Goal: Task Accomplishment & Management: Use online tool/utility

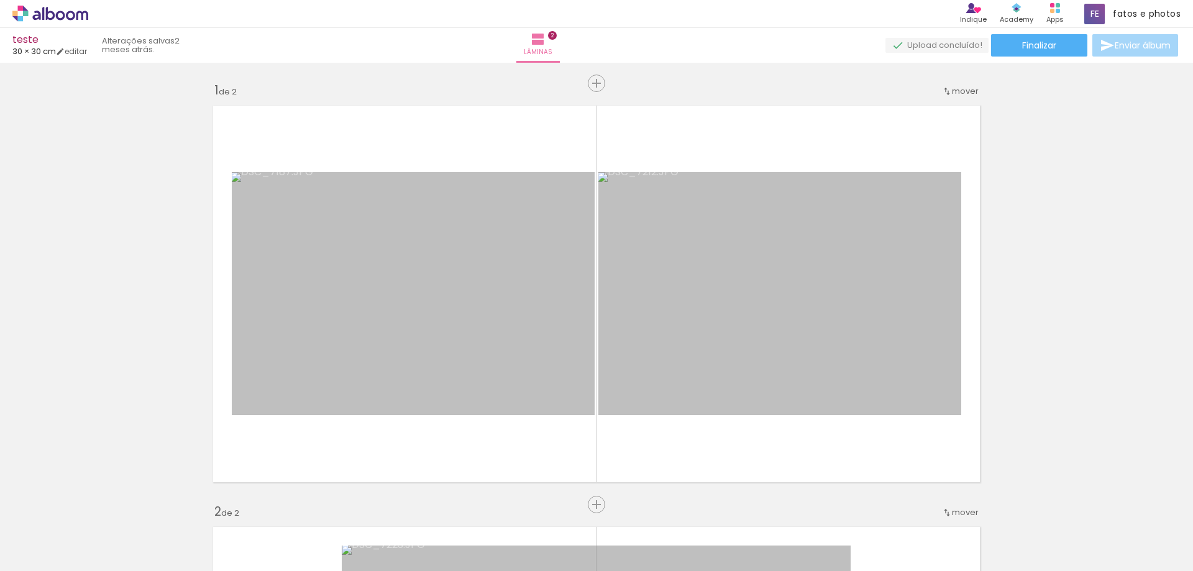
click at [130, 531] on div at bounding box center [124, 528] width 61 height 41
click at [152, 531] on div at bounding box center [124, 528] width 56 height 37
click at [102, 504] on iron-icon at bounding box center [97, 504] width 13 height 13
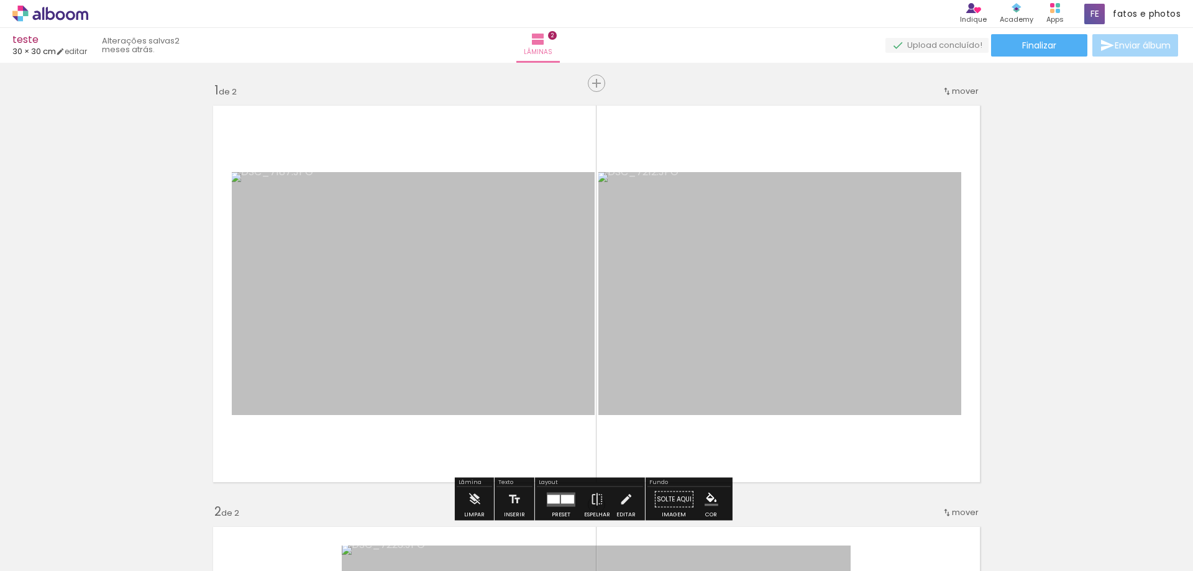
click at [54, 14] on icon at bounding box center [50, 13] width 9 height 13
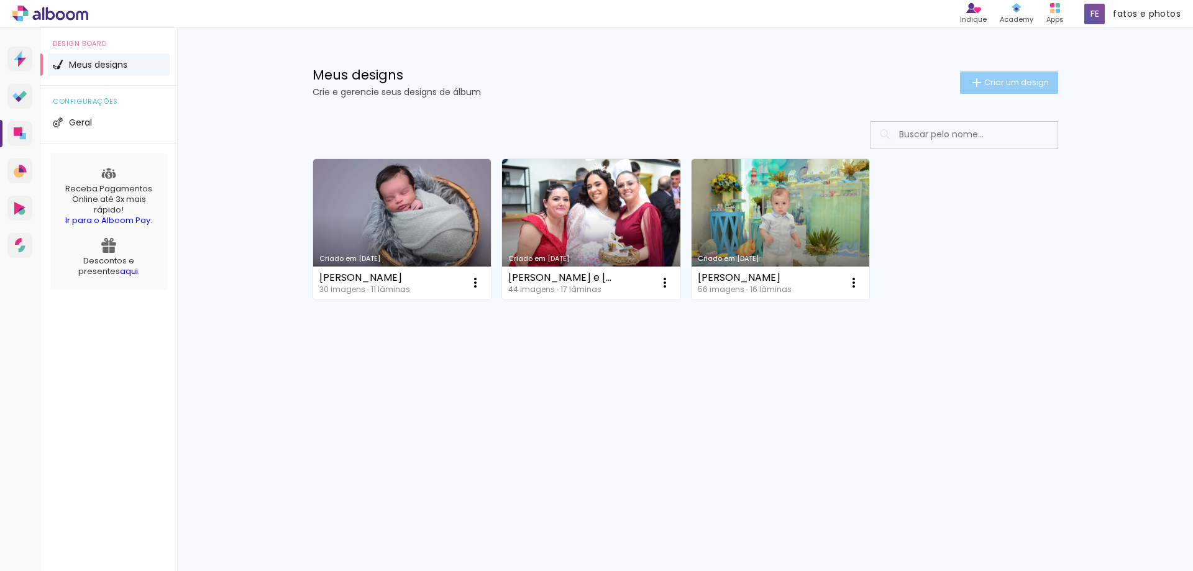
click at [997, 84] on span "Criar um design" at bounding box center [1016, 82] width 65 height 8
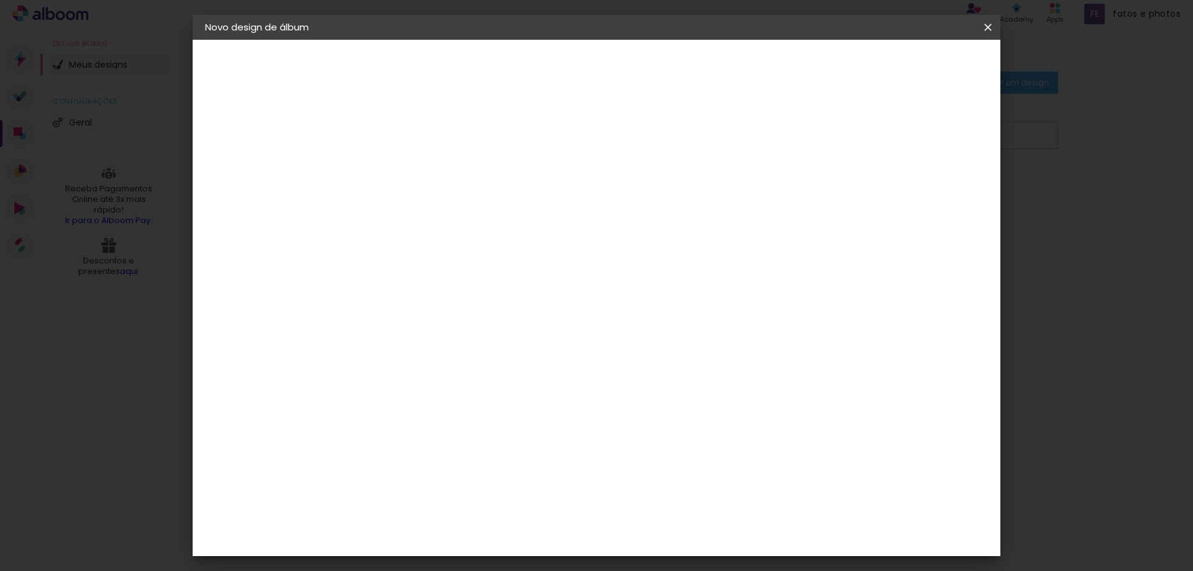
click at [408, 165] on input at bounding box center [408, 166] width 0 height 19
type input "aurora"
type paper-input "aurora"
click at [0, 0] on slot "Avançar" at bounding box center [0, 0] width 0 height 0
click at [0, 0] on slot "Tamanho Livre" at bounding box center [0, 0] width 0 height 0
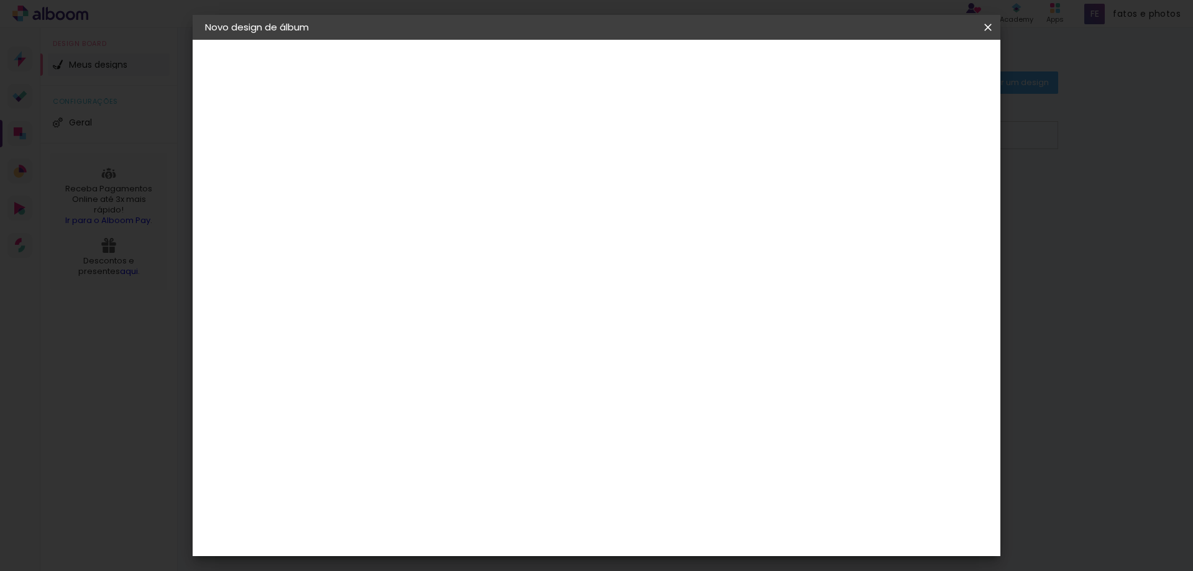
click at [0, 0] on slot "Avançar" at bounding box center [0, 0] width 0 height 0
drag, startPoint x: 381, startPoint y: 356, endPoint x: 355, endPoint y: 360, distance: 25.7
click at [355, 360] on input "30" at bounding box center [369, 352] width 32 height 19
drag, startPoint x: 384, startPoint y: 352, endPoint x: 355, endPoint y: 358, distance: 30.0
click at [355, 358] on input "30" at bounding box center [369, 352] width 32 height 19
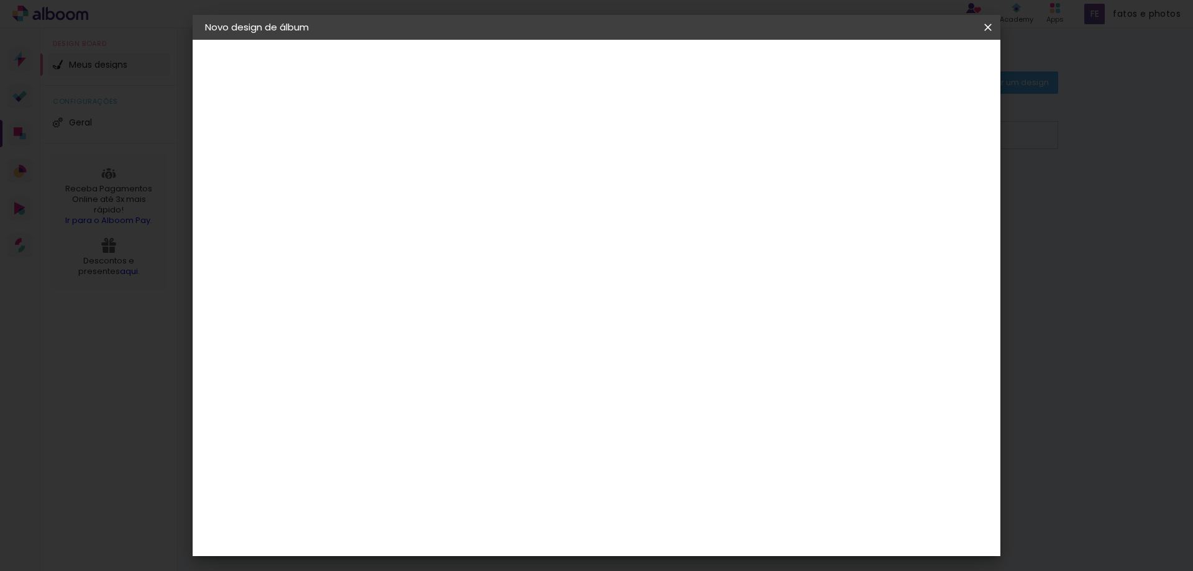
type input "24"
type paper-input "24"
click at [910, 66] on span "Iniciar design" at bounding box center [881, 65] width 57 height 9
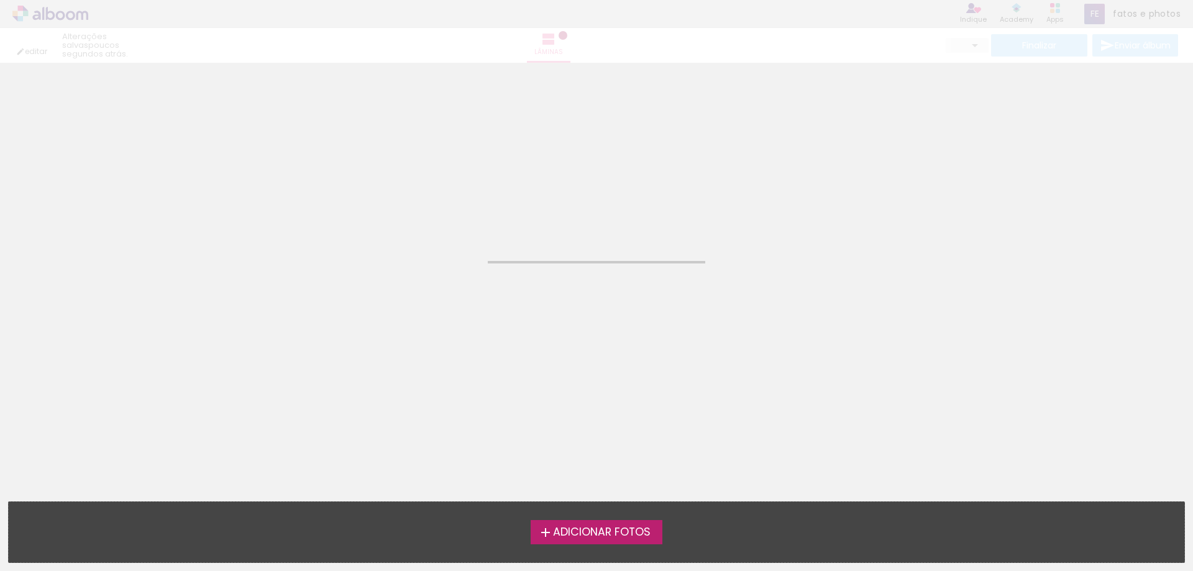
click at [622, 535] on span "Adicionar Fotos" at bounding box center [602, 532] width 98 height 11
click at [0, 0] on input "file" at bounding box center [0, 0] width 0 height 0
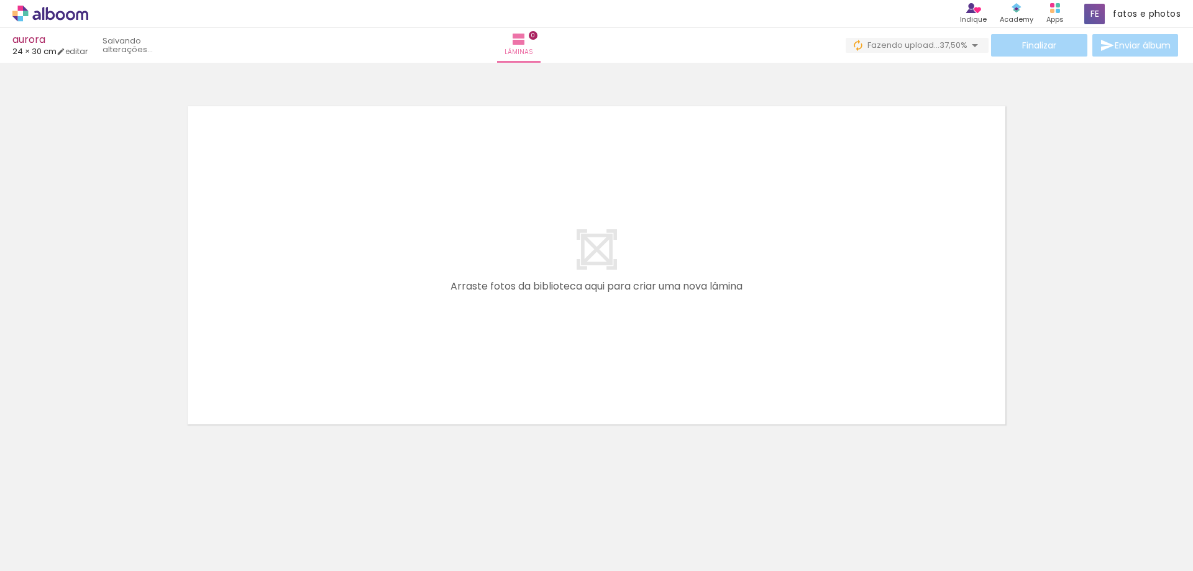
click at [58, 534] on input "Todas as fotos" at bounding box center [34, 533] width 47 height 11
click at [0, 0] on slot "Não utilizadas" at bounding box center [0, 0] width 0 height 0
type input "Não utilizadas"
drag, startPoint x: 1029, startPoint y: 537, endPoint x: 566, endPoint y: 314, distance: 514.2
click at [562, 312] on quentale-workspace at bounding box center [596, 285] width 1193 height 571
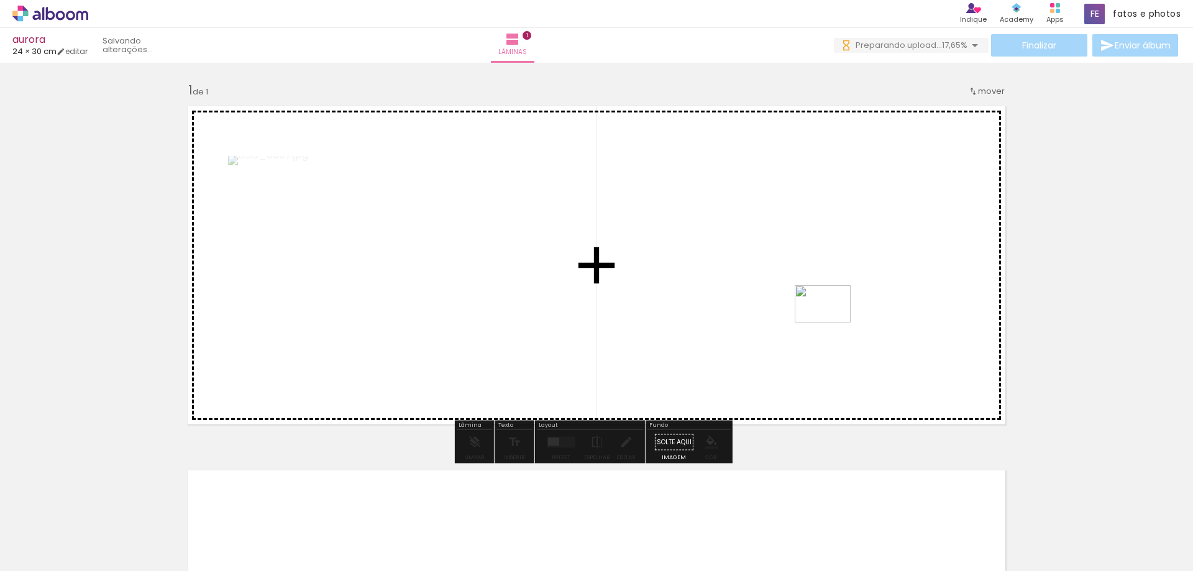
drag, startPoint x: 1035, startPoint y: 534, endPoint x: 832, endPoint y: 322, distance: 293.0
click at [832, 322] on quentale-workspace at bounding box center [596, 285] width 1193 height 571
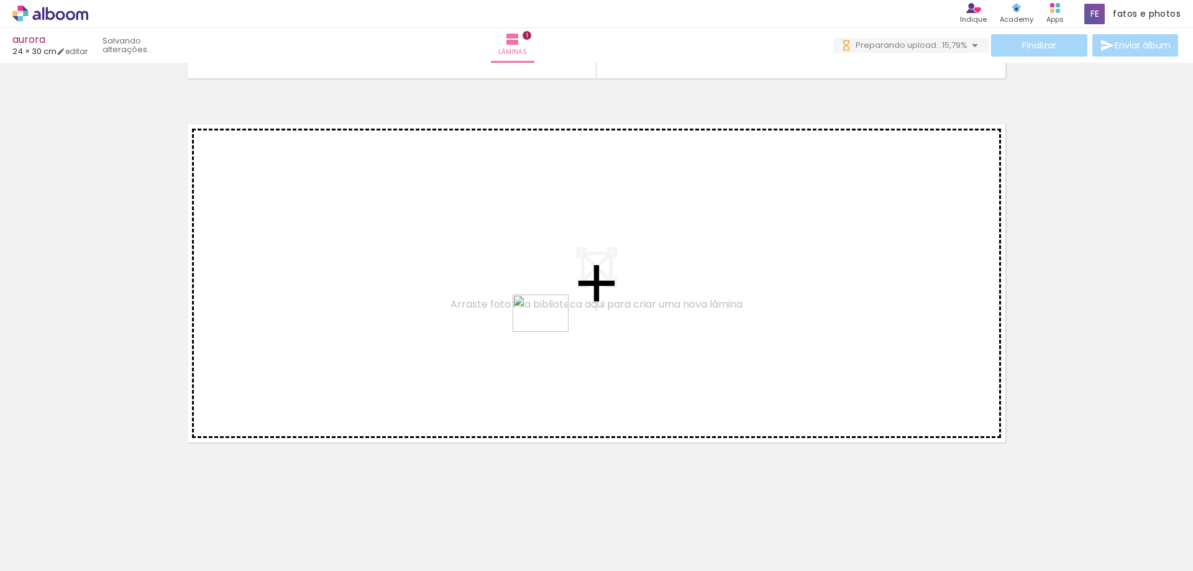
drag, startPoint x: 758, startPoint y: 462, endPoint x: 548, endPoint y: 332, distance: 246.3
click at [548, 332] on quentale-workspace at bounding box center [596, 285] width 1193 height 571
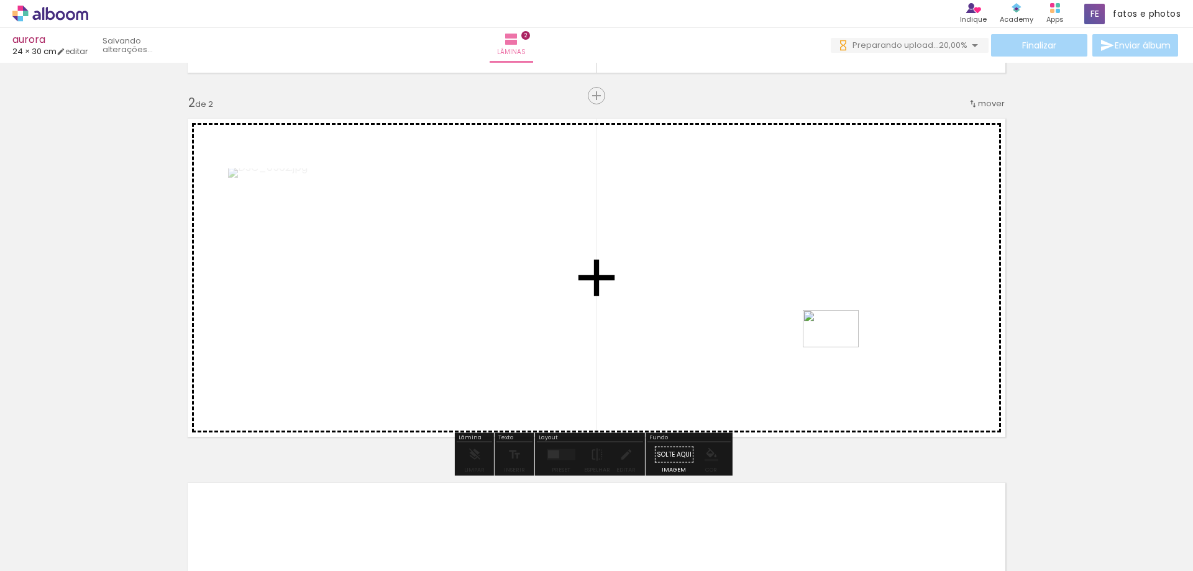
drag, startPoint x: 891, startPoint y: 535, endPoint x: 840, endPoint y: 347, distance: 195.0
click at [840, 347] on quentale-workspace at bounding box center [596, 285] width 1193 height 571
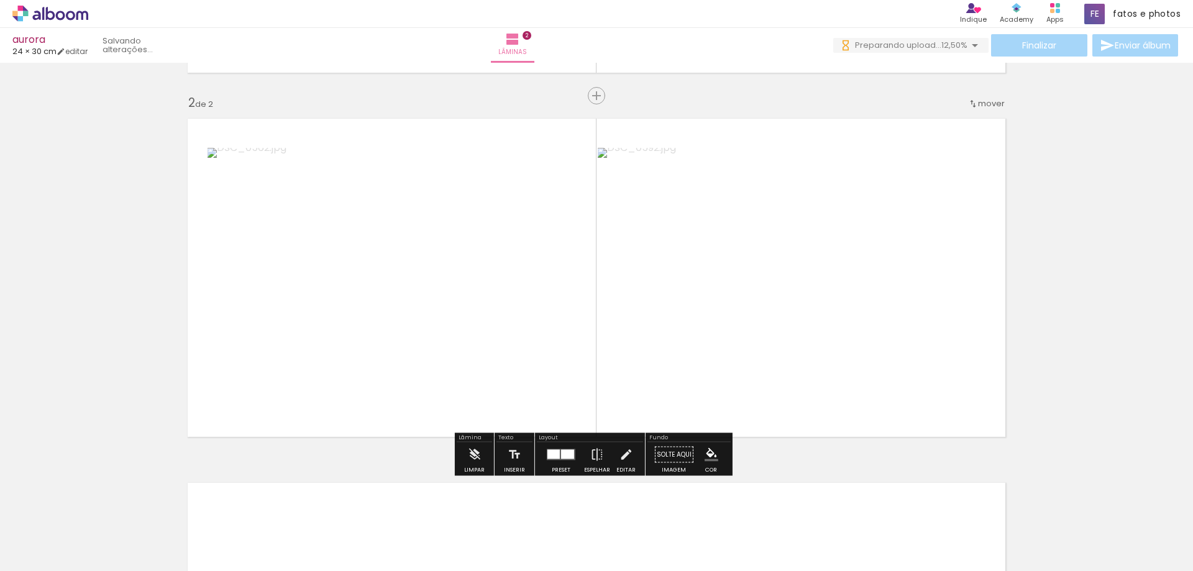
click at [561, 455] on div at bounding box center [567, 454] width 13 height 9
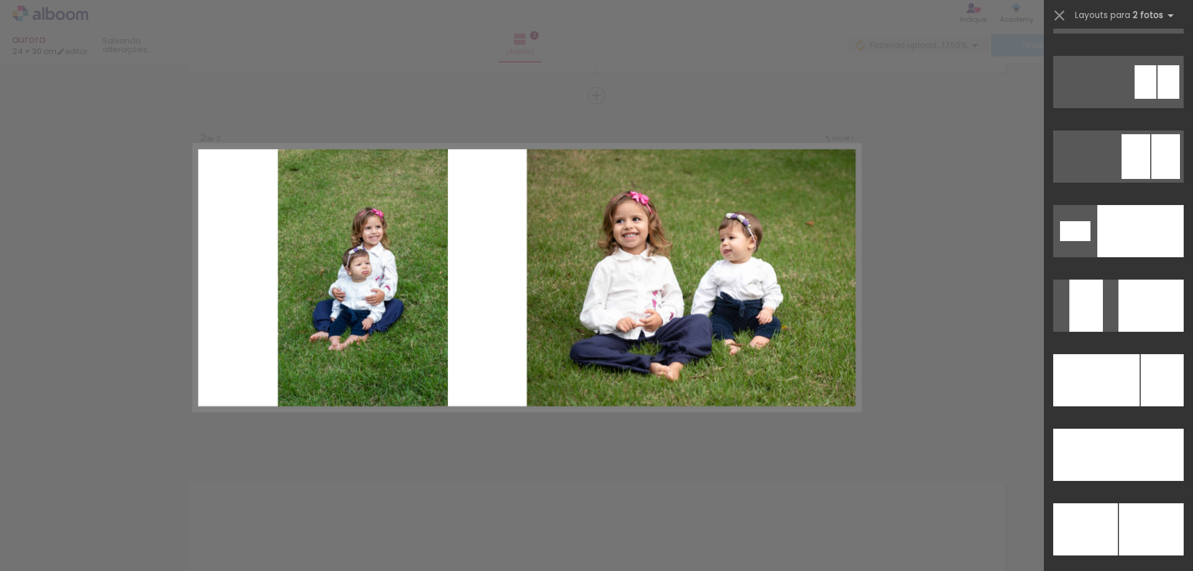
scroll to position [5155, 0]
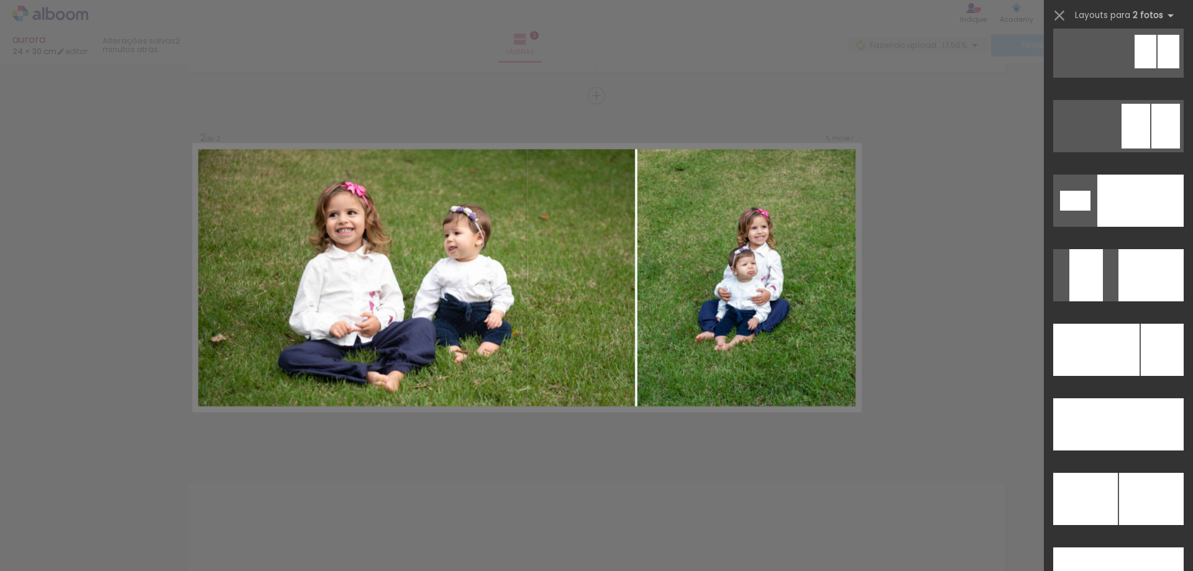
click at [1127, 348] on div at bounding box center [1096, 350] width 86 height 52
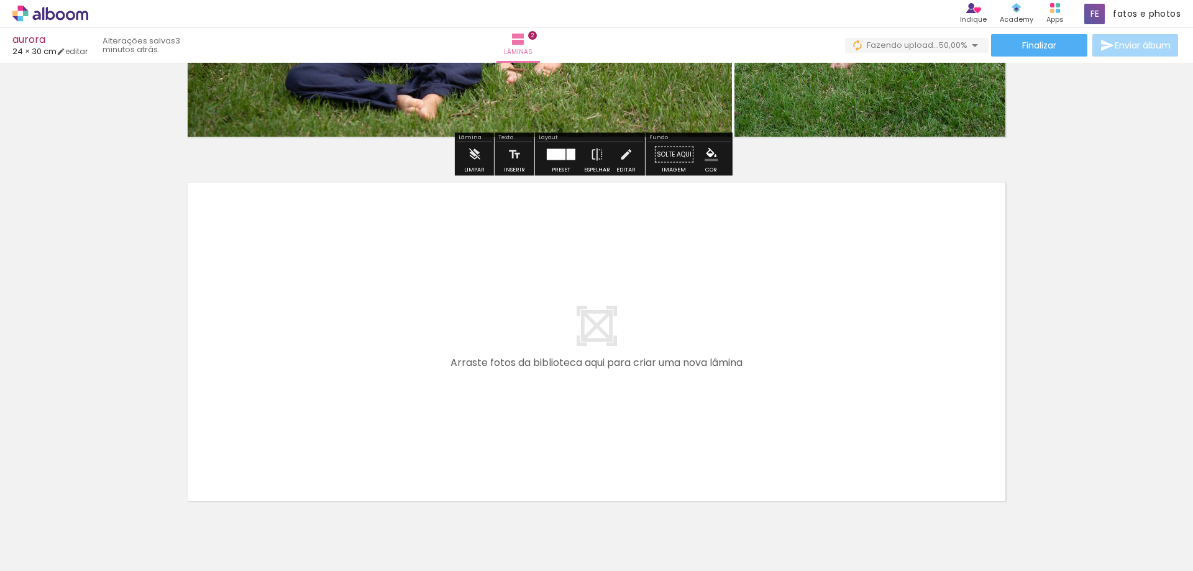
scroll to position [662, 0]
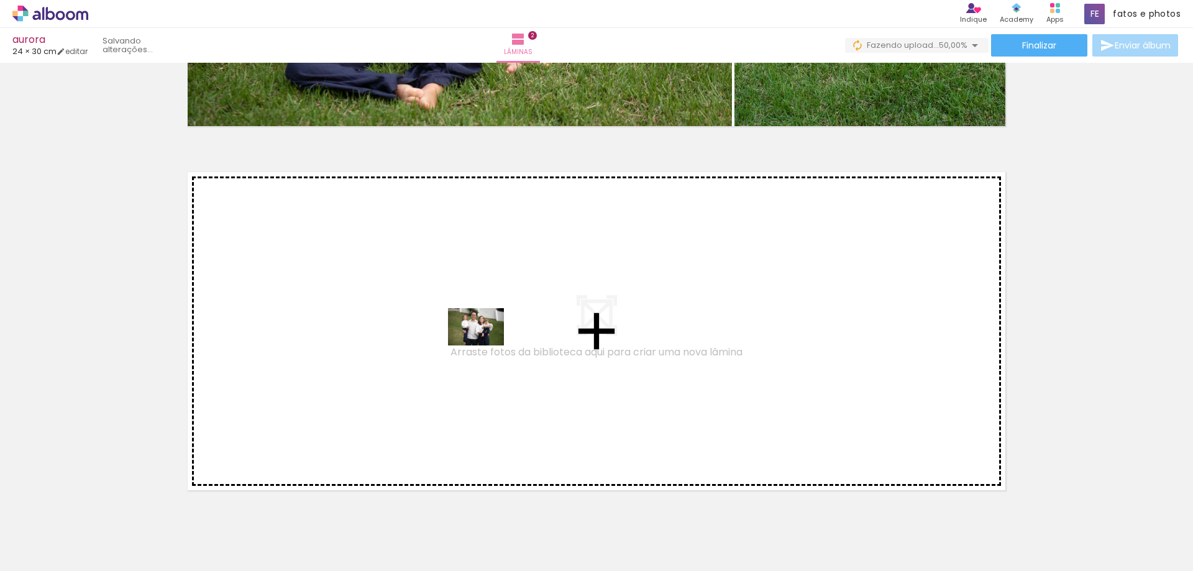
drag, startPoint x: 134, startPoint y: 526, endPoint x: 486, endPoint y: 343, distance: 396.4
click at [486, 343] on quentale-workspace at bounding box center [596, 285] width 1193 height 571
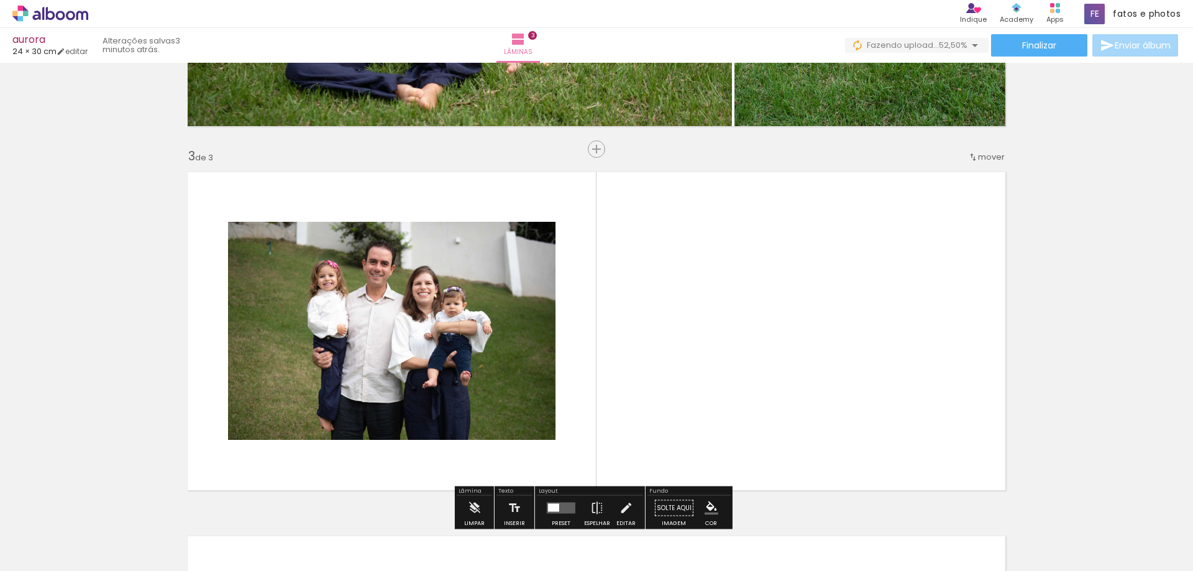
scroll to position [716, 0]
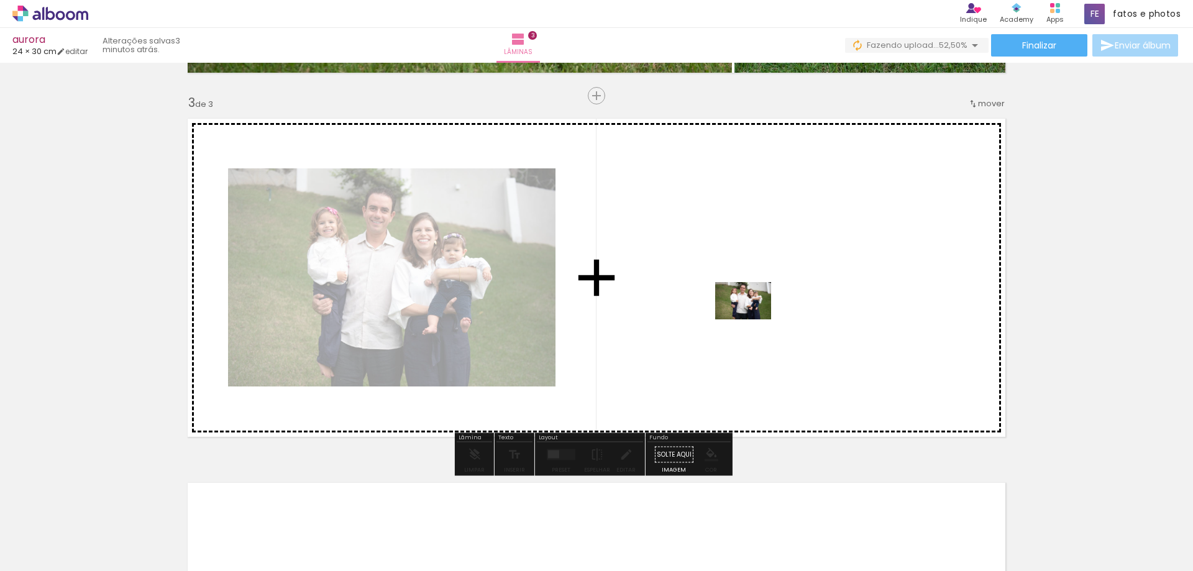
drag, startPoint x: 193, startPoint y: 542, endPoint x: 752, endPoint y: 319, distance: 601.6
click at [752, 319] on quentale-workspace at bounding box center [596, 285] width 1193 height 571
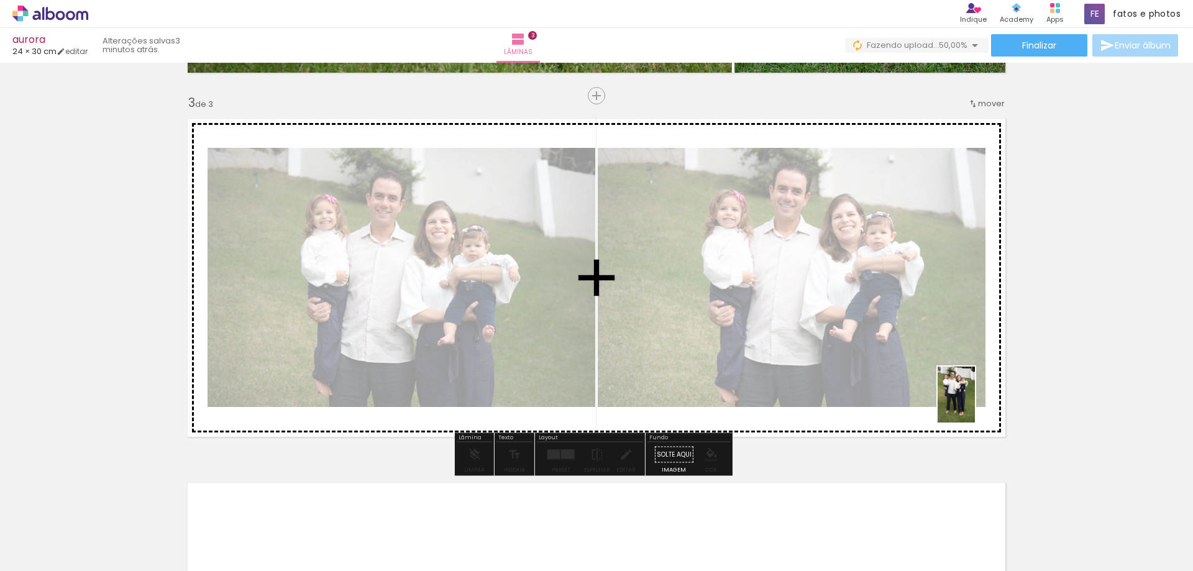
drag, startPoint x: 130, startPoint y: 537, endPoint x: 975, endPoint y: 404, distance: 854.6
click at [975, 404] on quentale-workspace at bounding box center [596, 285] width 1193 height 571
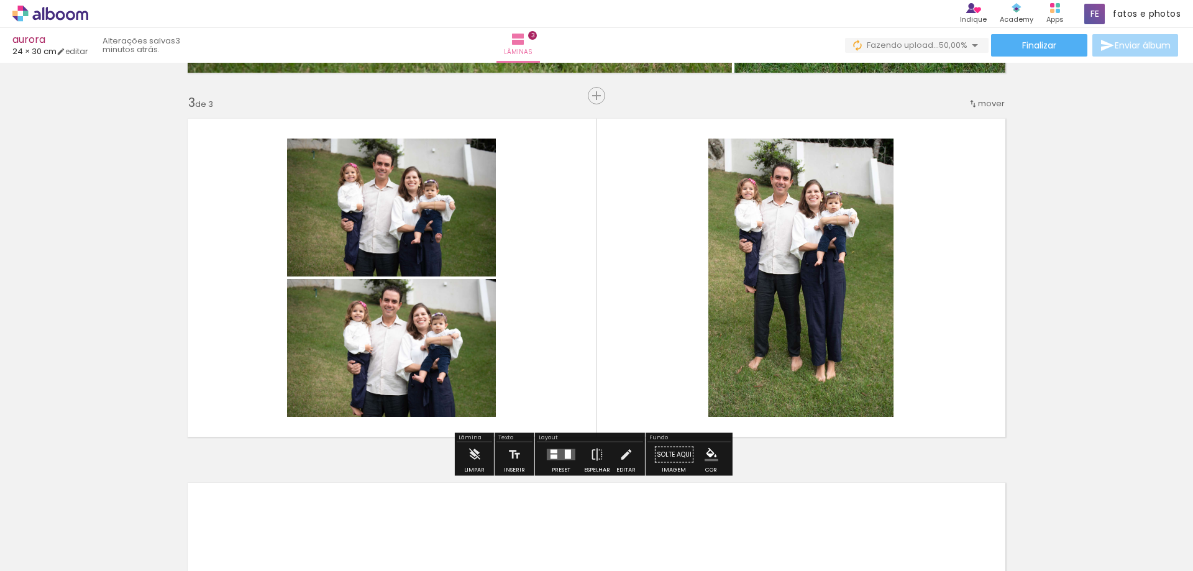
click at [565, 455] on div at bounding box center [568, 454] width 6 height 9
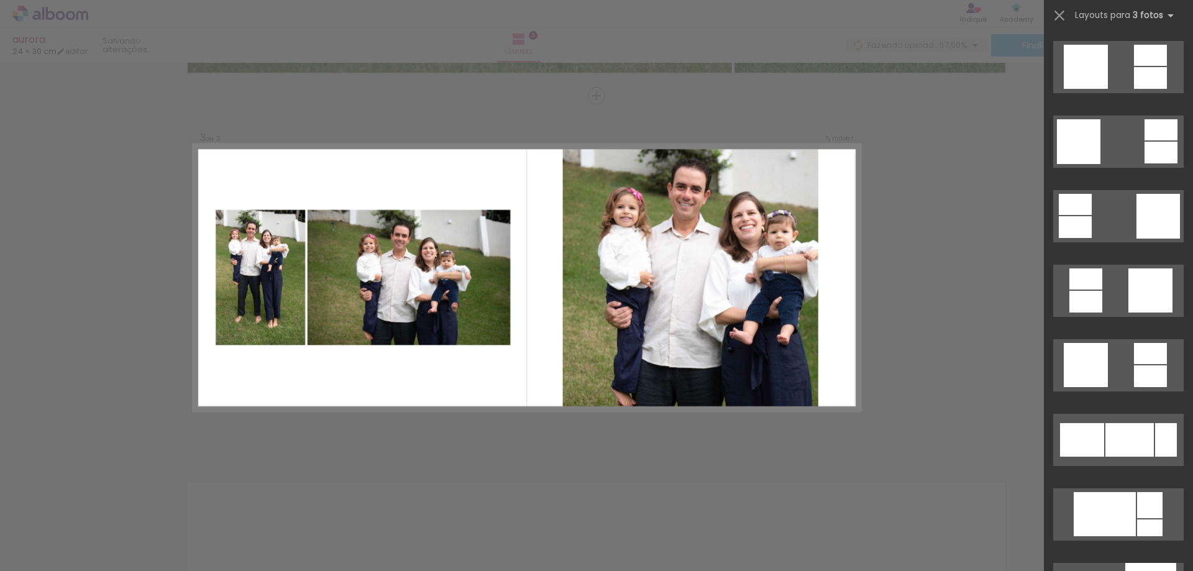
scroll to position [2298, 0]
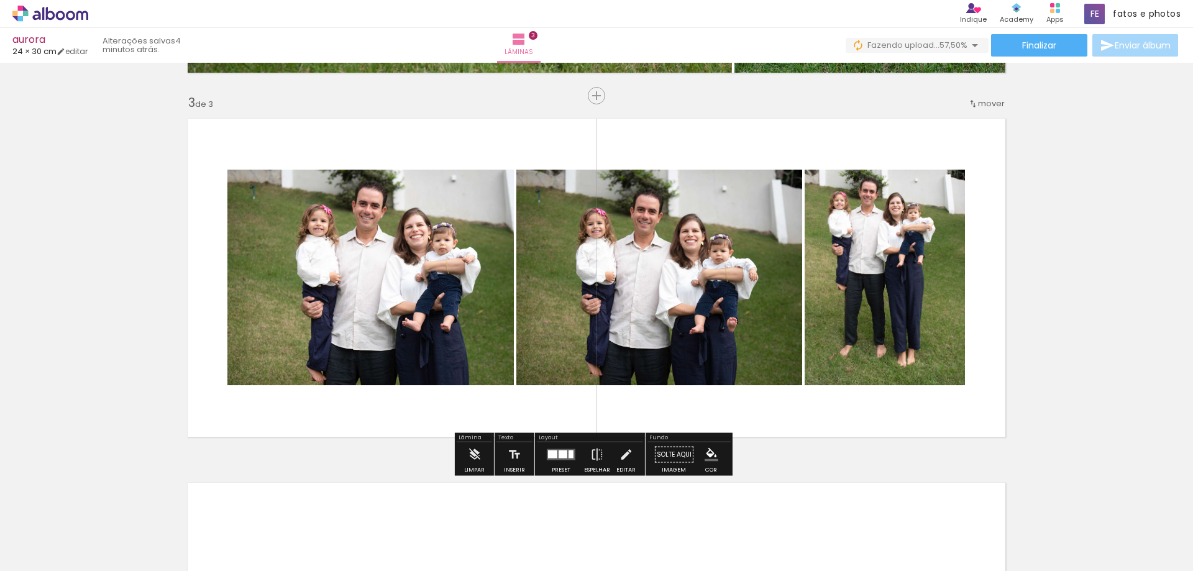
click at [896, 276] on quentale-photo at bounding box center [884, 278] width 160 height 216
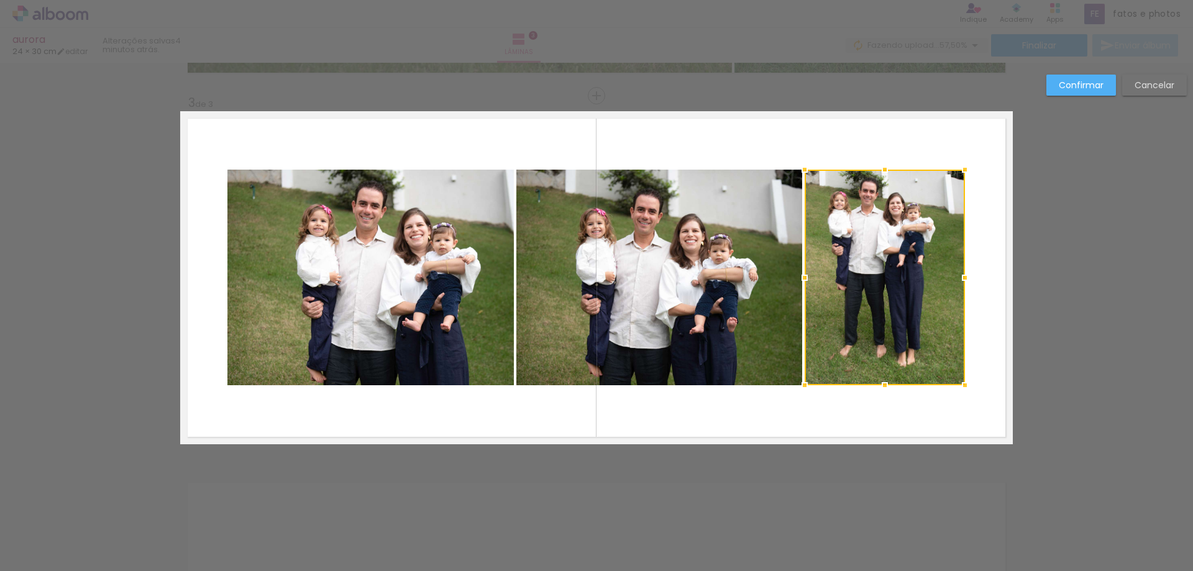
click at [896, 276] on div at bounding box center [884, 278] width 160 height 216
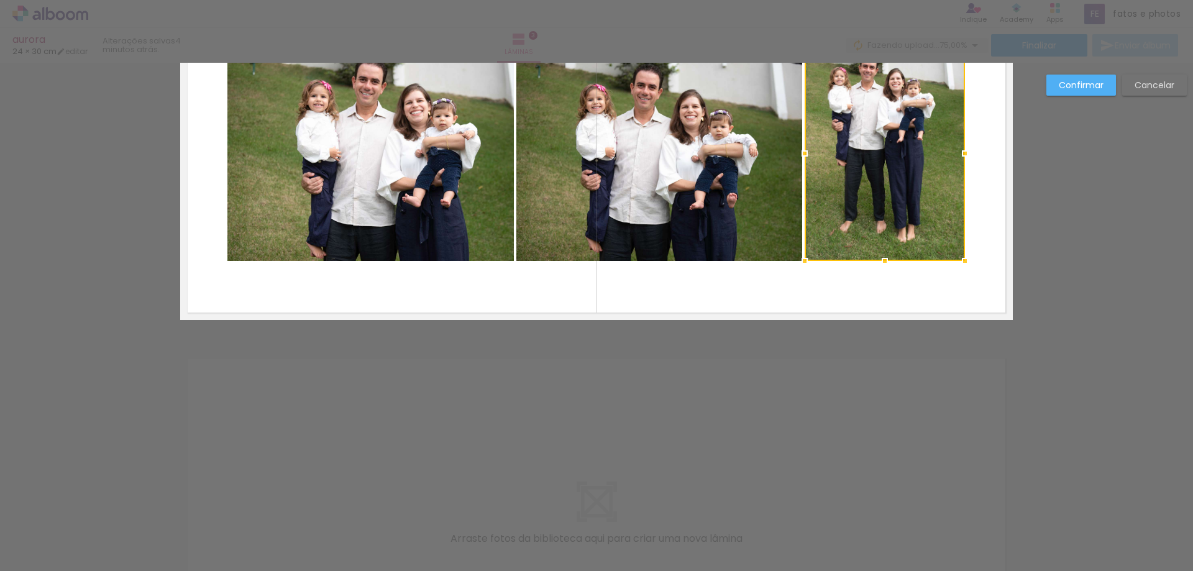
click at [977, 276] on quentale-layouter at bounding box center [596, 153] width 832 height 333
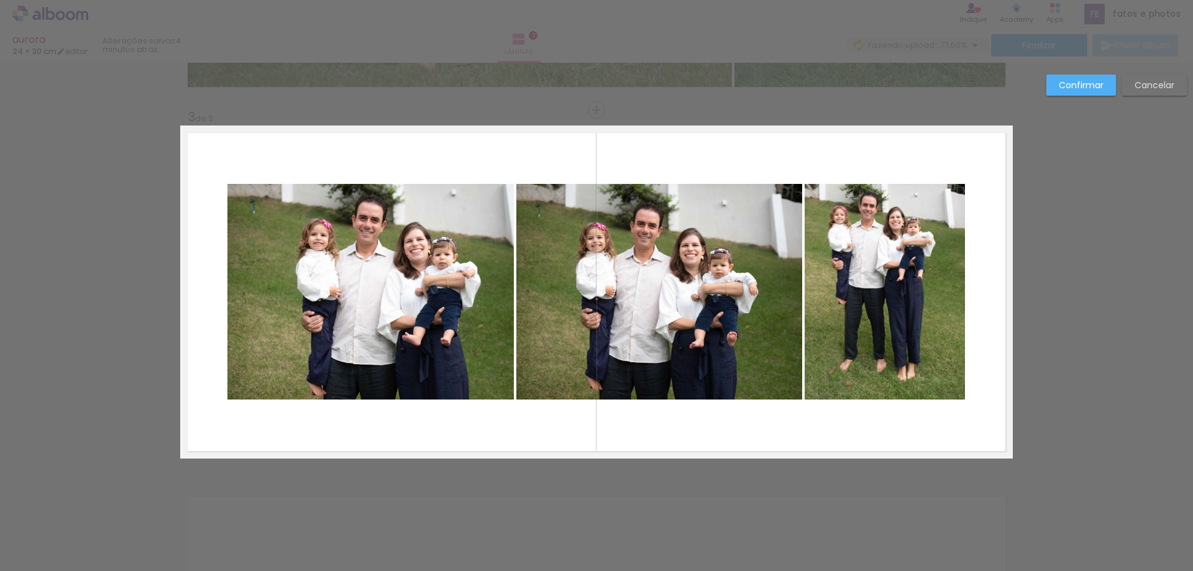
scroll to position [391, 0]
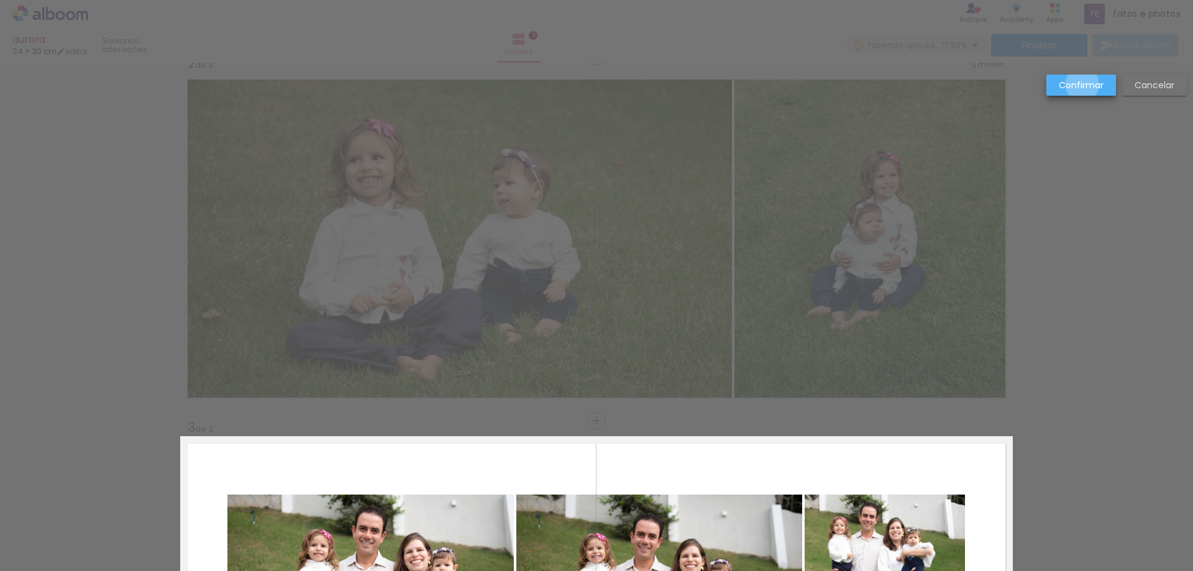
click at [0, 0] on slot "Confirmar" at bounding box center [0, 0] width 0 height 0
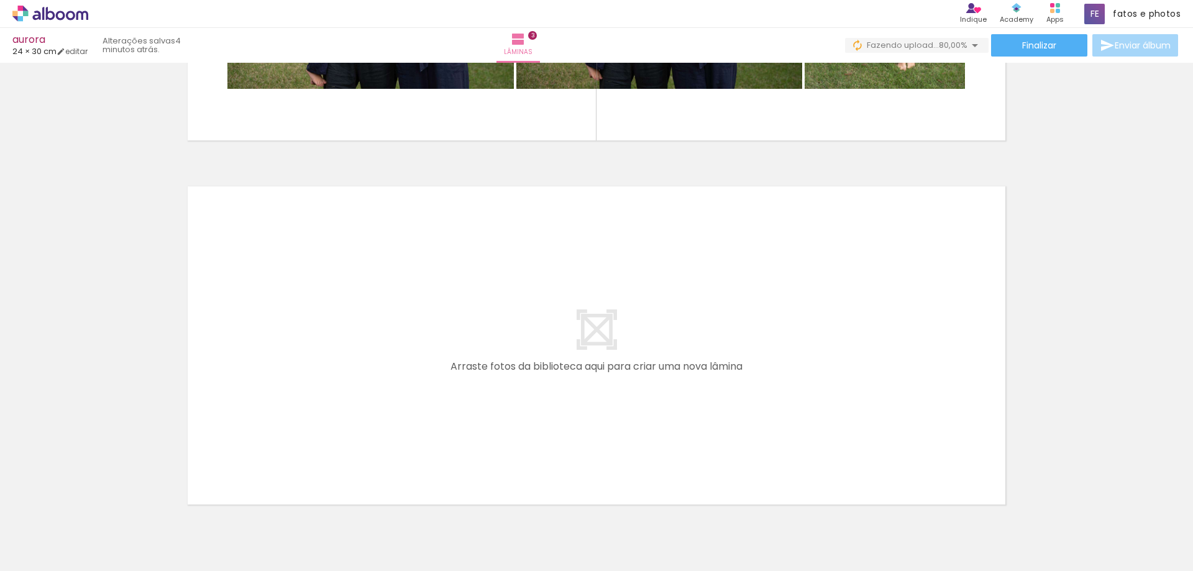
scroll to position [1074, 0]
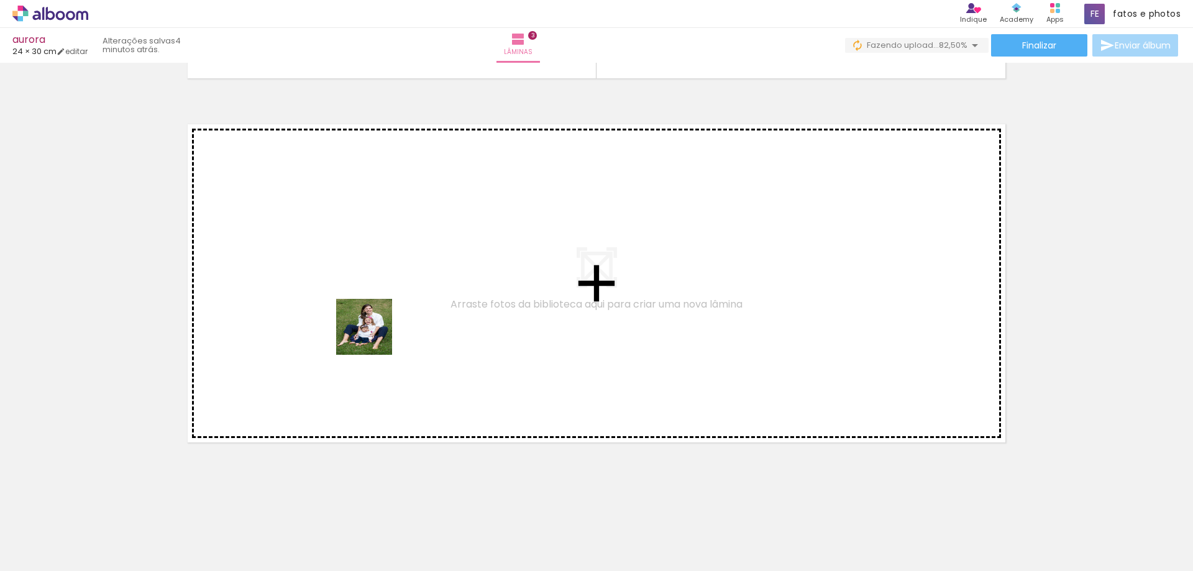
drag, startPoint x: 478, startPoint y: 542, endPoint x: 358, endPoint y: 301, distance: 269.2
click at [358, 301] on quentale-workspace at bounding box center [596, 285] width 1193 height 571
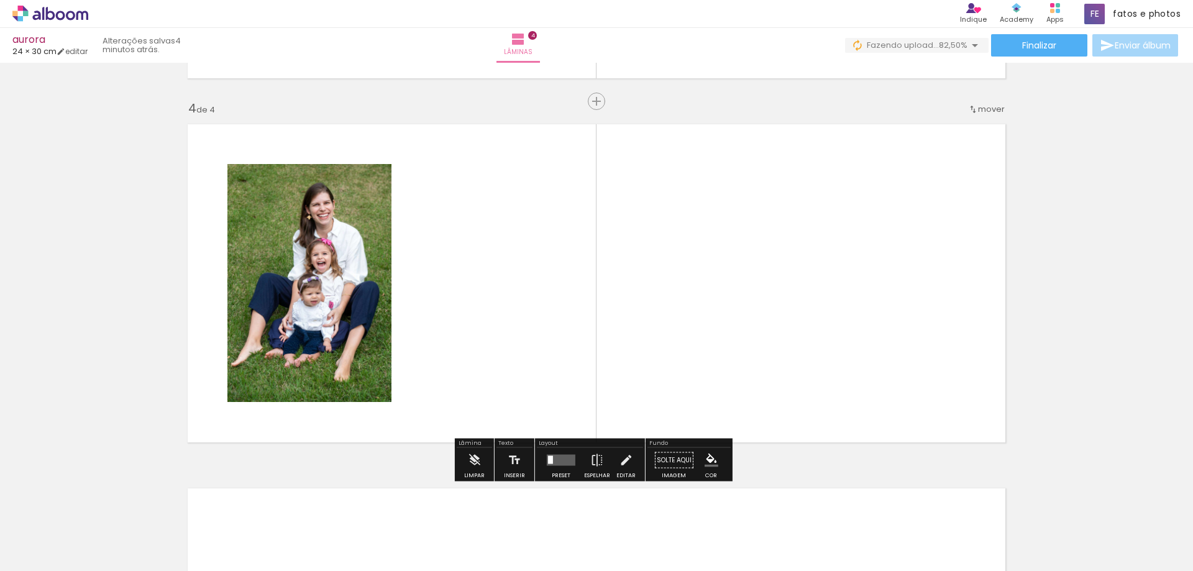
scroll to position [1080, 0]
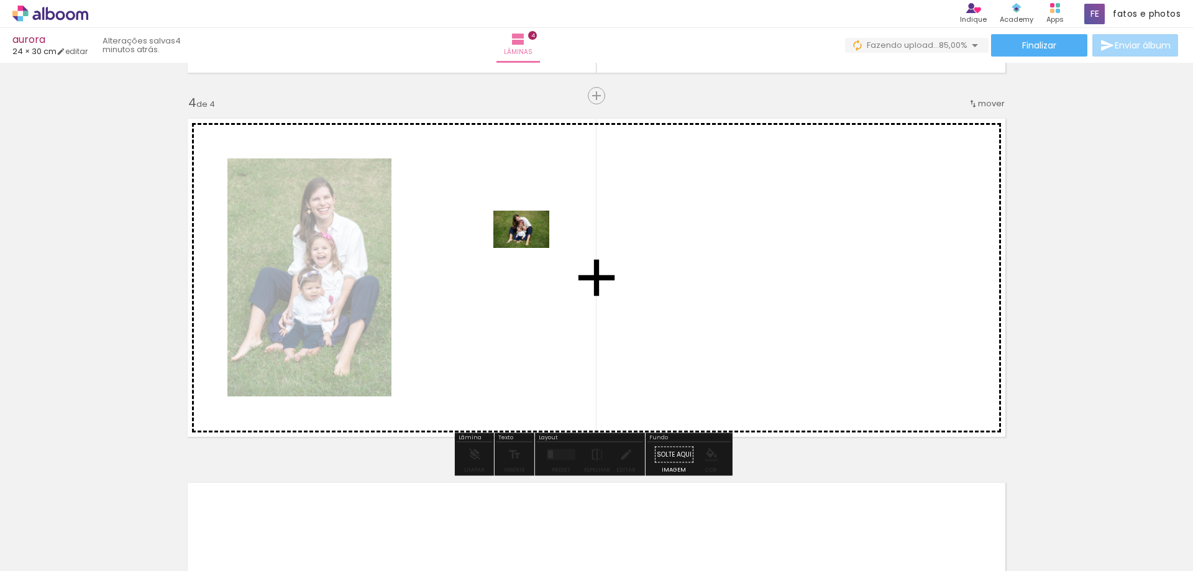
drag, startPoint x: 471, startPoint y: 534, endPoint x: 530, endPoint y: 248, distance: 292.5
click at [530, 248] on quentale-workspace at bounding box center [596, 285] width 1193 height 571
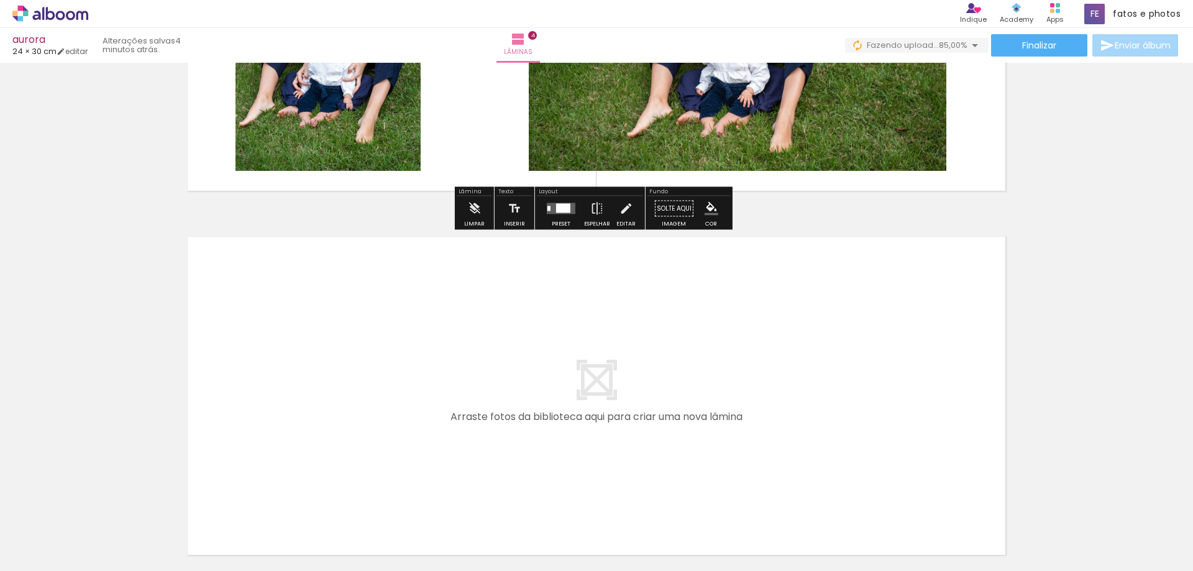
scroll to position [1328, 0]
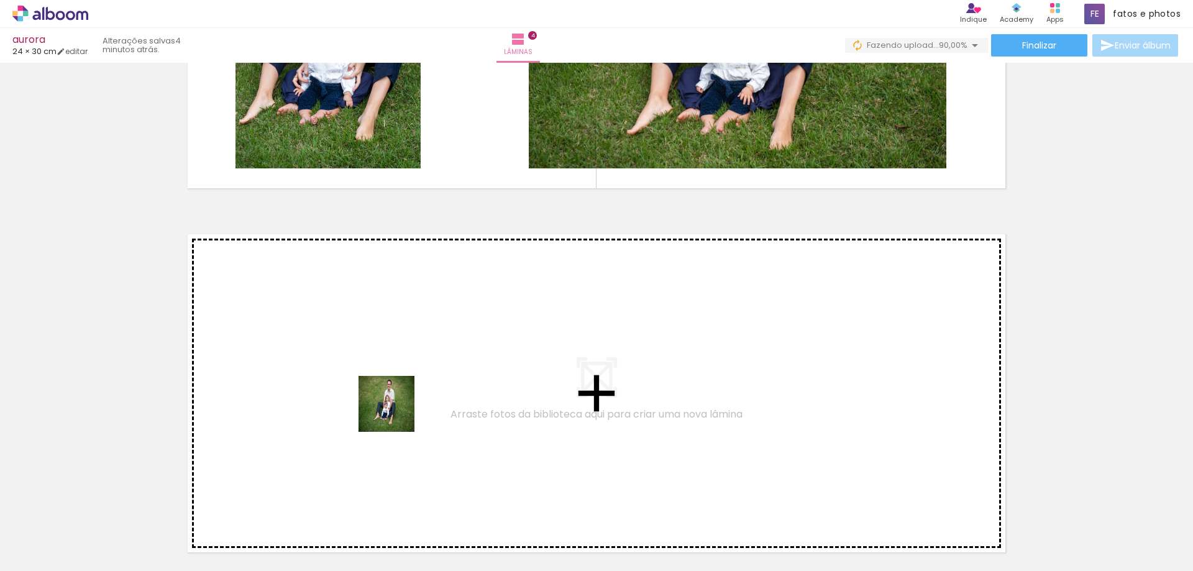
drag, startPoint x: 403, startPoint y: 543, endPoint x: 386, endPoint y: 376, distance: 167.3
click at [386, 376] on quentale-workspace at bounding box center [596, 285] width 1193 height 571
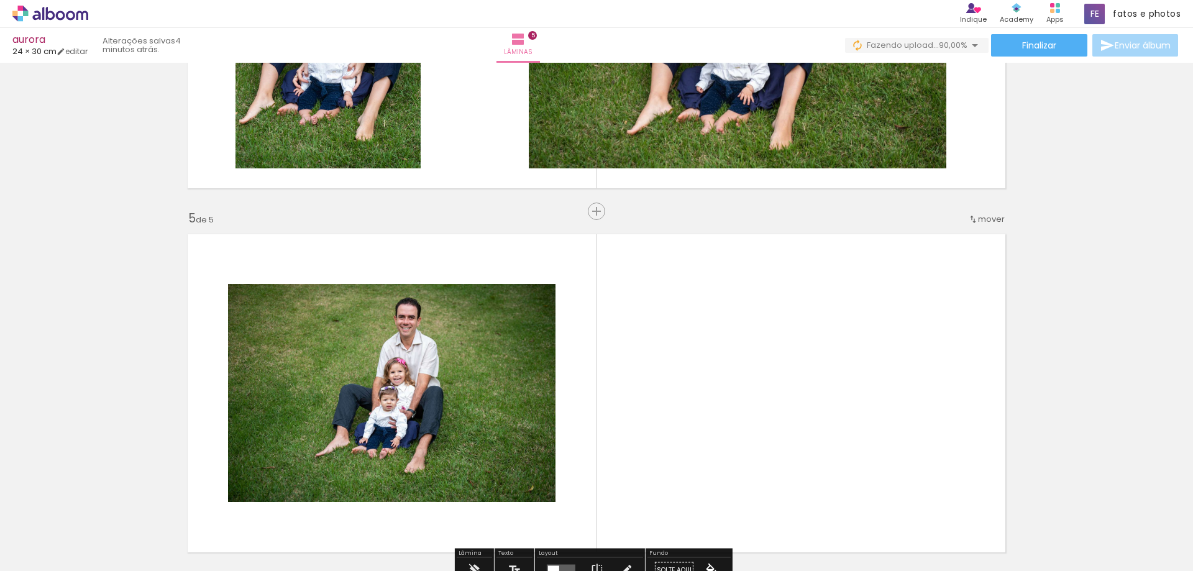
scroll to position [1444, 0]
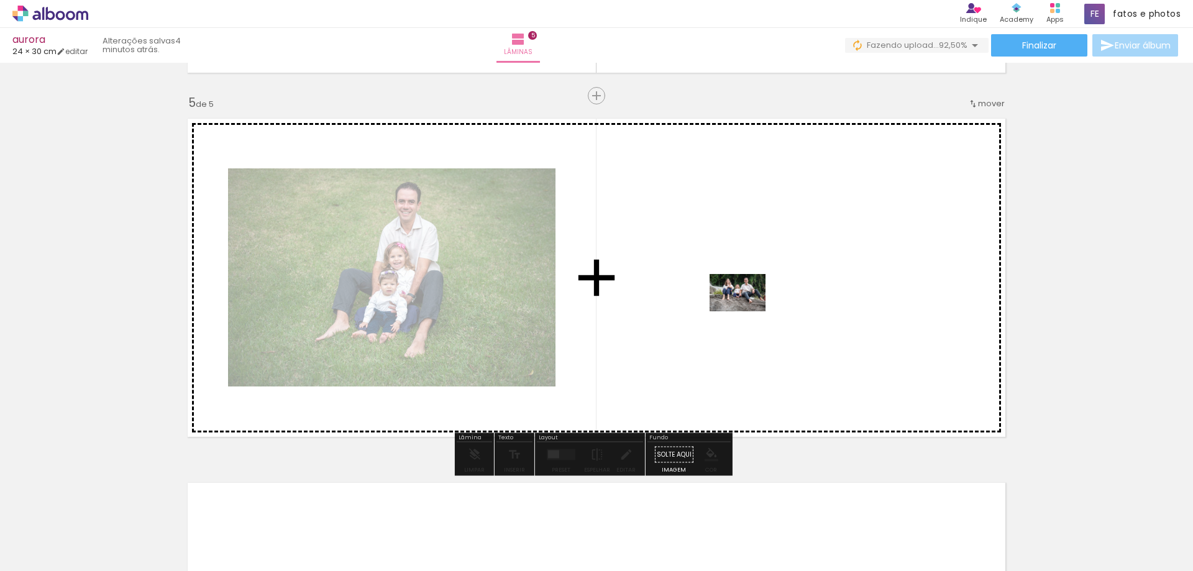
drag, startPoint x: 416, startPoint y: 532, endPoint x: 747, endPoint y: 311, distance: 398.1
click at [747, 311] on quentale-workspace at bounding box center [596, 285] width 1193 height 571
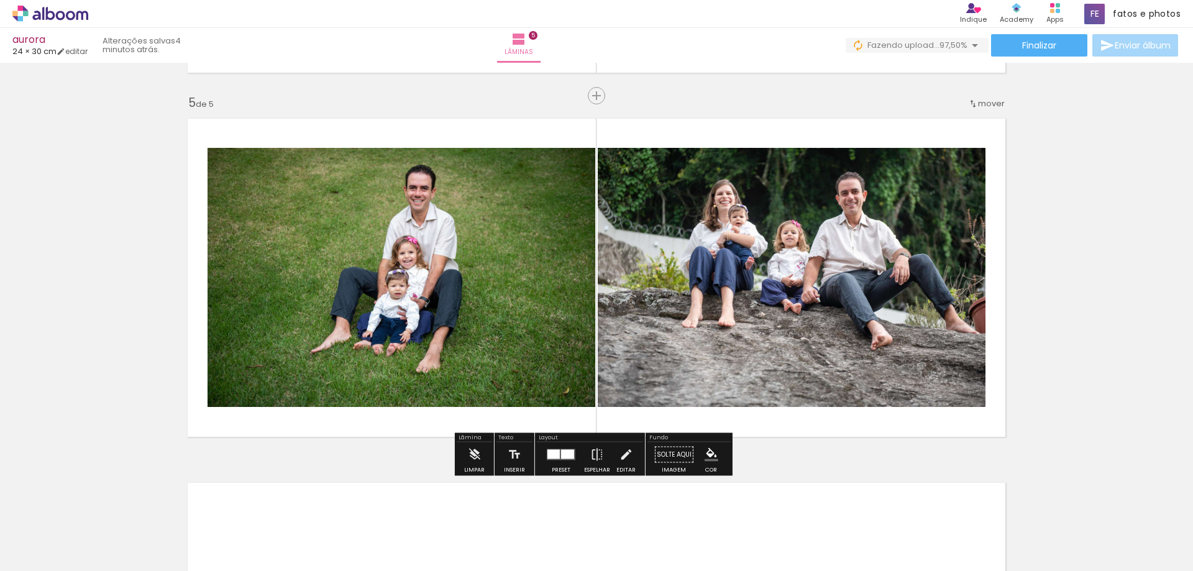
click at [743, 283] on quentale-photo at bounding box center [792, 277] width 388 height 259
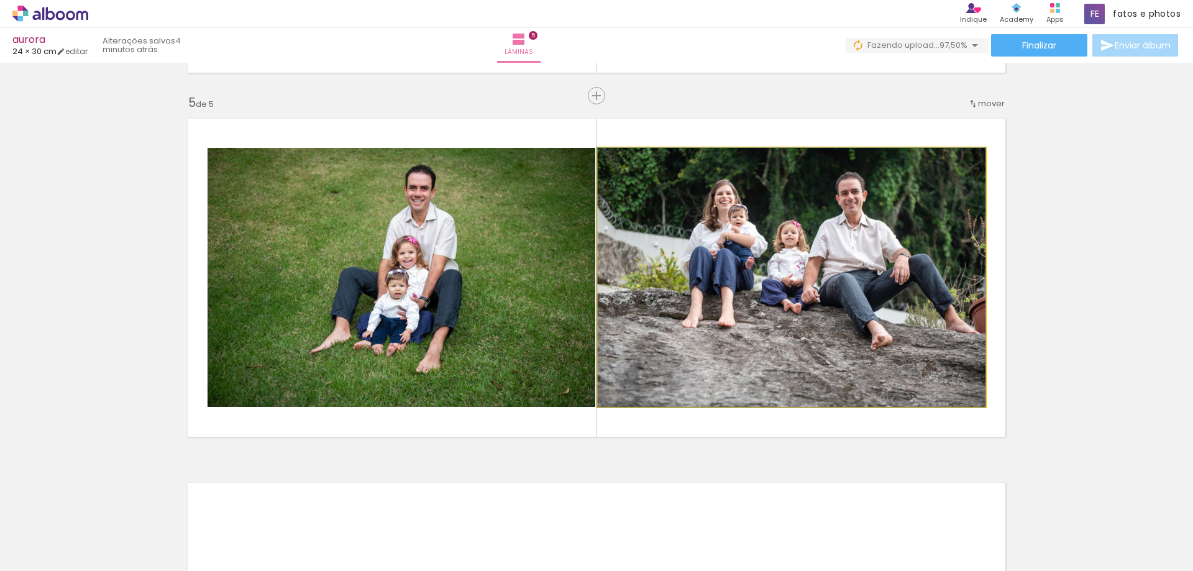
click at [743, 283] on quentale-photo at bounding box center [792, 277] width 388 height 259
click at [745, 292] on quentale-photo at bounding box center [792, 277] width 388 height 259
click at [0, 0] on div at bounding box center [0, 0] width 0 height 0
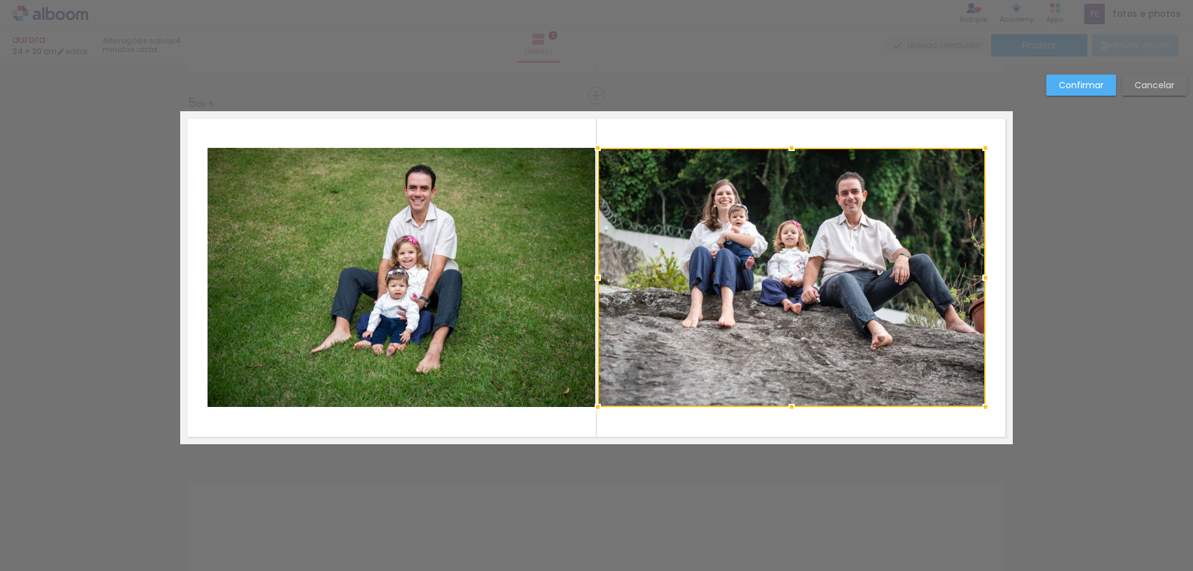
click at [745, 292] on div at bounding box center [792, 277] width 388 height 259
click at [707, 432] on quentale-layouter at bounding box center [596, 277] width 832 height 333
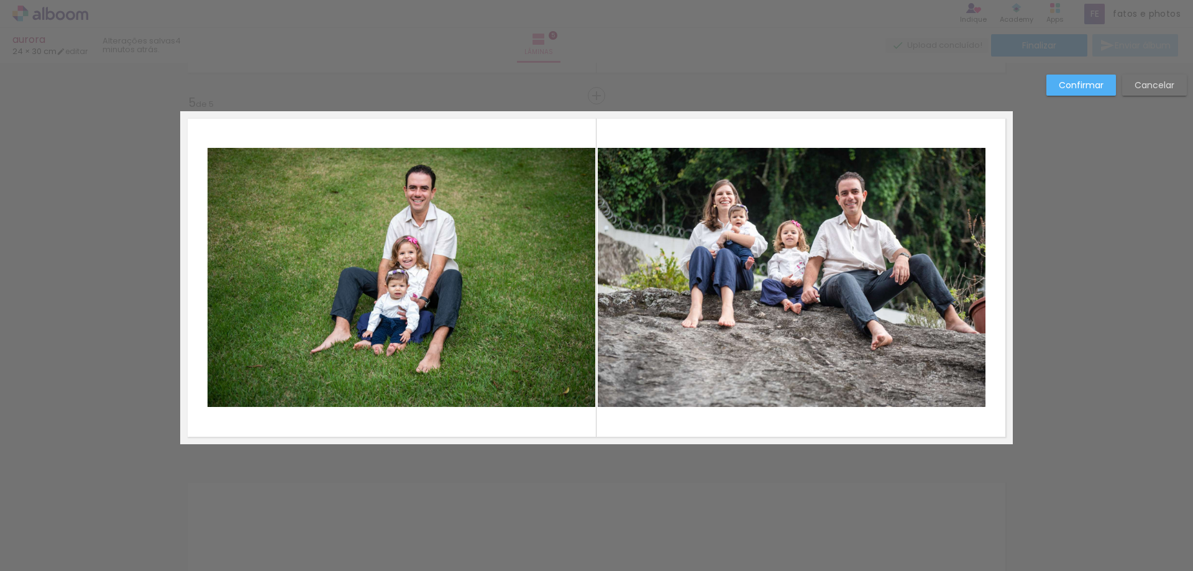
click at [566, 116] on quentale-layouter at bounding box center [596, 277] width 832 height 333
click at [1106, 90] on paper-button "Confirmar" at bounding box center [1081, 85] width 70 height 21
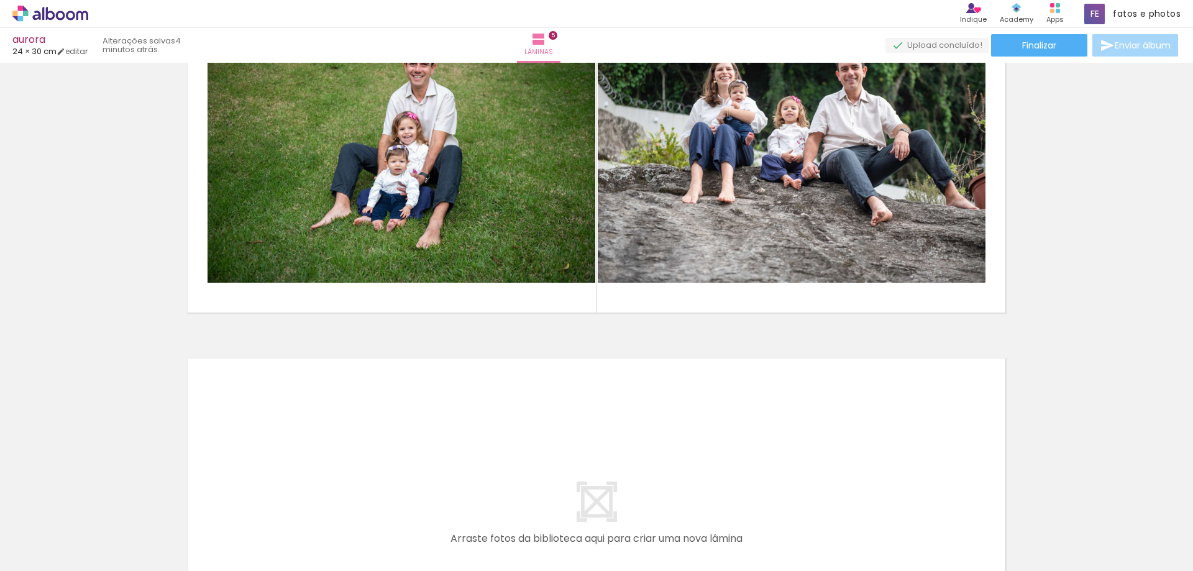
scroll to position [1754, 0]
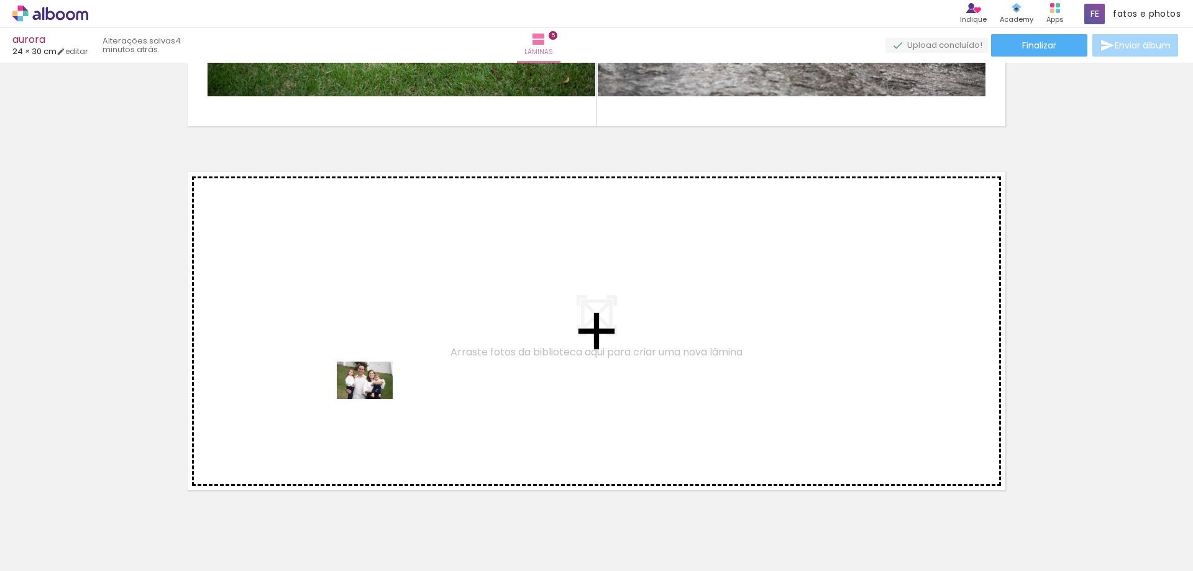
drag, startPoint x: 112, startPoint y: 536, endPoint x: 374, endPoint y: 399, distance: 295.9
click at [374, 399] on quentale-workspace at bounding box center [596, 285] width 1193 height 571
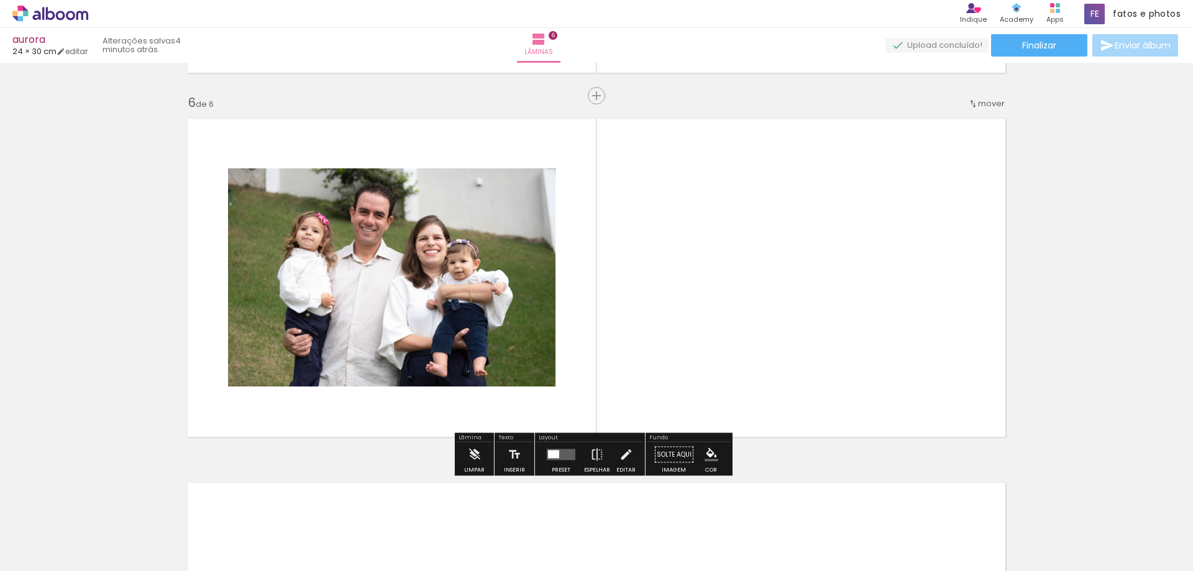
scroll to position [1808, 0]
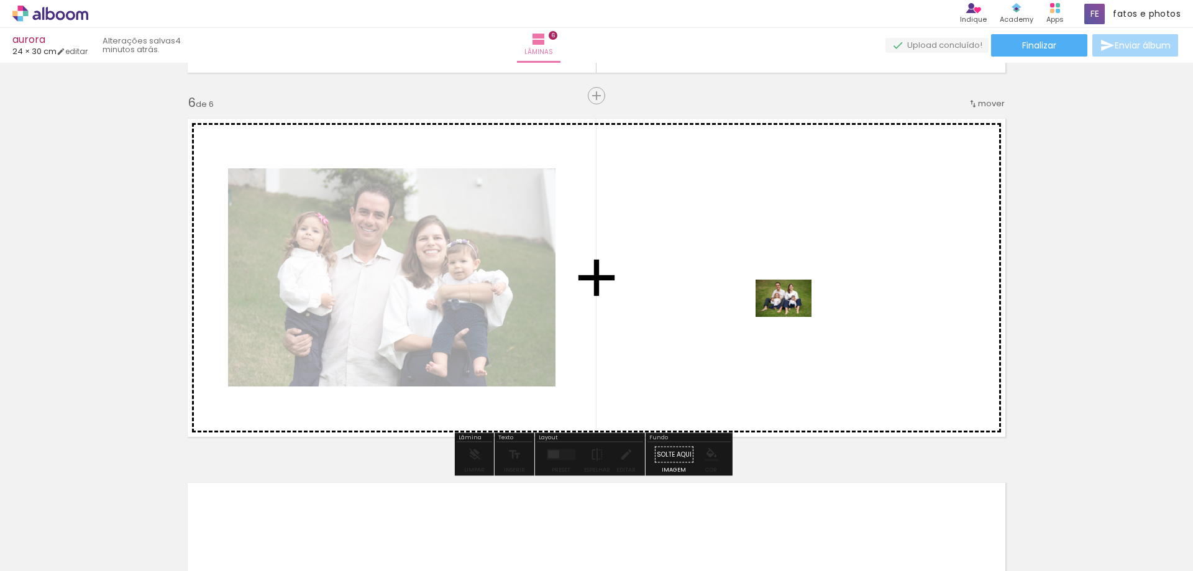
drag, startPoint x: 134, startPoint y: 540, endPoint x: 793, endPoint y: 317, distance: 695.9
click at [793, 317] on quentale-workspace at bounding box center [596, 285] width 1193 height 571
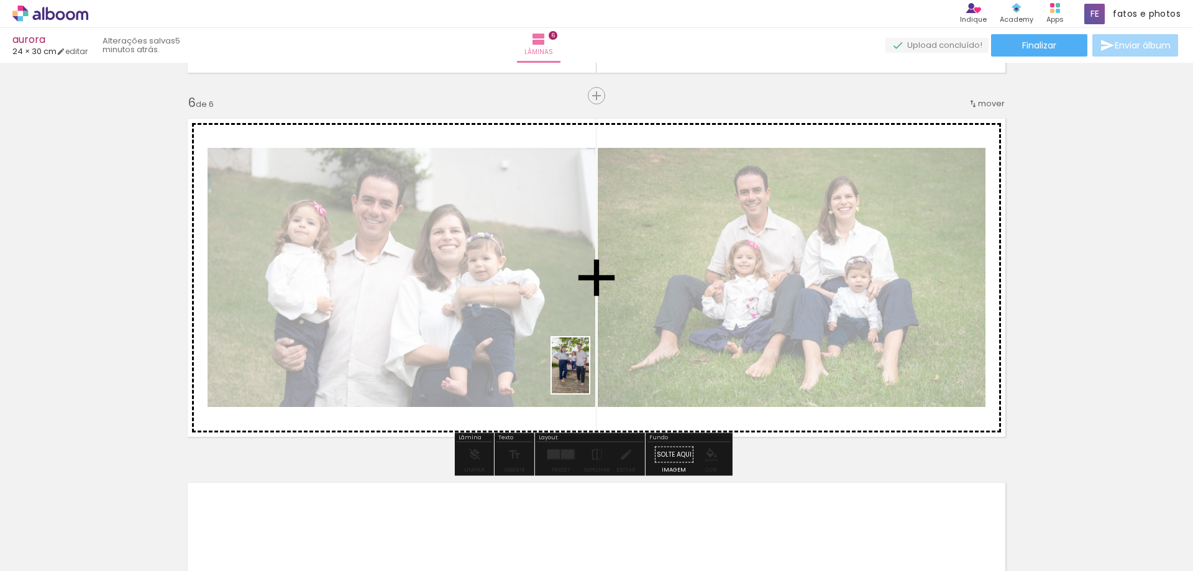
drag, startPoint x: 335, startPoint y: 542, endPoint x: 589, endPoint y: 375, distance: 303.9
click at [589, 375] on quentale-workspace at bounding box center [596, 285] width 1193 height 571
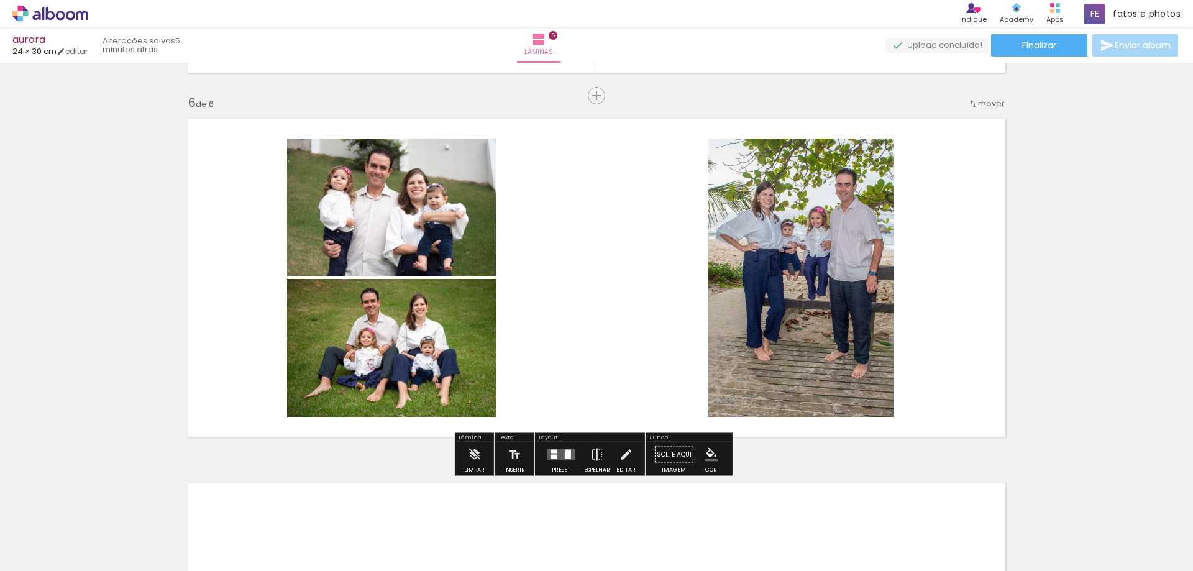
click at [557, 457] on quentale-layouter at bounding box center [561, 454] width 29 height 11
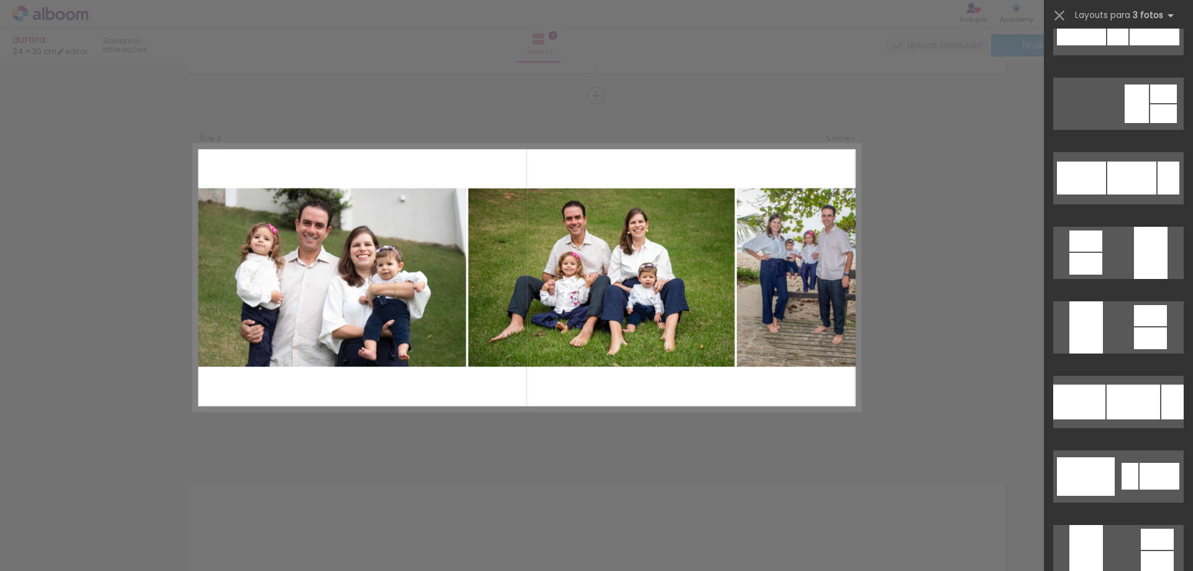
scroll to position [1304, 0]
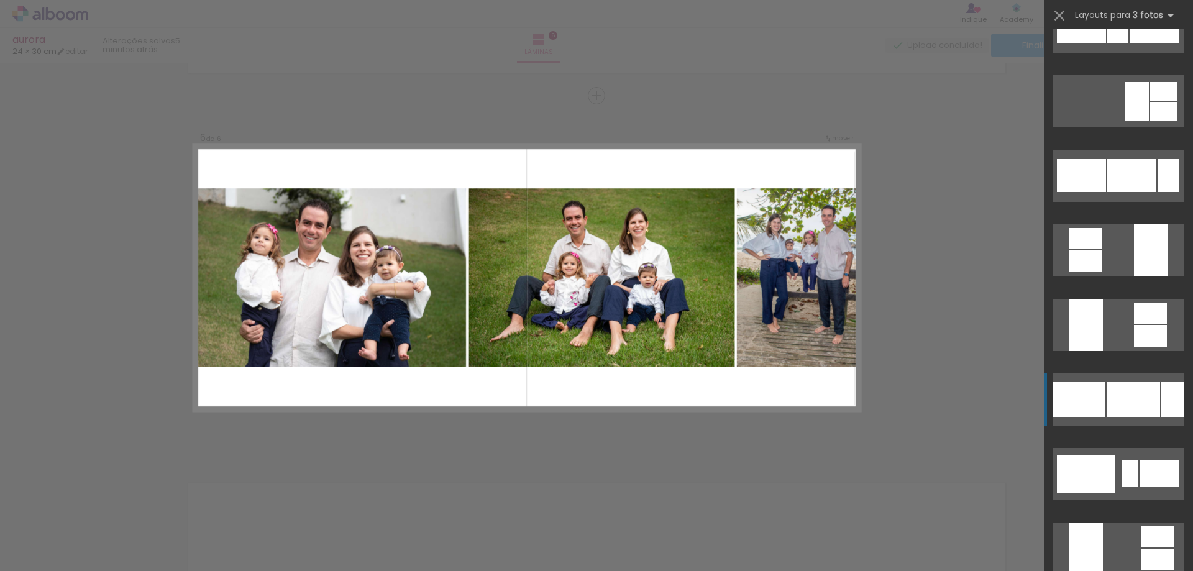
click at [1121, 192] on div at bounding box center [1131, 175] width 49 height 33
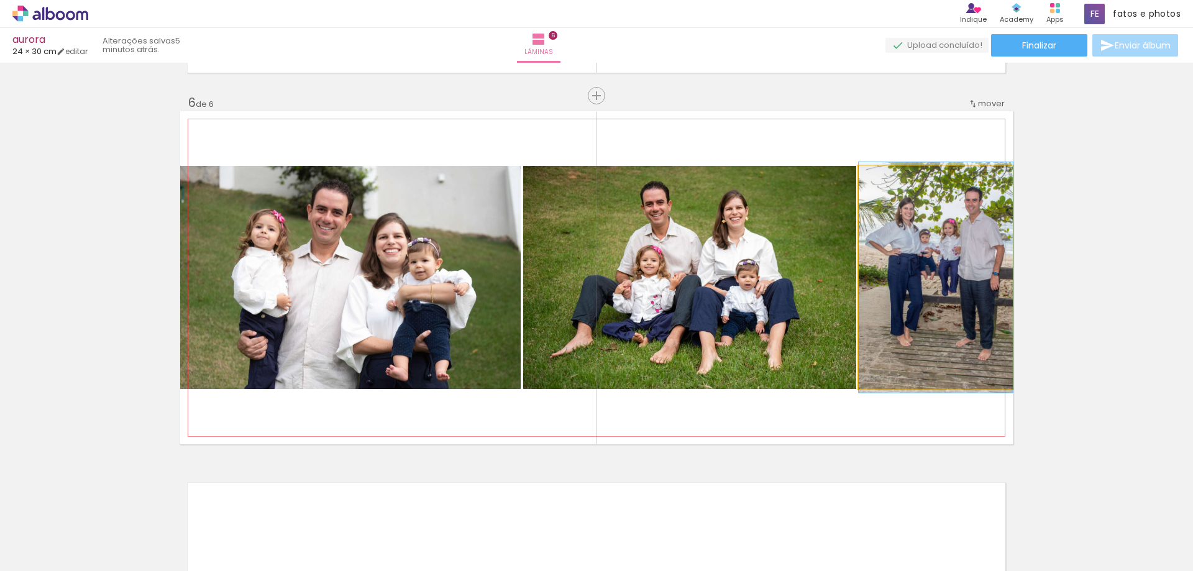
drag, startPoint x: 962, startPoint y: 324, endPoint x: 953, endPoint y: 324, distance: 8.7
click at [953, 324] on quentale-photo at bounding box center [935, 277] width 154 height 223
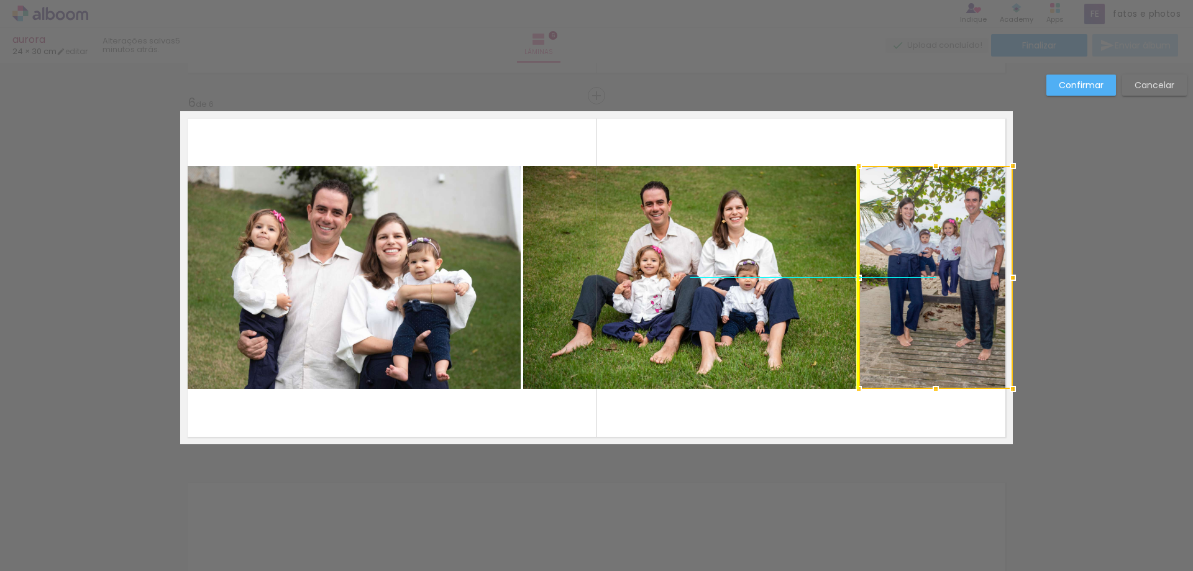
click at [955, 312] on div at bounding box center [935, 277] width 154 height 223
click at [0, 0] on slot "Confirmar" at bounding box center [0, 0] width 0 height 0
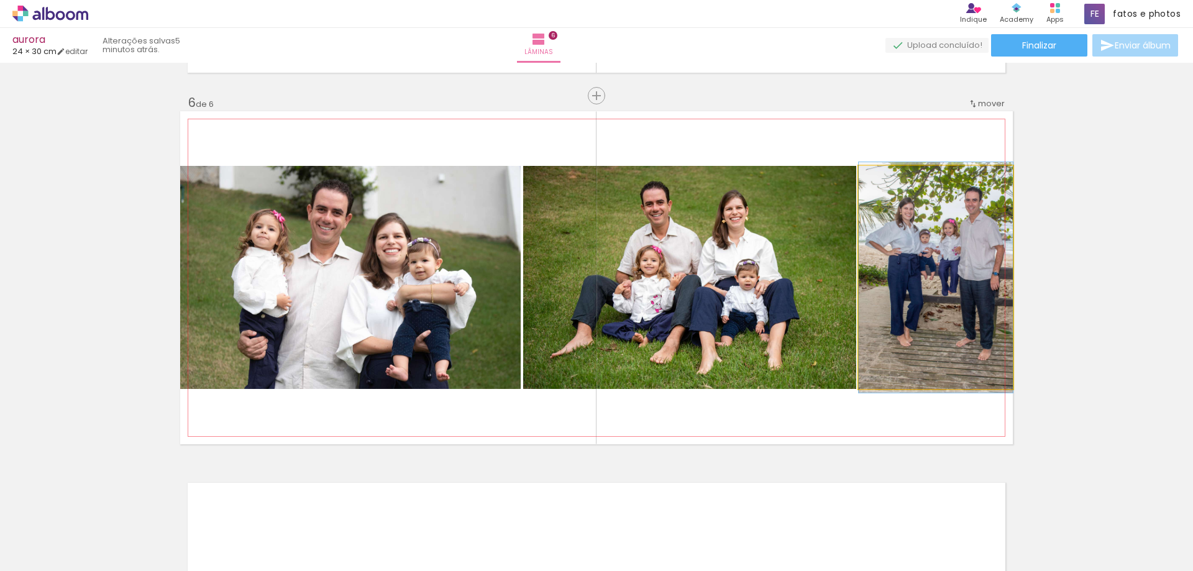
click at [921, 242] on quentale-photo at bounding box center [935, 277] width 154 height 223
drag, startPoint x: 921, startPoint y: 242, endPoint x: 898, endPoint y: 242, distance: 22.4
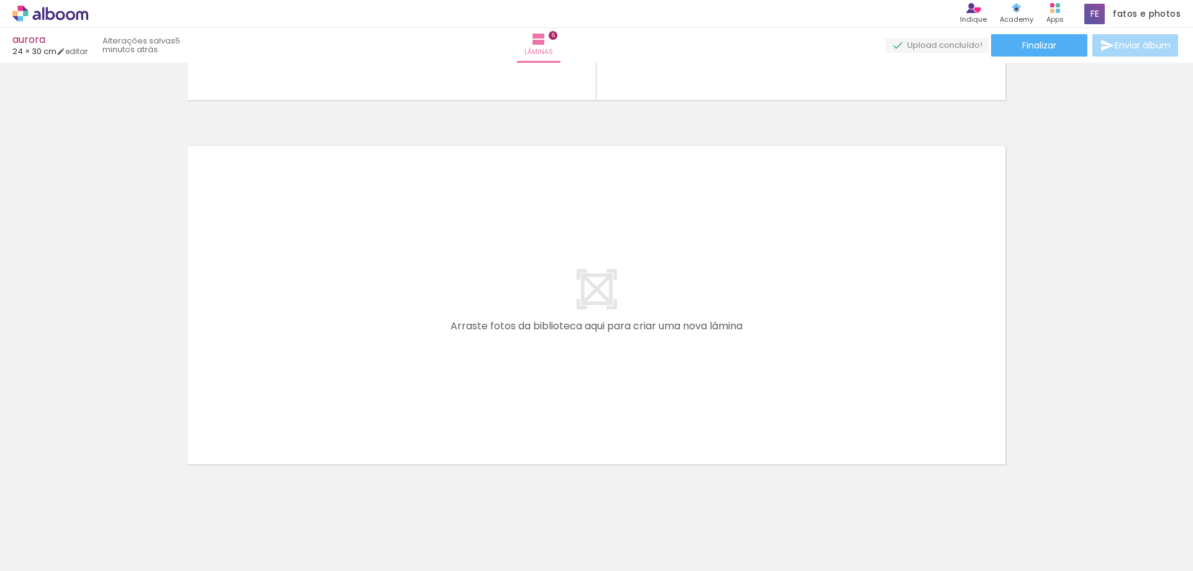
scroll to position [2166, 0]
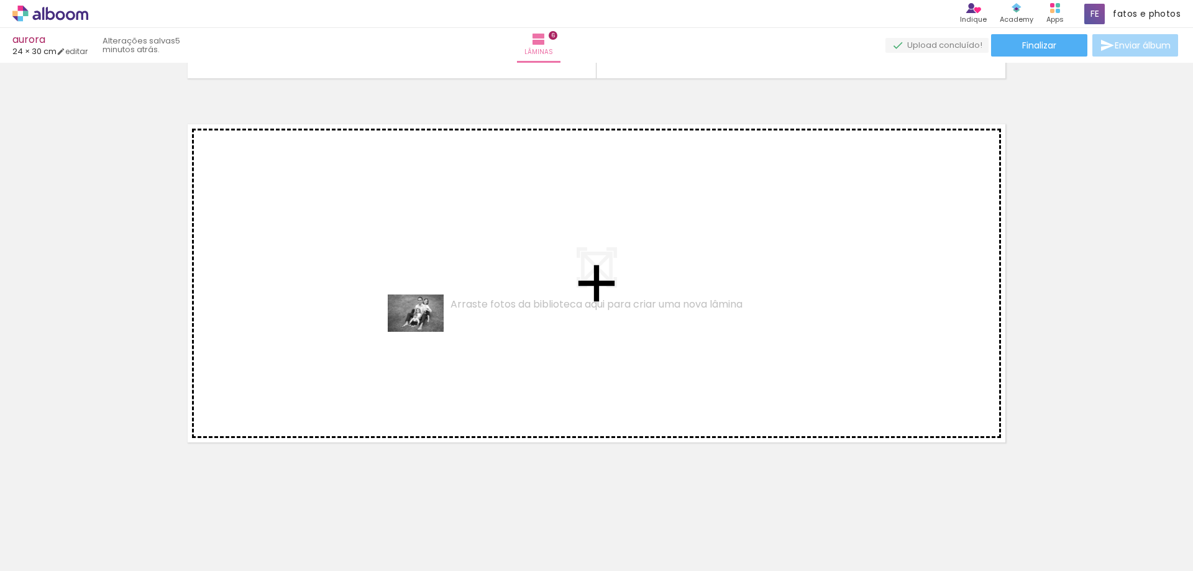
drag, startPoint x: 135, startPoint y: 540, endPoint x: 425, endPoint y: 332, distance: 356.5
click at [425, 332] on quentale-workspace at bounding box center [596, 285] width 1193 height 571
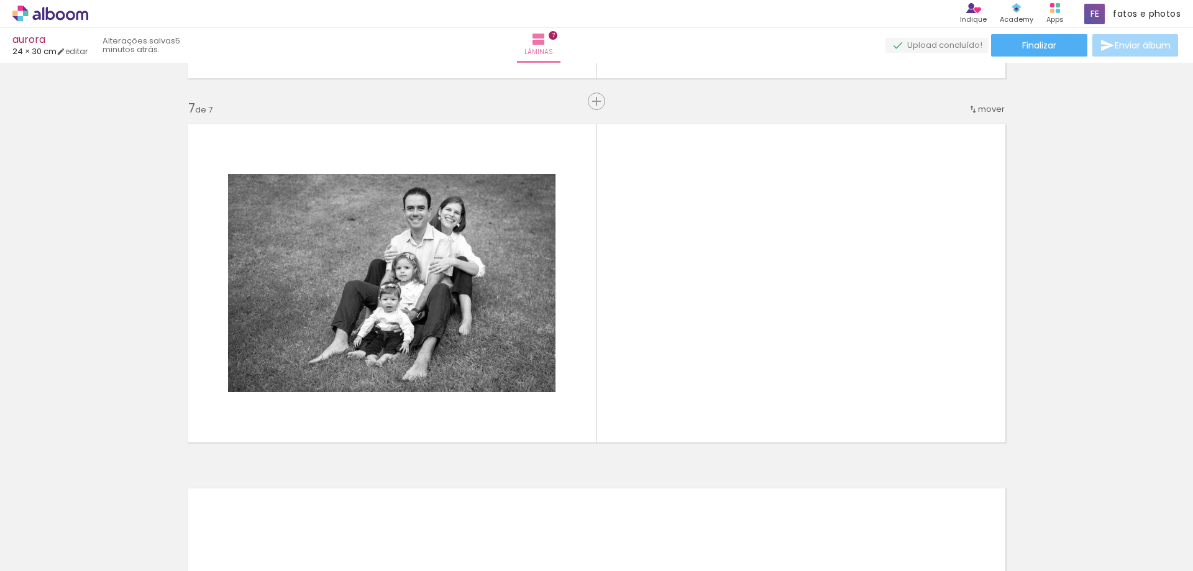
scroll to position [2171, 0]
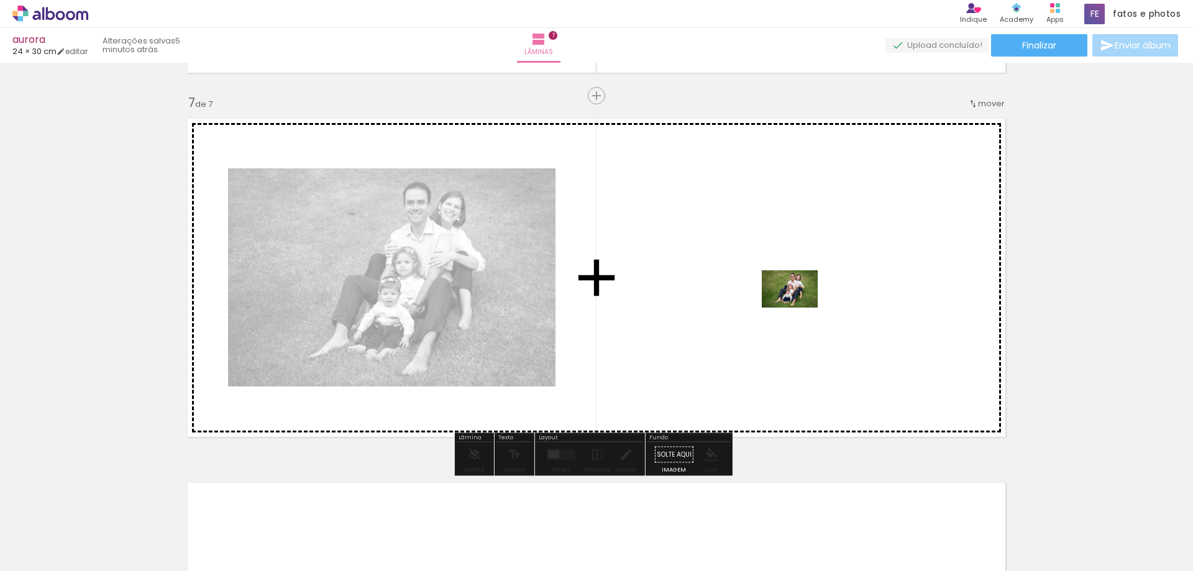
drag, startPoint x: 130, startPoint y: 529, endPoint x: 799, endPoint y: 307, distance: 705.3
click at [799, 307] on quentale-workspace at bounding box center [596, 285] width 1193 height 571
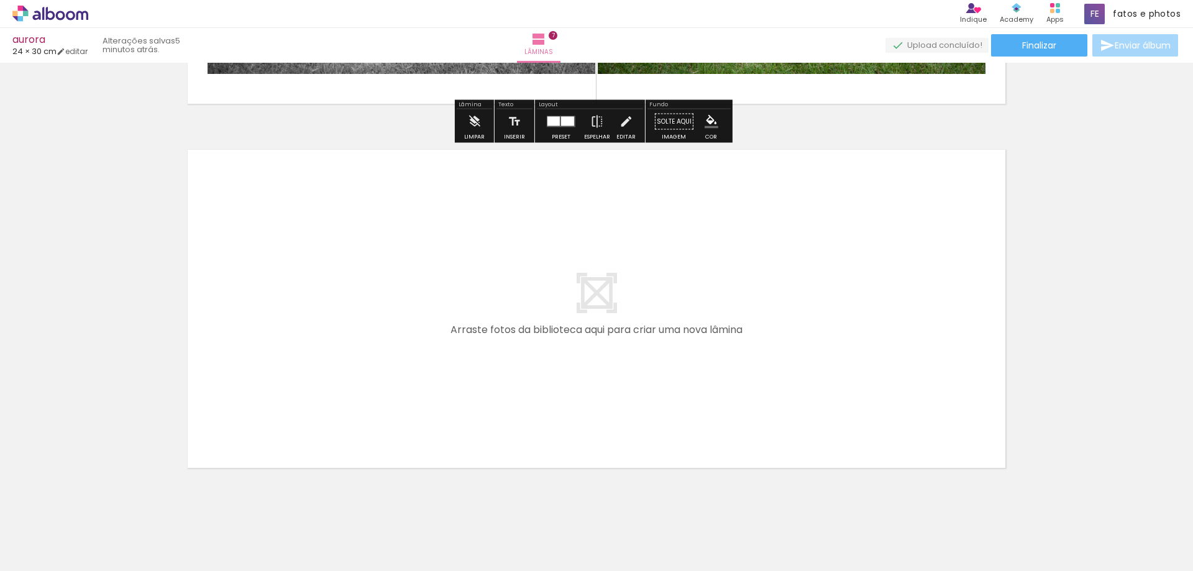
scroll to position [2530, 0]
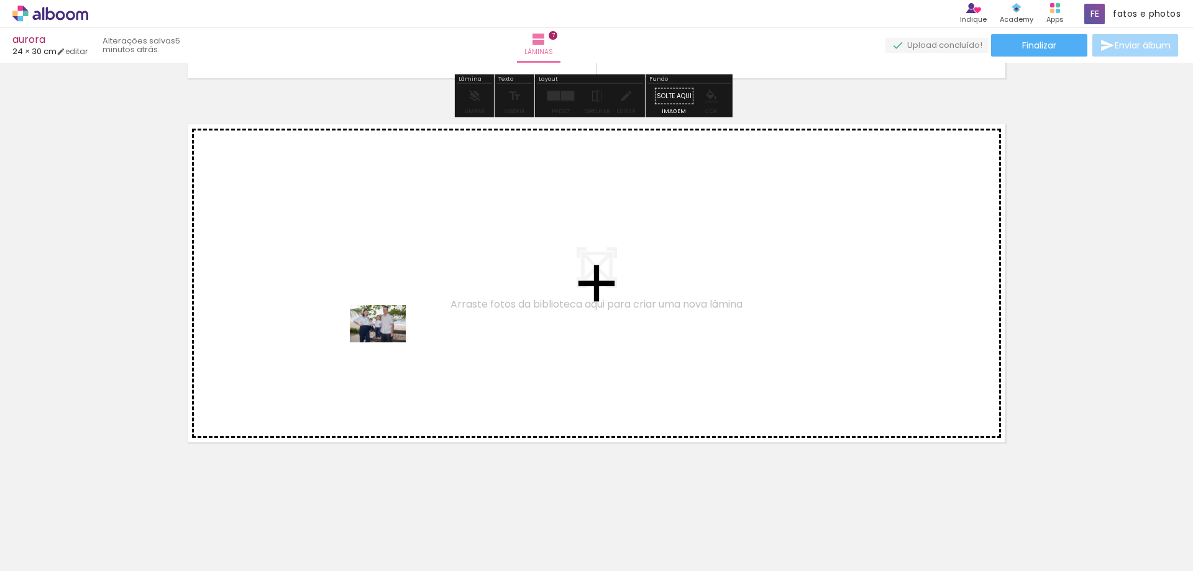
drag, startPoint x: 200, startPoint y: 532, endPoint x: 387, endPoint y: 342, distance: 266.6
click at [387, 342] on quentale-workspace at bounding box center [596, 285] width 1193 height 571
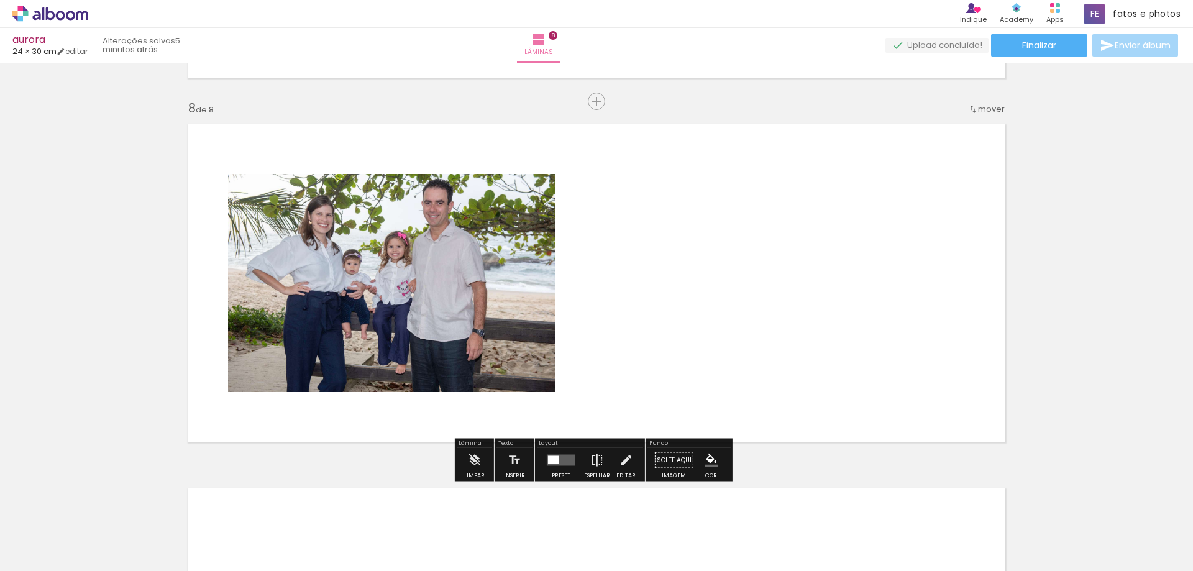
scroll to position [2535, 0]
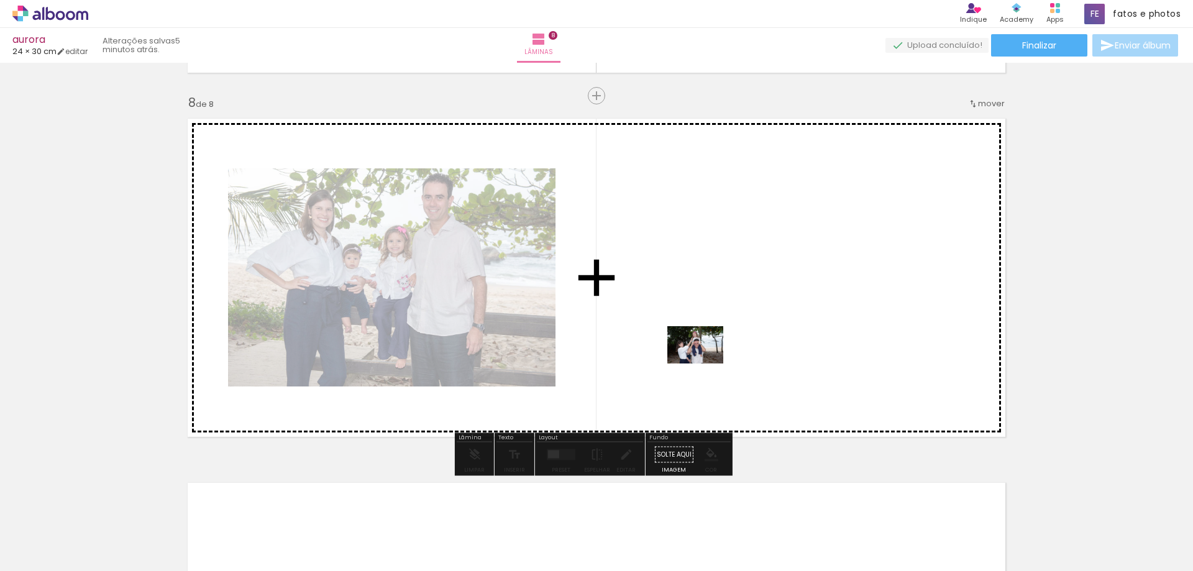
drag, startPoint x: 188, startPoint y: 540, endPoint x: 746, endPoint y: 332, distance: 595.3
click at [746, 332] on quentale-workspace at bounding box center [596, 285] width 1193 height 571
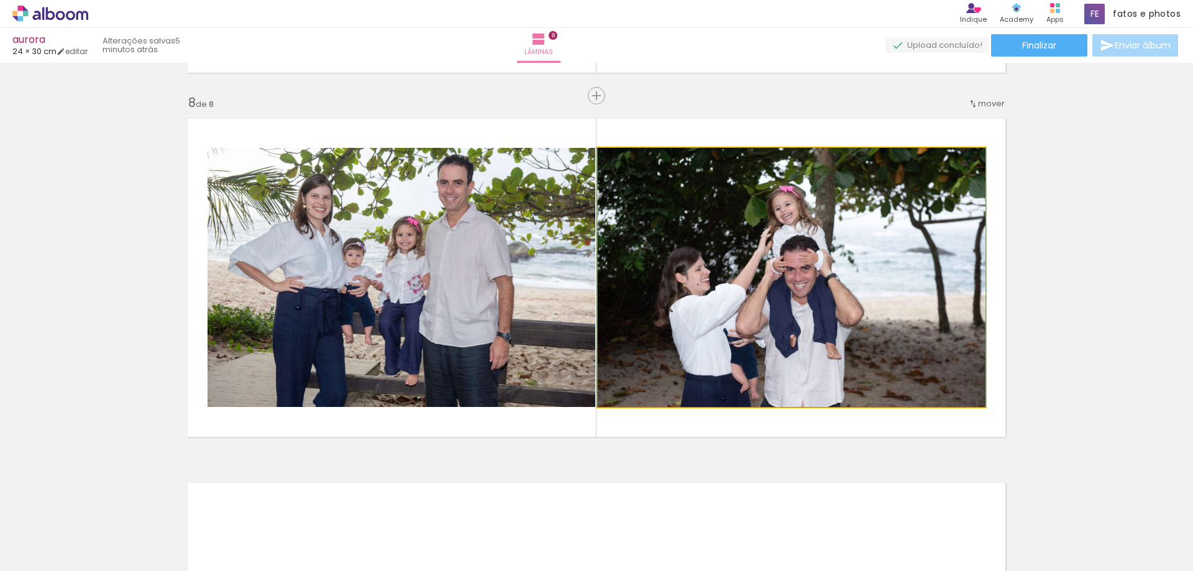
click at [766, 297] on quentale-photo at bounding box center [792, 277] width 388 height 259
drag, startPoint x: 772, startPoint y: 301, endPoint x: 768, endPoint y: 288, distance: 13.7
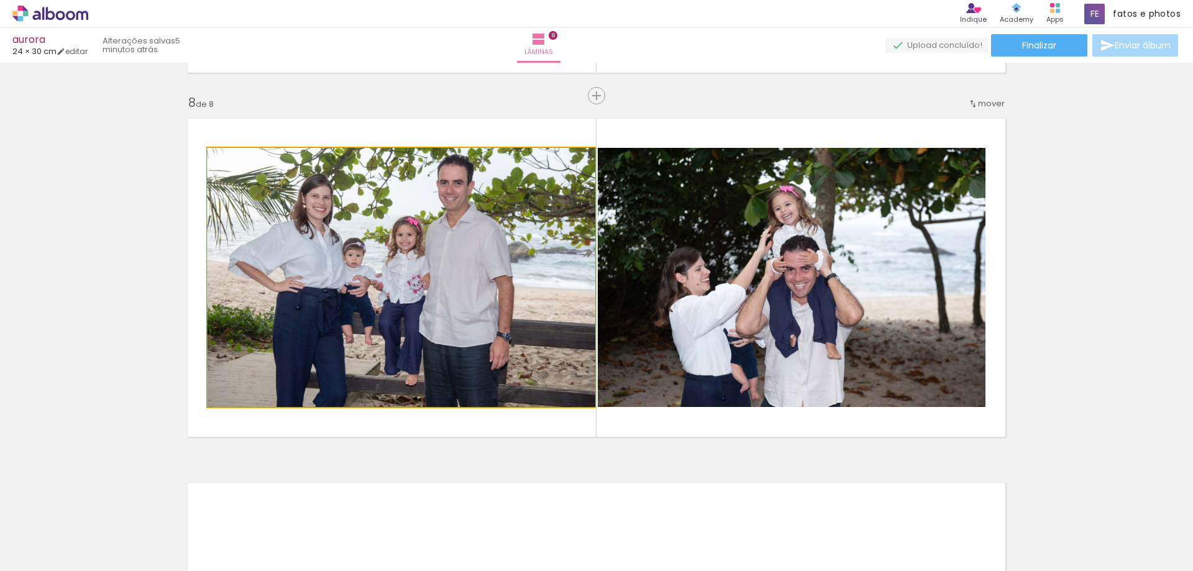
drag, startPoint x: 401, startPoint y: 291, endPoint x: 401, endPoint y: 298, distance: 7.5
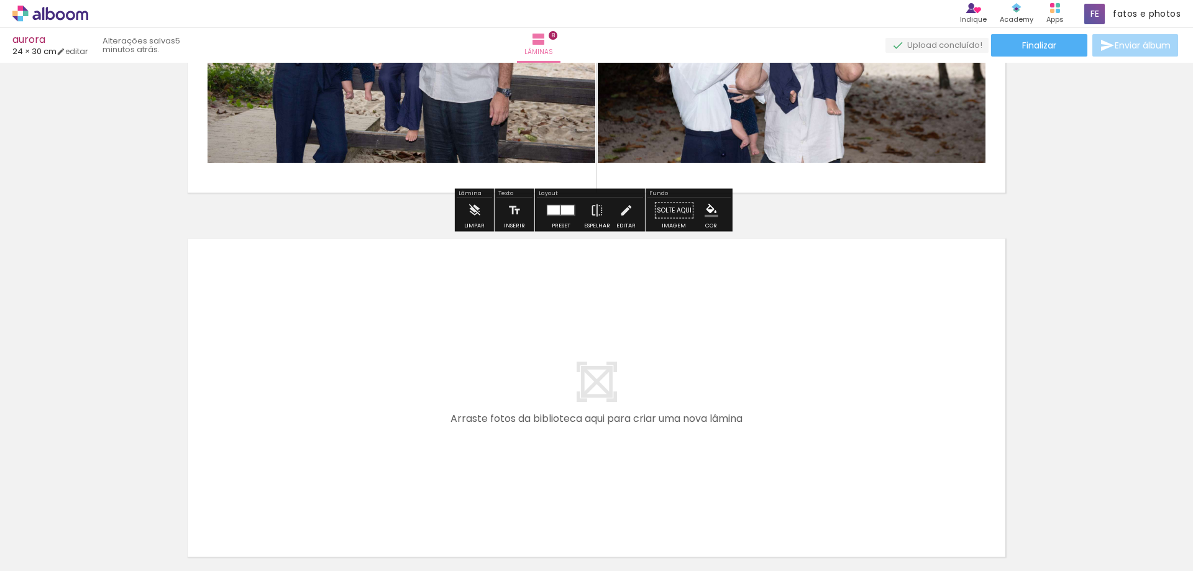
scroll to position [2894, 0]
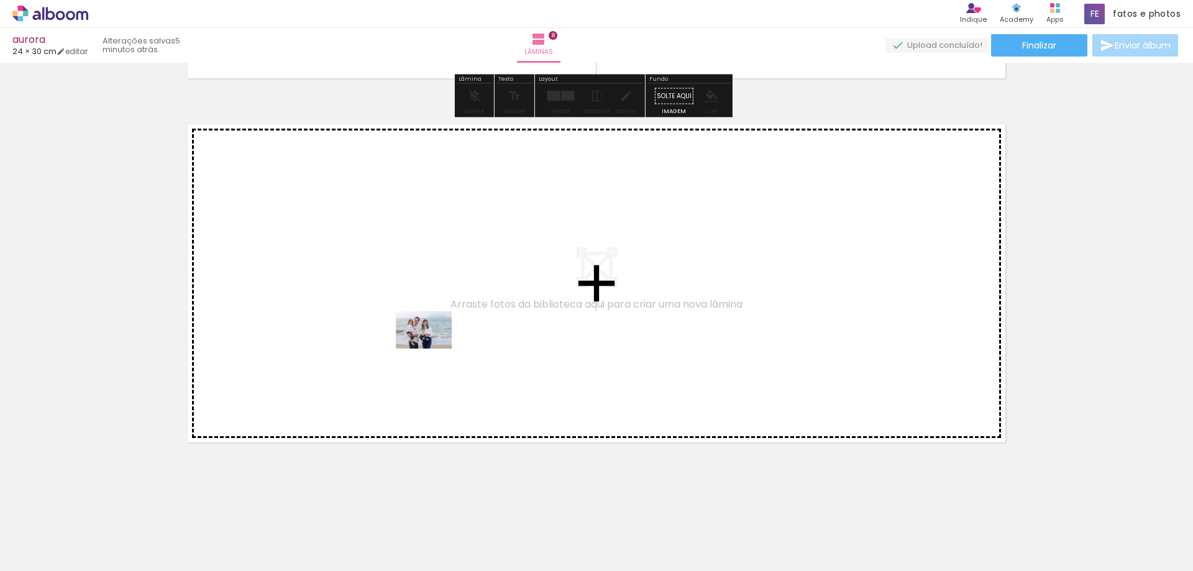
drag, startPoint x: 263, startPoint y: 536, endPoint x: 433, endPoint y: 348, distance: 253.3
click at [433, 348] on quentale-workspace at bounding box center [596, 285] width 1193 height 571
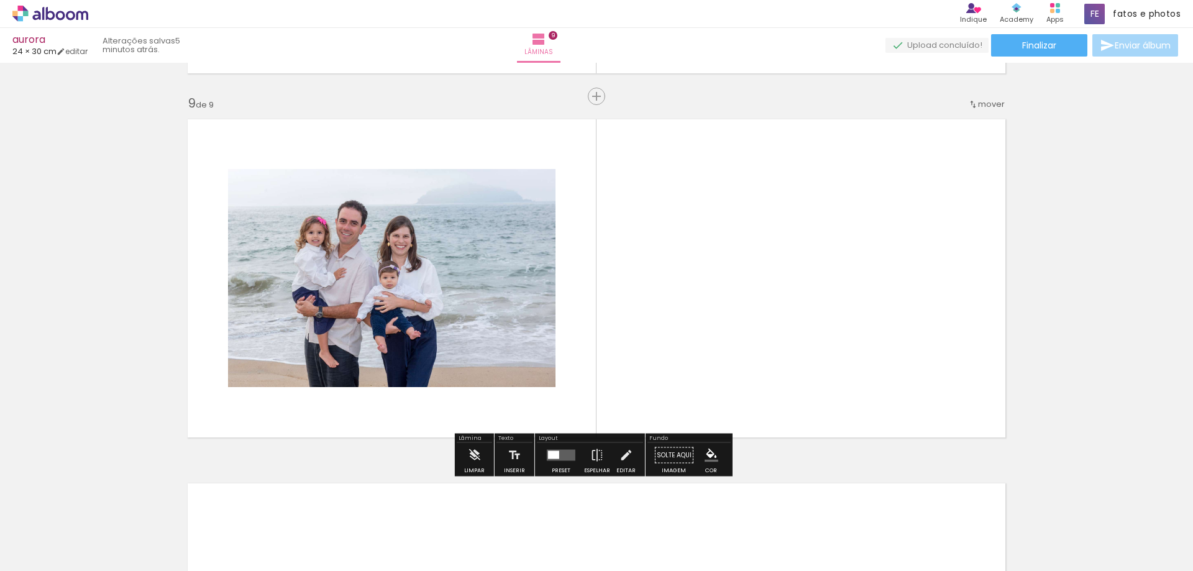
scroll to position [2899, 0]
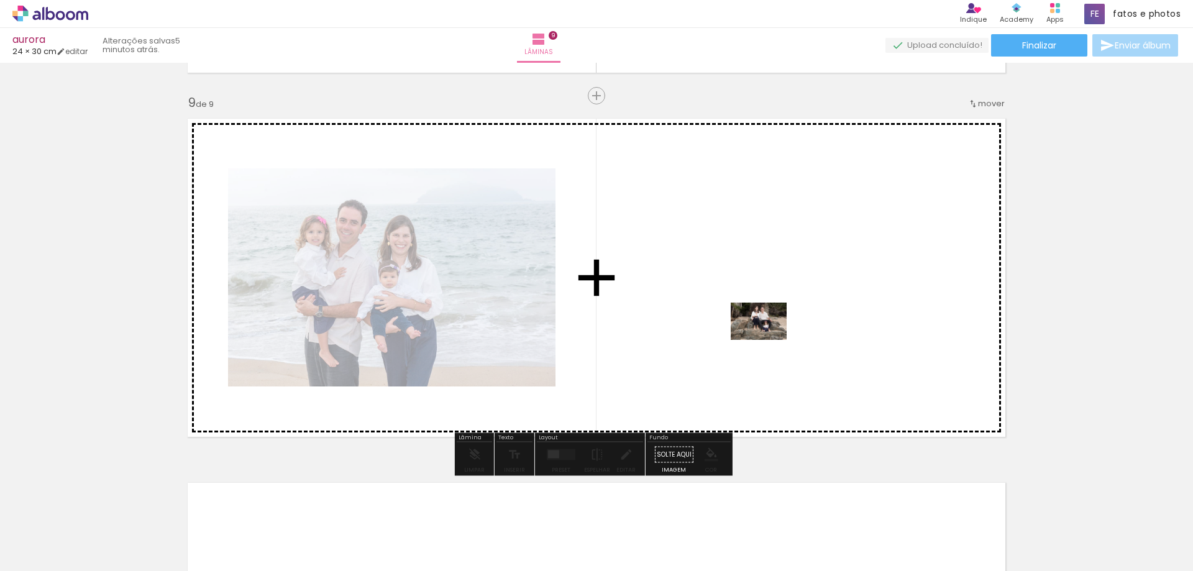
drag, startPoint x: 331, startPoint y: 539, endPoint x: 767, endPoint y: 340, distance: 479.5
click at [767, 340] on quentale-workspace at bounding box center [596, 285] width 1193 height 571
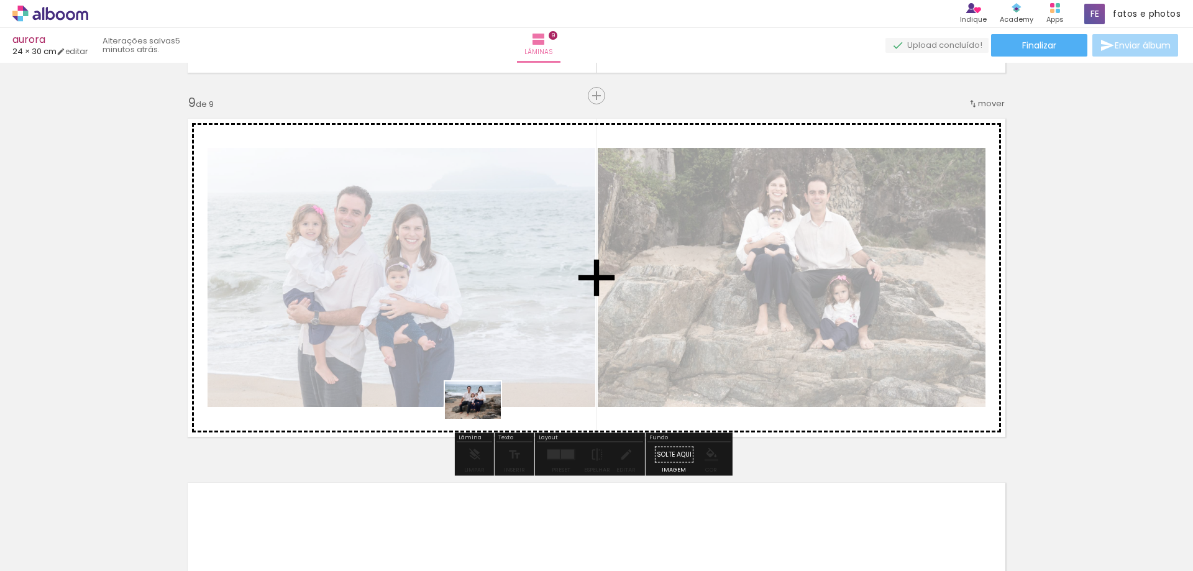
drag, startPoint x: 404, startPoint y: 534, endPoint x: 482, endPoint y: 419, distance: 139.0
click at [482, 419] on quentale-workspace at bounding box center [596, 285] width 1193 height 571
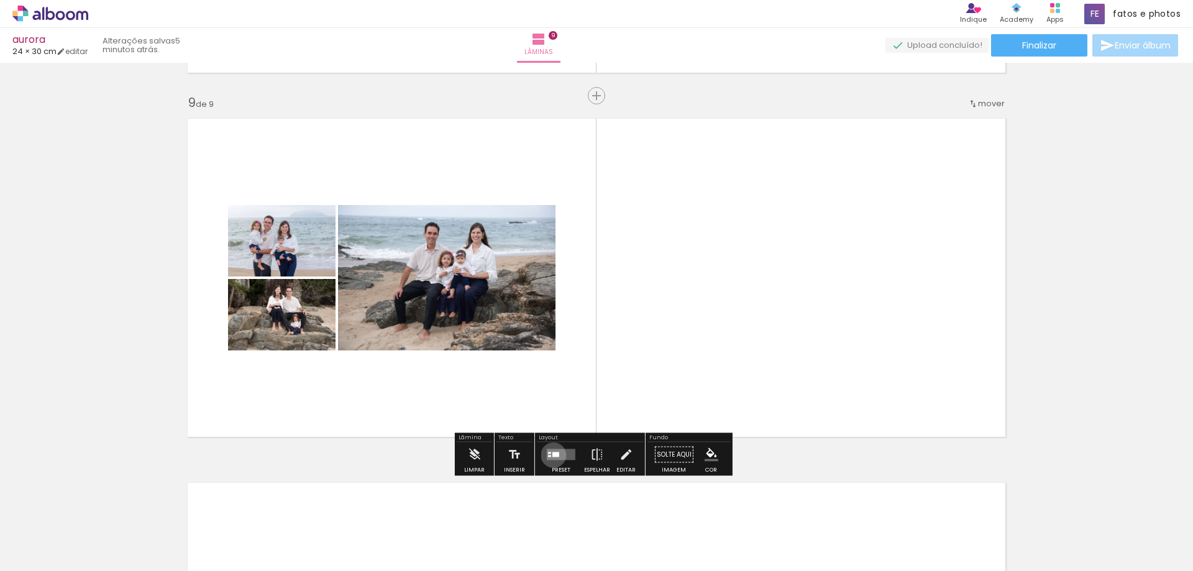
click at [552, 455] on div at bounding box center [555, 454] width 7 height 5
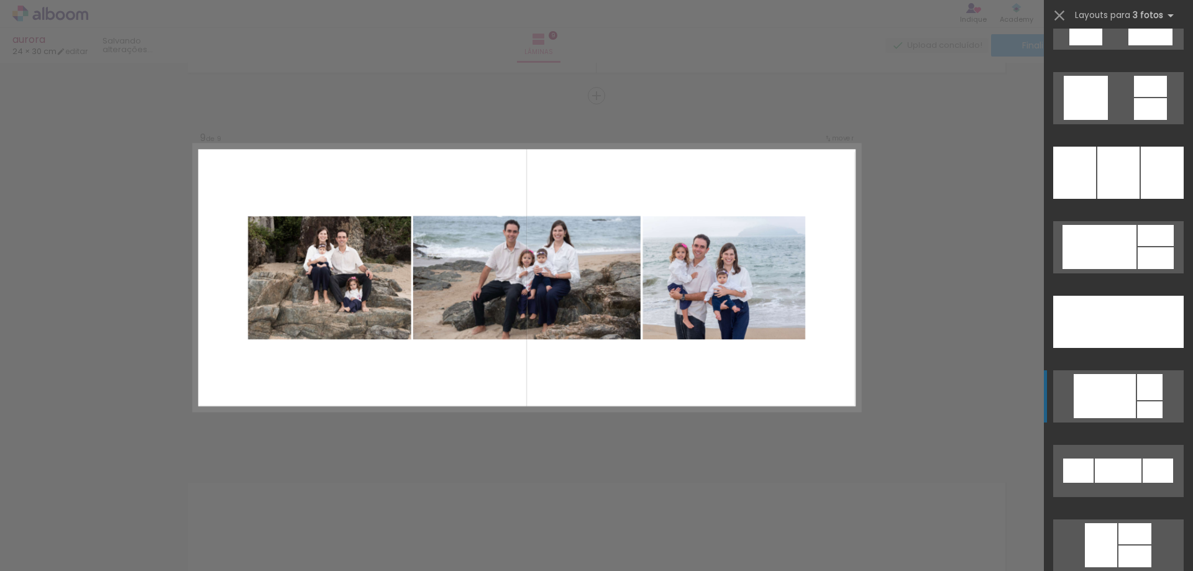
scroll to position [3478, 0]
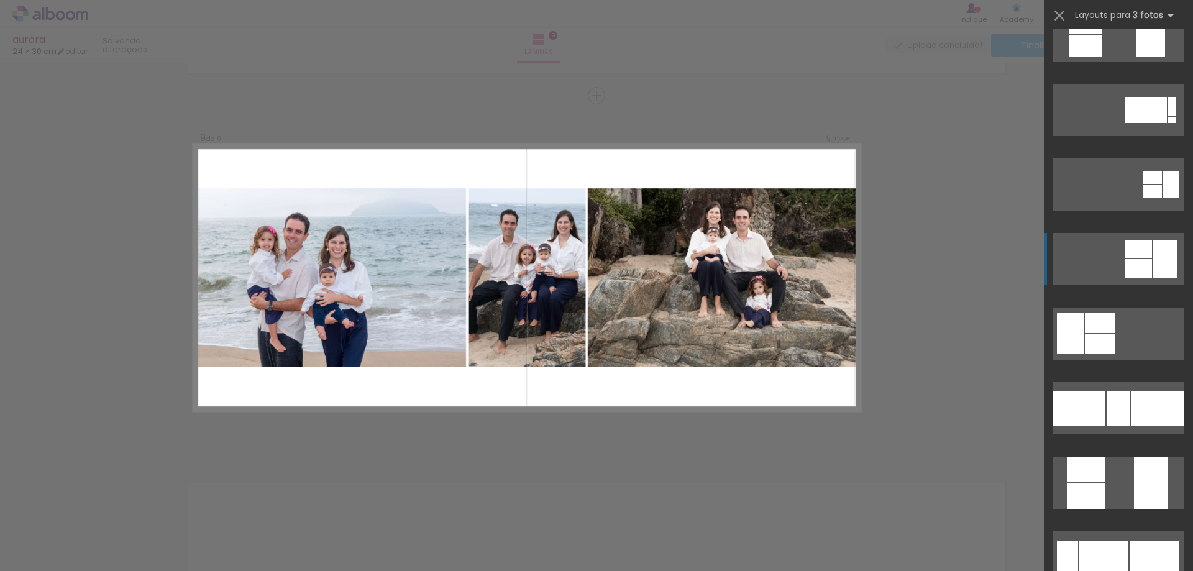
scroll to position [4348, 0]
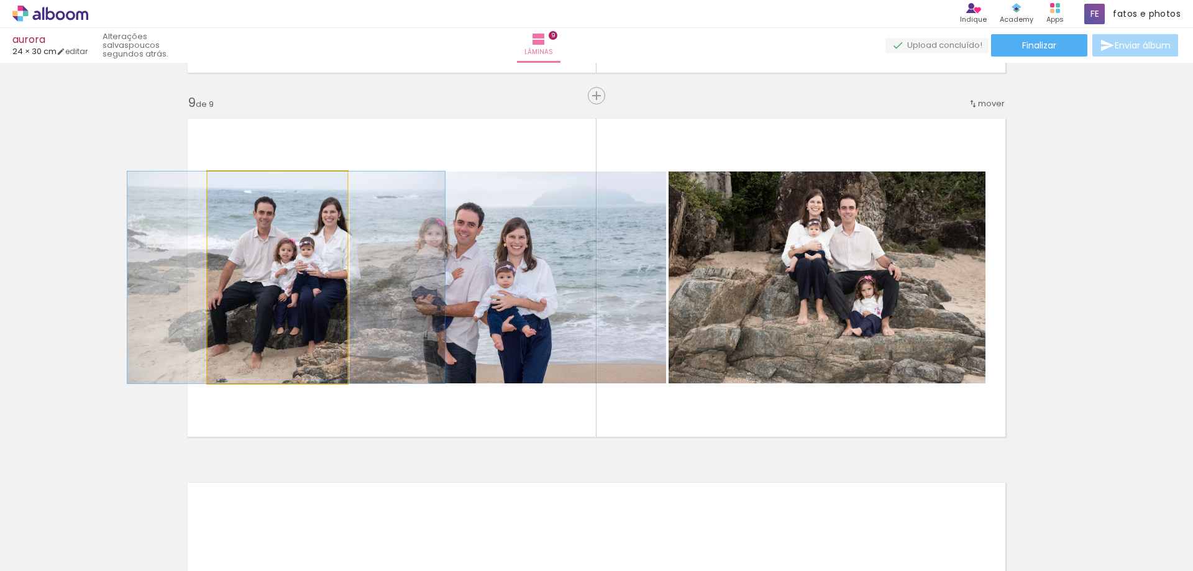
drag, startPoint x: 269, startPoint y: 332, endPoint x: 278, endPoint y: 334, distance: 9.0
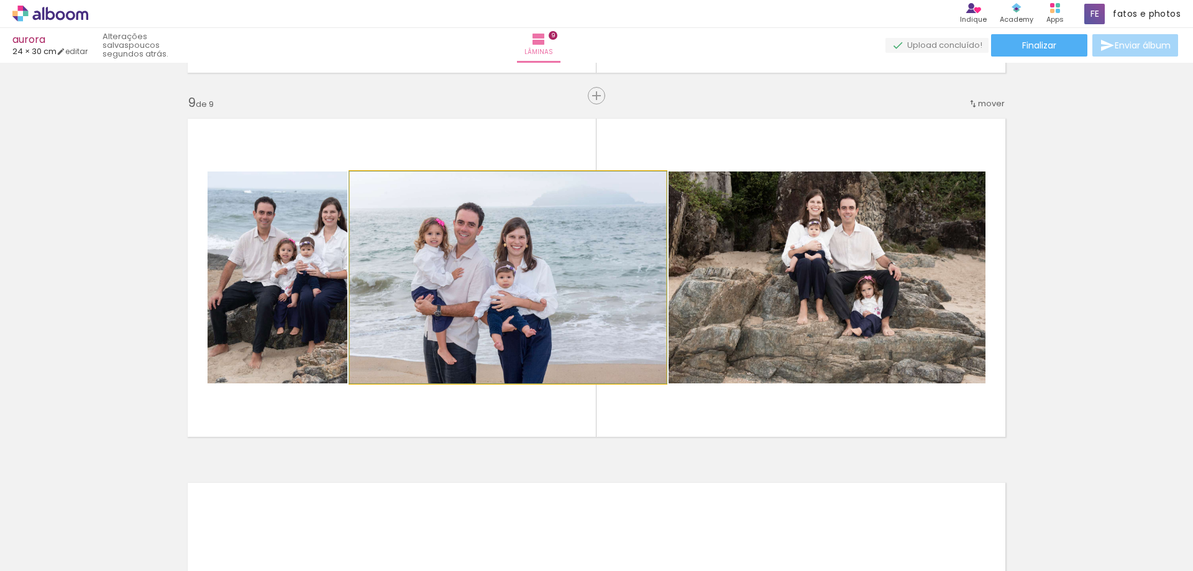
click at [522, 312] on quentale-photo at bounding box center [508, 277] width 316 height 212
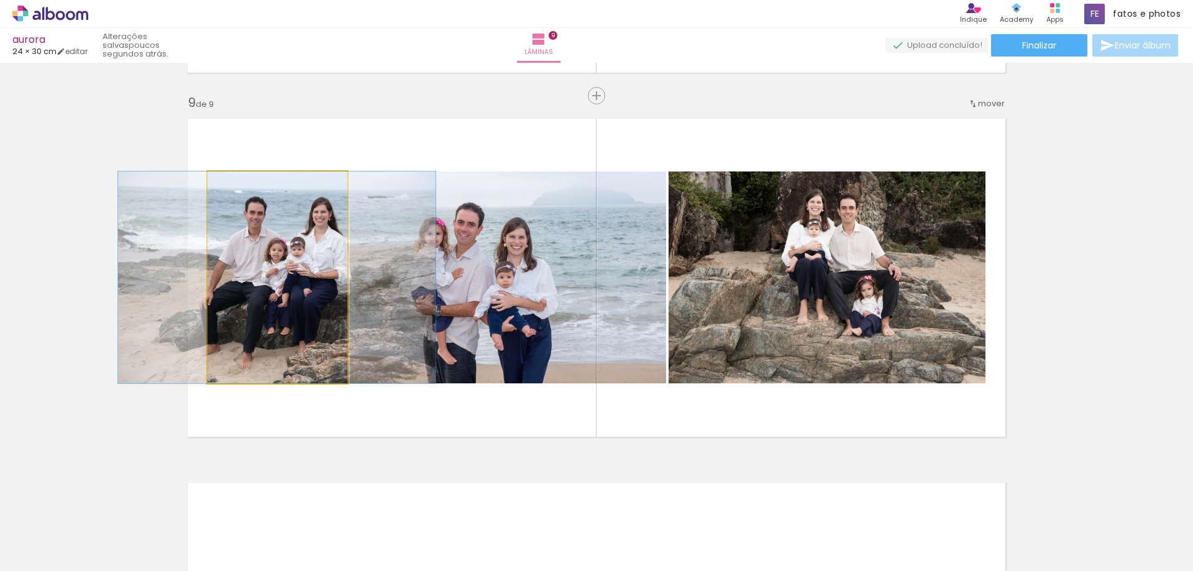
drag, startPoint x: 321, startPoint y: 292, endPoint x: 312, endPoint y: 293, distance: 9.3
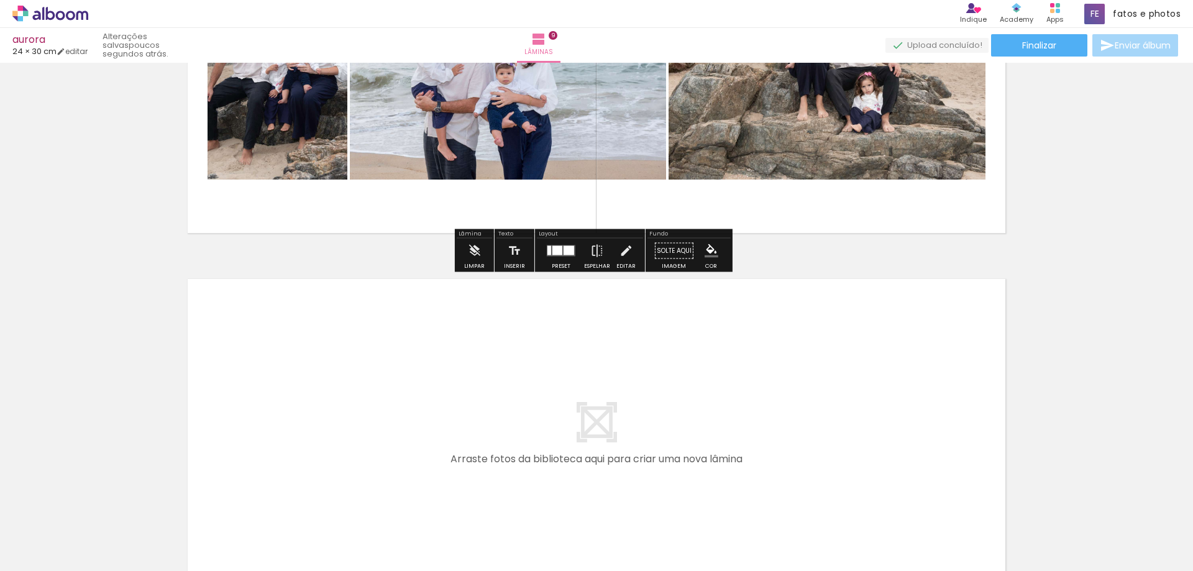
scroll to position [3148, 0]
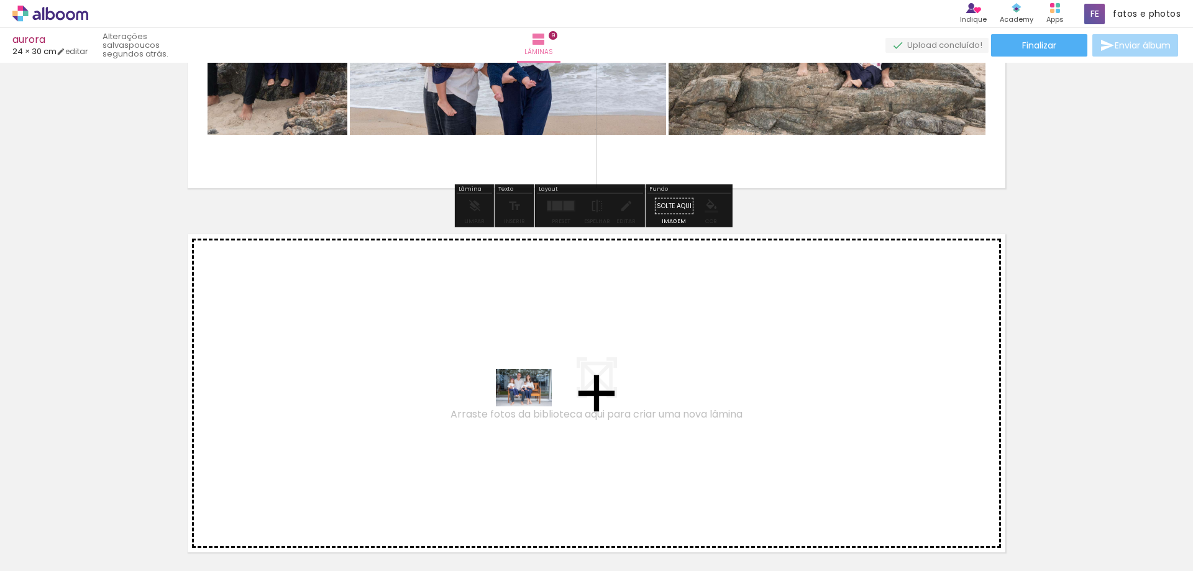
drag, startPoint x: 134, startPoint y: 535, endPoint x: 535, endPoint y: 406, distance: 421.1
click at [535, 406] on quentale-workspace at bounding box center [596, 285] width 1193 height 571
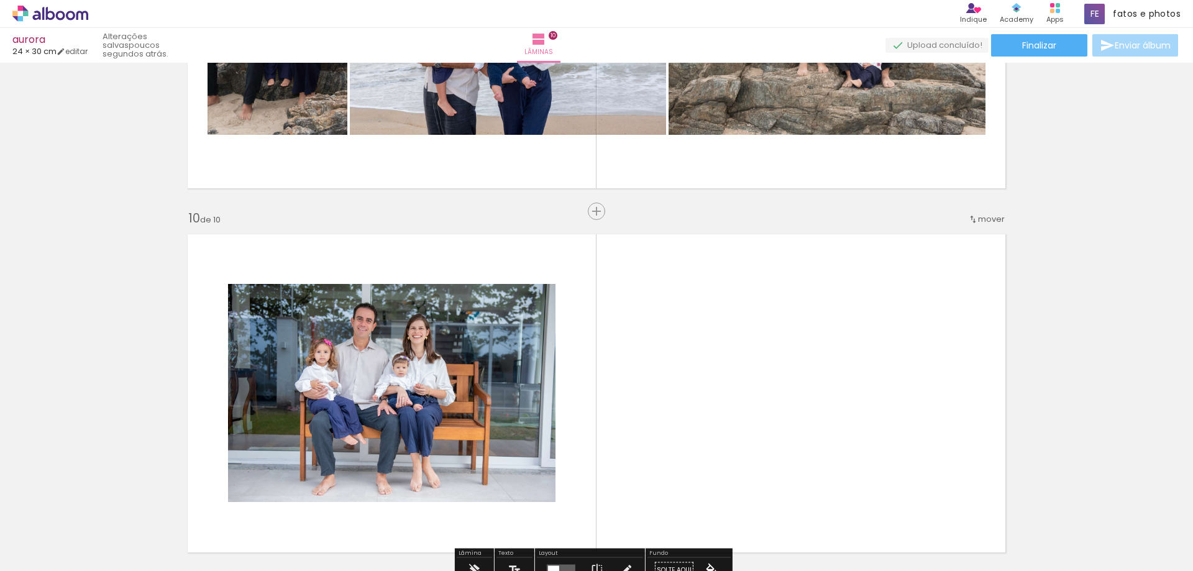
scroll to position [3263, 0]
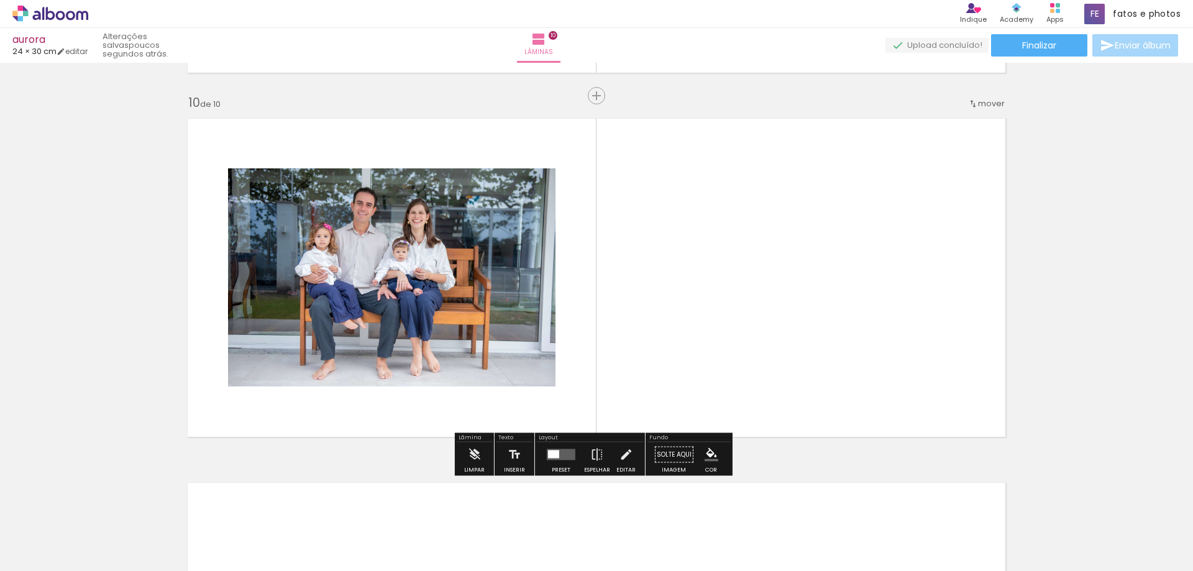
click at [565, 455] on quentale-layouter at bounding box center [561, 454] width 29 height 11
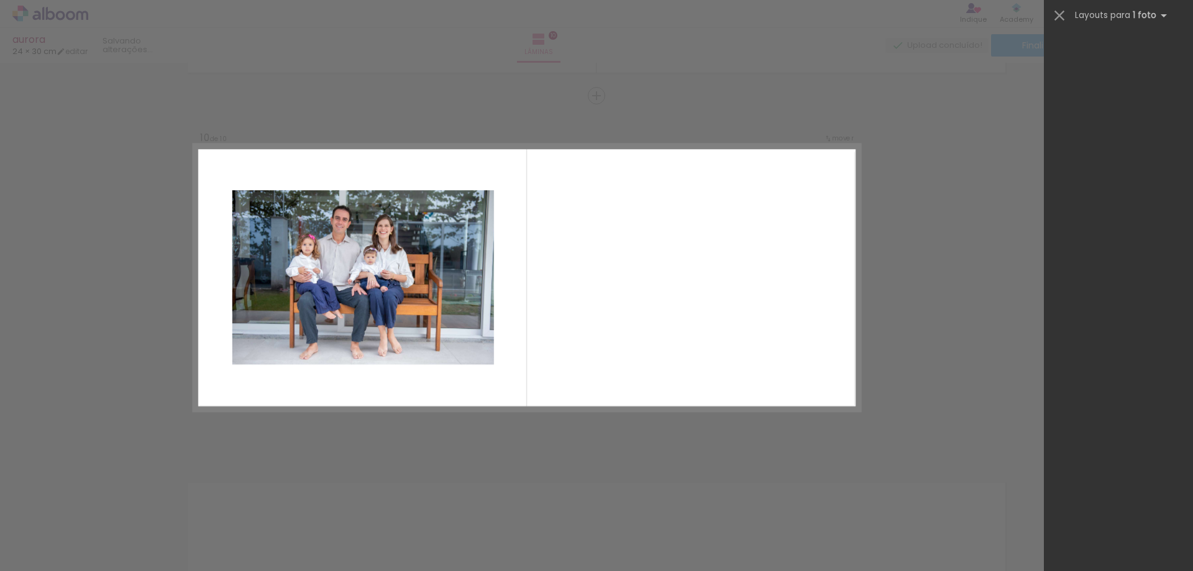
scroll to position [0, 0]
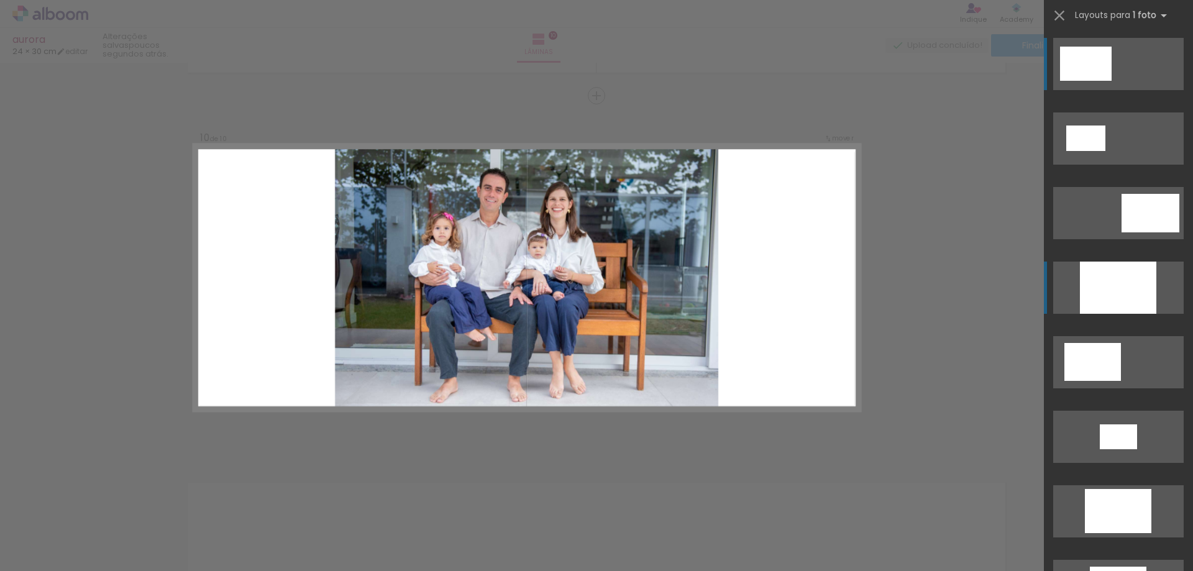
click at [1131, 298] on div at bounding box center [1118, 287] width 76 height 52
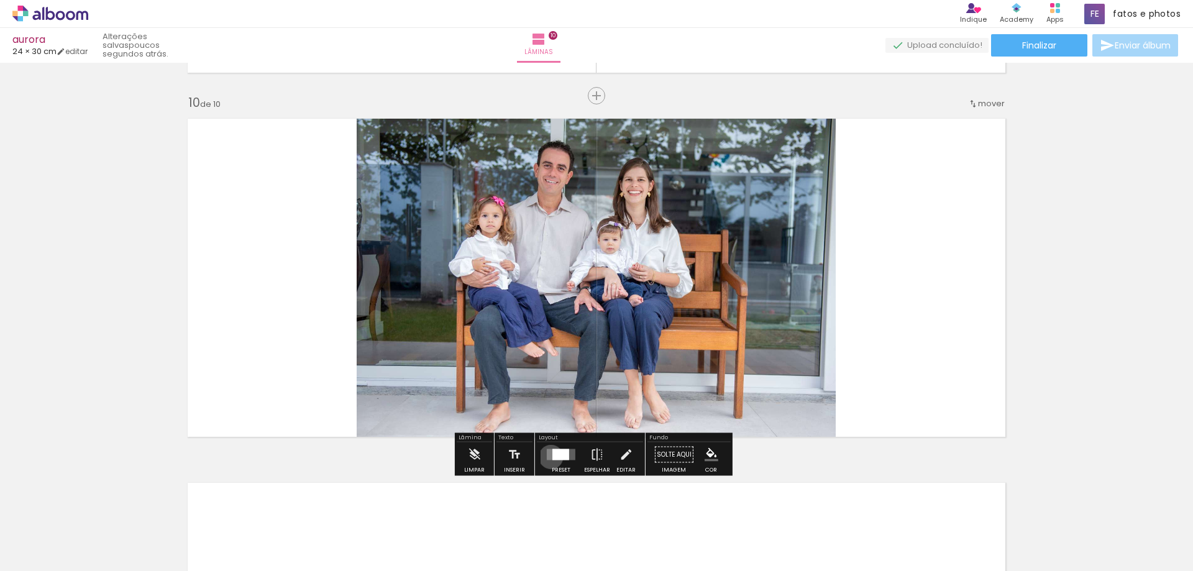
click at [548, 457] on quentale-layouter at bounding box center [561, 454] width 29 height 11
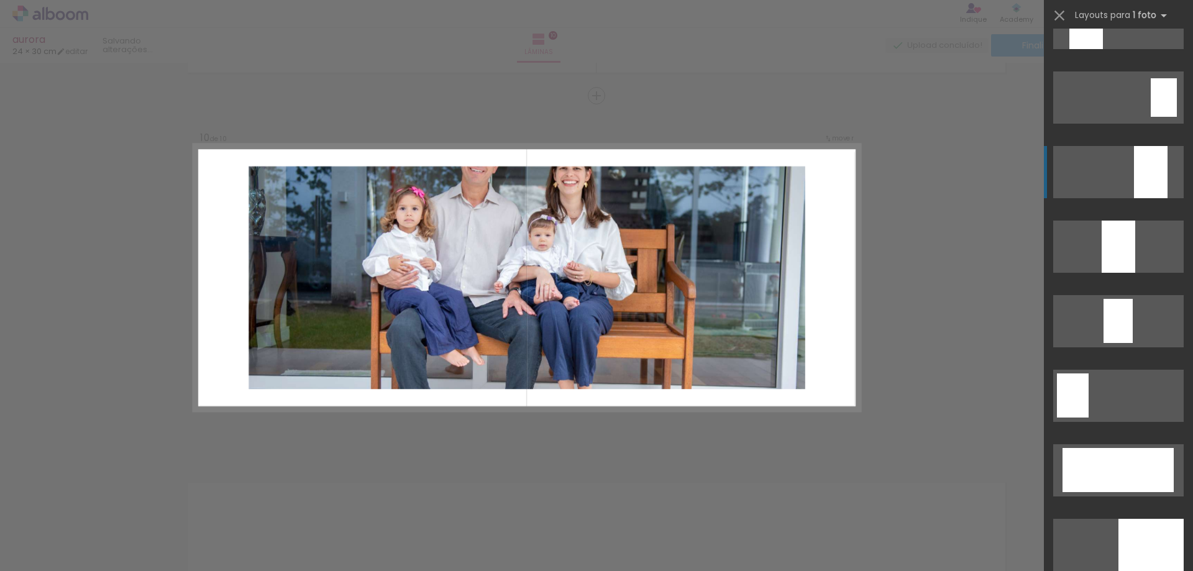
scroll to position [2522, 0]
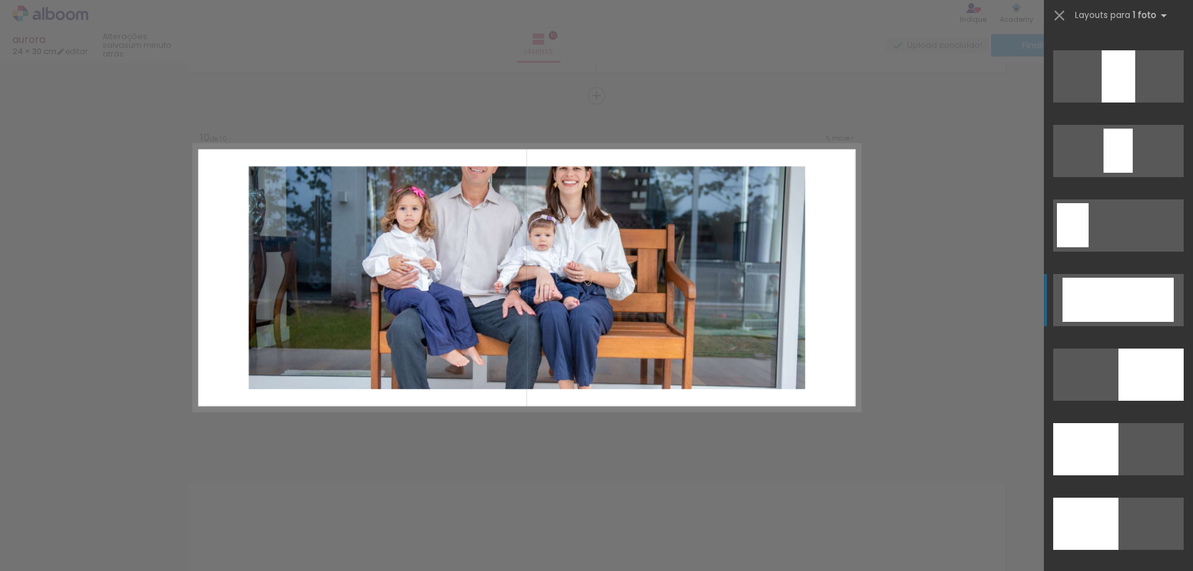
click at [1115, 294] on div at bounding box center [1117, 300] width 111 height 44
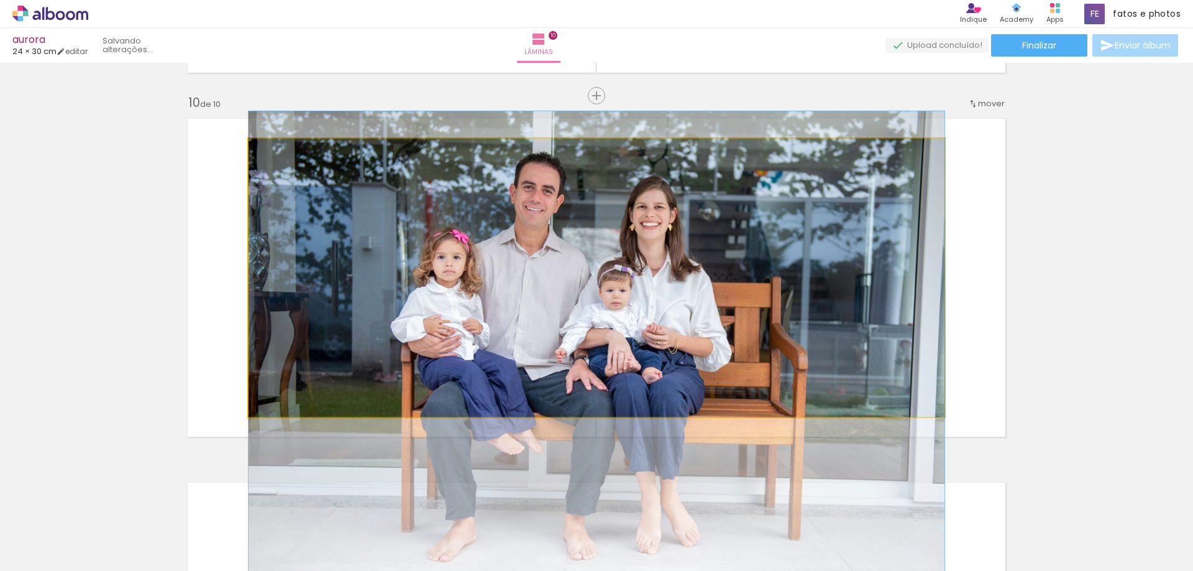
drag, startPoint x: 657, startPoint y: 301, endPoint x: 655, endPoint y: 366, distance: 65.9
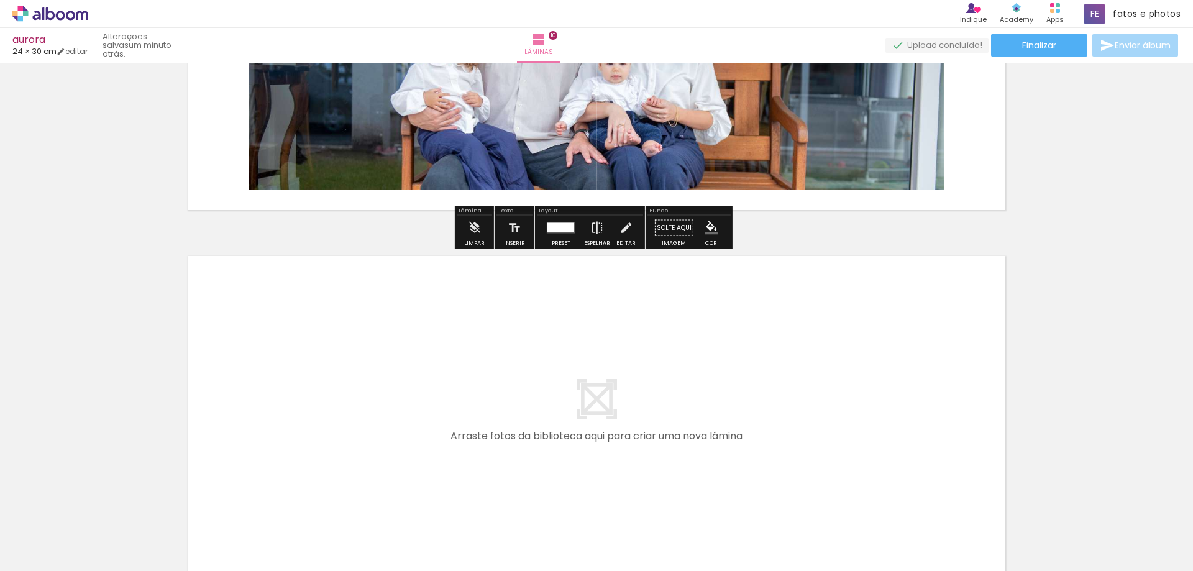
scroll to position [3512, 0]
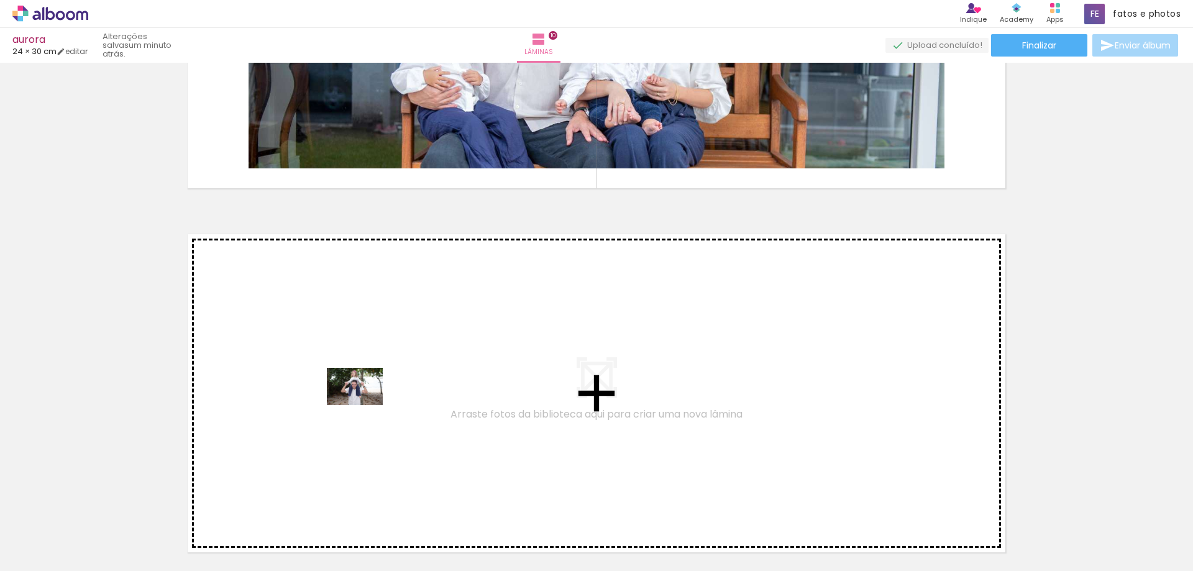
drag, startPoint x: 123, startPoint y: 533, endPoint x: 372, endPoint y: 394, distance: 285.3
click at [372, 394] on quentale-workspace at bounding box center [596, 285] width 1193 height 571
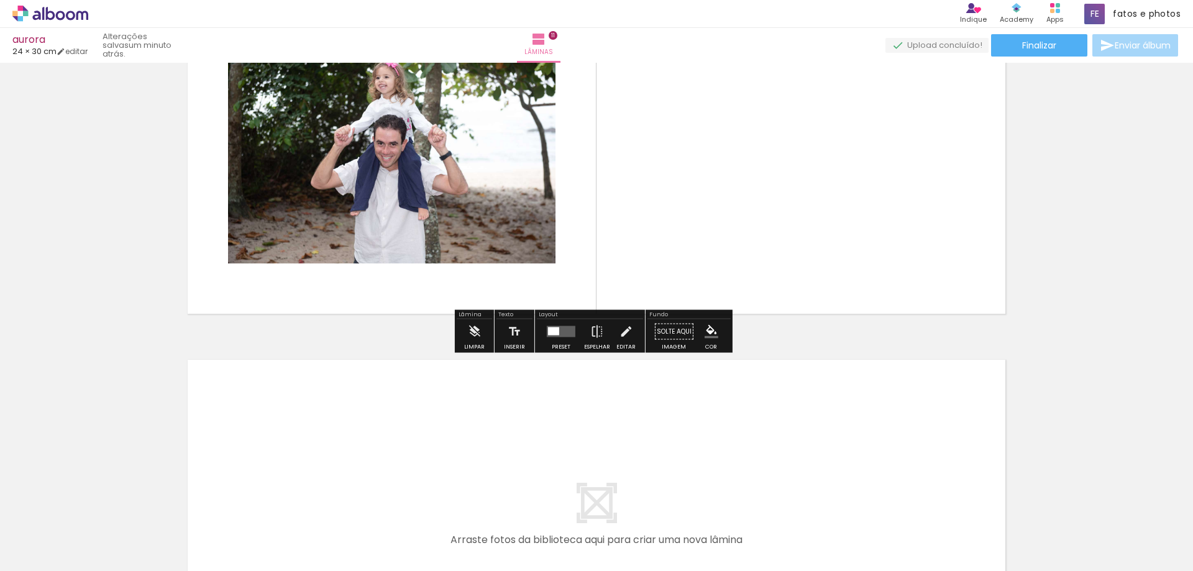
scroll to position [3752, 0]
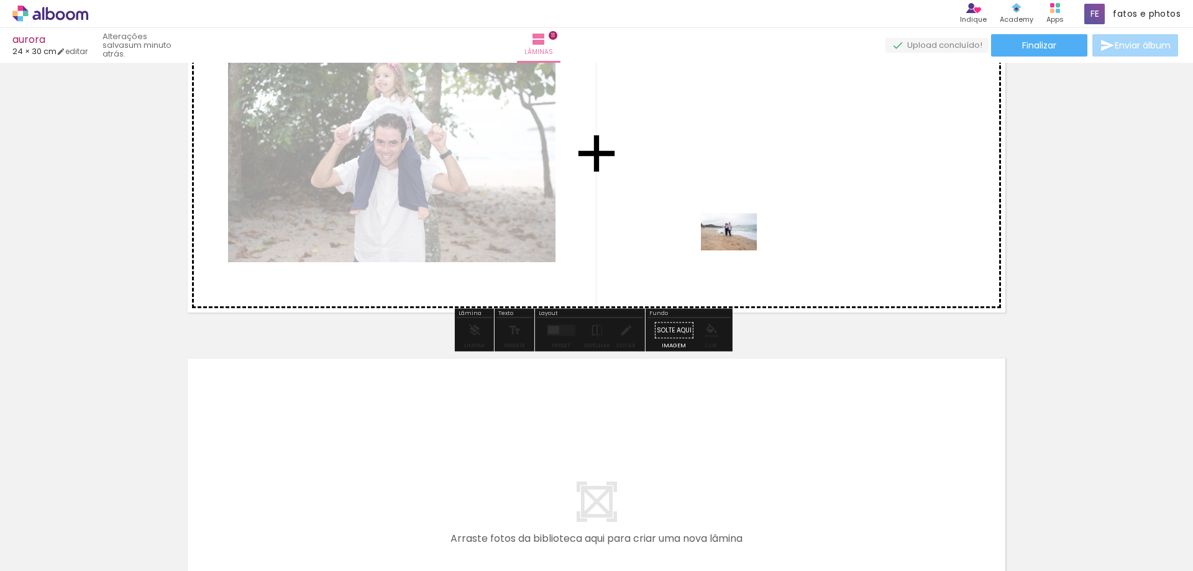
drag, startPoint x: 140, startPoint y: 535, endPoint x: 739, endPoint y: 250, distance: 663.2
click at [739, 250] on quentale-workspace at bounding box center [596, 285] width 1193 height 571
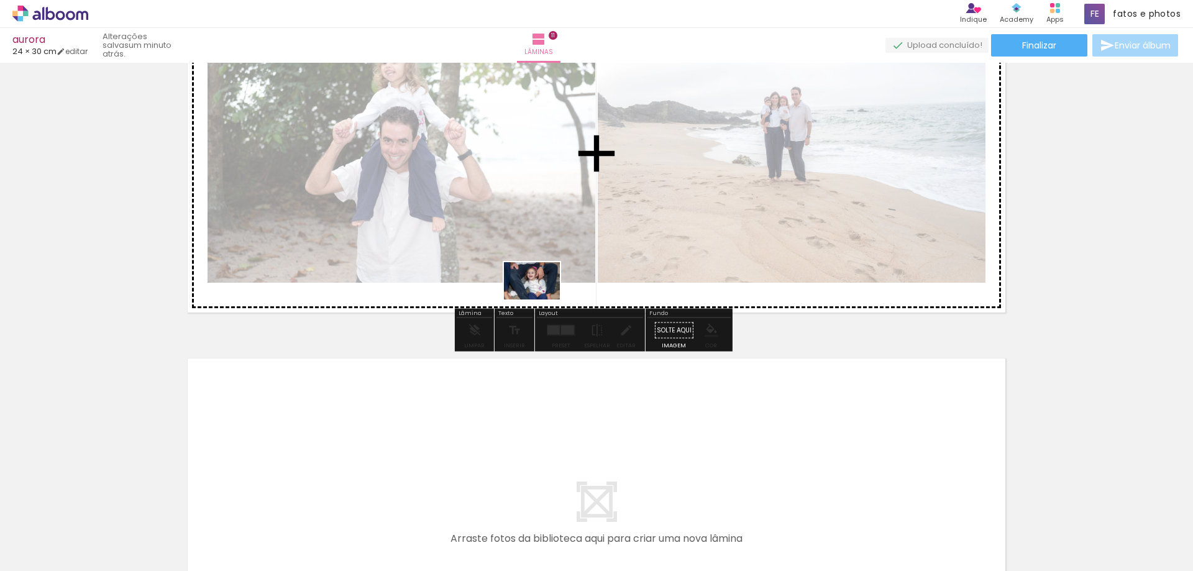
drag, startPoint x: 125, startPoint y: 532, endPoint x: 541, endPoint y: 299, distance: 476.6
click at [541, 299] on quentale-workspace at bounding box center [596, 285] width 1193 height 571
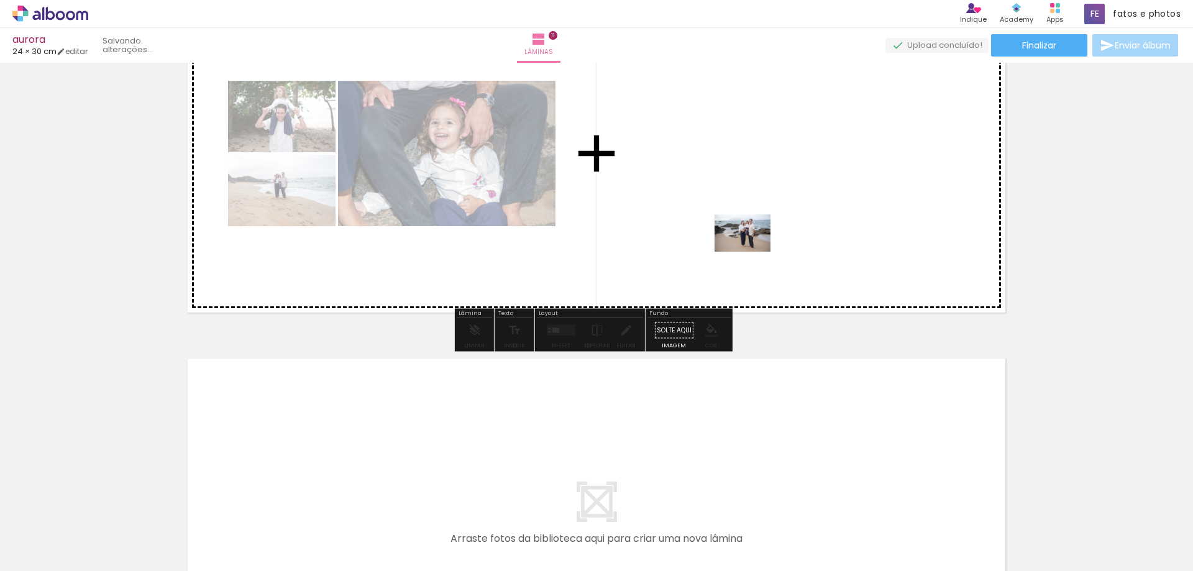
drag, startPoint x: 757, startPoint y: 540, endPoint x: 752, endPoint y: 252, distance: 288.2
click at [752, 252] on quentale-workspace at bounding box center [596, 285] width 1193 height 571
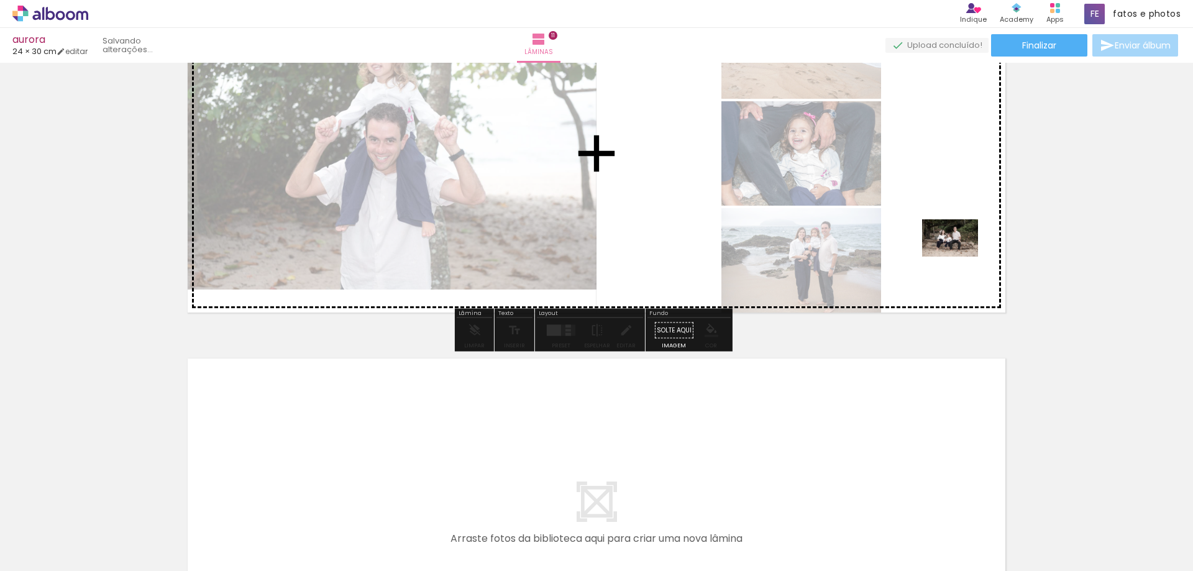
drag, startPoint x: 960, startPoint y: 543, endPoint x: 959, endPoint y: 257, distance: 286.3
click at [959, 257] on quentale-workspace at bounding box center [596, 285] width 1193 height 571
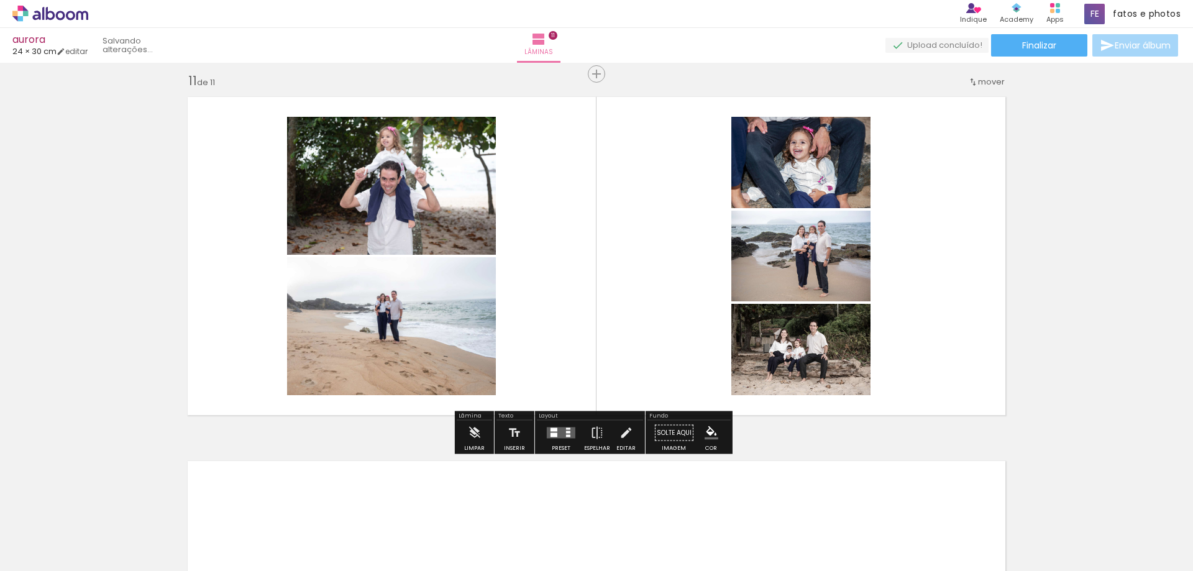
scroll to position [3627, 0]
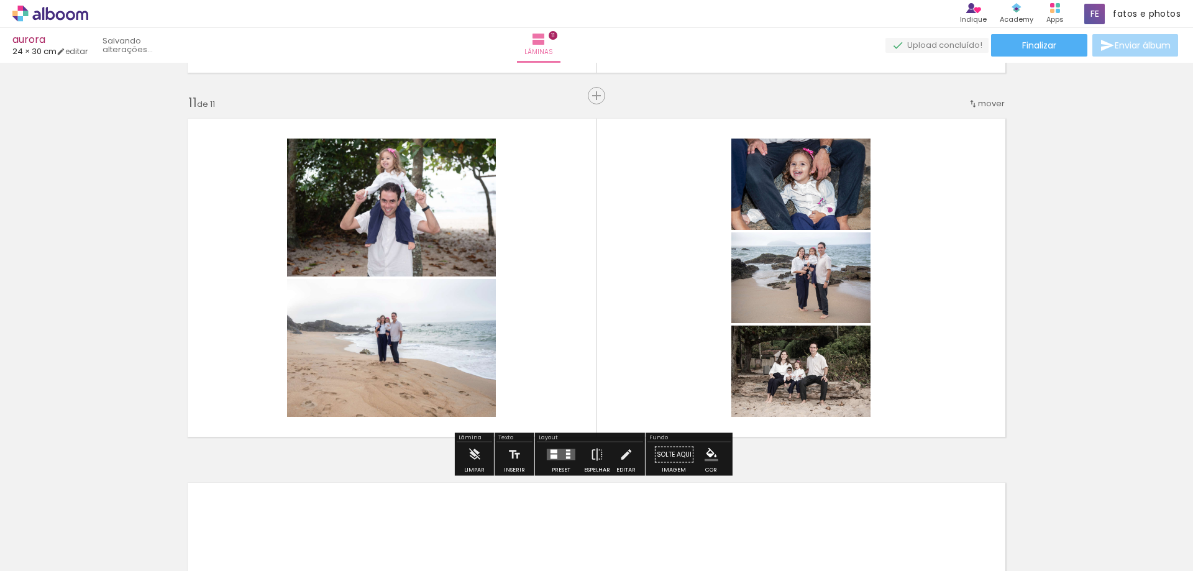
click at [557, 454] on quentale-layouter at bounding box center [561, 454] width 29 height 11
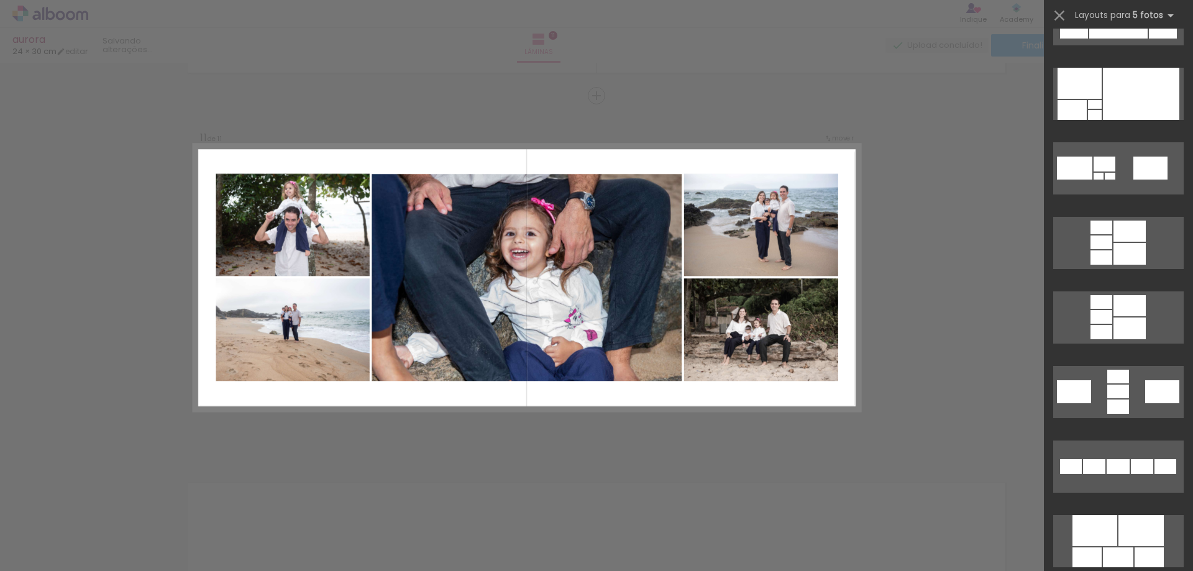
scroll to position [497, 0]
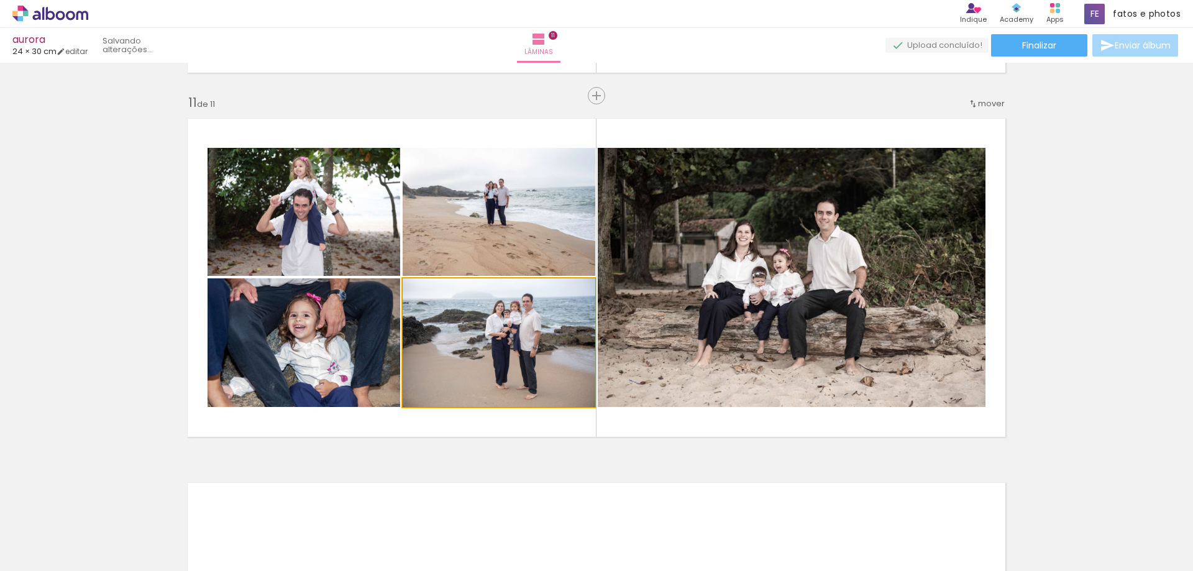
click at [530, 347] on quentale-photo at bounding box center [498, 342] width 193 height 129
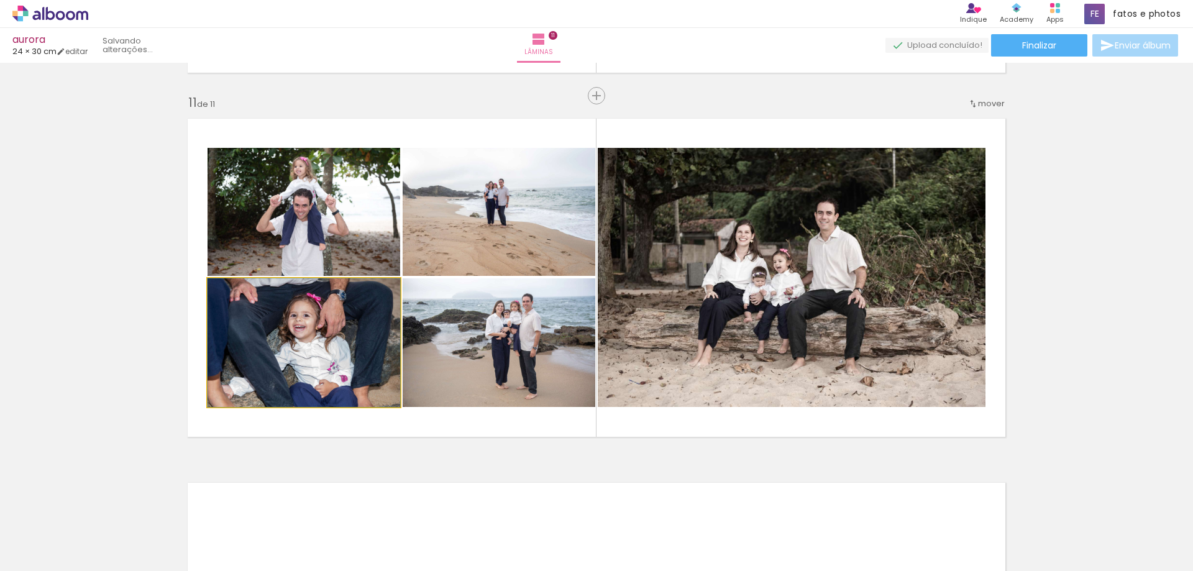
click at [343, 345] on quentale-photo at bounding box center [303, 342] width 193 height 129
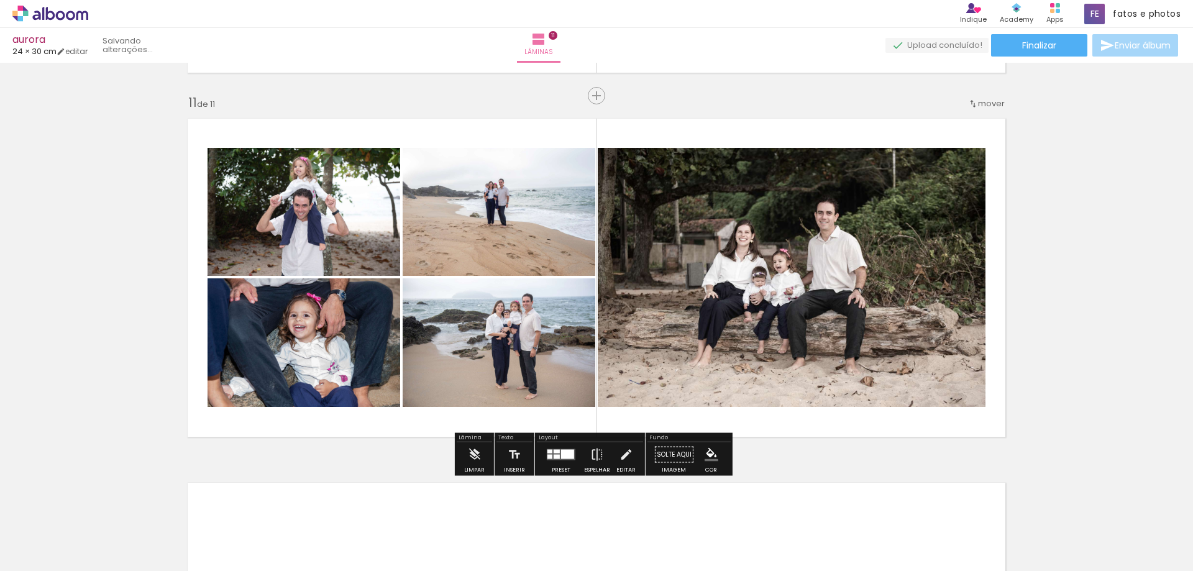
click at [352, 224] on quentale-photo at bounding box center [303, 212] width 193 height 128
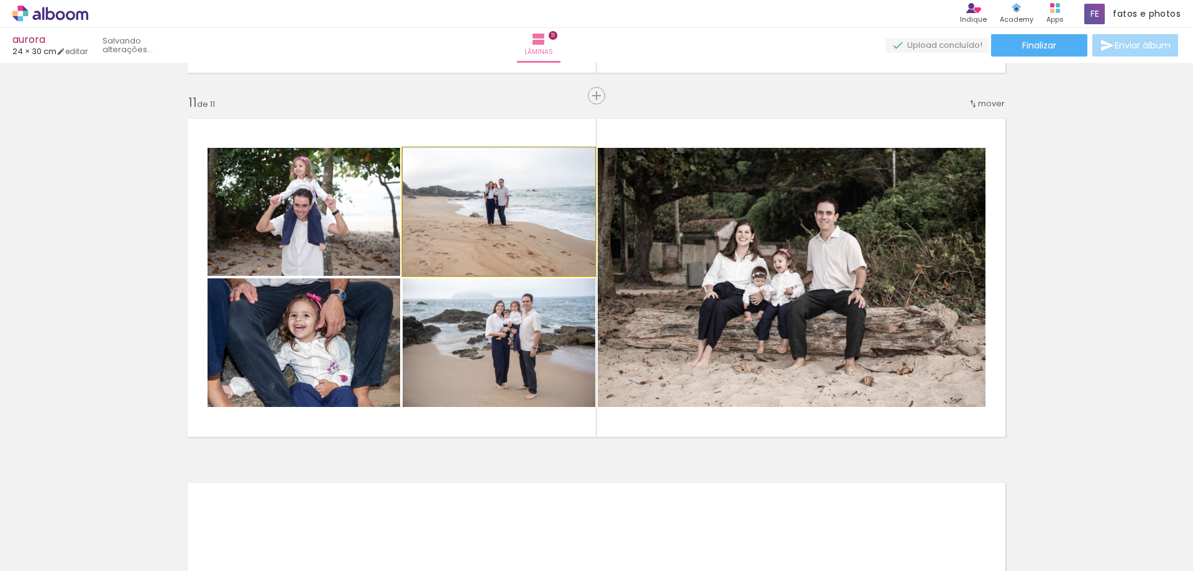
click at [504, 234] on quentale-photo at bounding box center [498, 212] width 193 height 128
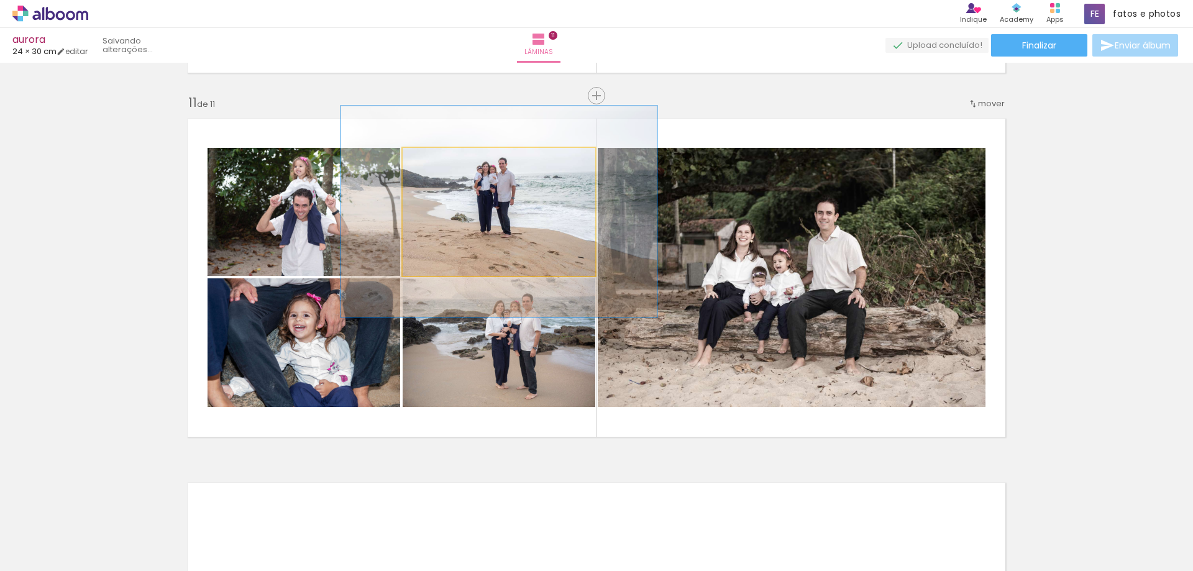
drag, startPoint x: 427, startPoint y: 161, endPoint x: 455, endPoint y: 161, distance: 27.3
click at [455, 161] on div at bounding box center [458, 160] width 11 height 11
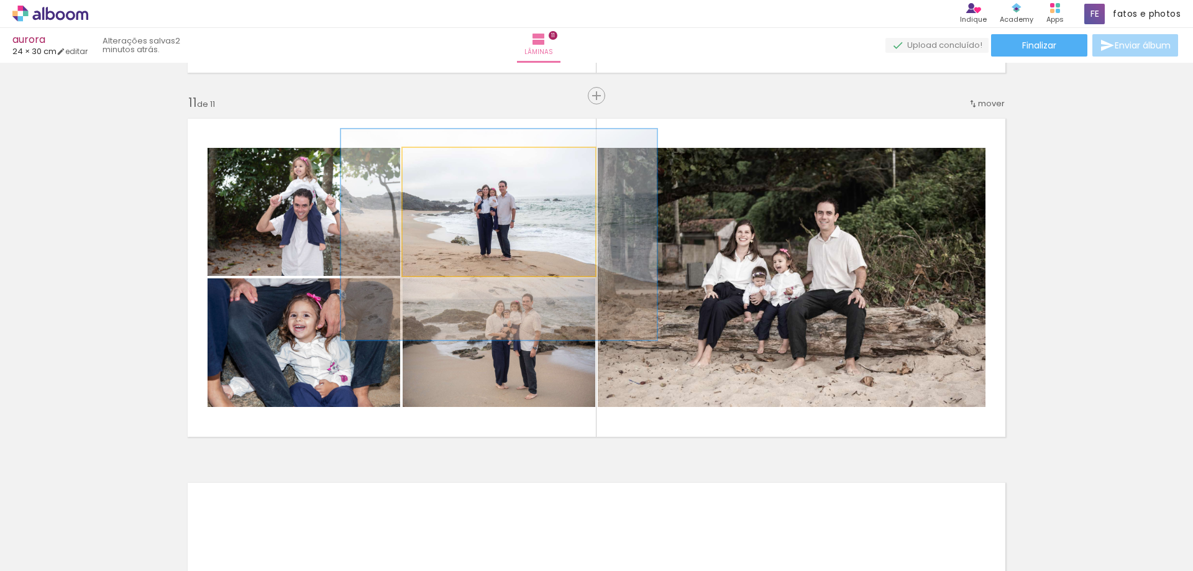
drag, startPoint x: 468, startPoint y: 220, endPoint x: 468, endPoint y: 243, distance: 23.0
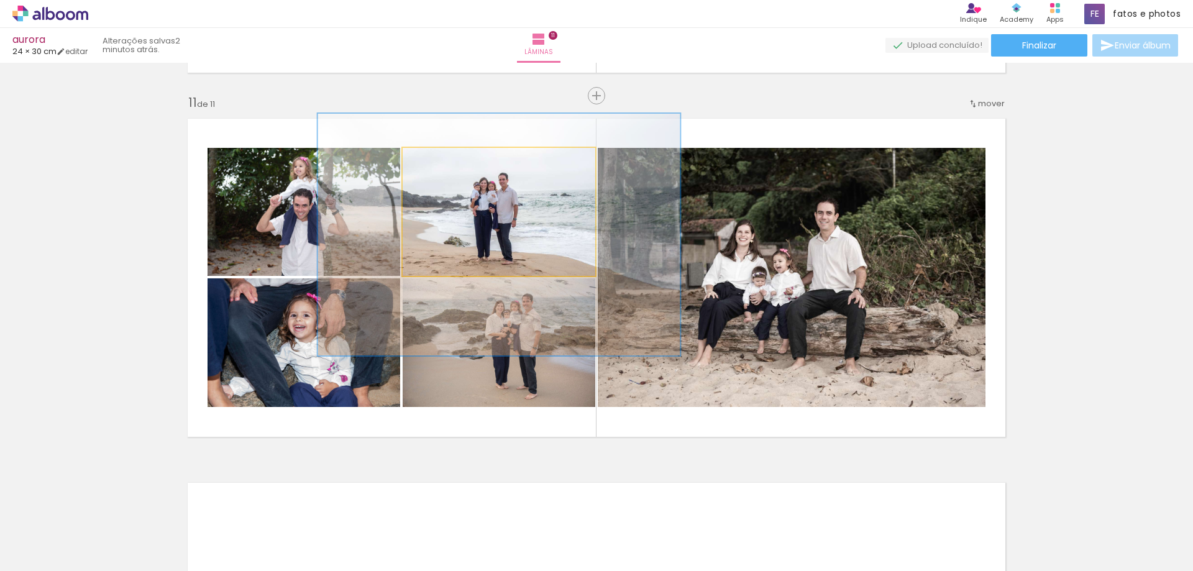
drag, startPoint x: 459, startPoint y: 161, endPoint x: 471, endPoint y: 163, distance: 11.9
type paper-slider "188"
click at [471, 163] on div at bounding box center [474, 160] width 11 height 11
click at [498, 211] on quentale-photo at bounding box center [498, 212] width 193 height 128
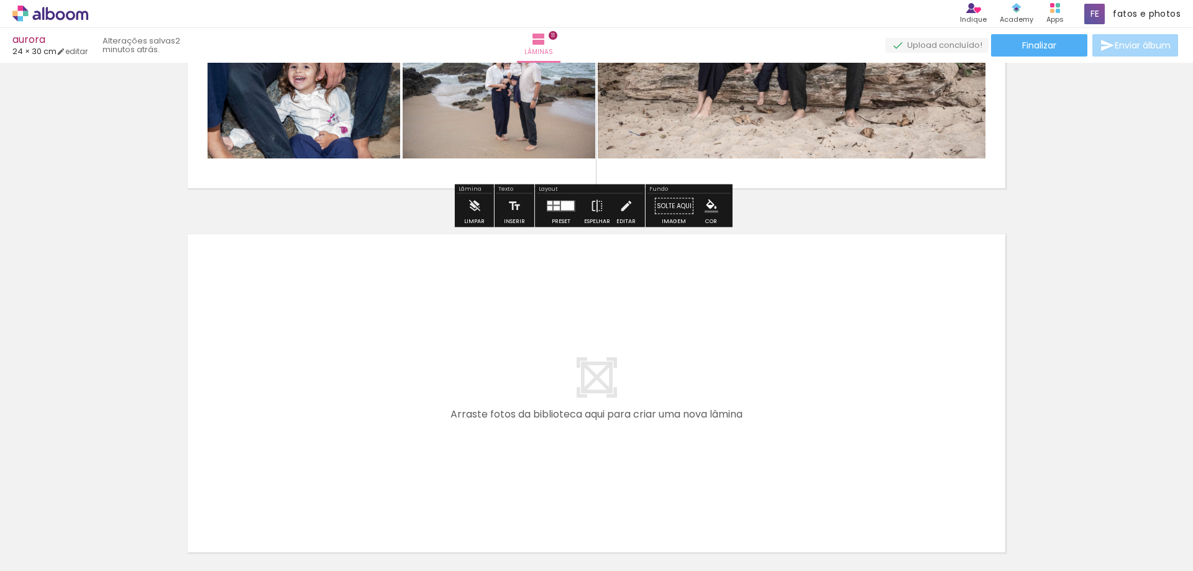
scroll to position [3986, 0]
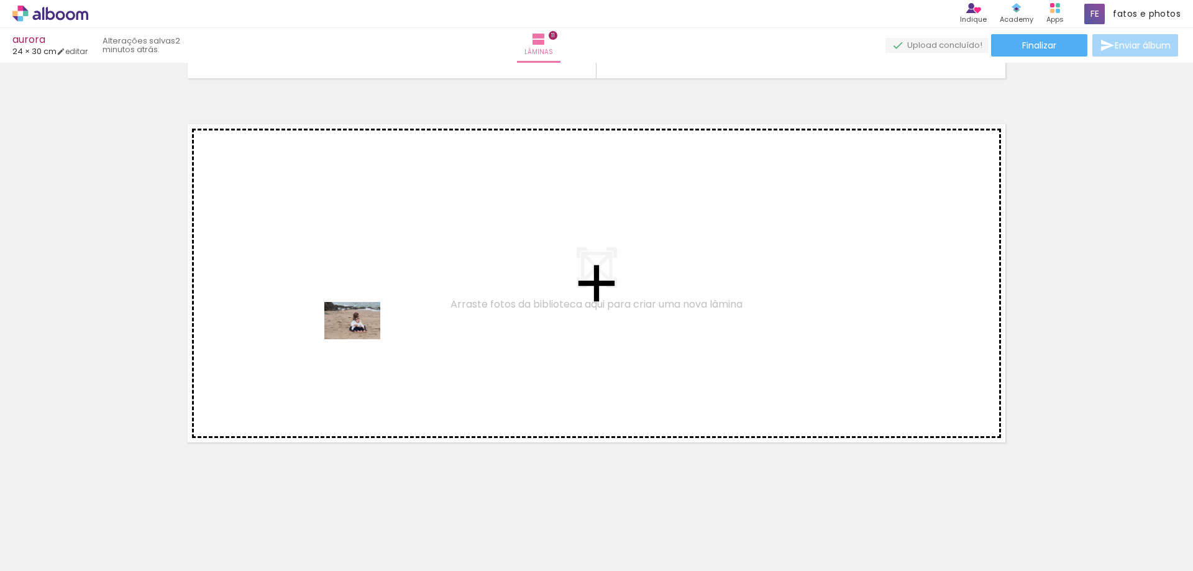
drag, startPoint x: 130, startPoint y: 528, endPoint x: 368, endPoint y: 327, distance: 311.6
click at [368, 327] on quentale-workspace at bounding box center [596, 285] width 1193 height 571
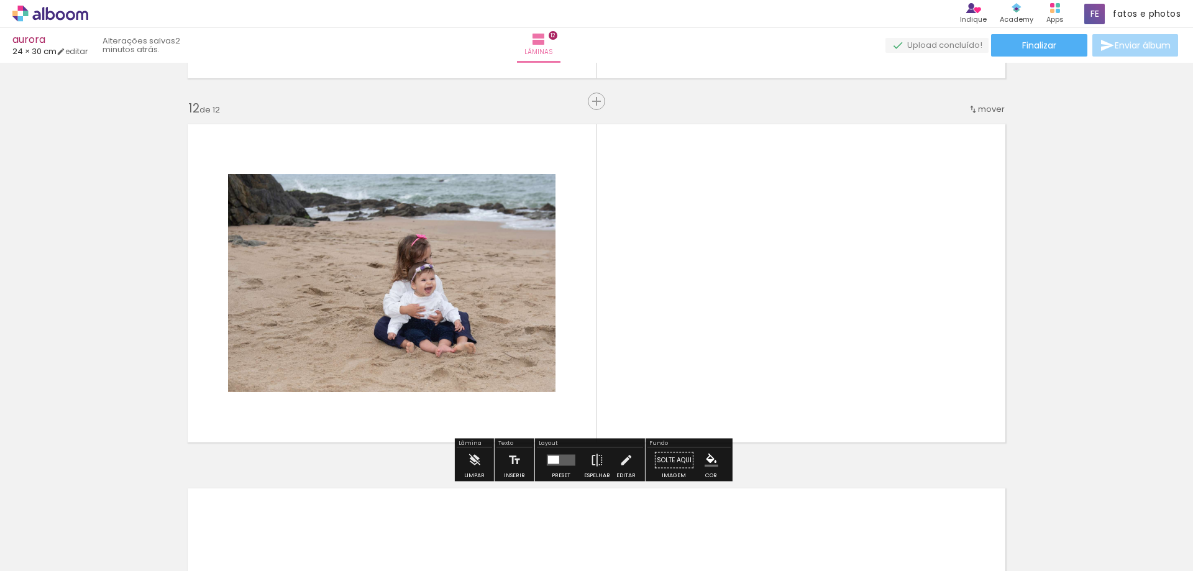
scroll to position [3991, 0]
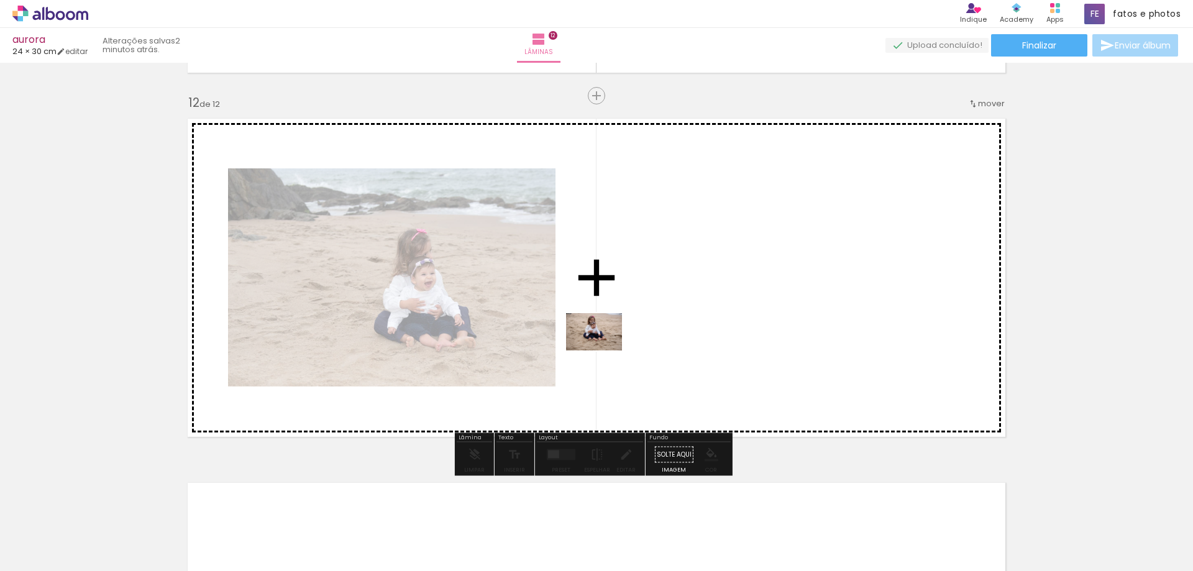
drag, startPoint x: 141, startPoint y: 536, endPoint x: 603, endPoint y: 350, distance: 498.0
click at [603, 350] on quentale-workspace at bounding box center [596, 285] width 1193 height 571
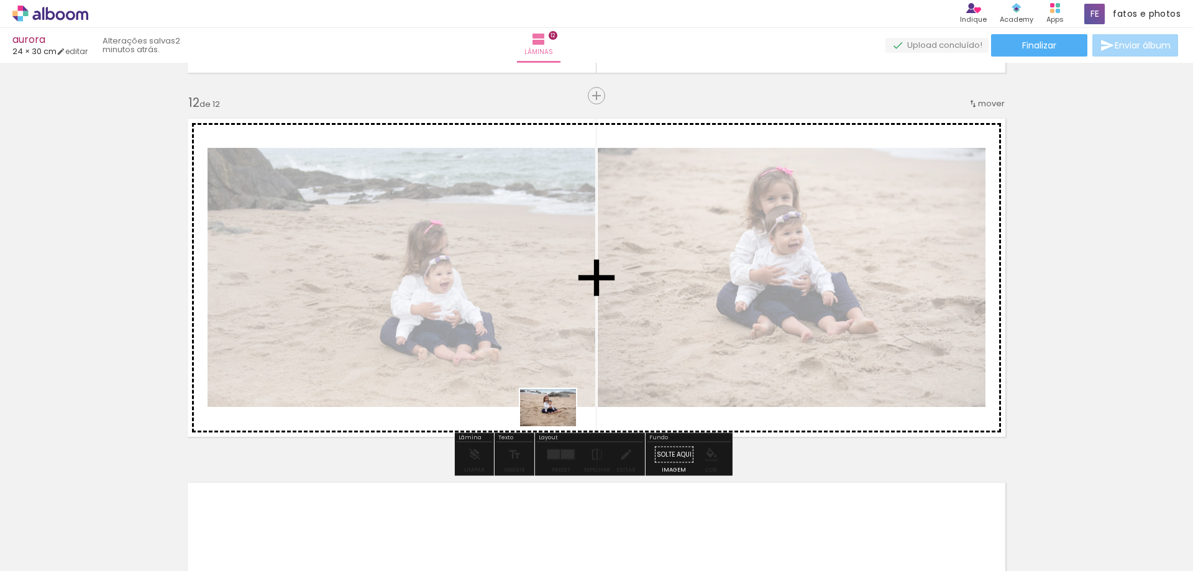
drag, startPoint x: 140, startPoint y: 535, endPoint x: 557, endPoint y: 426, distance: 430.7
click at [557, 426] on quentale-workspace at bounding box center [596, 285] width 1193 height 571
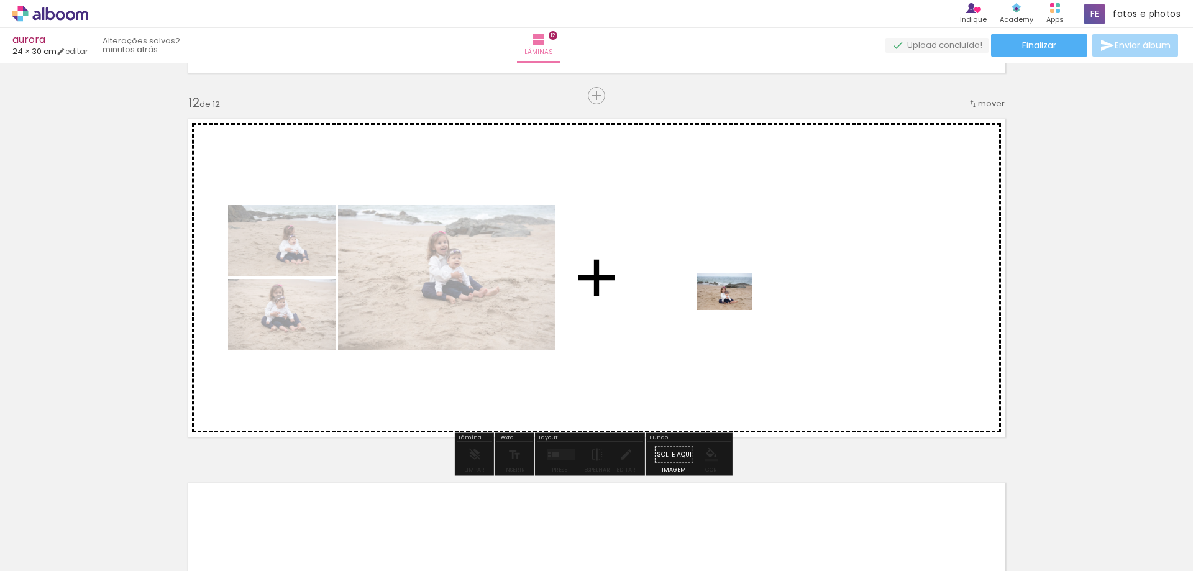
drag, startPoint x: 135, startPoint y: 534, endPoint x: 734, endPoint y: 309, distance: 638.8
click at [734, 309] on quentale-workspace at bounding box center [596, 285] width 1193 height 571
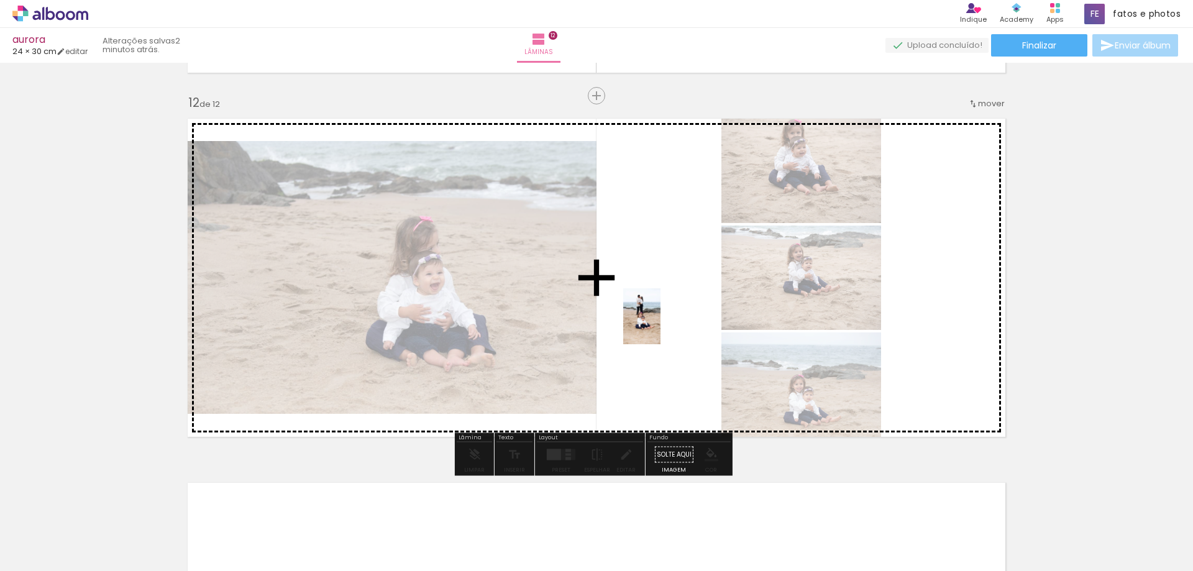
drag, startPoint x: 271, startPoint y: 543, endPoint x: 662, endPoint y: 325, distance: 446.9
click at [662, 325] on quentale-workspace at bounding box center [596, 285] width 1193 height 571
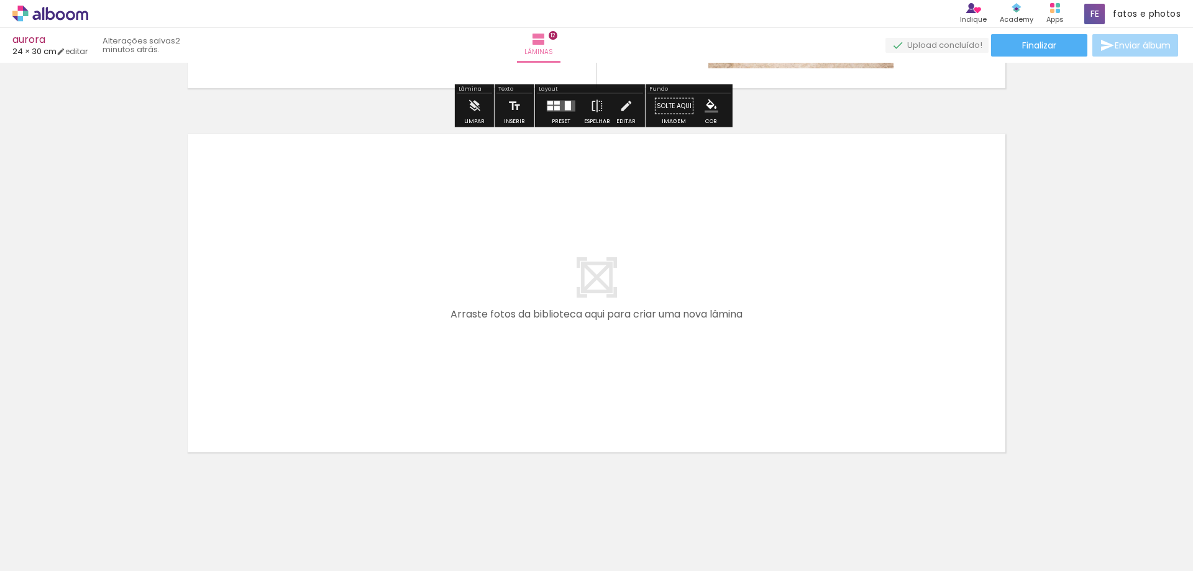
scroll to position [4350, 0]
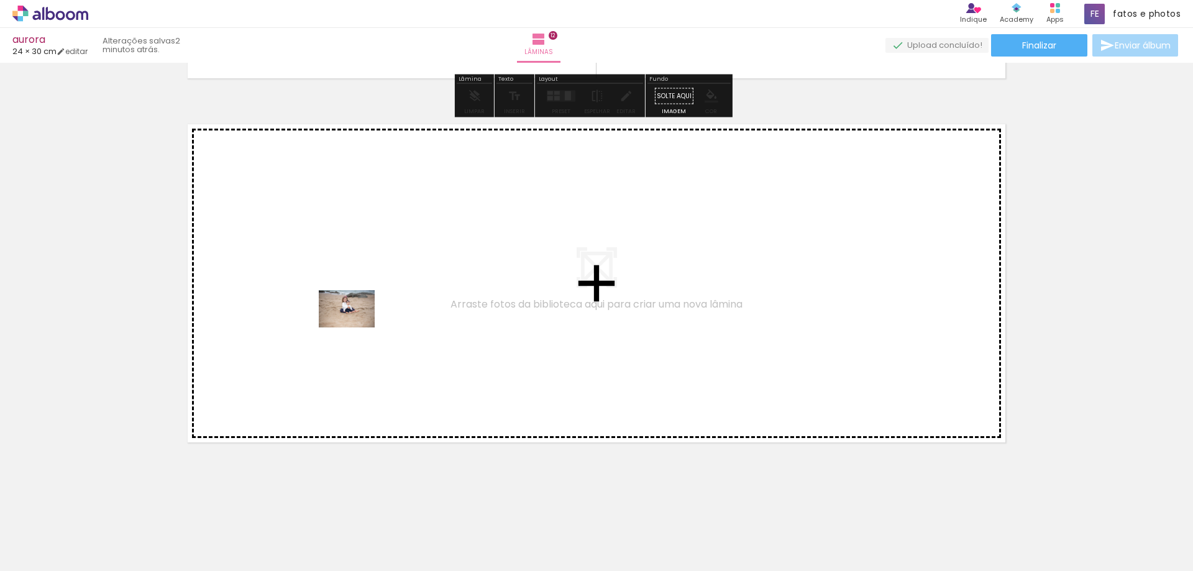
drag, startPoint x: 144, startPoint y: 537, endPoint x: 357, endPoint y: 322, distance: 302.6
click at [357, 322] on quentale-workspace at bounding box center [596, 285] width 1193 height 571
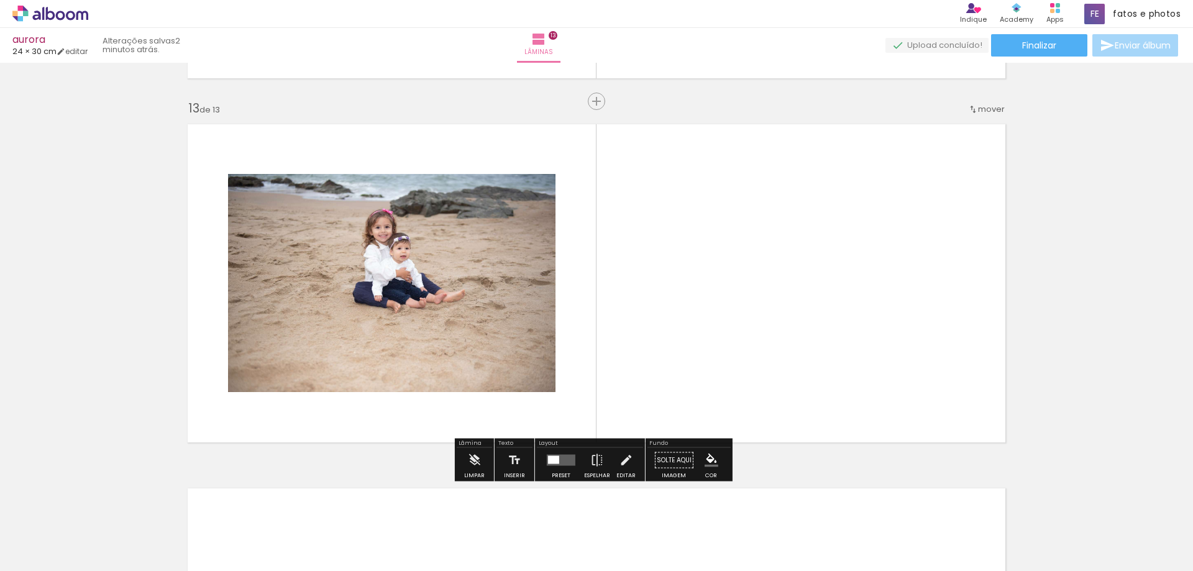
scroll to position [4355, 0]
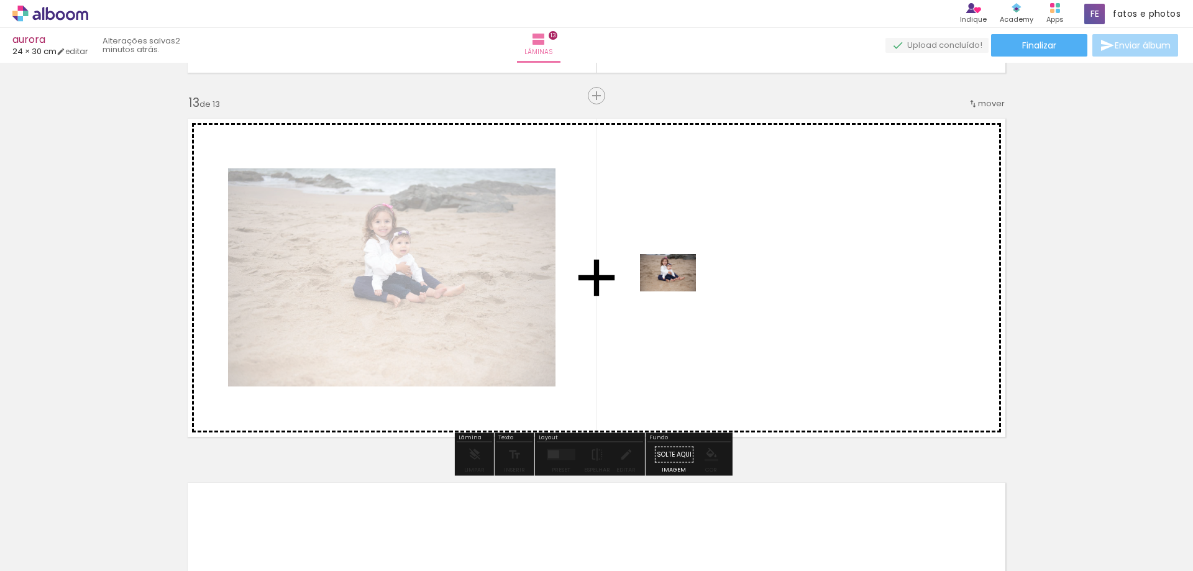
drag, startPoint x: 120, startPoint y: 537, endPoint x: 677, endPoint y: 291, distance: 609.0
click at [677, 291] on quentale-workspace at bounding box center [596, 285] width 1193 height 571
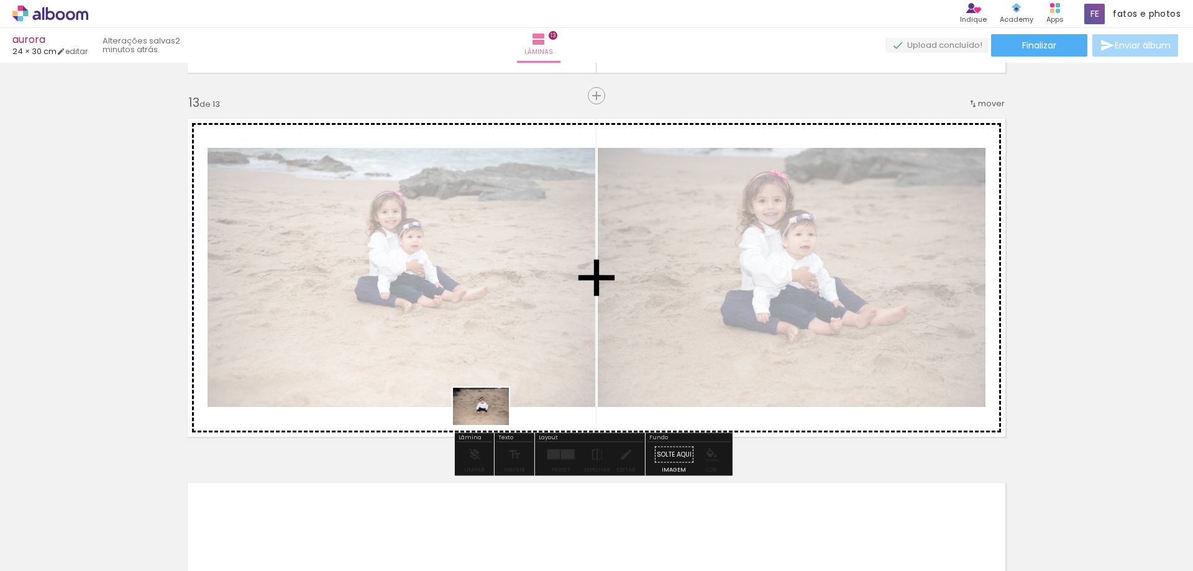
drag, startPoint x: 189, startPoint y: 535, endPoint x: 490, endPoint y: 425, distance: 320.7
click at [490, 425] on quentale-workspace at bounding box center [596, 285] width 1193 height 571
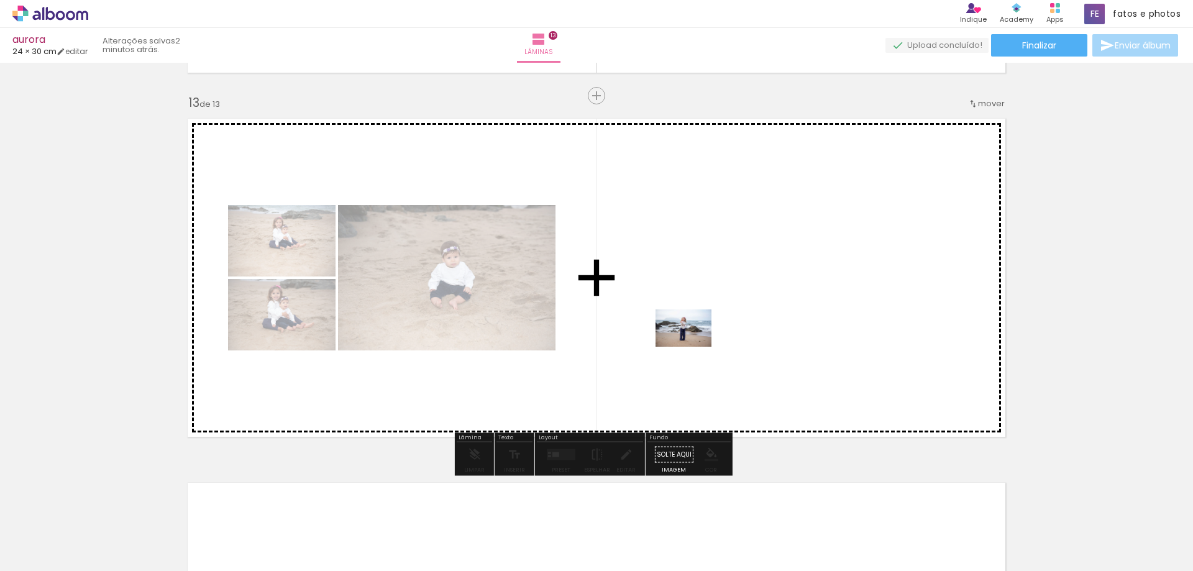
drag, startPoint x: 206, startPoint y: 543, endPoint x: 699, endPoint y: 339, distance: 533.8
click at [699, 339] on quentale-workspace at bounding box center [596, 285] width 1193 height 571
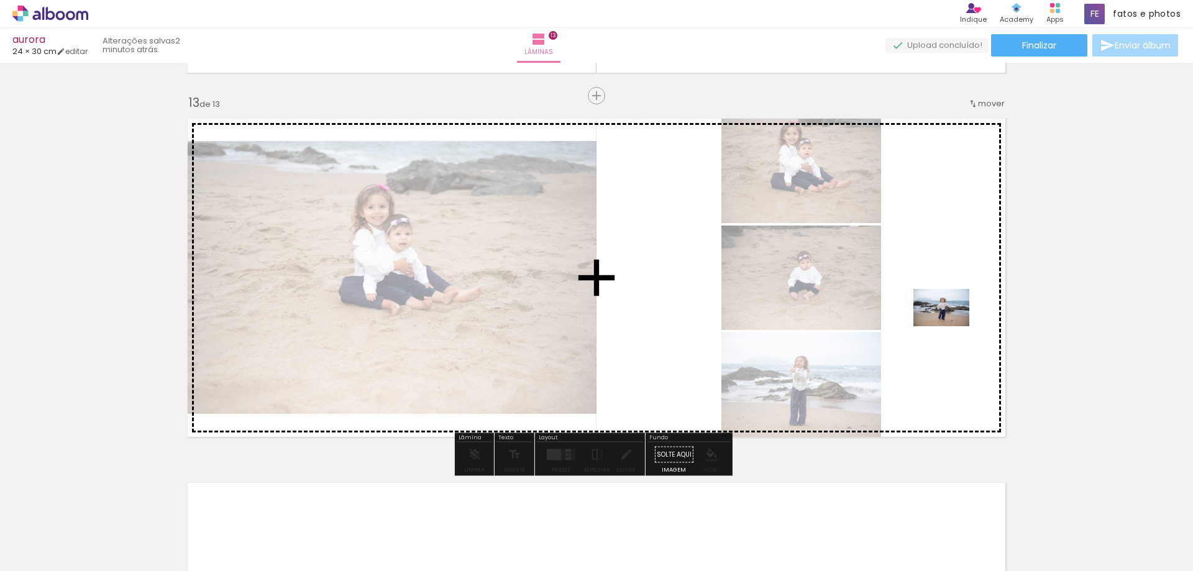
drag, startPoint x: 212, startPoint y: 535, endPoint x: 950, endPoint y: 326, distance: 767.0
click at [950, 326] on quentale-workspace at bounding box center [596, 285] width 1193 height 571
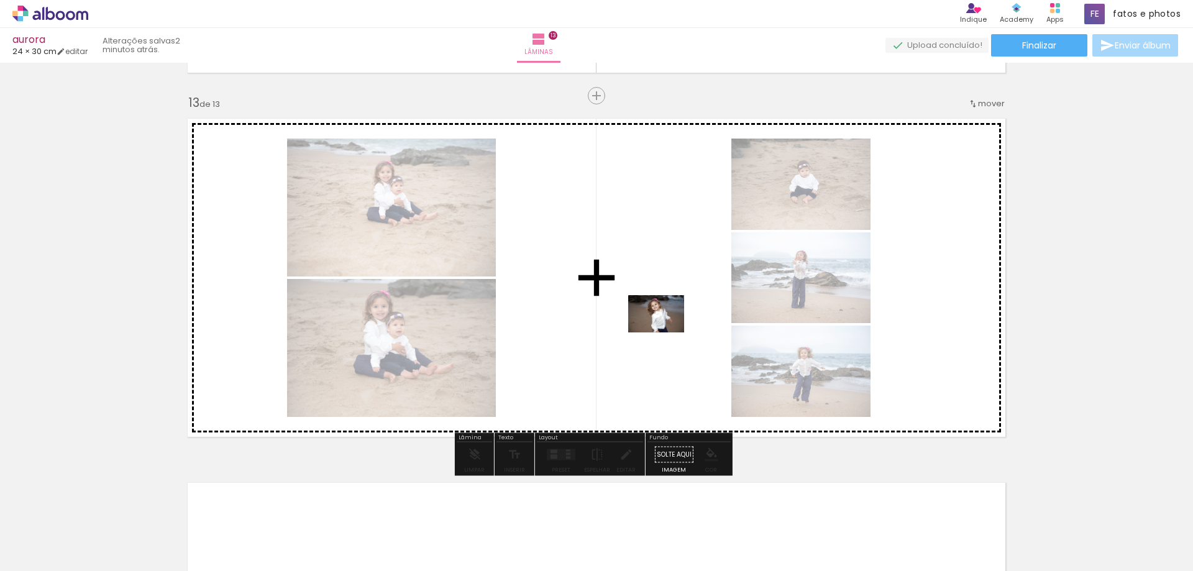
drag, startPoint x: 197, startPoint y: 539, endPoint x: 668, endPoint y: 332, distance: 514.0
click at [668, 332] on quentale-workspace at bounding box center [596, 285] width 1193 height 571
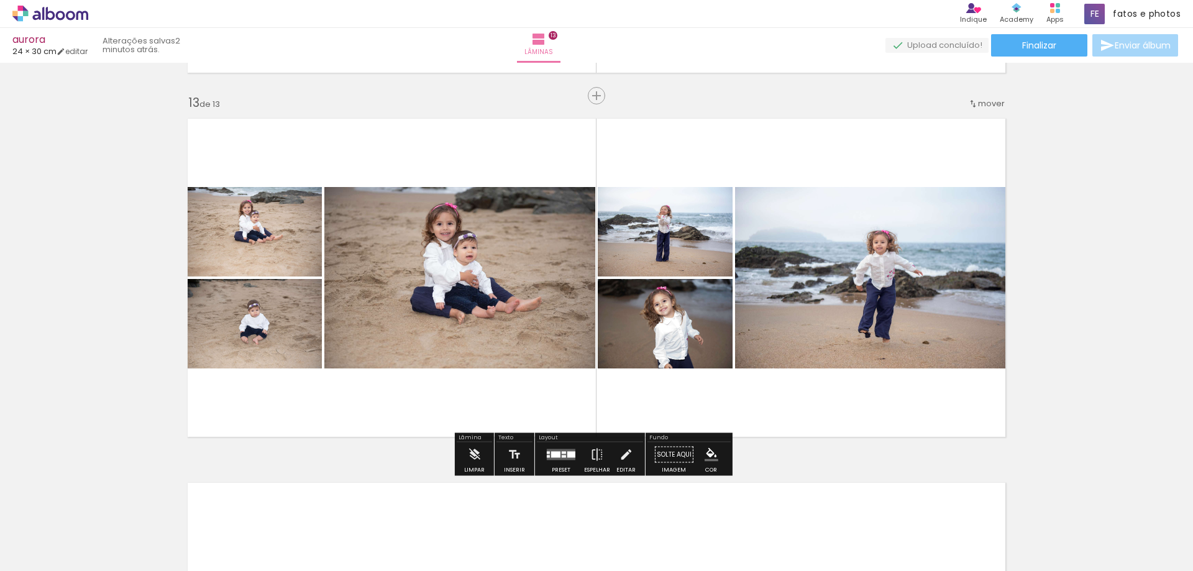
click at [555, 452] on div at bounding box center [555, 455] width 9 height 6
click at [0, 0] on div "Confirmar Cancelar" at bounding box center [0, 0] width 0 height 0
click at [562, 457] on div at bounding box center [564, 456] width 4 height 2
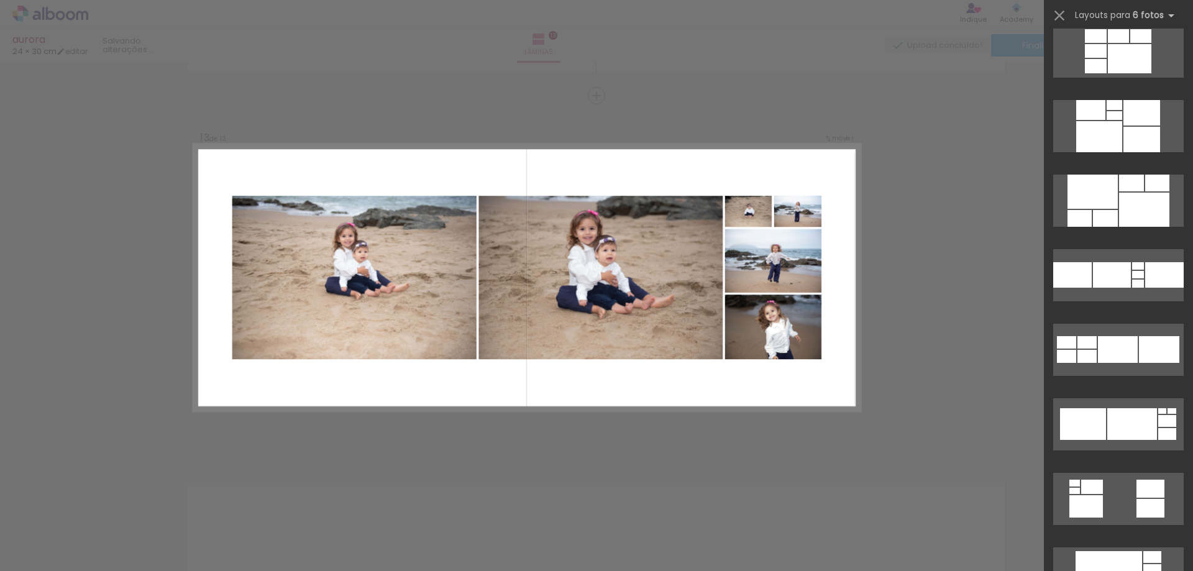
scroll to position [1118, 0]
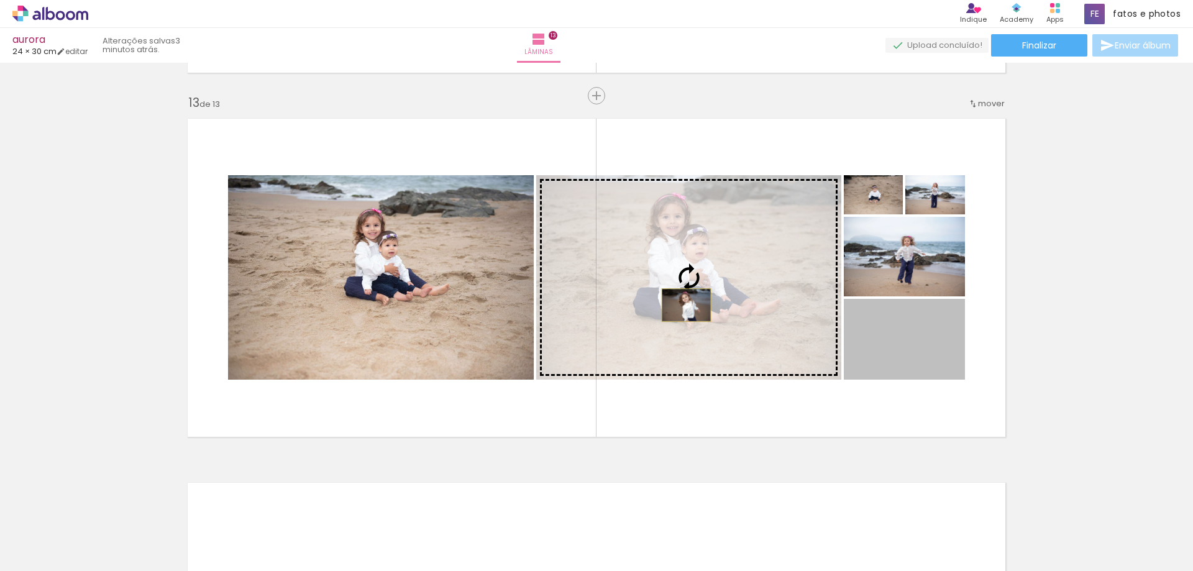
drag, startPoint x: 907, startPoint y: 348, endPoint x: 681, endPoint y: 305, distance: 230.2
click at [0, 0] on slot at bounding box center [0, 0] width 0 height 0
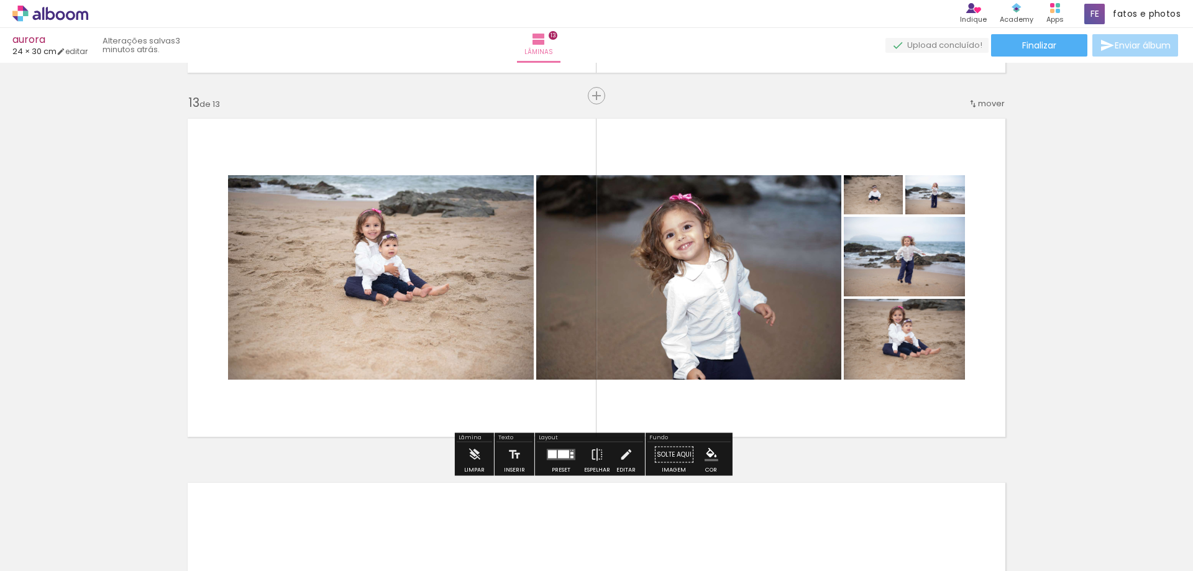
click at [267, 196] on div at bounding box center [257, 188] width 20 height 20
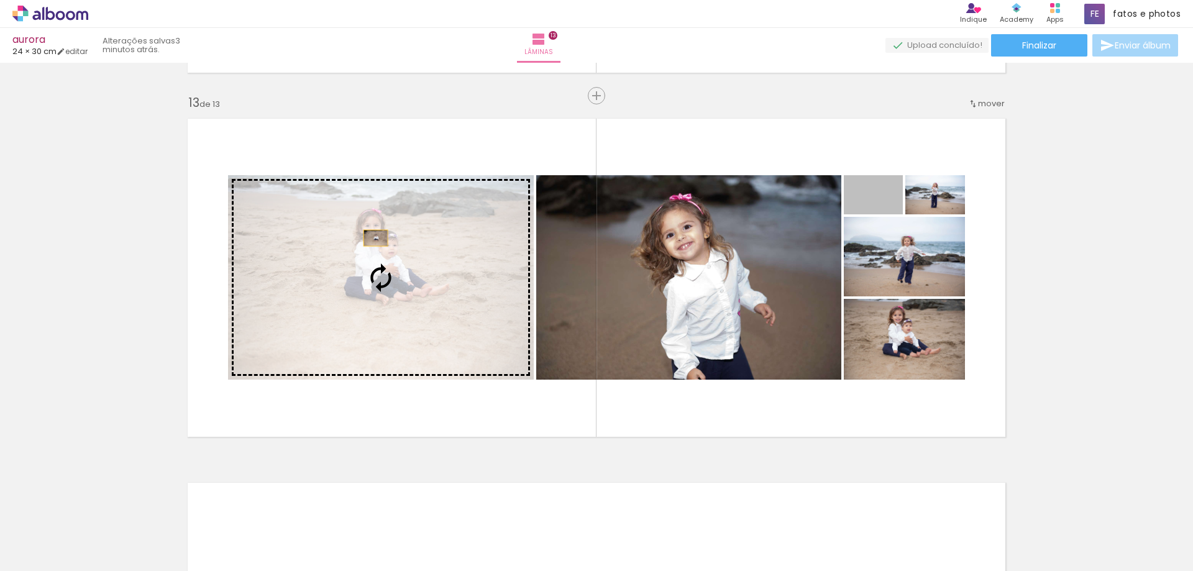
drag, startPoint x: 892, startPoint y: 207, endPoint x: 371, endPoint y: 238, distance: 522.0
click at [0, 0] on slot at bounding box center [0, 0] width 0 height 0
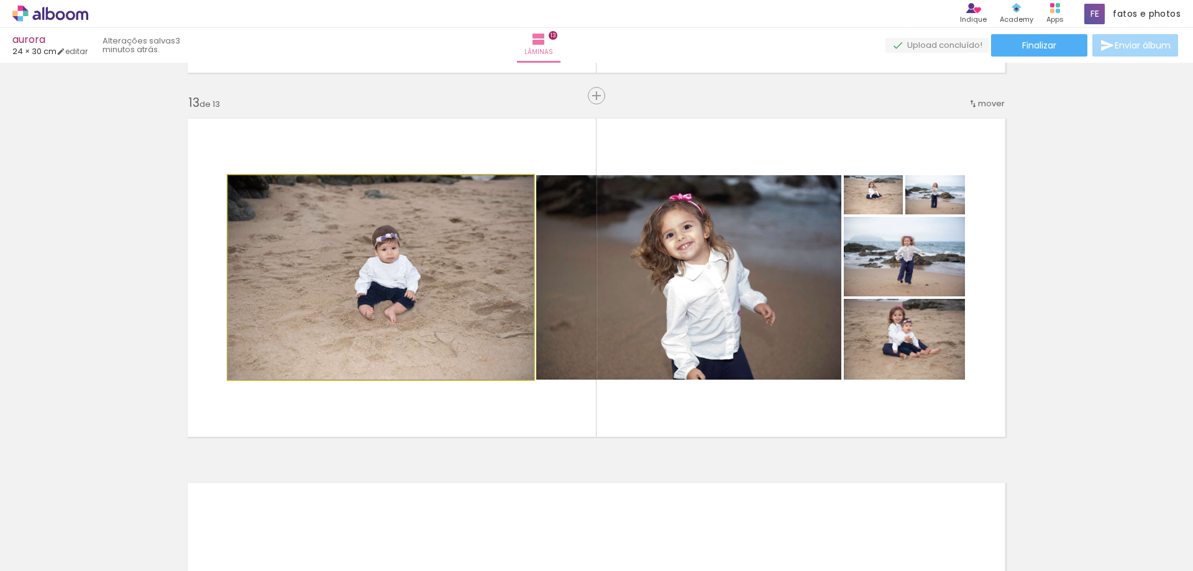
click at [342, 280] on quentale-photo at bounding box center [381, 277] width 306 height 204
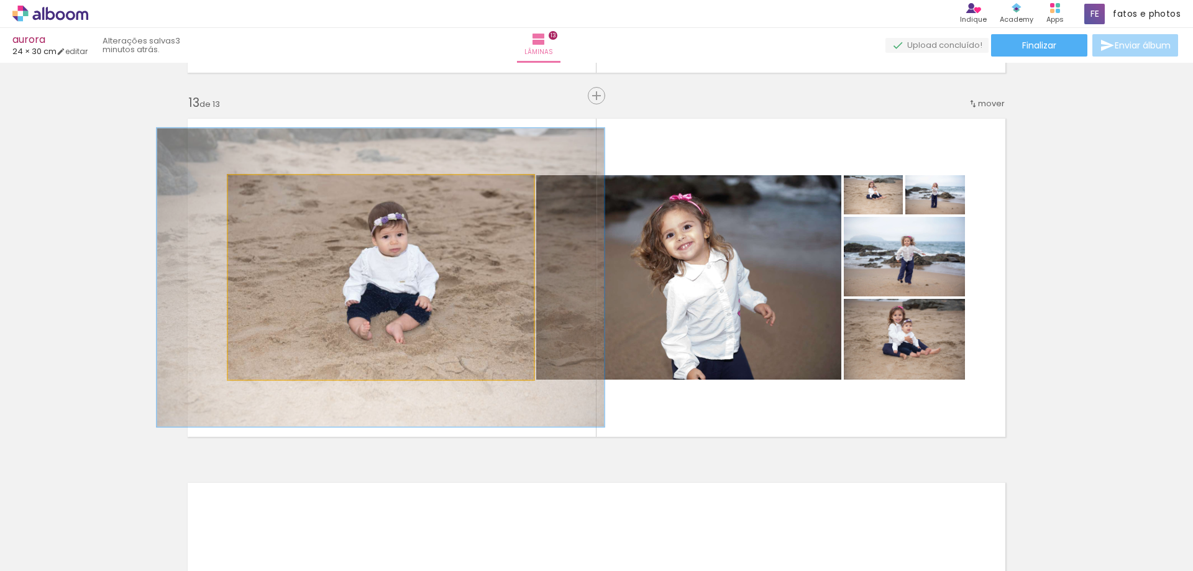
drag, startPoint x: 251, startPoint y: 189, endPoint x: 271, endPoint y: 188, distance: 19.9
type paper-slider "146"
click at [271, 188] on div at bounding box center [276, 188] width 11 height 11
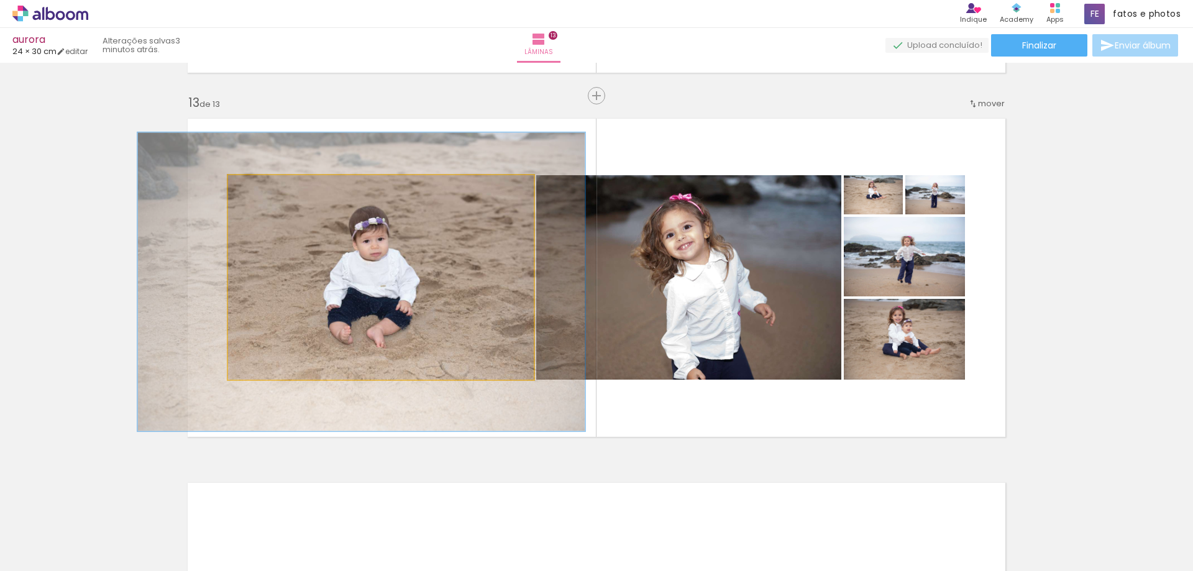
drag, startPoint x: 375, startPoint y: 261, endPoint x: 356, endPoint y: 266, distance: 19.7
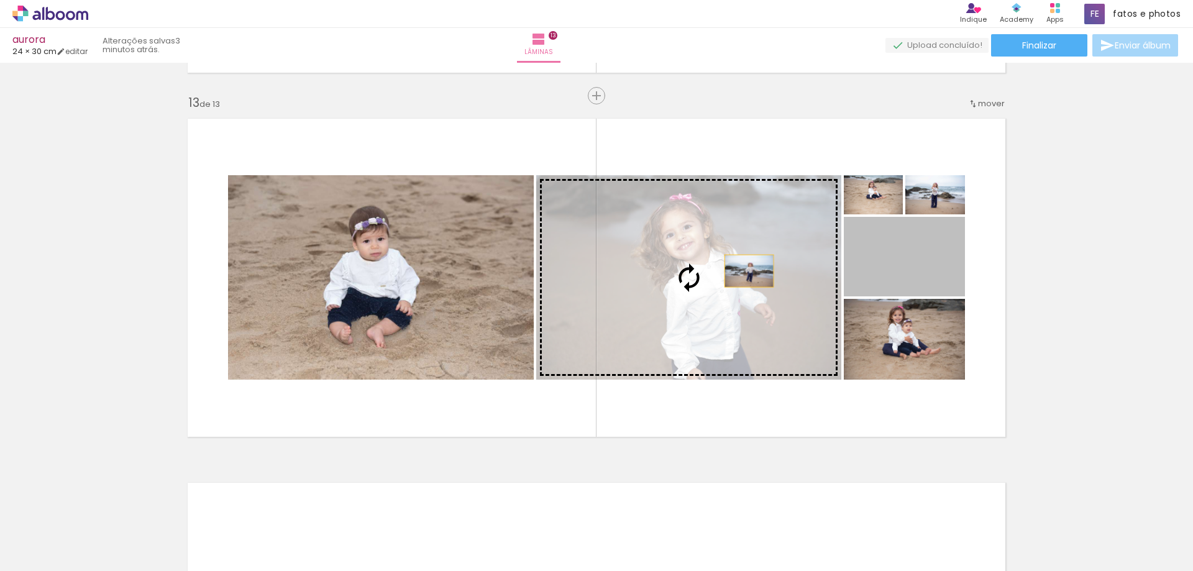
drag, startPoint x: 910, startPoint y: 263, endPoint x: 744, endPoint y: 271, distance: 166.0
click at [0, 0] on slot at bounding box center [0, 0] width 0 height 0
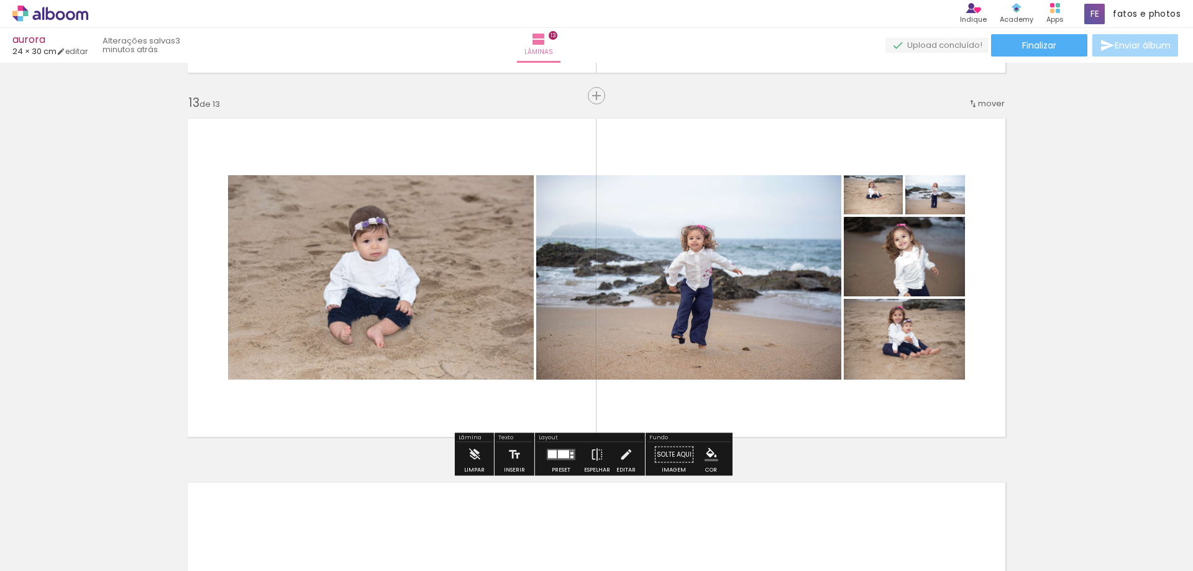
click at [742, 287] on quentale-photo at bounding box center [688, 277] width 305 height 204
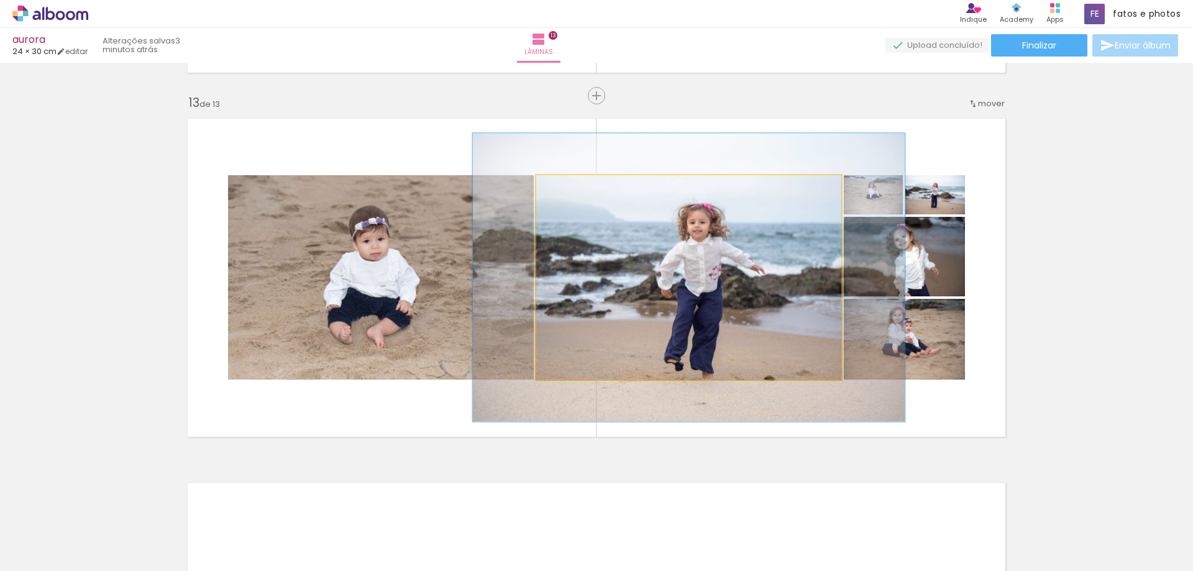
drag, startPoint x: 562, startPoint y: 188, endPoint x: 580, endPoint y: 188, distance: 17.4
type paper-slider "141"
click at [580, 188] on div at bounding box center [582, 188] width 11 height 11
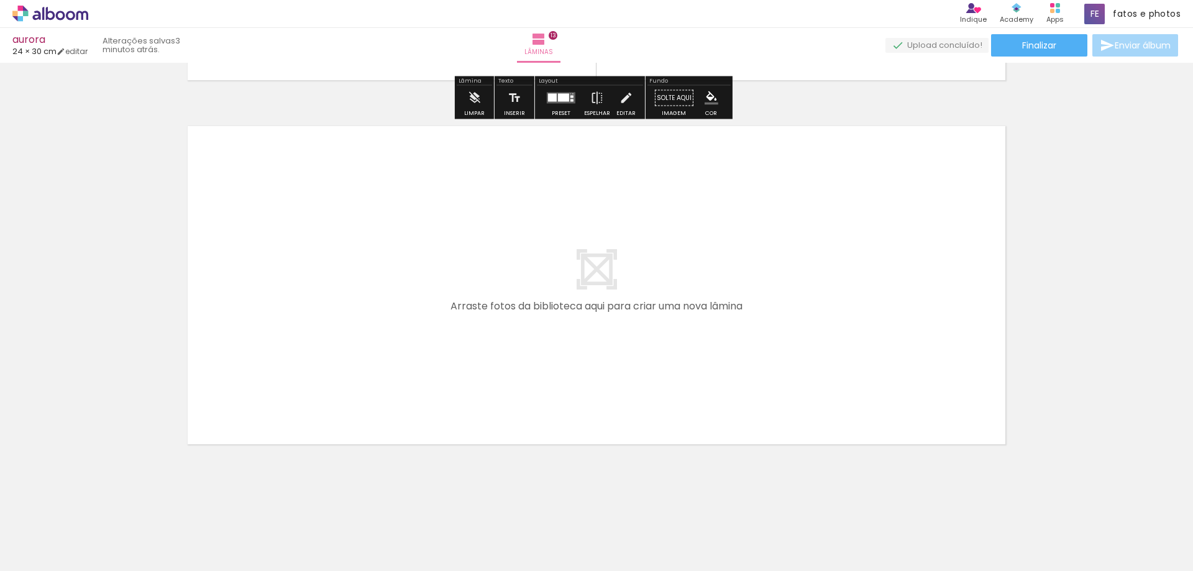
scroll to position [4714, 0]
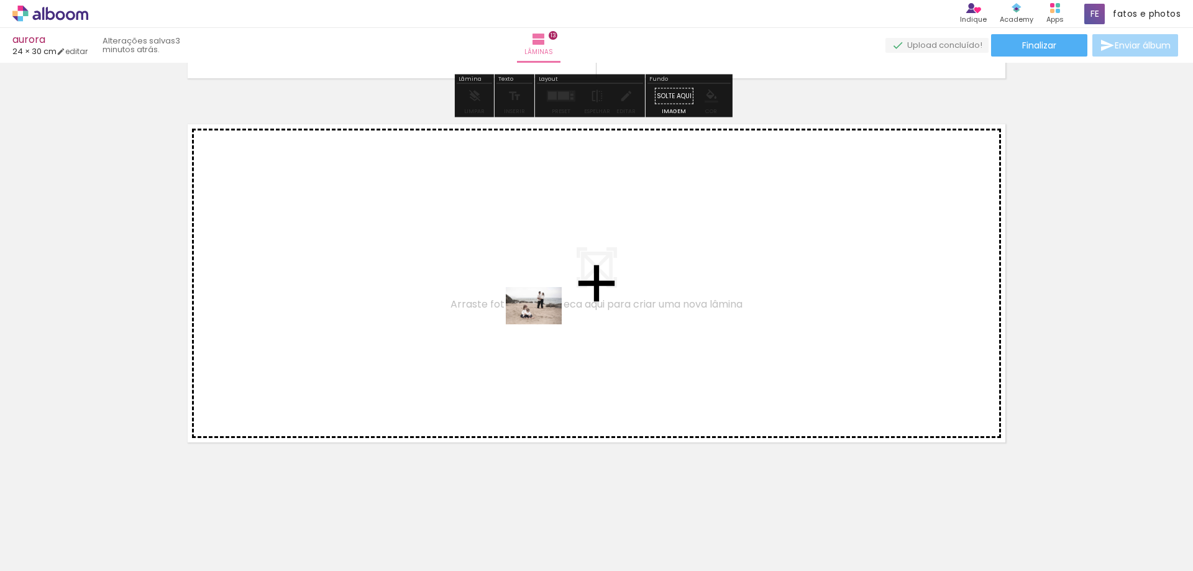
drag, startPoint x: 148, startPoint y: 530, endPoint x: 557, endPoint y: 321, distance: 459.2
click at [557, 321] on quentale-workspace at bounding box center [596, 285] width 1193 height 571
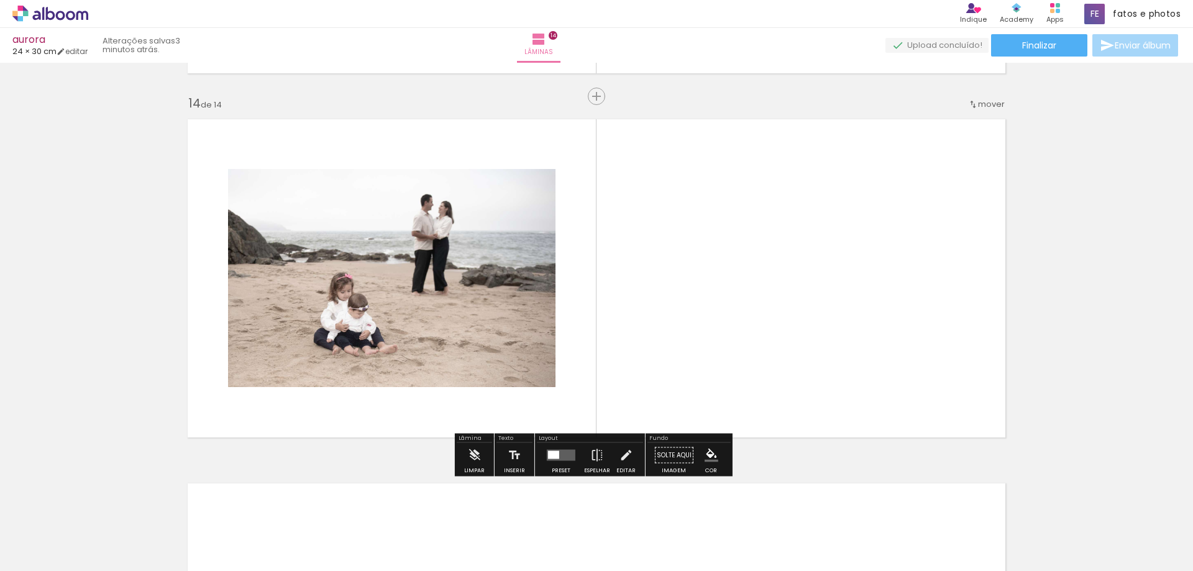
scroll to position [4719, 0]
click at [560, 452] on quentale-layouter at bounding box center [561, 454] width 29 height 11
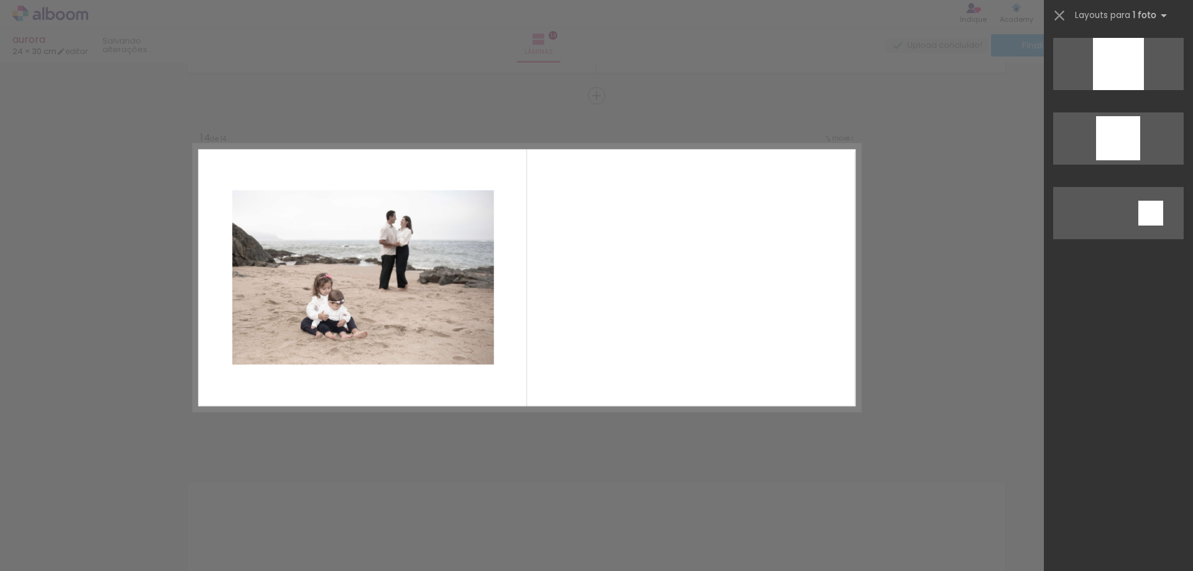
scroll to position [0, 0]
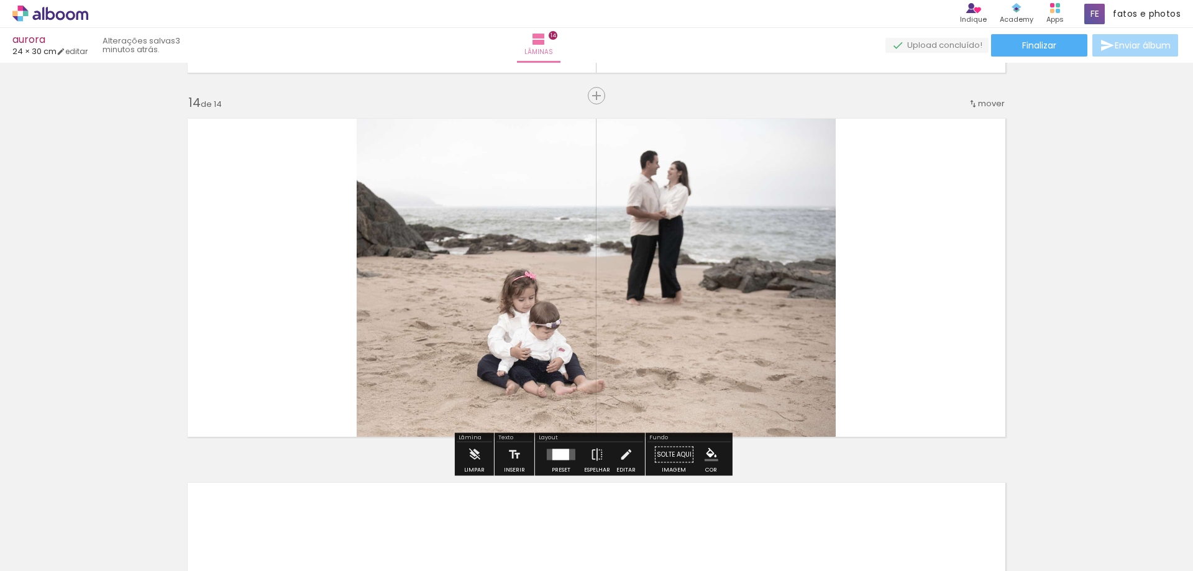
click at [562, 452] on div at bounding box center [560, 454] width 17 height 11
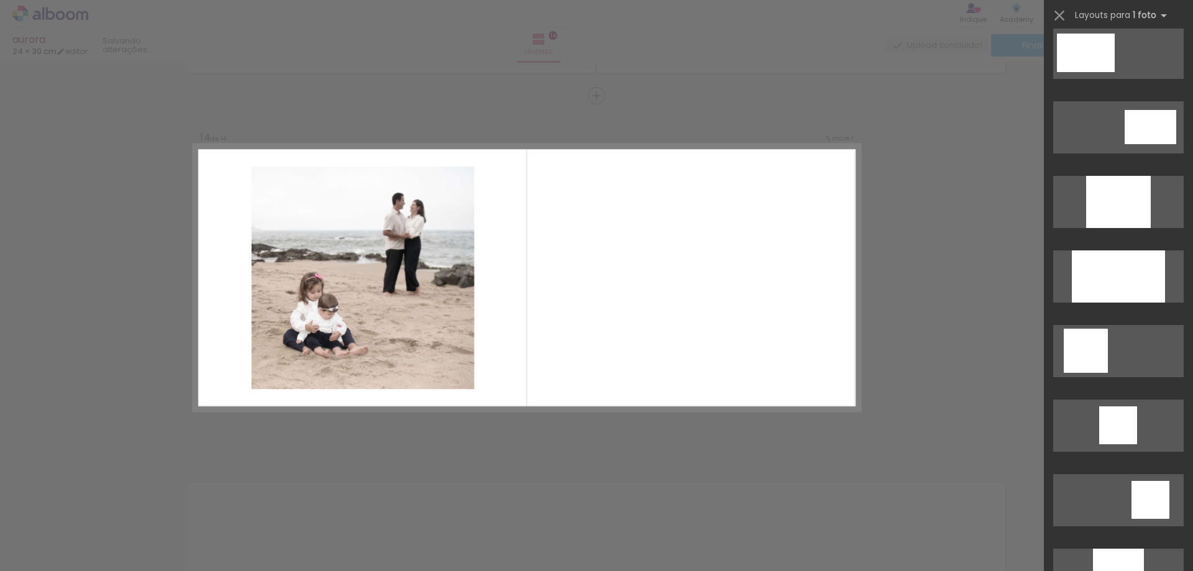
scroll to position [658, 0]
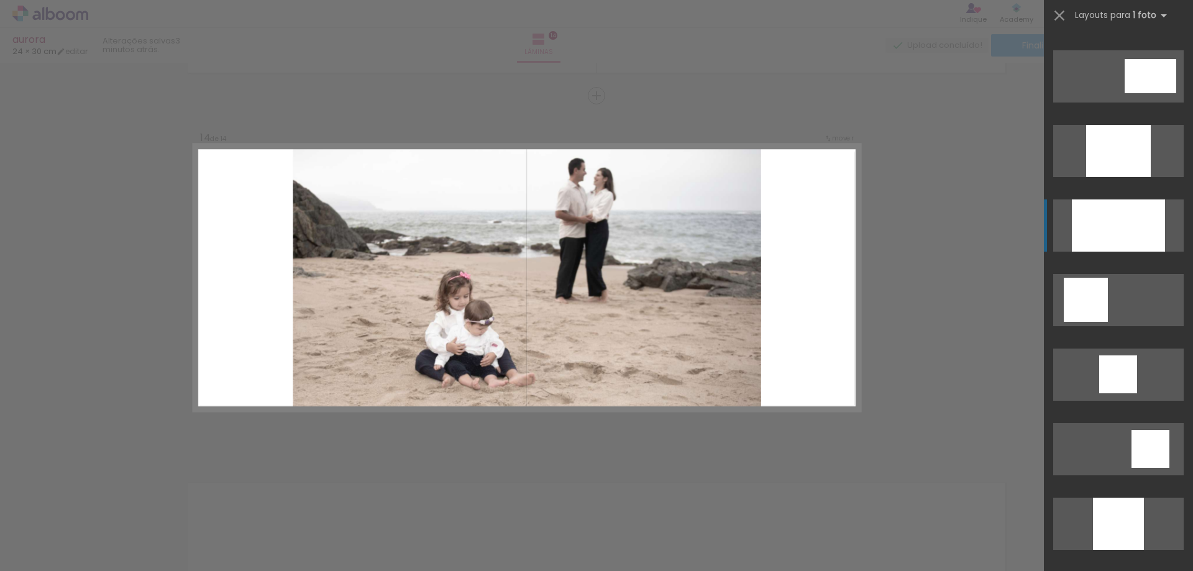
click at [1139, 177] on div at bounding box center [1118, 151] width 65 height 52
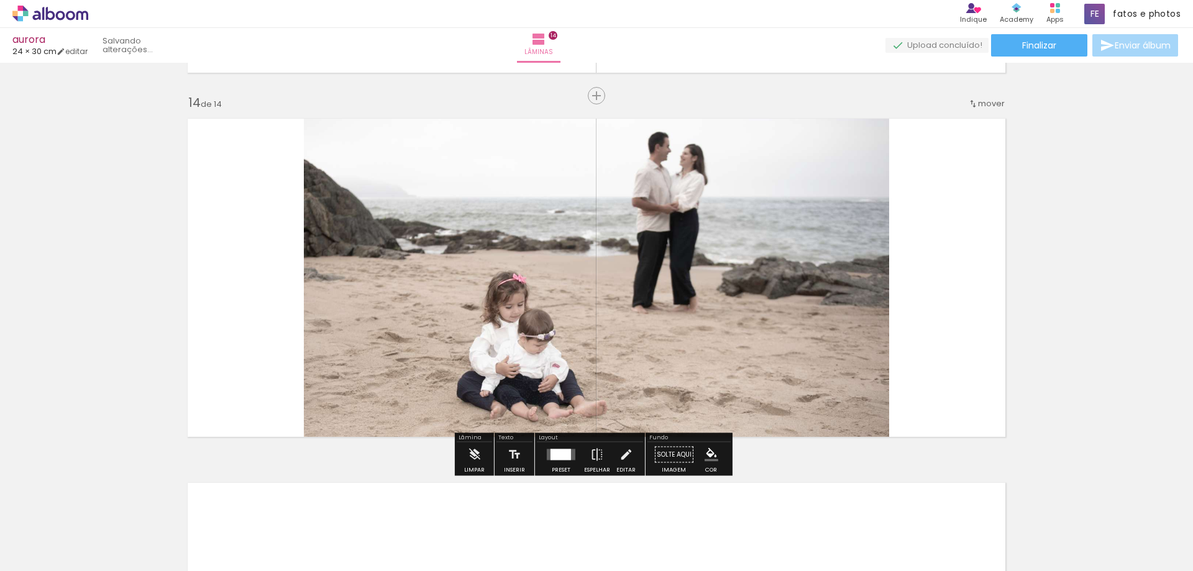
click at [1001, 284] on quentale-layouter at bounding box center [596, 277] width 832 height 333
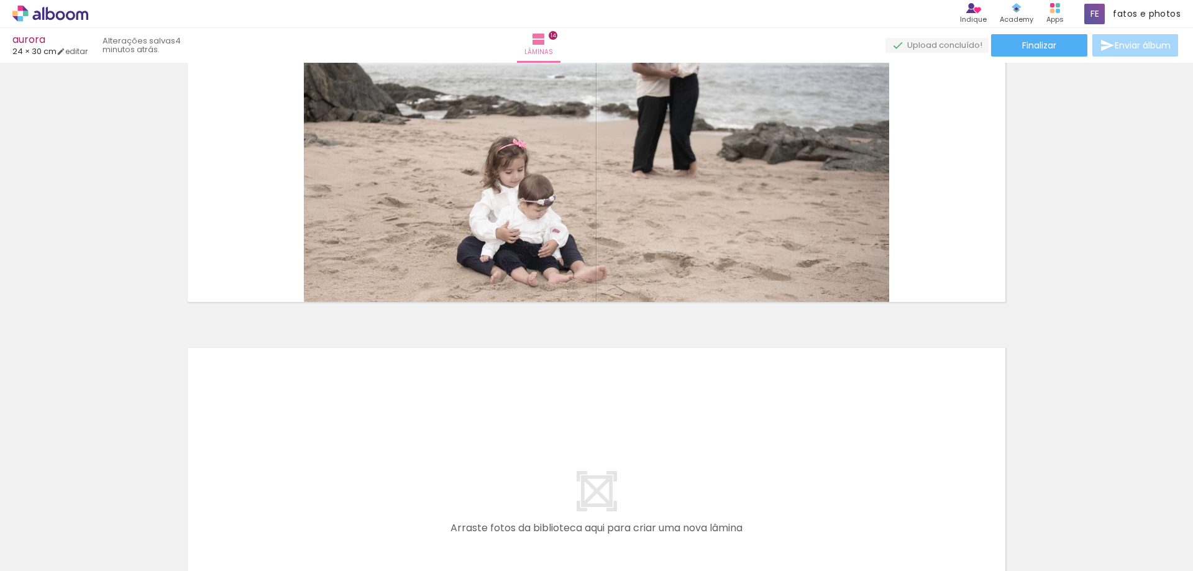
scroll to position [4829, 0]
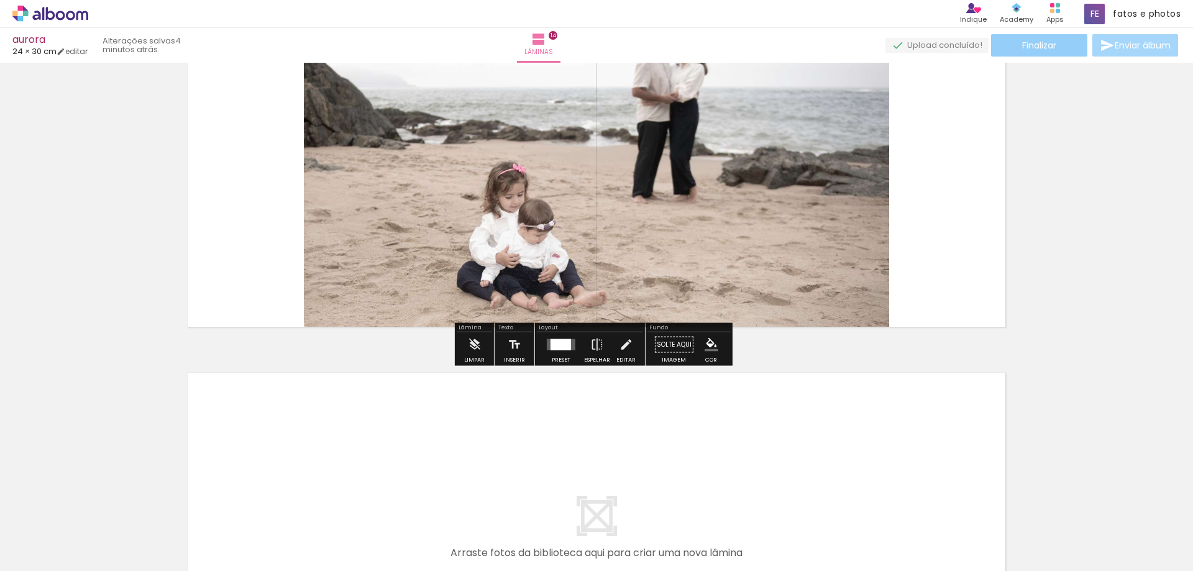
click at [1039, 43] on span "Finalizar" at bounding box center [1039, 45] width 34 height 9
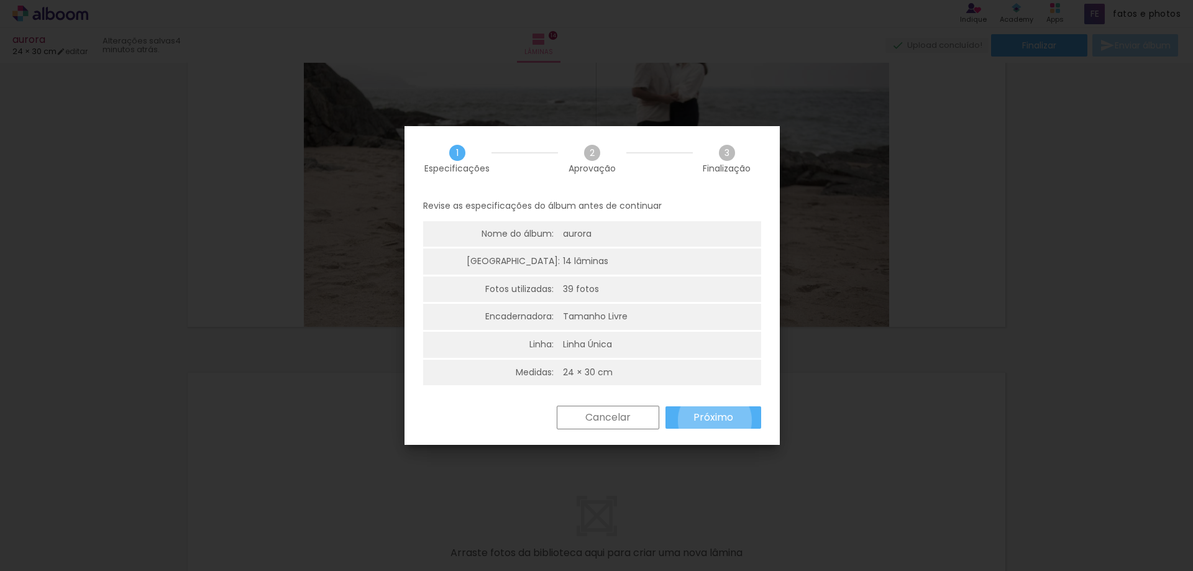
click at [0, 0] on slot "Próximo" at bounding box center [0, 0] width 0 height 0
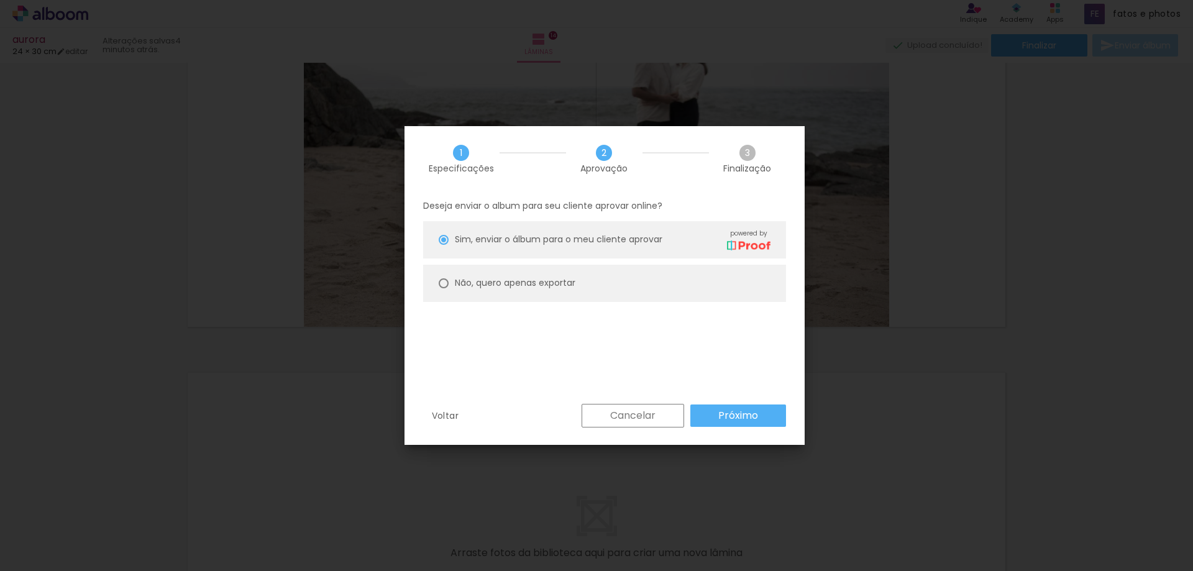
click at [0, 0] on slot "Não, quero apenas exportar" at bounding box center [0, 0] width 0 height 0
type paper-radio-button "on"
click at [0, 0] on slot "Próximo" at bounding box center [0, 0] width 0 height 0
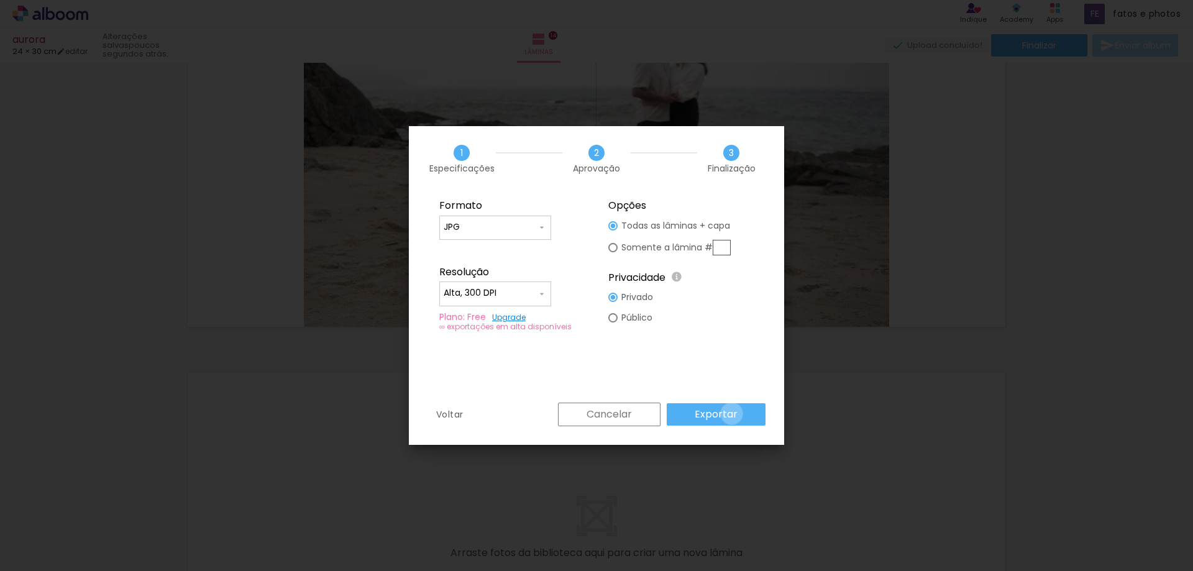
click at [0, 0] on slot "Exportar" at bounding box center [0, 0] width 0 height 0
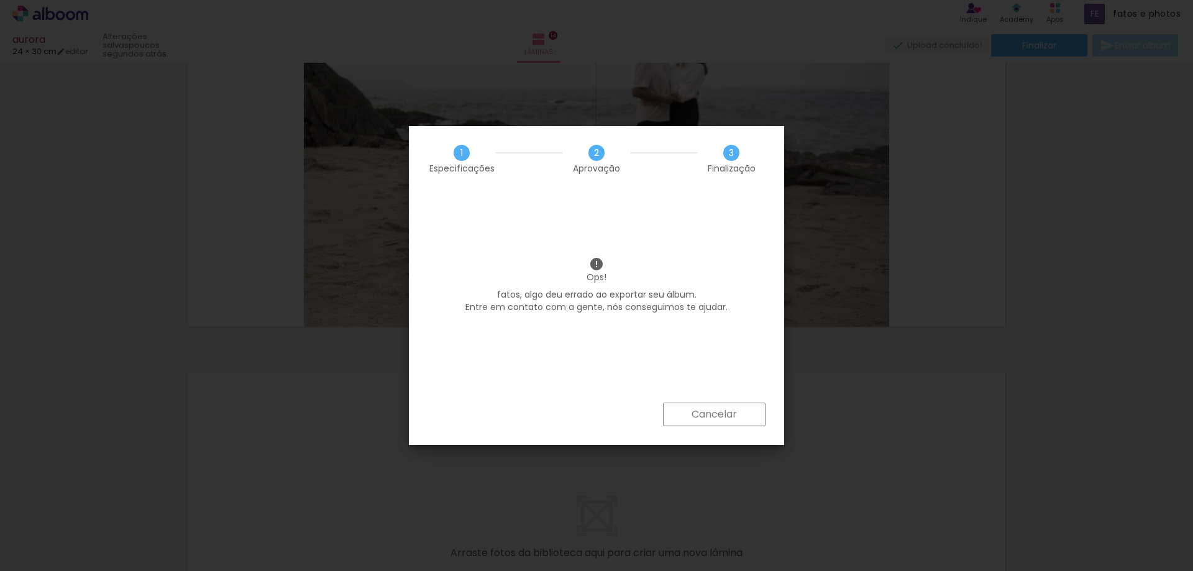
click at [0, 0] on slot "Cancelar" at bounding box center [0, 0] width 0 height 0
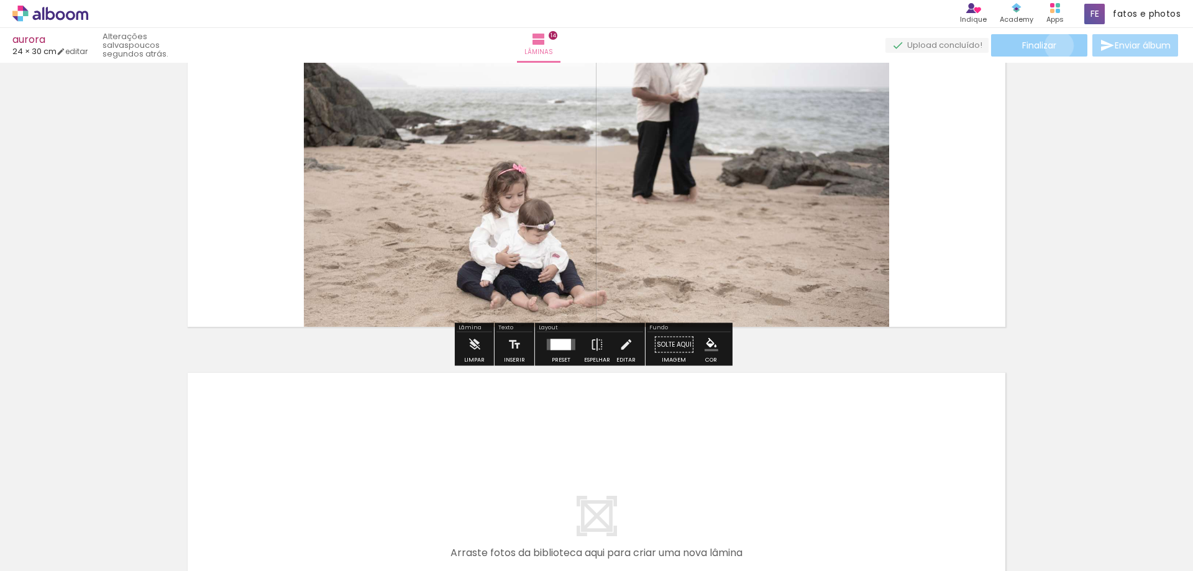
click at [1054, 45] on paper-button "Finalizar" at bounding box center [1039, 45] width 96 height 22
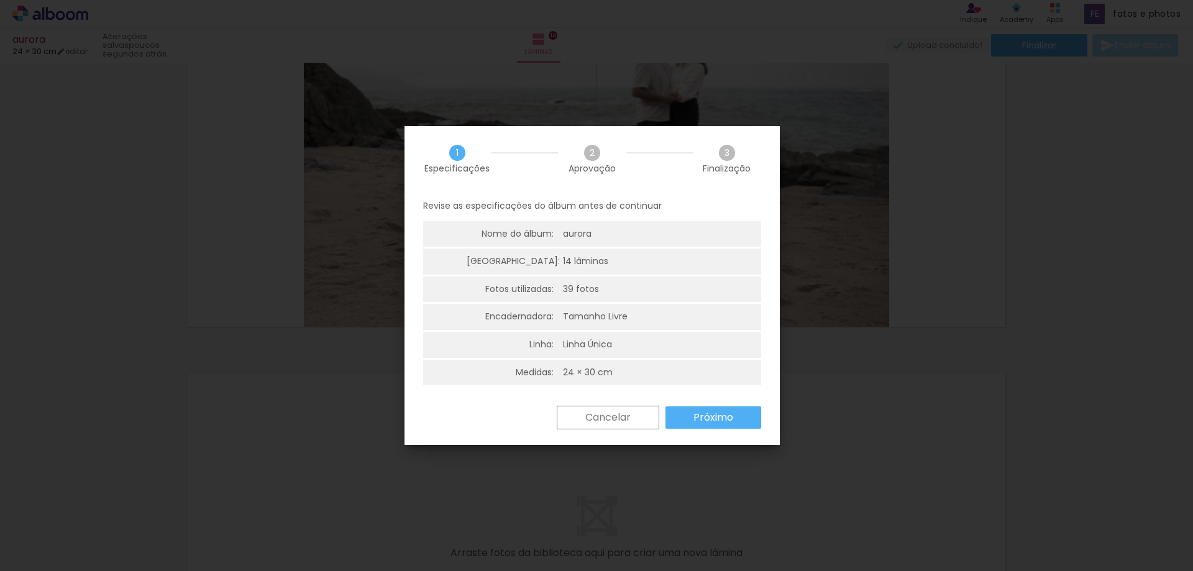
click at [0, 0] on slot "Próximo" at bounding box center [0, 0] width 0 height 0
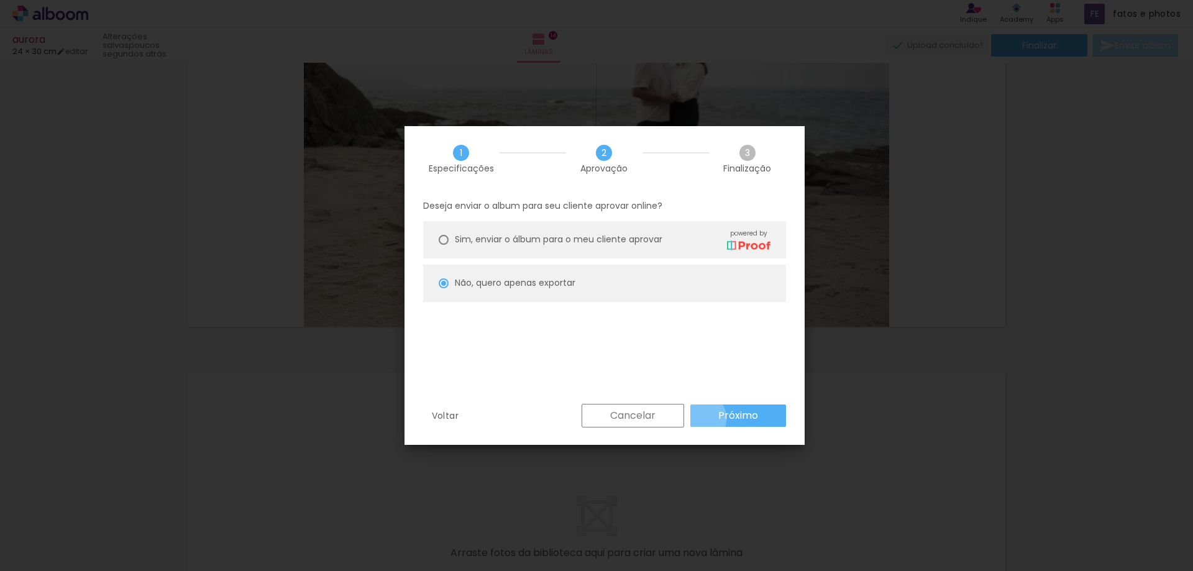
click at [701, 418] on paper-button "Próximo" at bounding box center [738, 415] width 96 height 22
type input "Alta, 300 DPI"
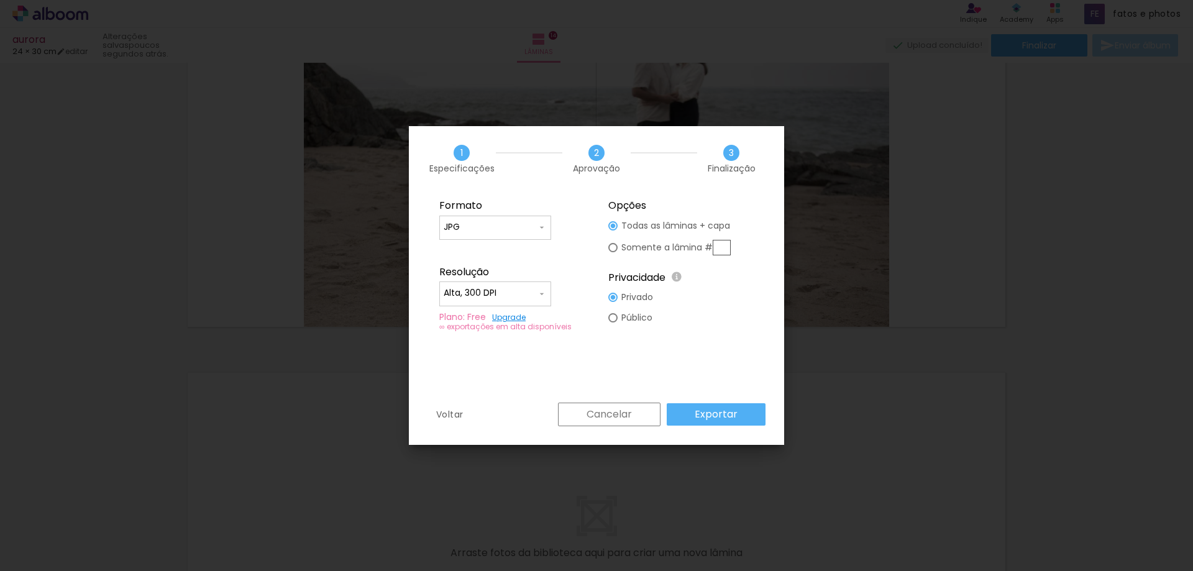
click at [0, 0] on slot "Exportar" at bounding box center [0, 0] width 0 height 0
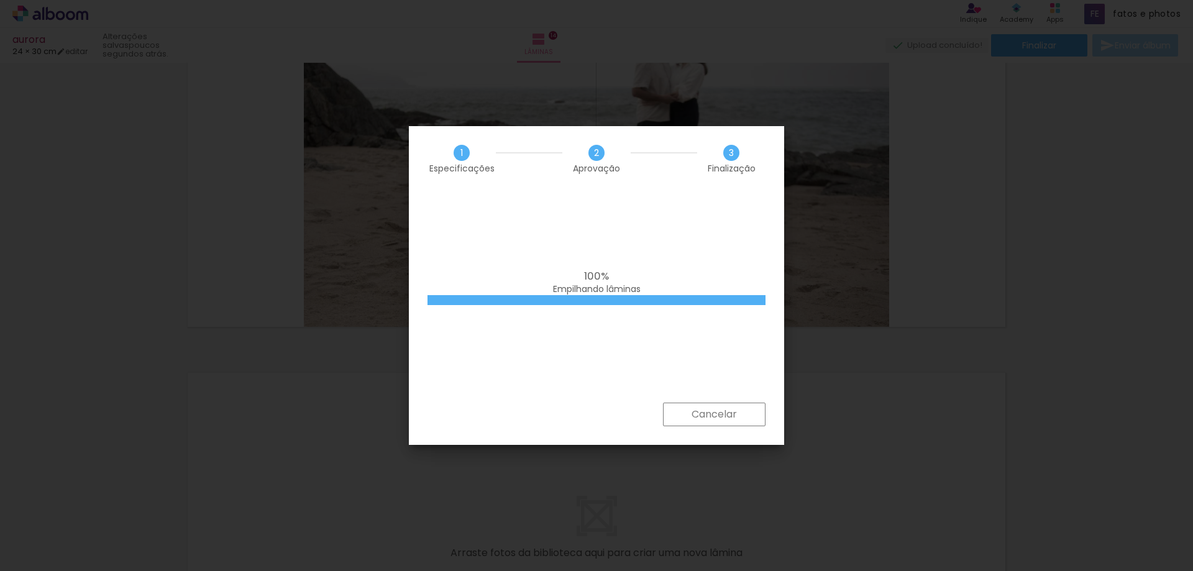
scroll to position [658, 0]
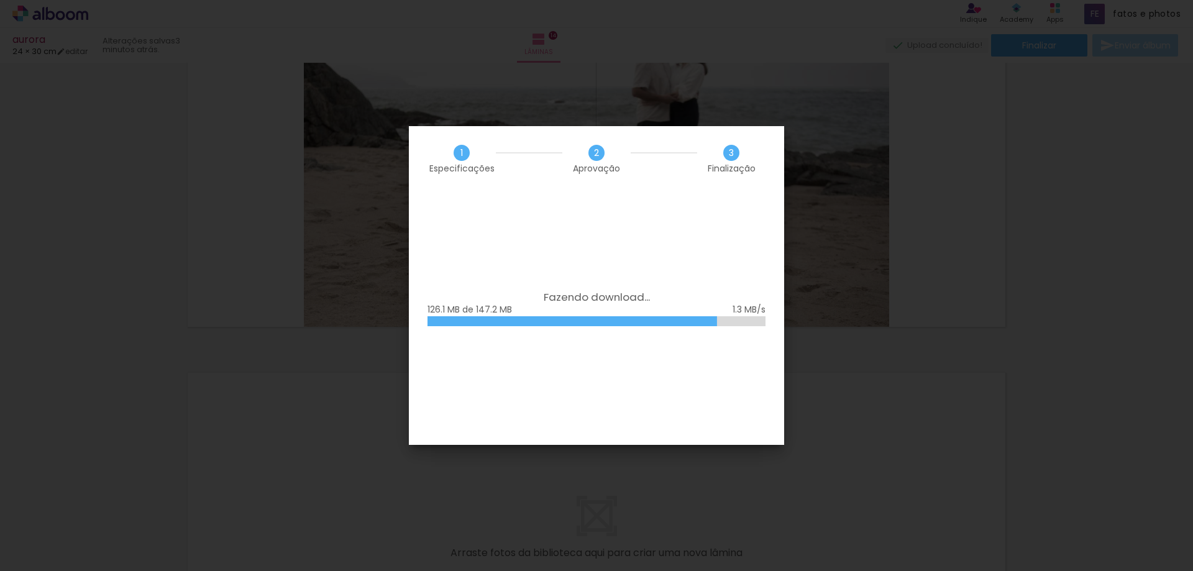
scroll to position [658, 0]
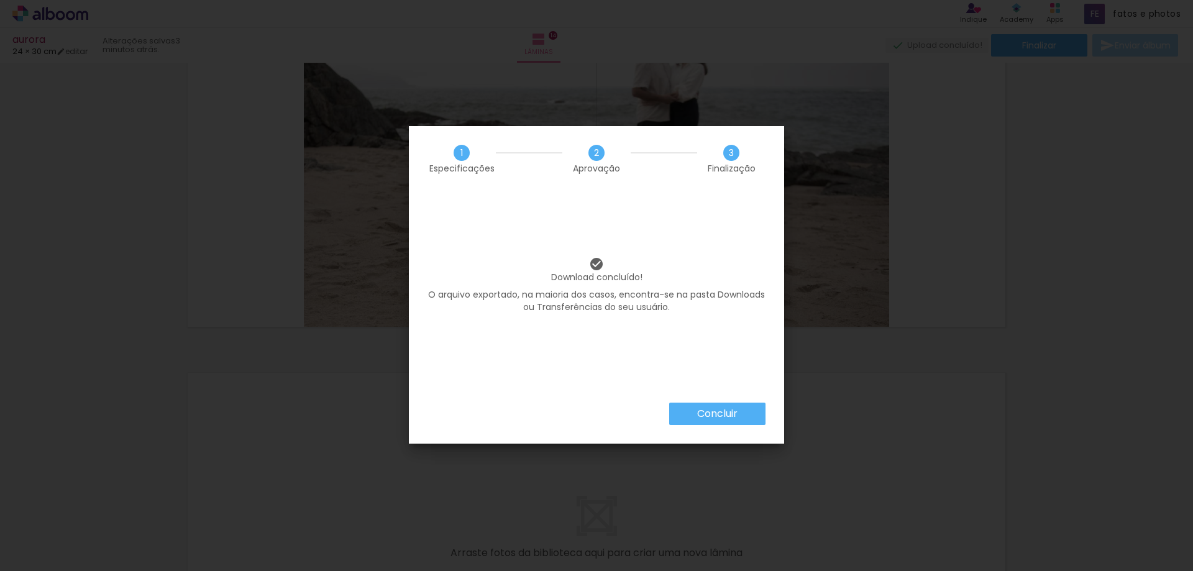
click at [0, 0] on slot "Concluir" at bounding box center [0, 0] width 0 height 0
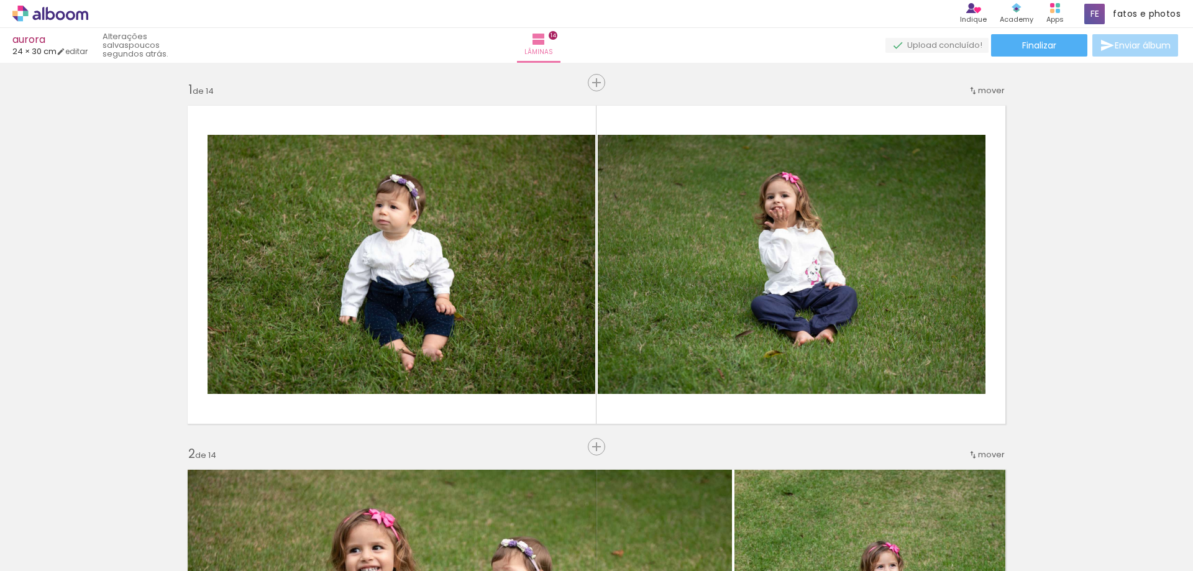
scroll to position [0, 0]
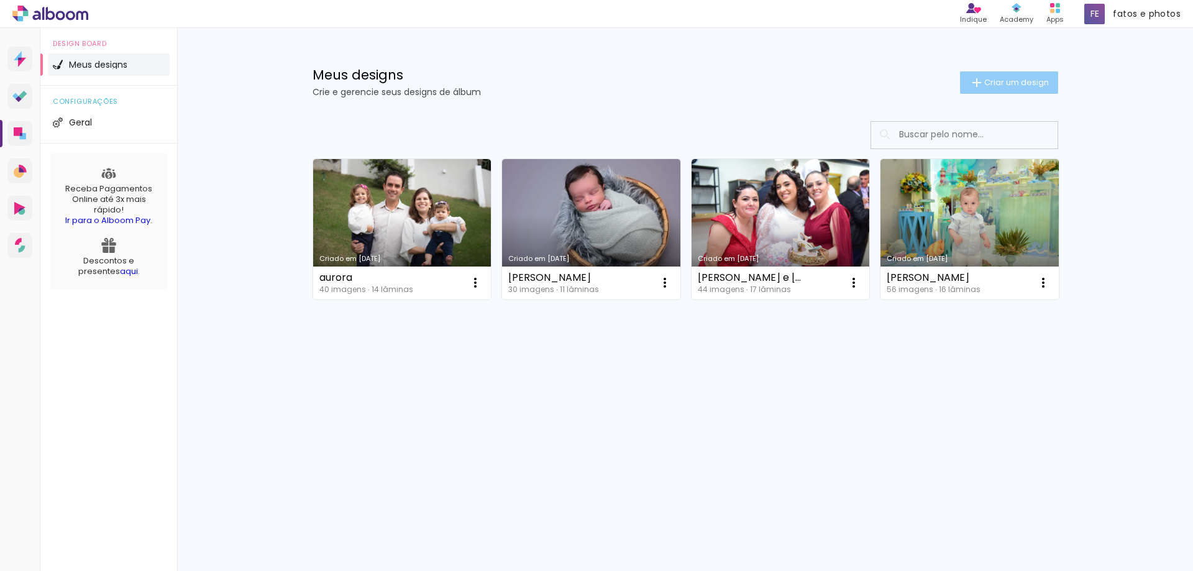
click at [1004, 83] on span "Criar um design" at bounding box center [1016, 82] width 65 height 8
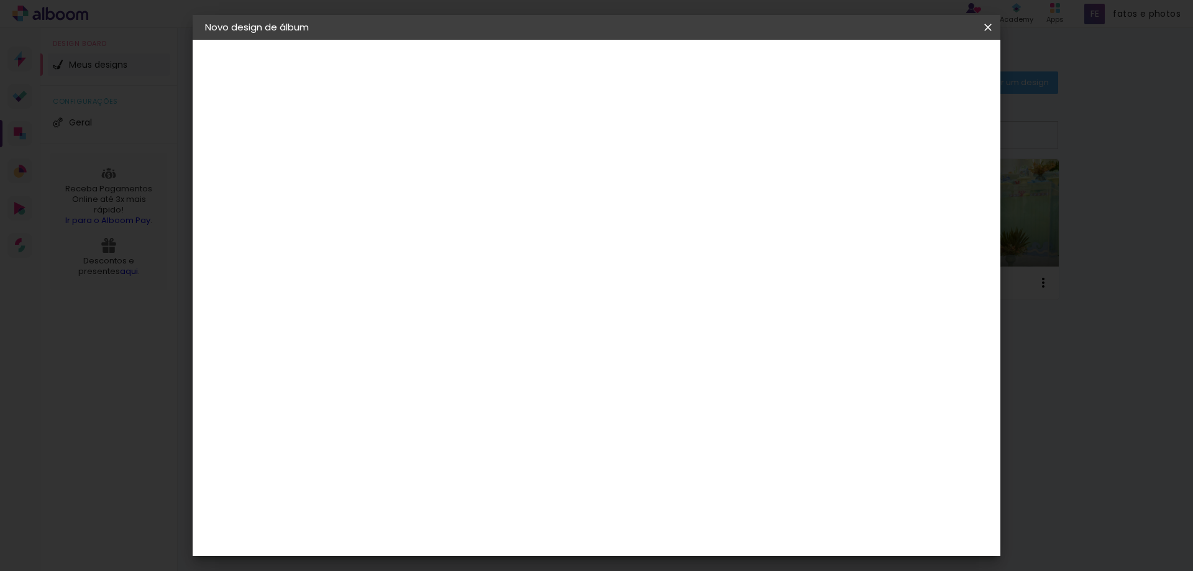
click at [408, 170] on input at bounding box center [408, 166] width 0 height 19
type input "aniversario aurora"
type paper-input "aniversario aurora"
click at [0, 0] on slot "Avançar" at bounding box center [0, 0] width 0 height 0
click at [0, 0] on slot "Tamanho Livre" at bounding box center [0, 0] width 0 height 0
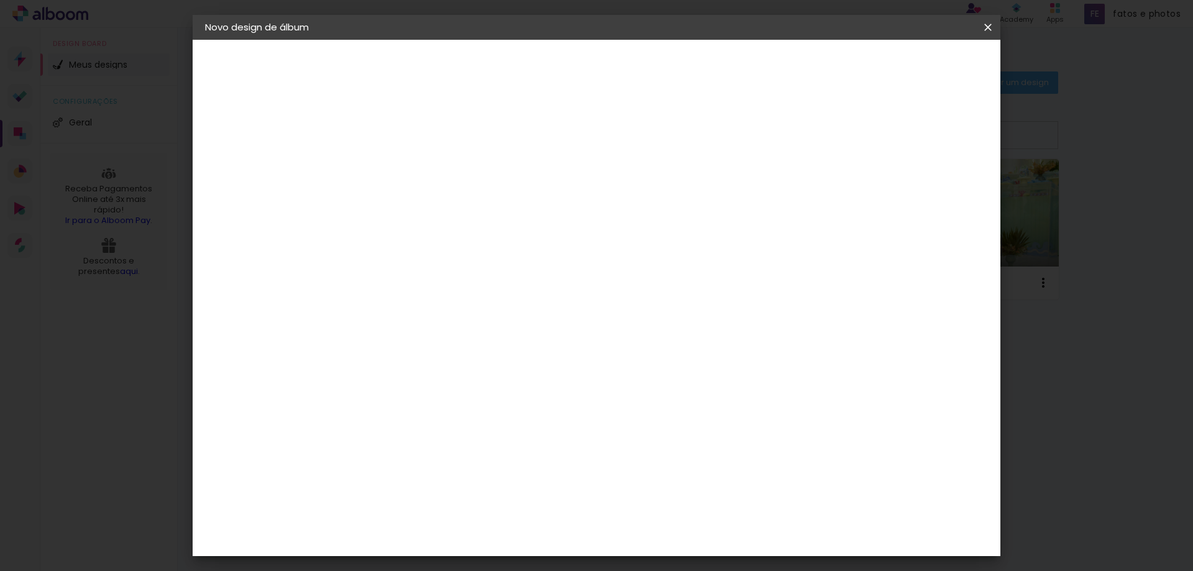
click at [0, 0] on slot "Tamanho Livre" at bounding box center [0, 0] width 0 height 0
click at [640, 66] on paper-button "Avançar" at bounding box center [610, 65] width 61 height 21
drag, startPoint x: 381, startPoint y: 354, endPoint x: 353, endPoint y: 358, distance: 28.8
click at [353, 40] on quentale-album-spec "Iniciar design Iniciar design" at bounding box center [596, 40] width 807 height 0
drag, startPoint x: 384, startPoint y: 351, endPoint x: 353, endPoint y: 356, distance: 31.5
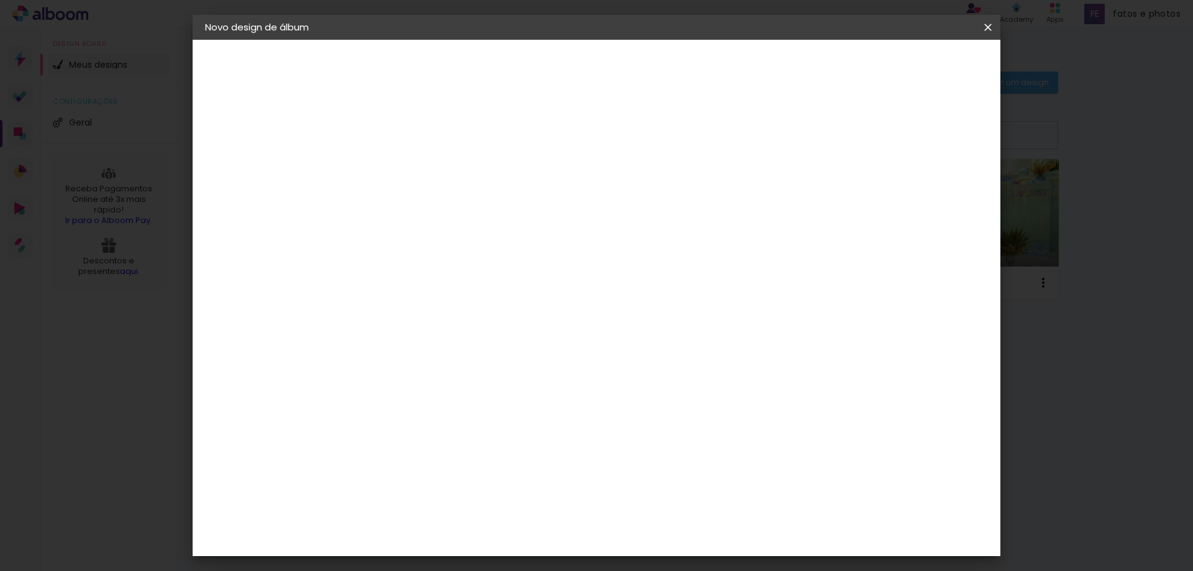
click at [353, 40] on quentale-album-spec "Iniciar design Iniciar design" at bounding box center [596, 40] width 807 height 0
type input "3024"
type paper-input "3024"
drag, startPoint x: 625, startPoint y: 412, endPoint x: 540, endPoint y: 414, distance: 85.1
click at [521, 260] on div "30 cm cm cm mm A maioria das encadernadoras sugere 5mm de sangria." at bounding box center [437, 209] width 166 height 99
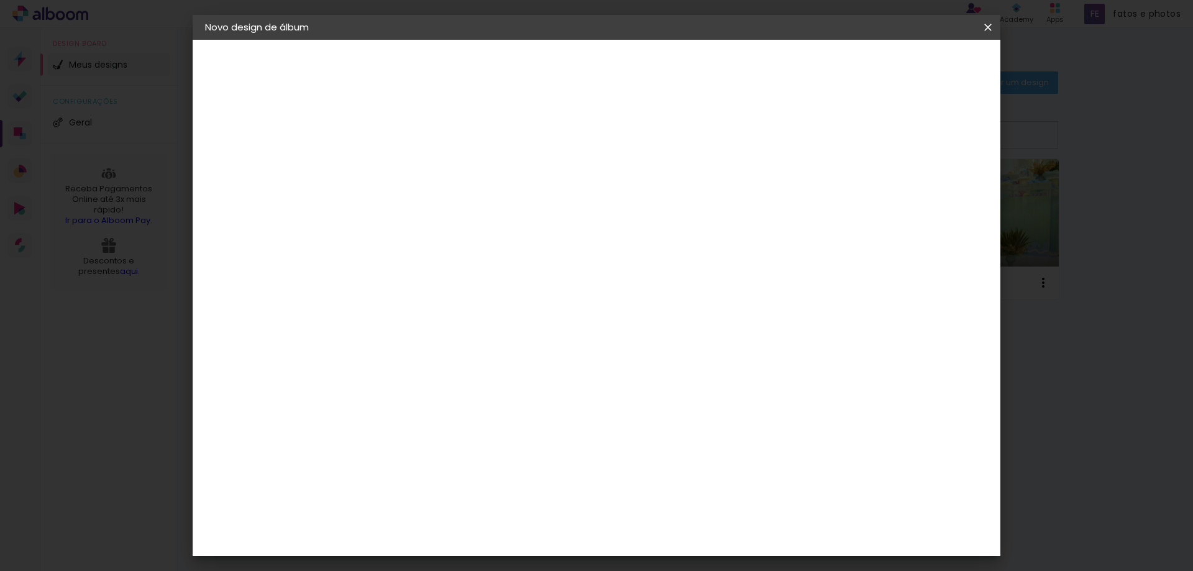
click at [521, 260] on div "30 cm cm cm mm A maioria das encadernadoras sugere 5mm de sangria." at bounding box center [437, 209] width 166 height 99
drag, startPoint x: 622, startPoint y: 416, endPoint x: 575, endPoint y: 417, distance: 46.6
click at [521, 260] on div "30 cm cm cm mm A maioria das encadernadoras sugere 5mm de sangria." at bounding box center [437, 209] width 166 height 99
drag, startPoint x: 625, startPoint y: 415, endPoint x: 603, endPoint y: 415, distance: 23.0
click at [603, 415] on div "3024" at bounding box center [616, 418] width 47 height 19
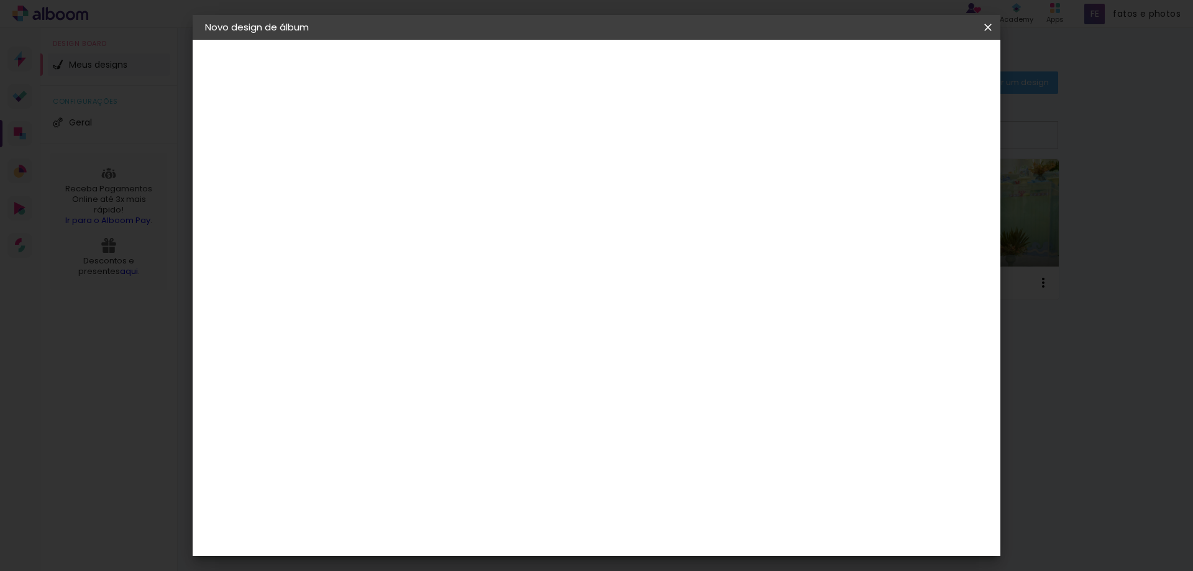
click at [611, 414] on input "3024" at bounding box center [609, 418] width 32 height 19
drag, startPoint x: 621, startPoint y: 415, endPoint x: 596, endPoint y: 415, distance: 24.8
click at [596, 415] on input "2304" at bounding box center [608, 418] width 32 height 19
type input "24"
type paper-input "24"
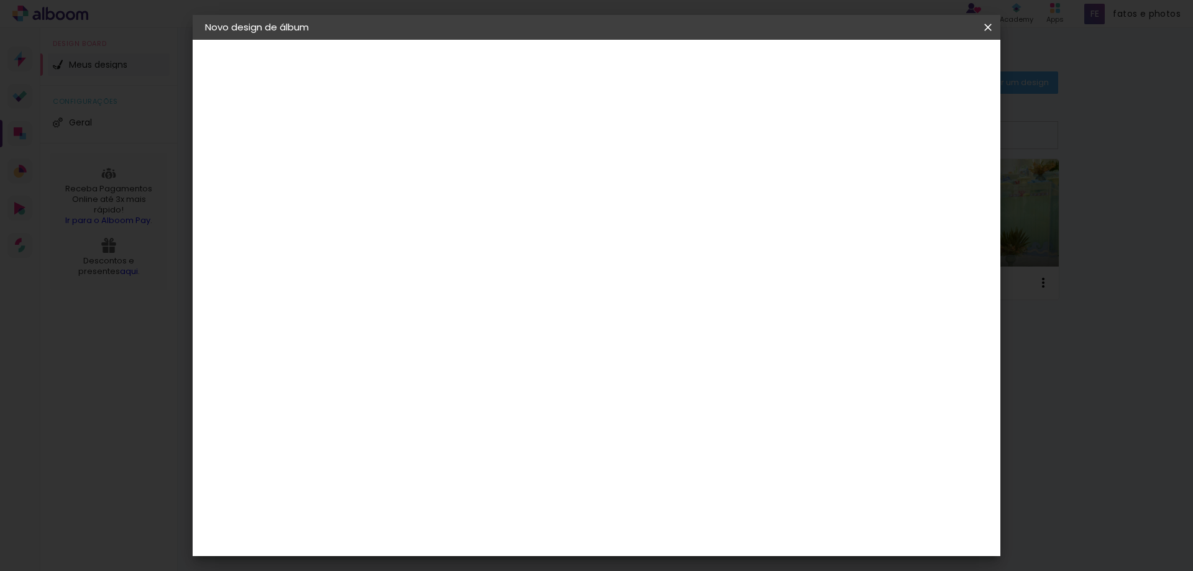
click at [910, 66] on span "Iniciar design" at bounding box center [881, 65] width 57 height 9
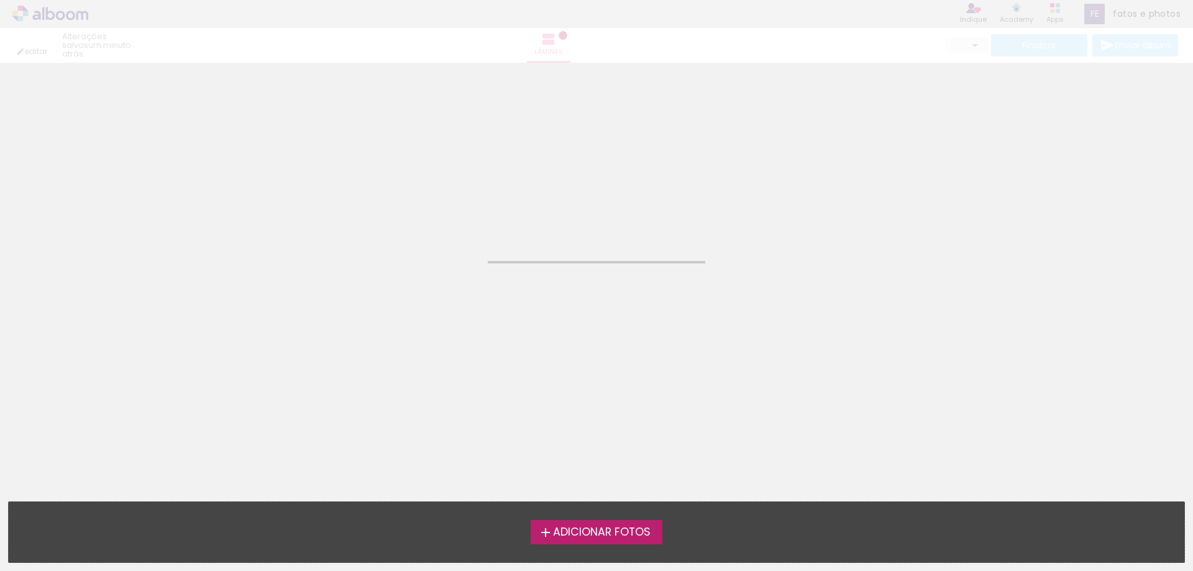
click at [596, 535] on span "Adicionar Fotos" at bounding box center [602, 532] width 98 height 11
click at [0, 0] on input "file" at bounding box center [0, 0] width 0 height 0
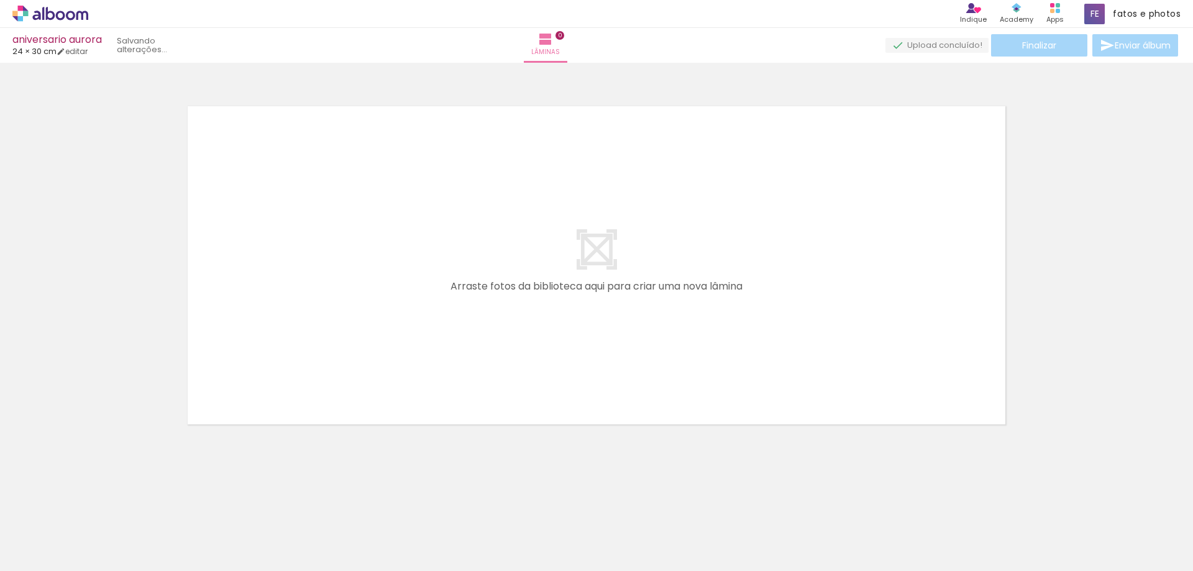
click at [46, 534] on input "Todas as fotos" at bounding box center [34, 533] width 47 height 11
click at [0, 0] on slot "Não utilizadas" at bounding box center [0, 0] width 0 height 0
type input "Não utilizadas"
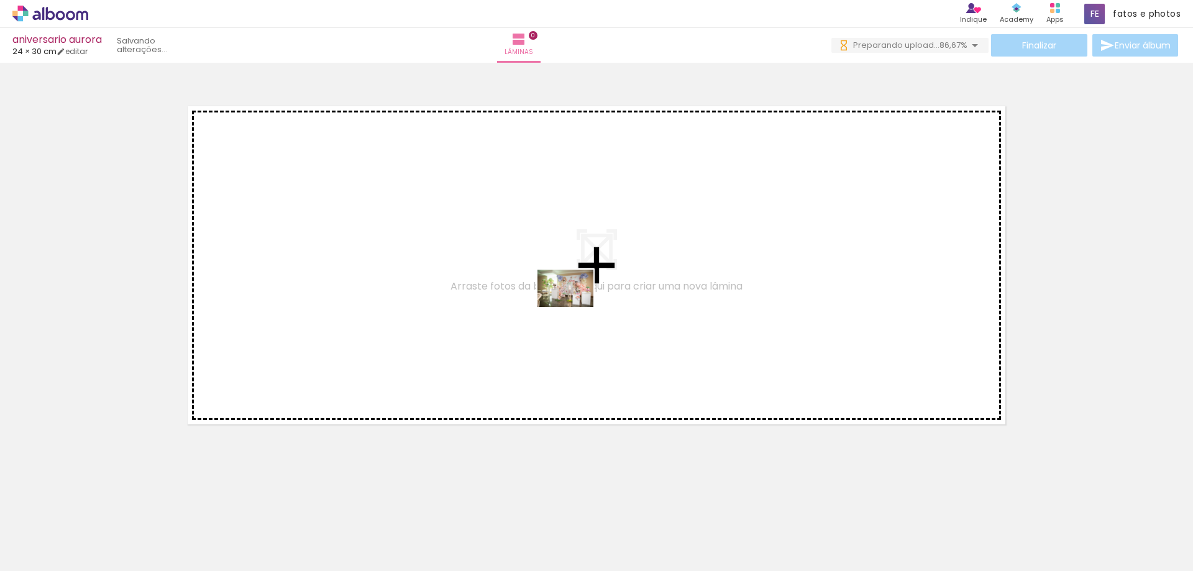
drag, startPoint x: 137, startPoint y: 534, endPoint x: 575, endPoint y: 307, distance: 492.8
click at [575, 307] on quentale-workspace at bounding box center [596, 285] width 1193 height 571
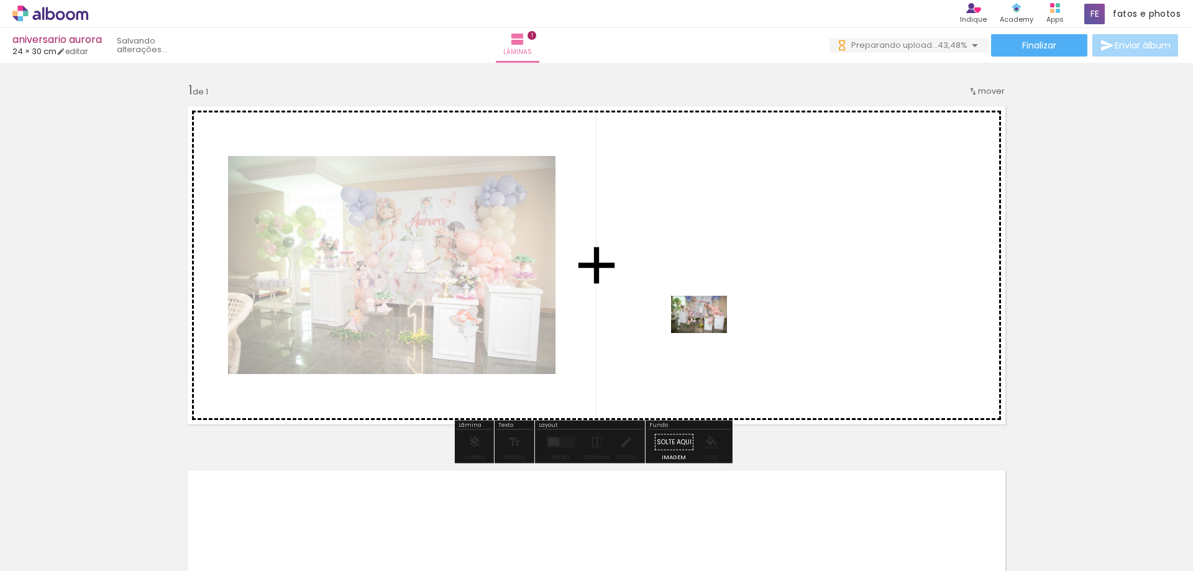
drag, startPoint x: 182, startPoint y: 534, endPoint x: 756, endPoint y: 313, distance: 614.8
click at [756, 313] on quentale-workspace at bounding box center [596, 285] width 1193 height 571
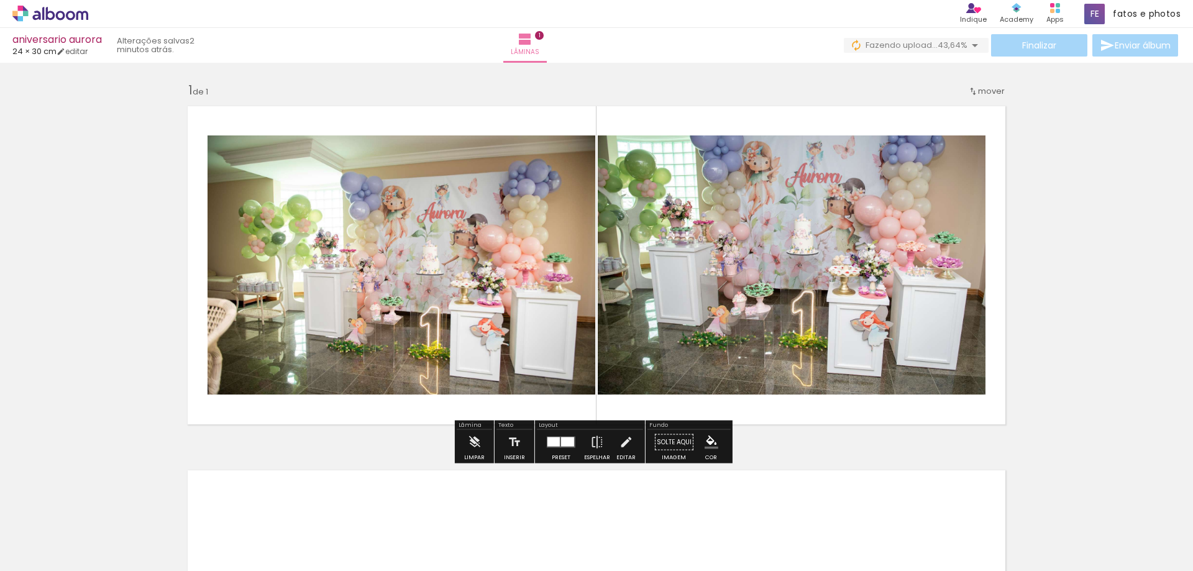
click at [556, 441] on div at bounding box center [553, 441] width 12 height 9
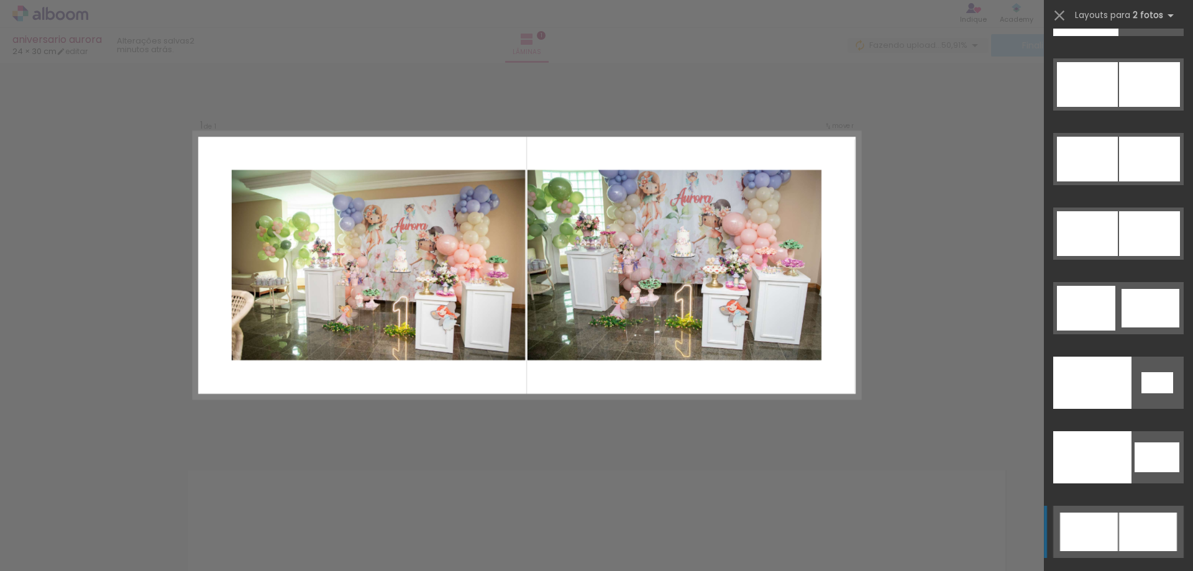
scroll to position [6477, 0]
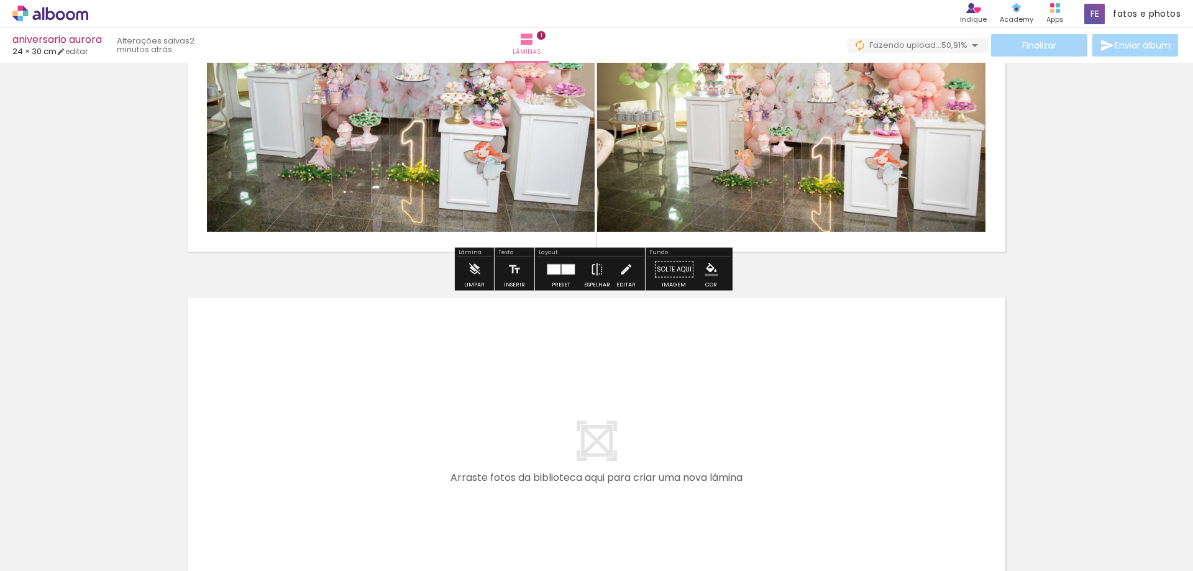
scroll to position [311, 0]
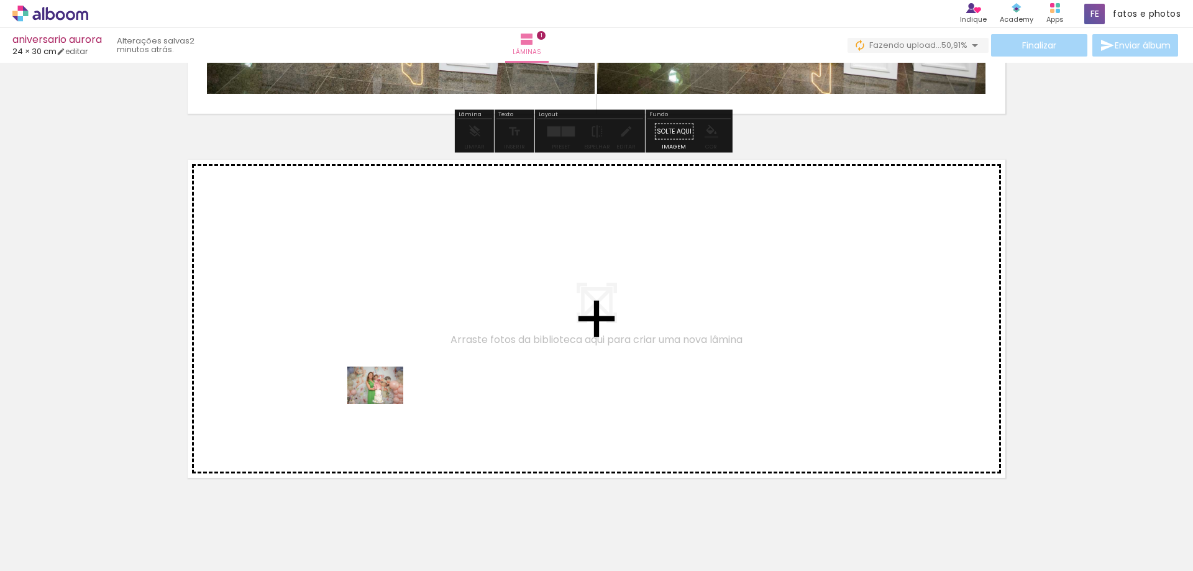
drag, startPoint x: 117, startPoint y: 544, endPoint x: 385, endPoint y: 403, distance: 302.6
click at [385, 403] on quentale-workspace at bounding box center [596, 285] width 1193 height 571
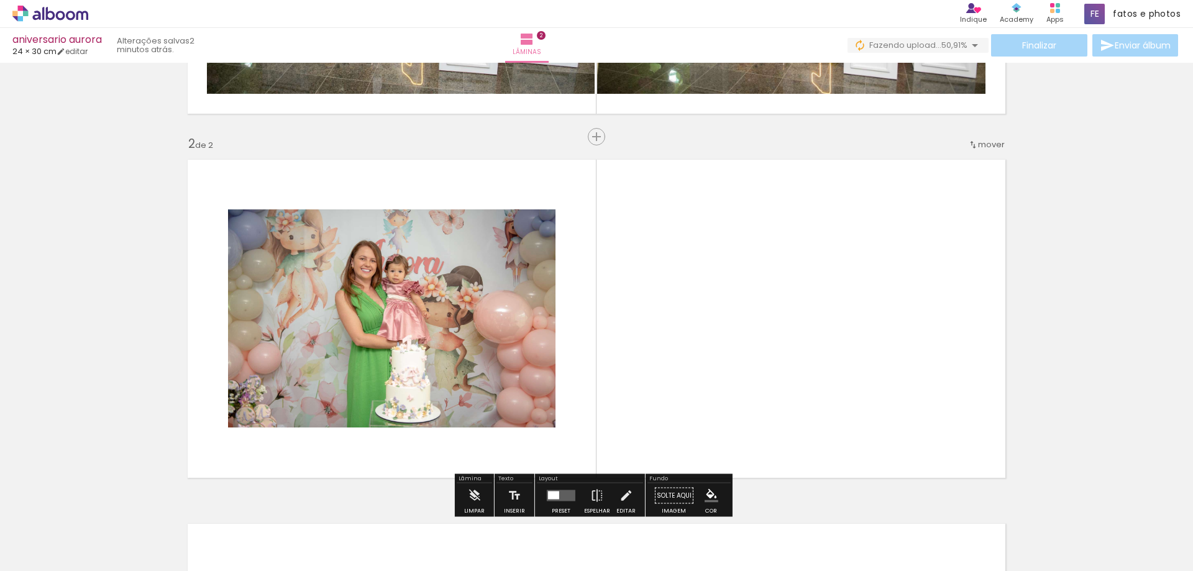
scroll to position [352, 0]
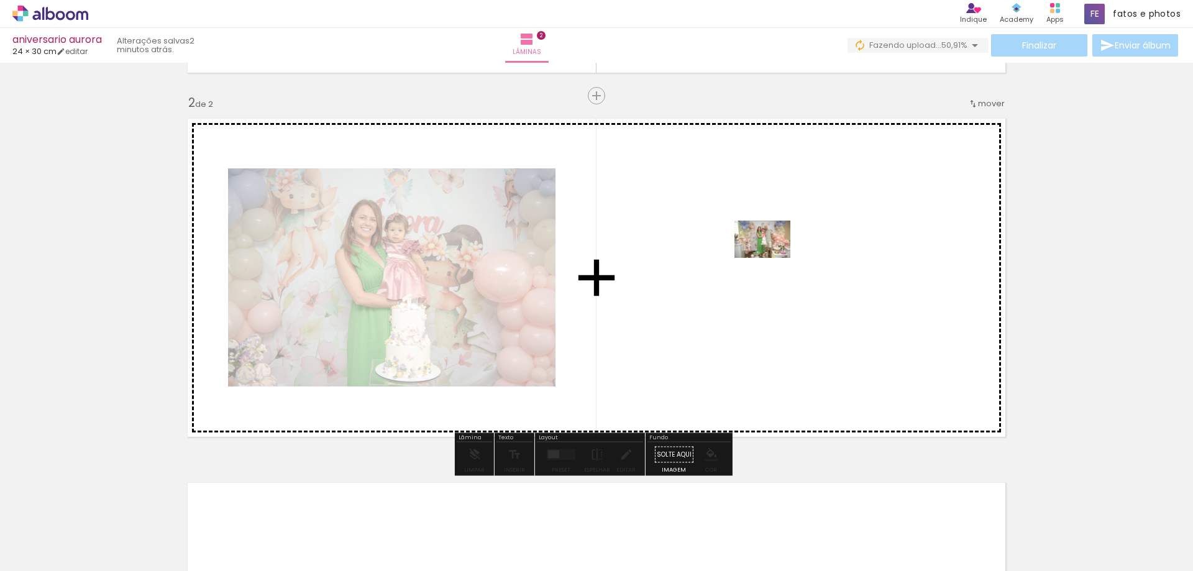
drag, startPoint x: 139, startPoint y: 541, endPoint x: 771, endPoint y: 258, distance: 692.9
click at [771, 258] on quentale-workspace at bounding box center [596, 285] width 1193 height 571
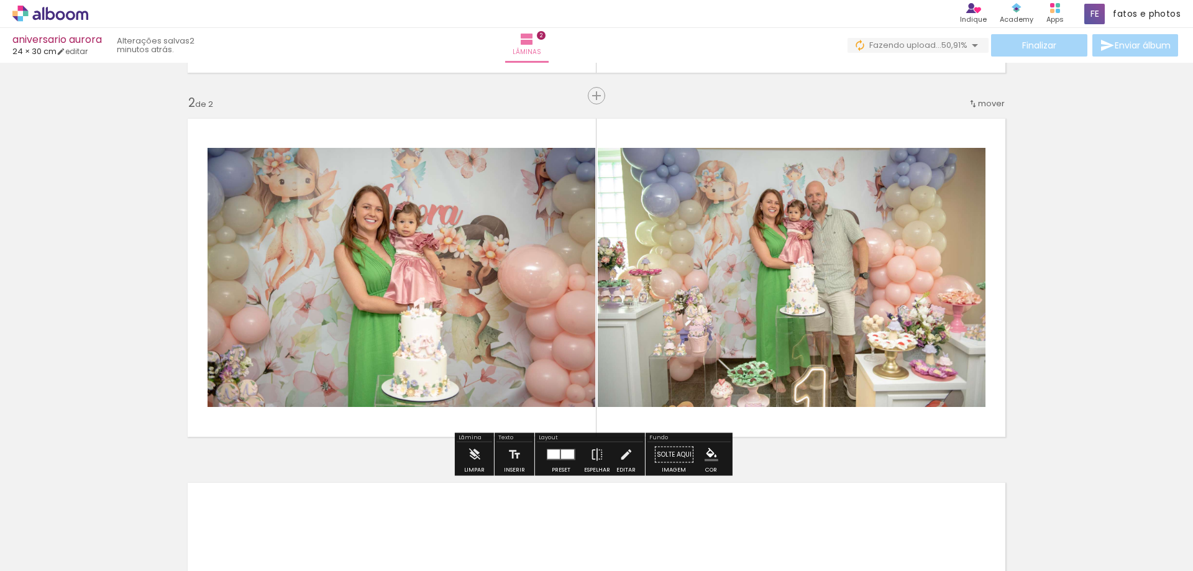
click at [816, 265] on quentale-photo at bounding box center [792, 277] width 388 height 259
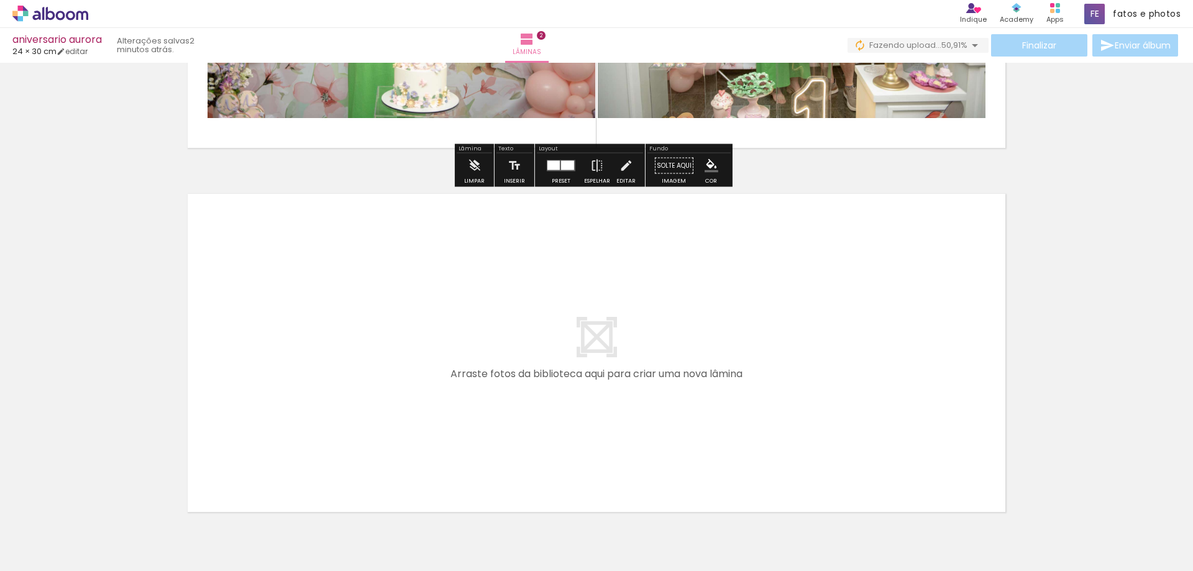
scroll to position [662, 0]
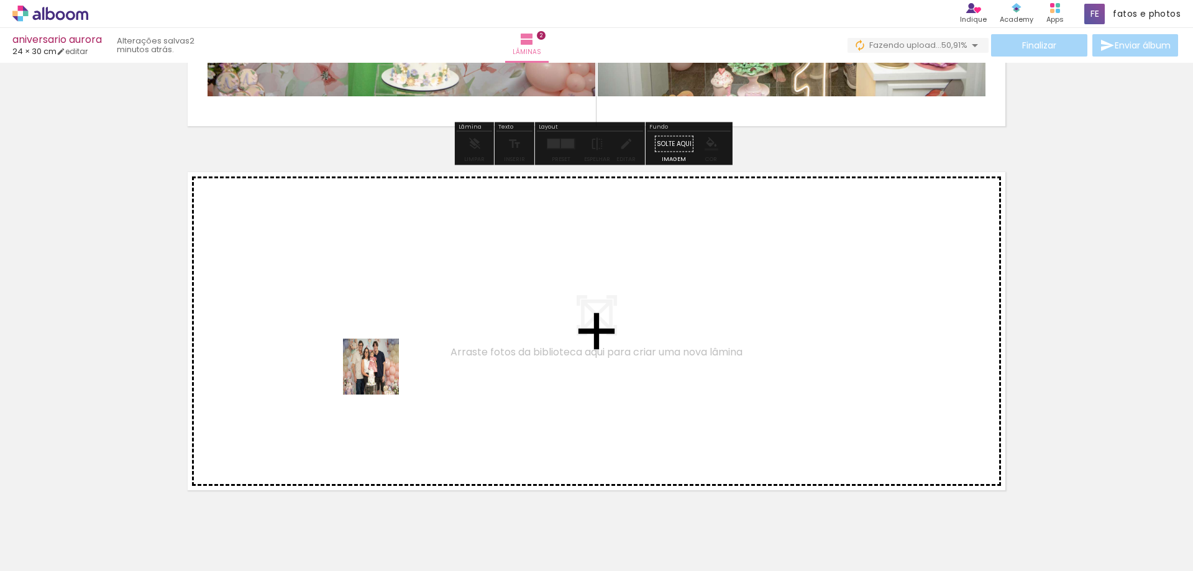
drag, startPoint x: 137, startPoint y: 537, endPoint x: 390, endPoint y: 367, distance: 305.3
click at [390, 367] on quentale-workspace at bounding box center [596, 285] width 1193 height 571
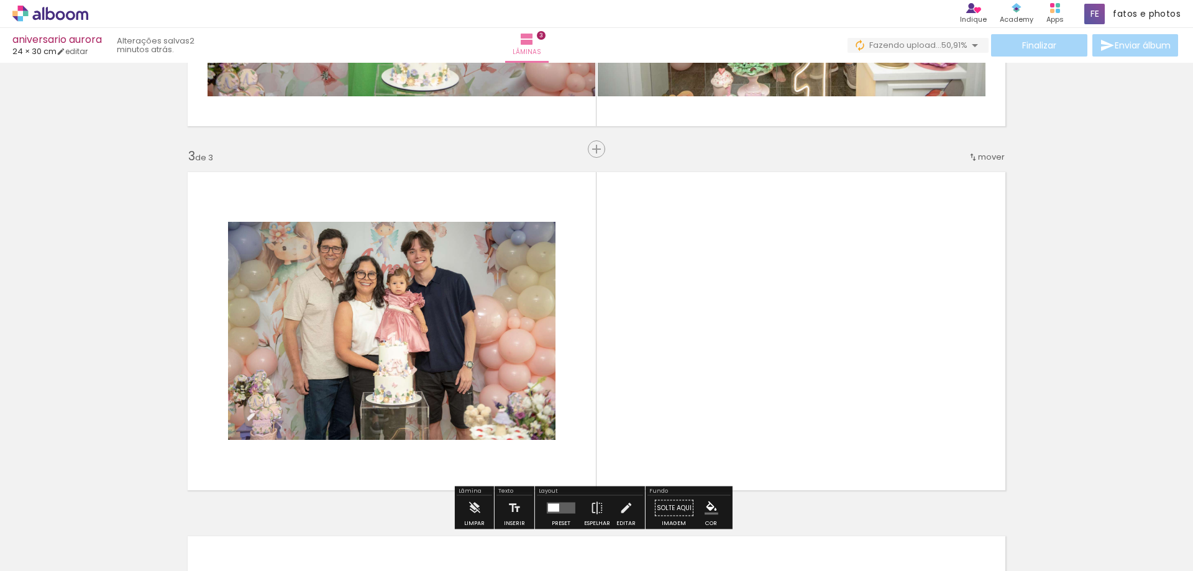
scroll to position [716, 0]
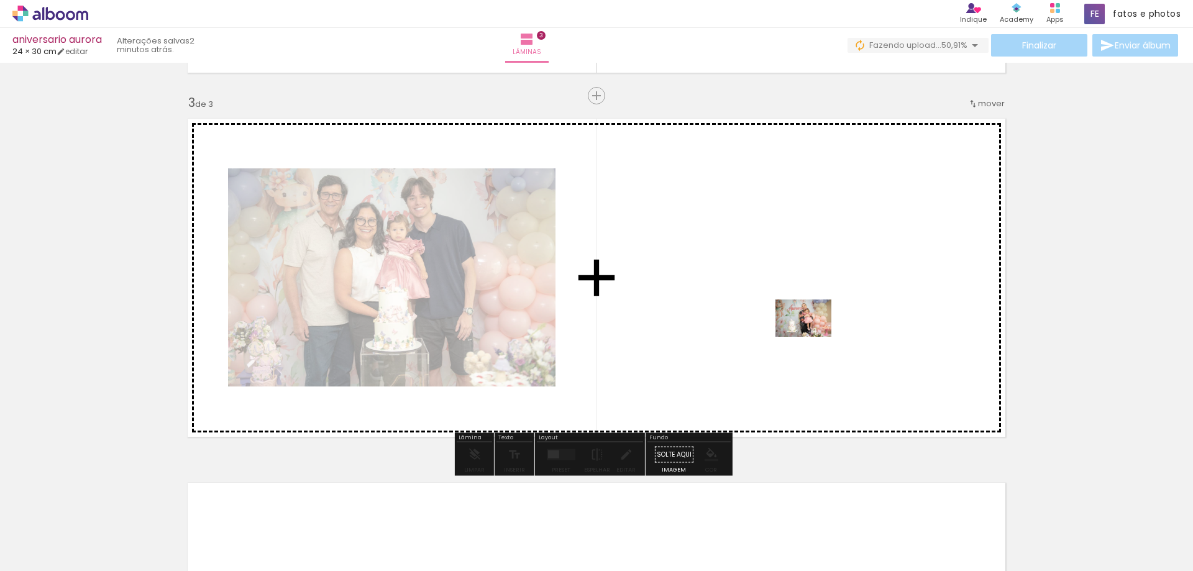
drag, startPoint x: 138, startPoint y: 540, endPoint x: 807, endPoint y: 335, distance: 700.4
click at [807, 335] on quentale-workspace at bounding box center [596, 285] width 1193 height 571
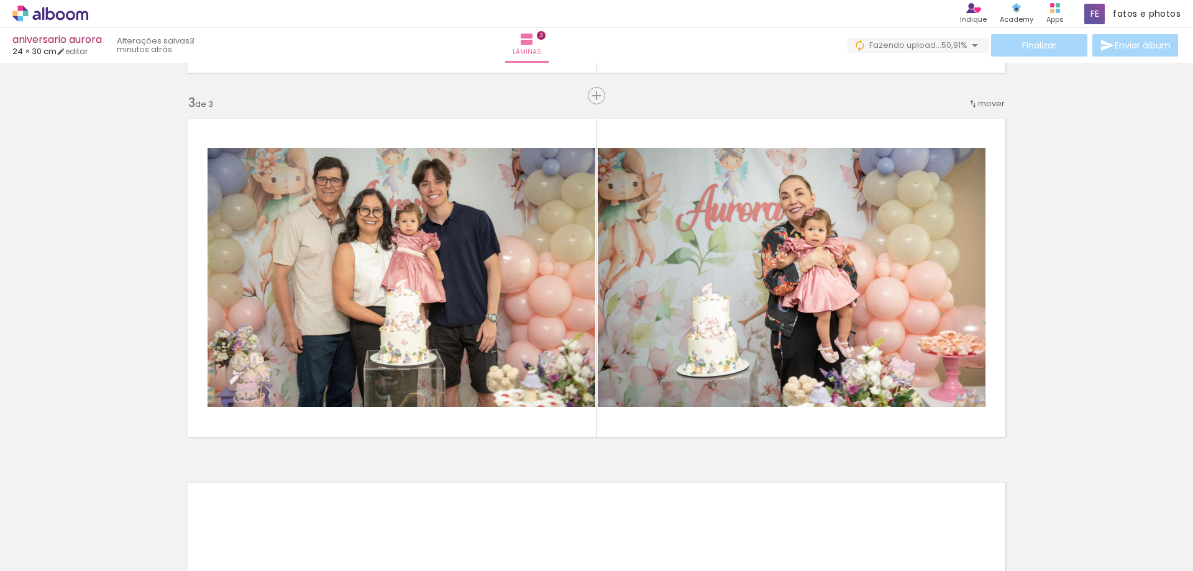
click at [222, 540] on div at bounding box center [194, 528] width 56 height 37
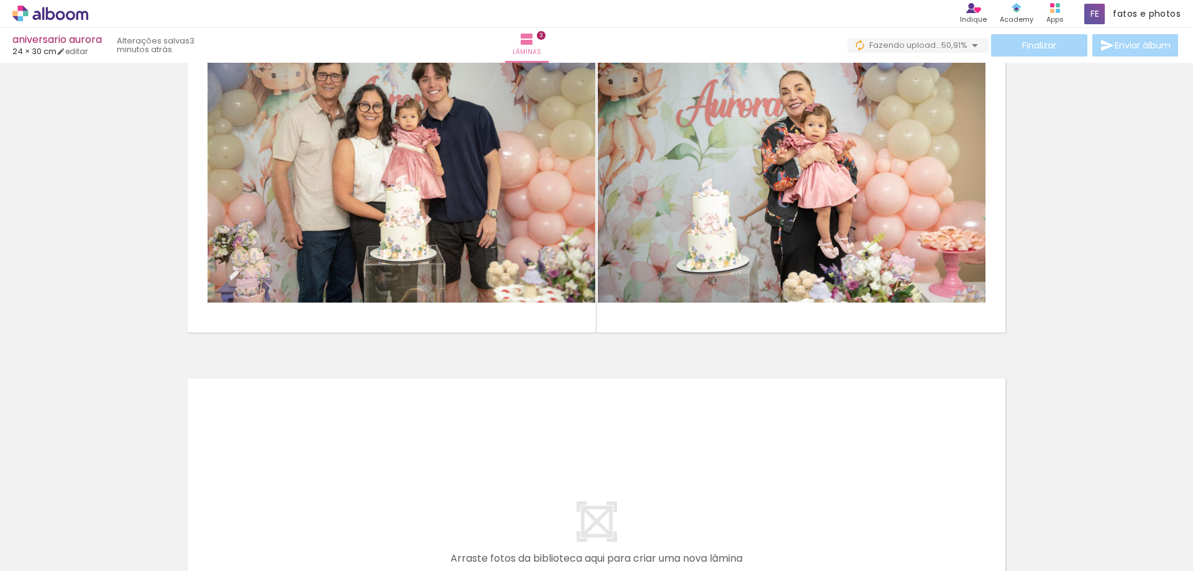
scroll to position [840, 0]
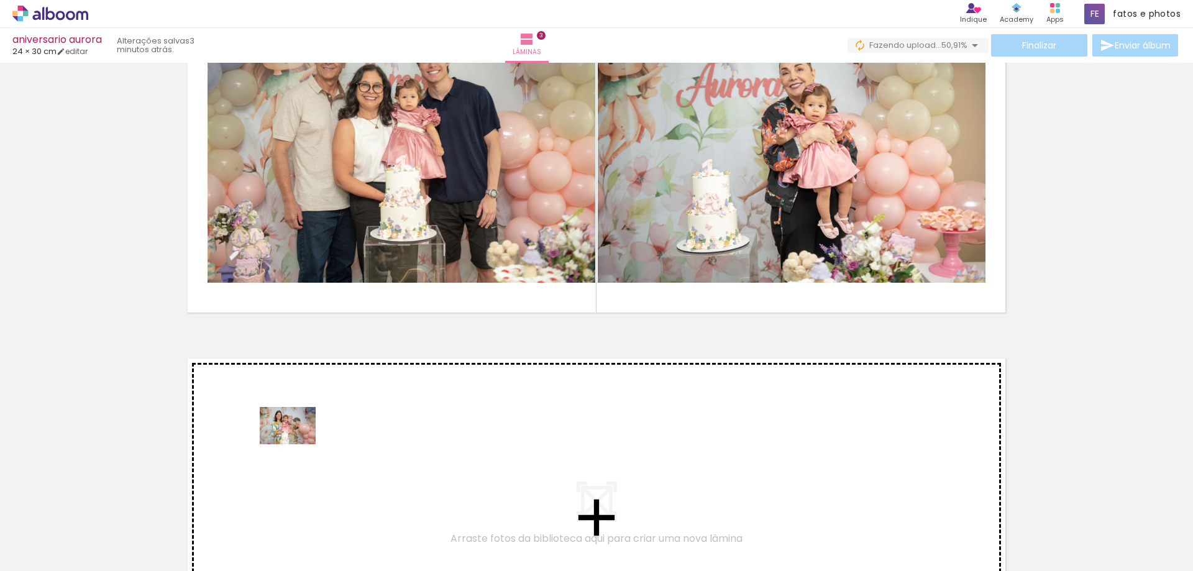
drag, startPoint x: 261, startPoint y: 537, endPoint x: 297, endPoint y: 444, distance: 99.7
click at [297, 444] on quentale-workspace at bounding box center [596, 285] width 1193 height 571
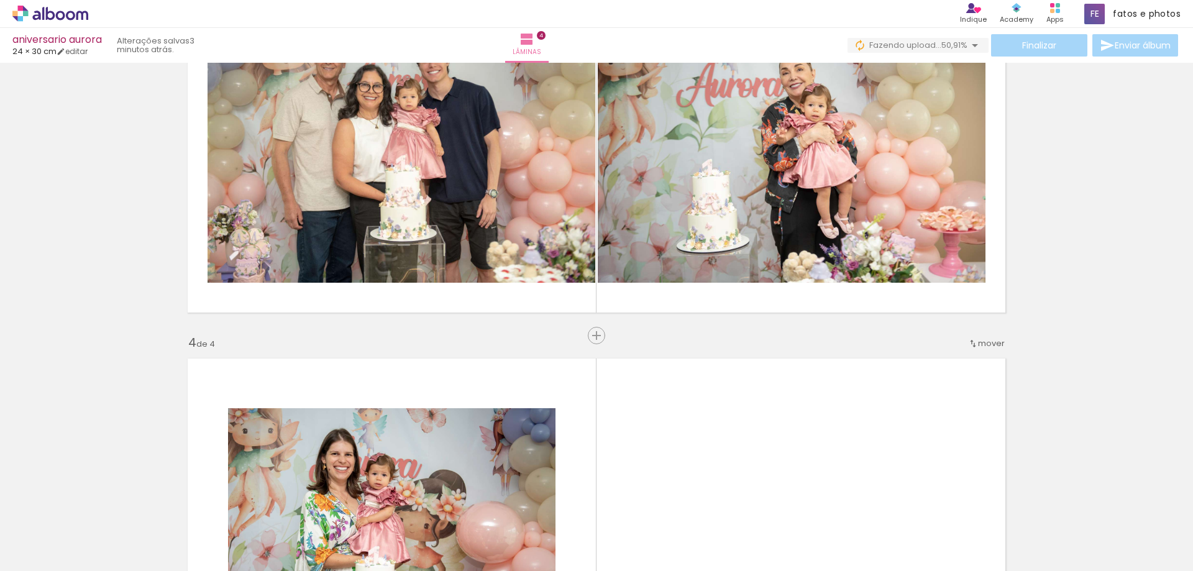
scroll to position [1080, 0]
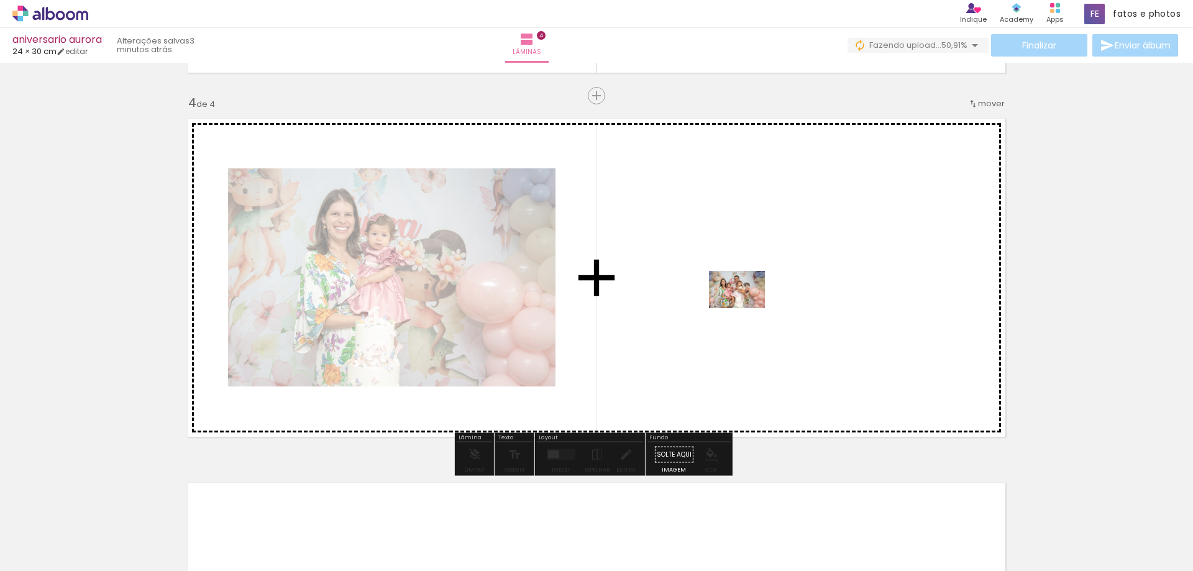
drag, startPoint x: 260, startPoint y: 540, endPoint x: 748, endPoint y: 306, distance: 541.8
click at [748, 306] on quentale-workspace at bounding box center [596, 285] width 1193 height 571
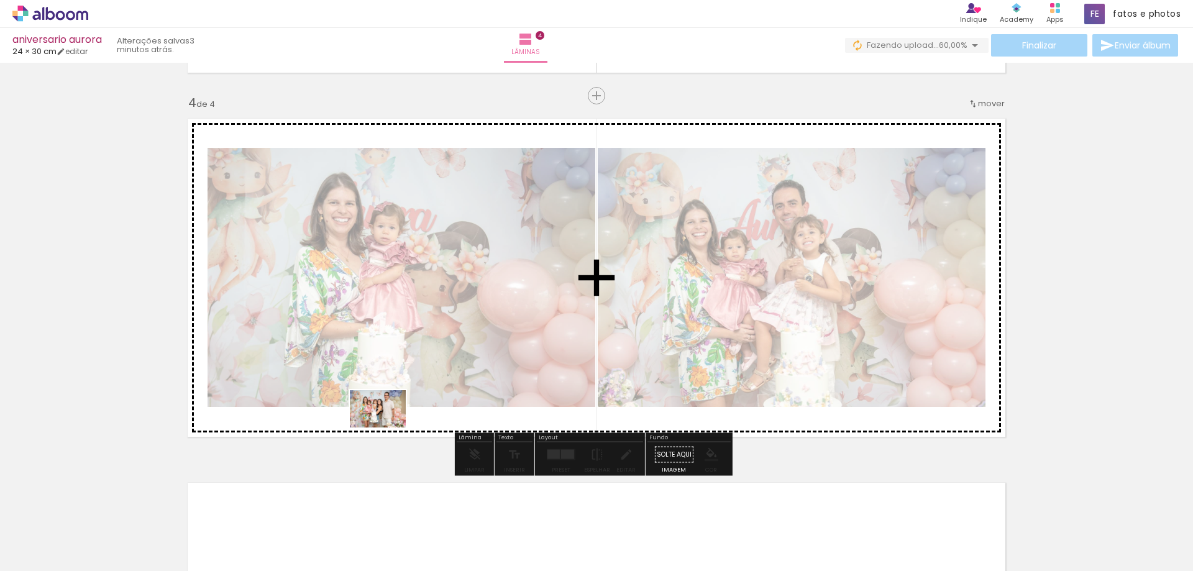
drag, startPoint x: 334, startPoint y: 528, endPoint x: 387, endPoint y: 427, distance: 113.6
click at [387, 427] on quentale-workspace at bounding box center [596, 285] width 1193 height 571
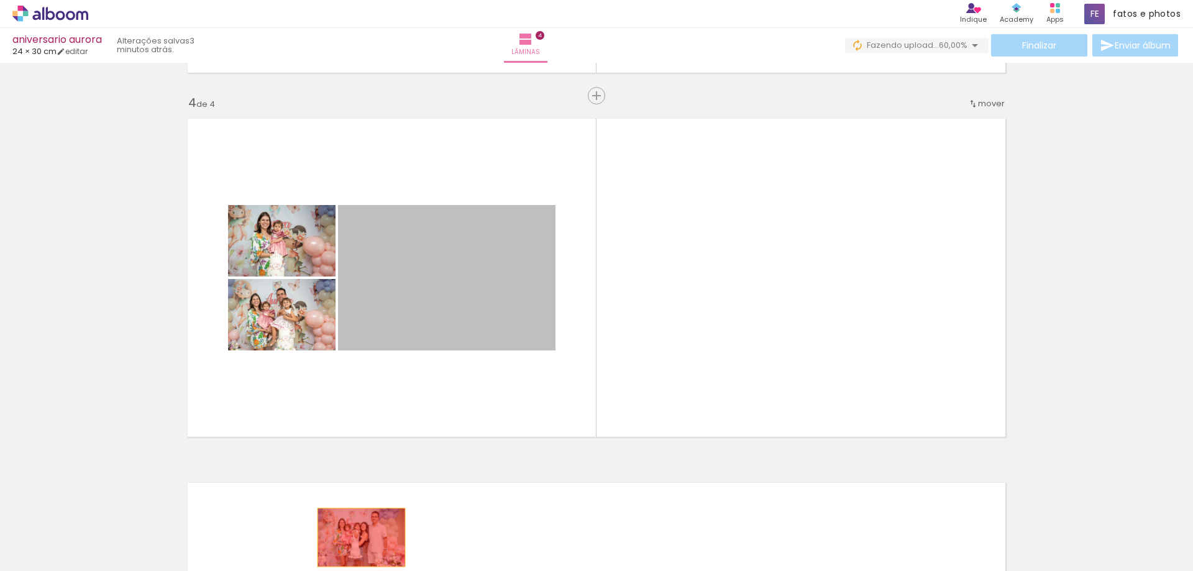
drag, startPoint x: 443, startPoint y: 294, endPoint x: 357, endPoint y: 537, distance: 257.8
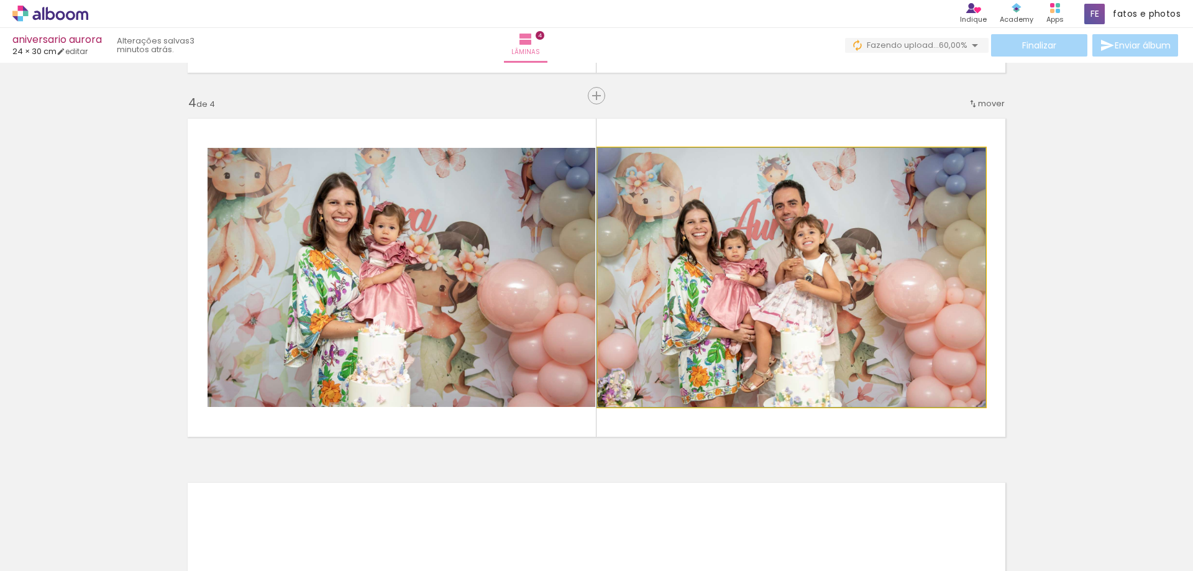
click at [772, 279] on quentale-photo at bounding box center [792, 277] width 388 height 259
click at [817, 352] on quentale-photo at bounding box center [792, 277] width 388 height 259
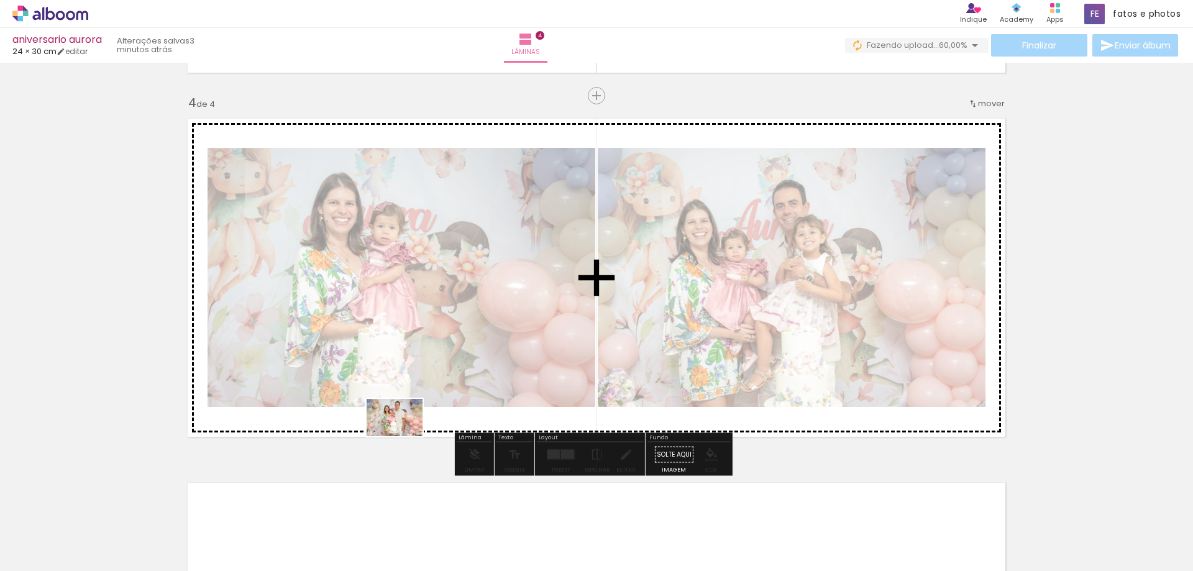
drag, startPoint x: 134, startPoint y: 536, endPoint x: 404, endPoint y: 436, distance: 288.1
click at [404, 436] on quentale-workspace at bounding box center [596, 285] width 1193 height 571
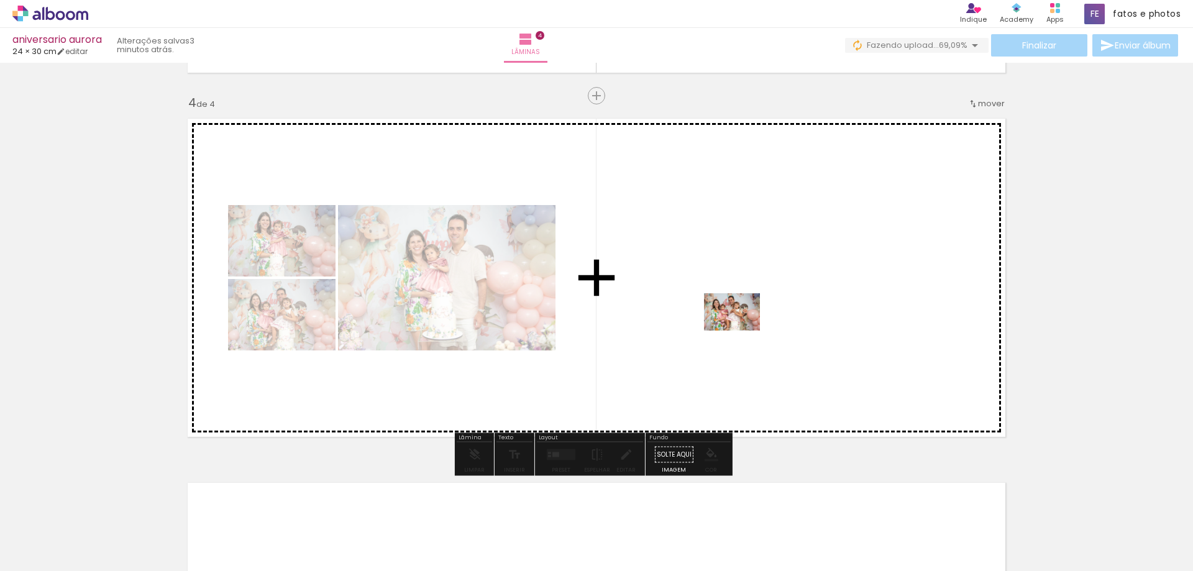
drag, startPoint x: 206, startPoint y: 539, endPoint x: 741, endPoint y: 330, distance: 573.9
click at [741, 330] on quentale-workspace at bounding box center [596, 285] width 1193 height 571
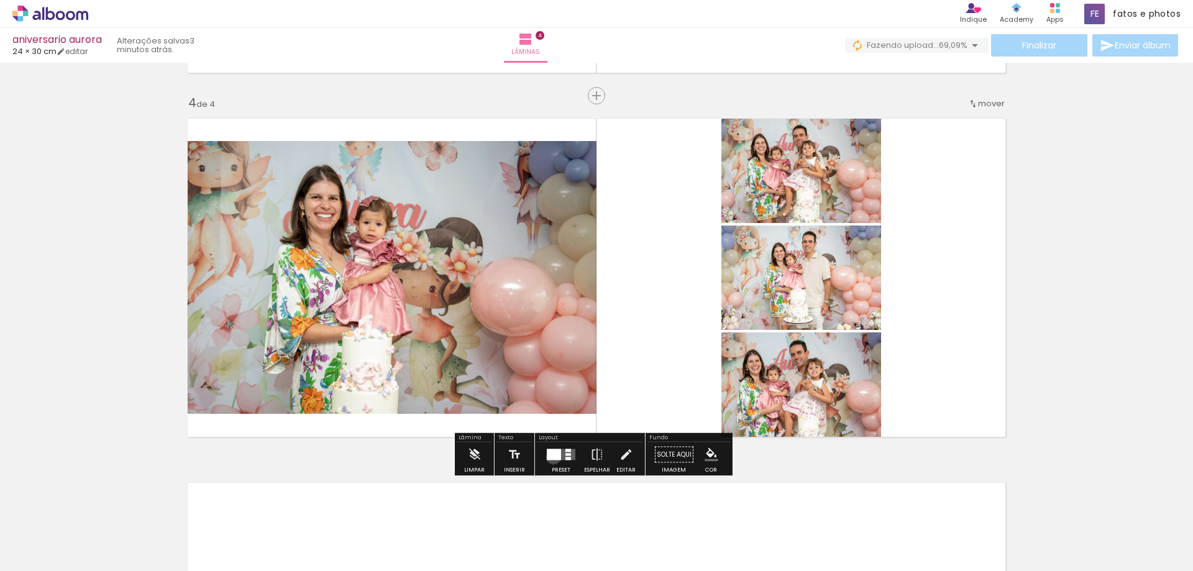
click at [550, 457] on div at bounding box center [554, 454] width 14 height 11
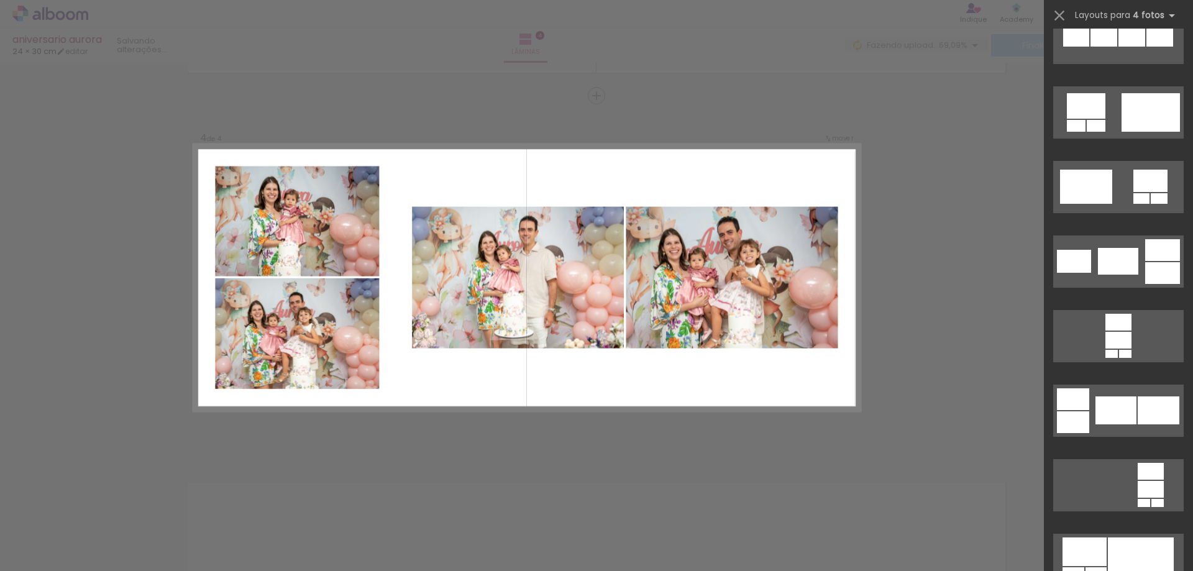
scroll to position [4037, 0]
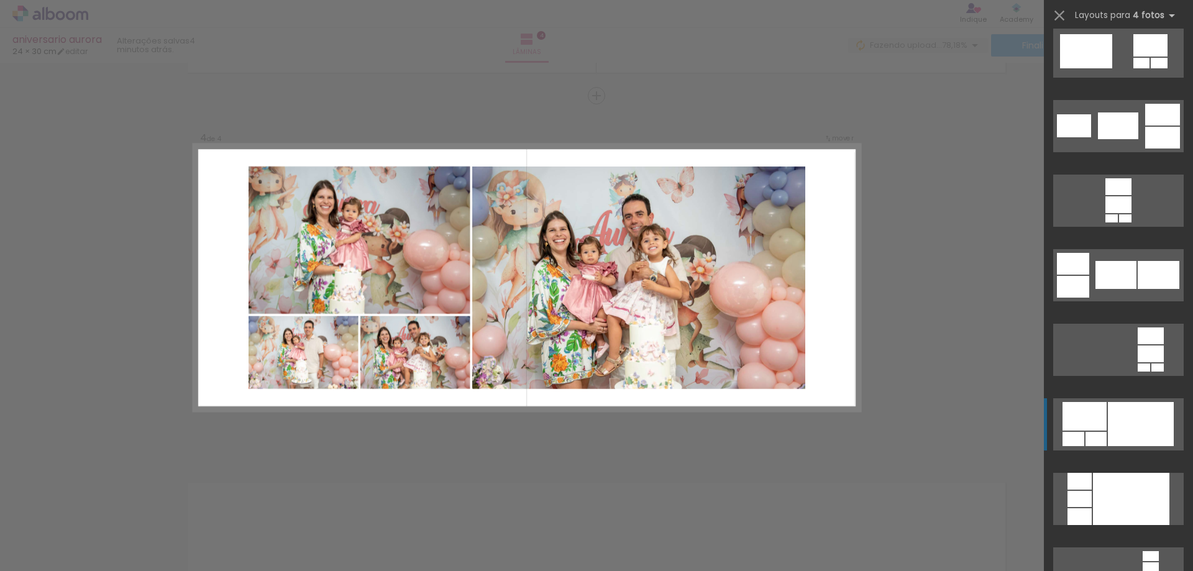
click at [1124, 139] on div at bounding box center [1118, 125] width 40 height 27
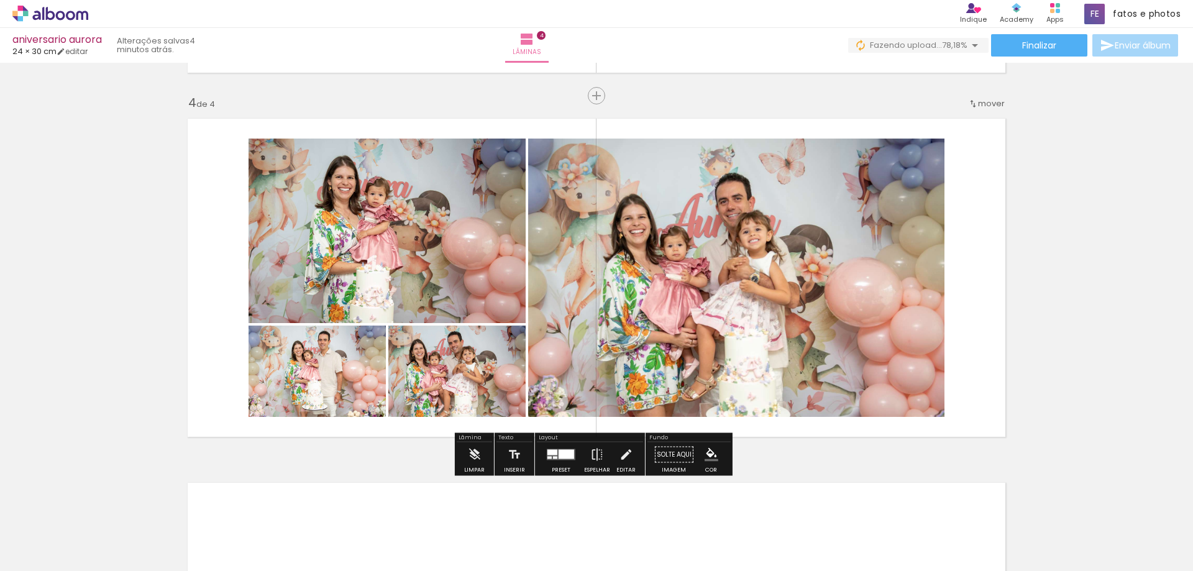
click at [723, 315] on quentale-photo at bounding box center [736, 278] width 416 height 278
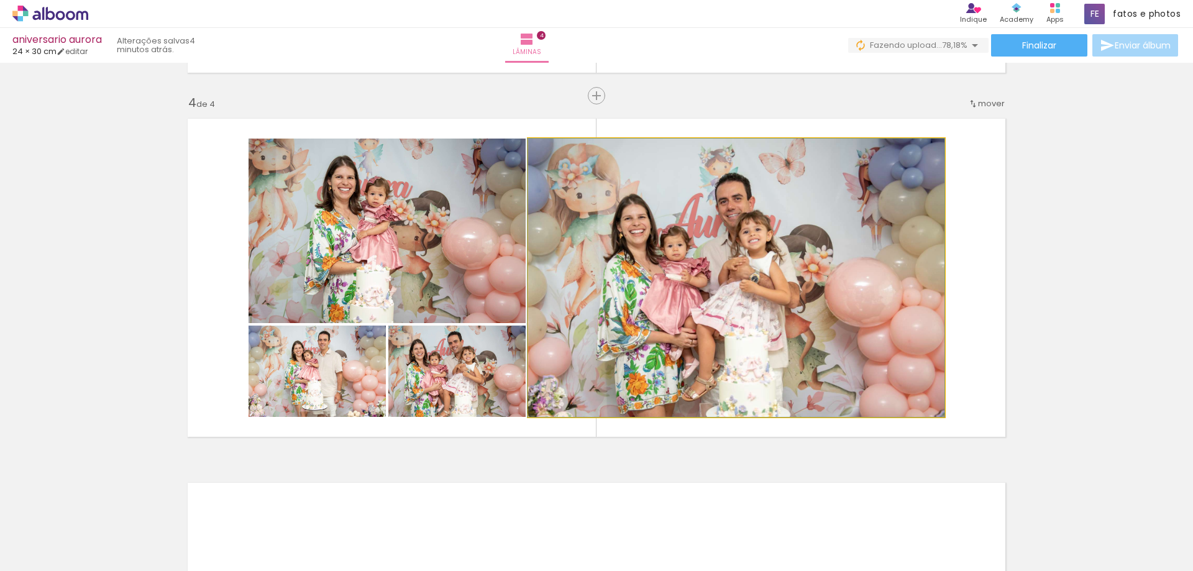
click at [723, 315] on quentale-photo at bounding box center [736, 278] width 416 height 278
click at [723, 298] on quentale-photo at bounding box center [736, 278] width 416 height 278
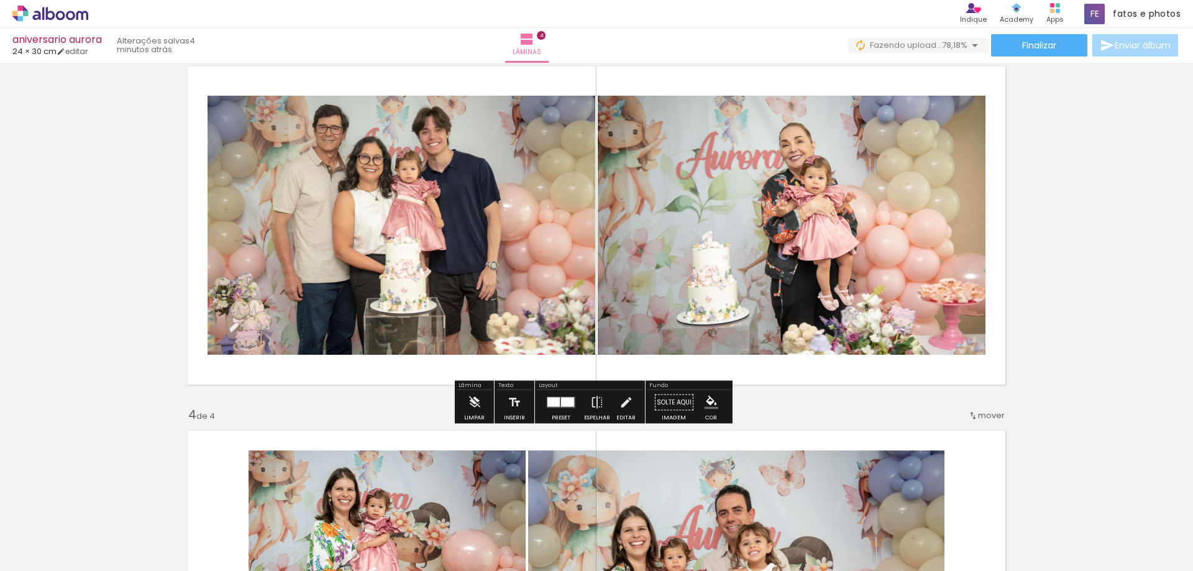
scroll to position [769, 0]
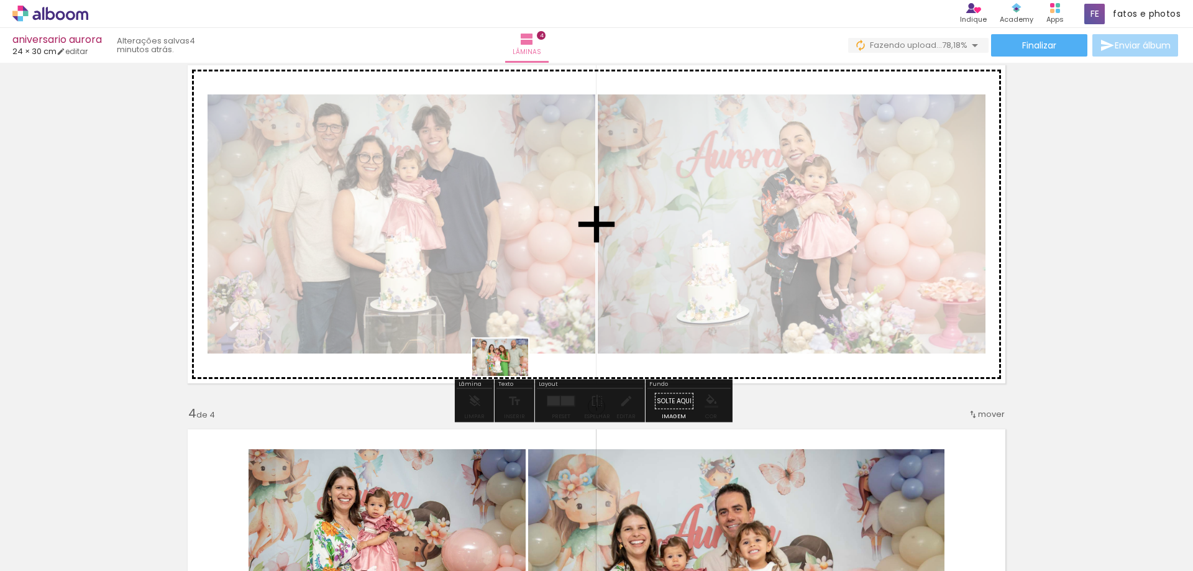
drag, startPoint x: 131, startPoint y: 542, endPoint x: 509, endPoint y: 376, distance: 413.0
click at [509, 376] on quentale-workspace at bounding box center [596, 285] width 1193 height 571
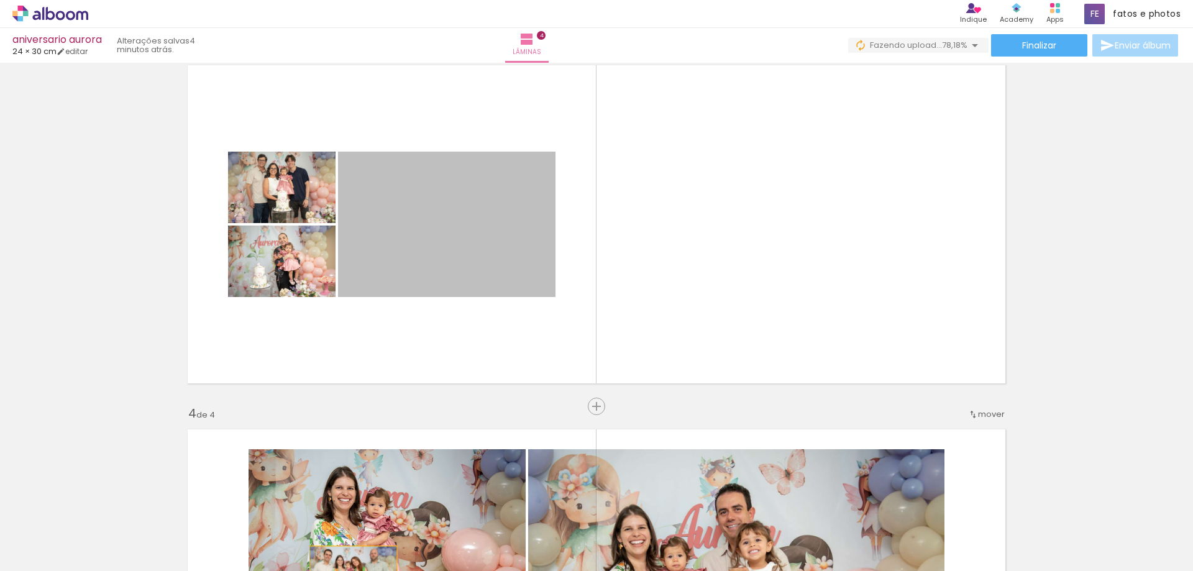
drag, startPoint x: 442, startPoint y: 235, endPoint x: 348, endPoint y: 550, distance: 329.0
click at [348, 570] on html "link( href="../../bower_components/polymer/polymer.html" rel="import" ) picture…" at bounding box center [596, 285] width 1193 height 571
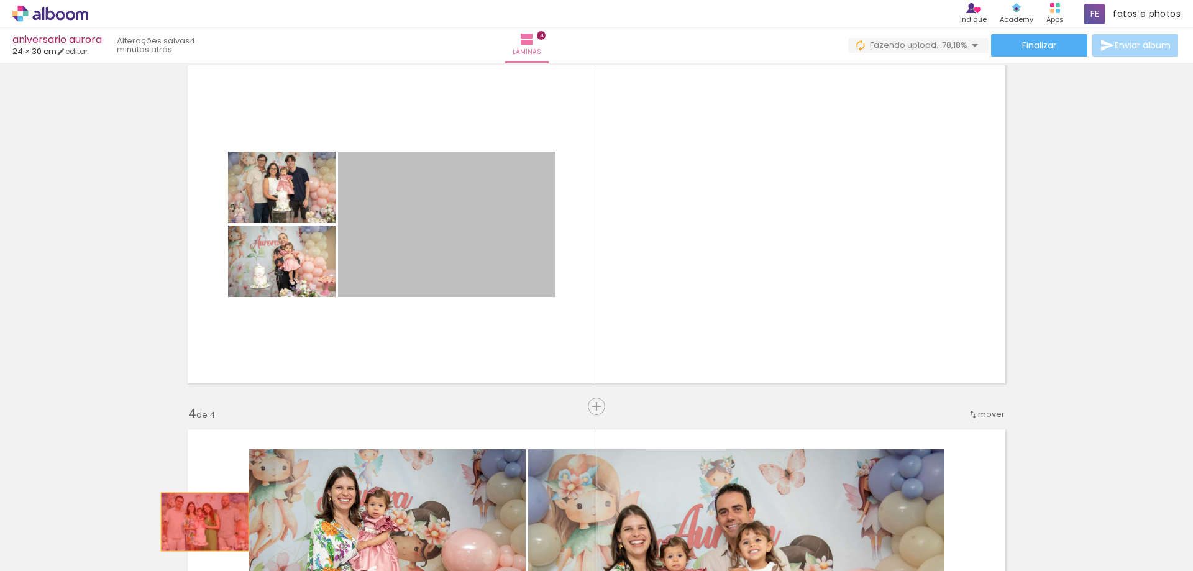
drag, startPoint x: 420, startPoint y: 262, endPoint x: 200, endPoint y: 522, distance: 340.2
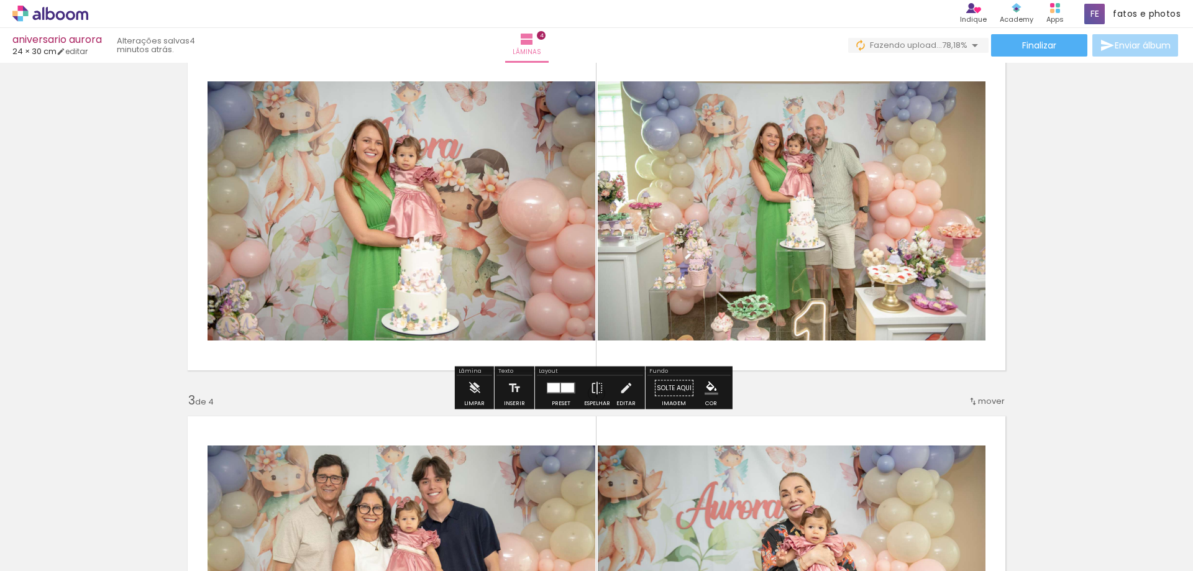
scroll to position [396, 0]
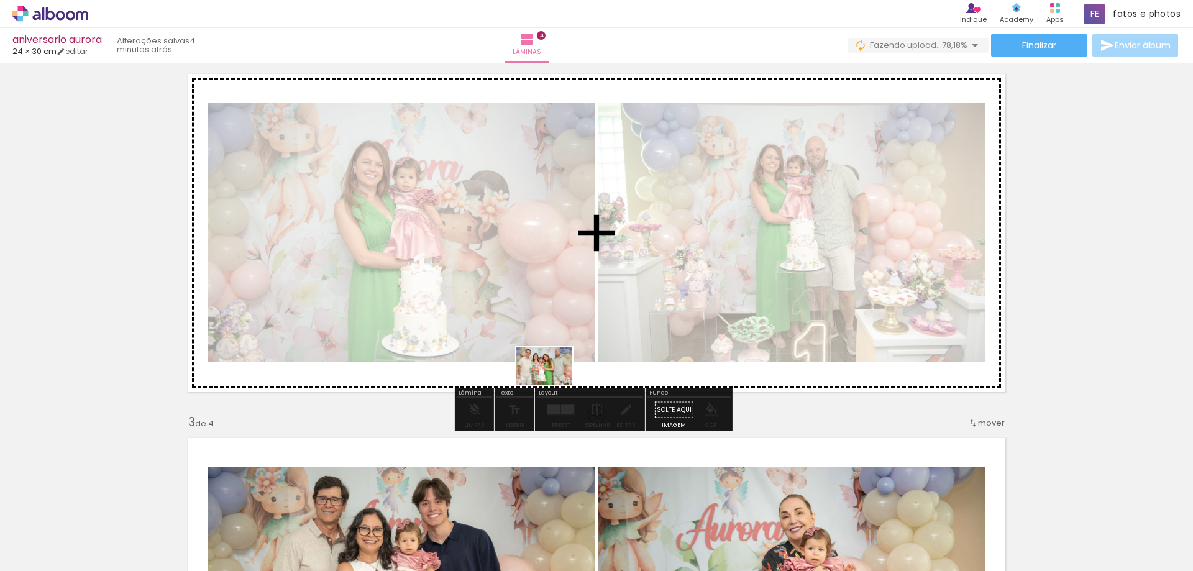
drag, startPoint x: 140, startPoint y: 535, endPoint x: 553, endPoint y: 384, distance: 439.6
click at [553, 384] on quentale-workspace at bounding box center [596, 285] width 1193 height 571
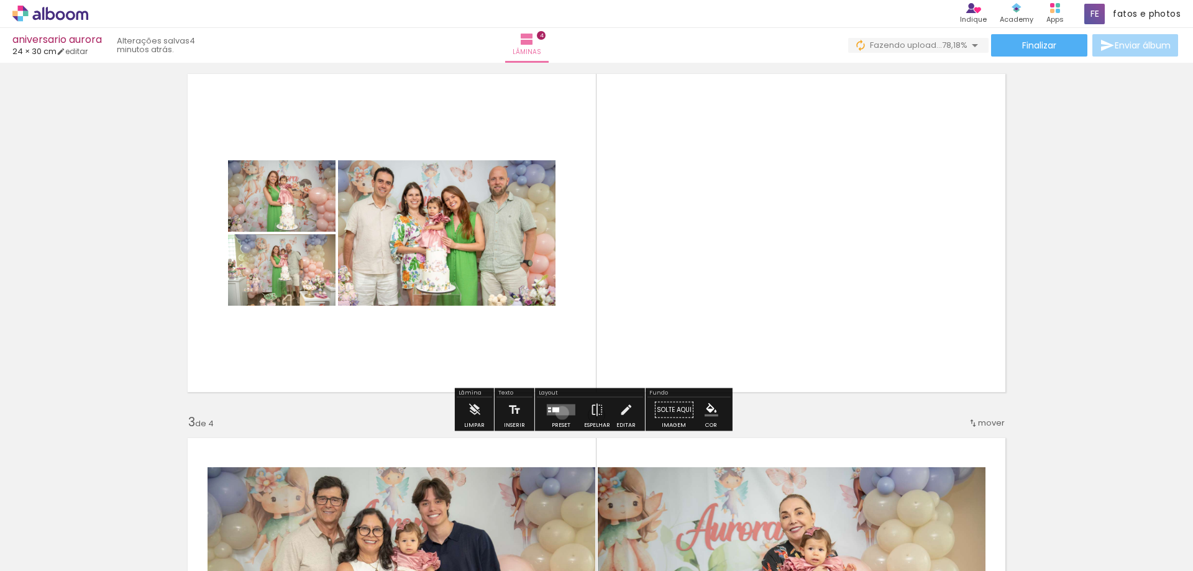
click at [559, 412] on quentale-layouter at bounding box center [561, 409] width 29 height 11
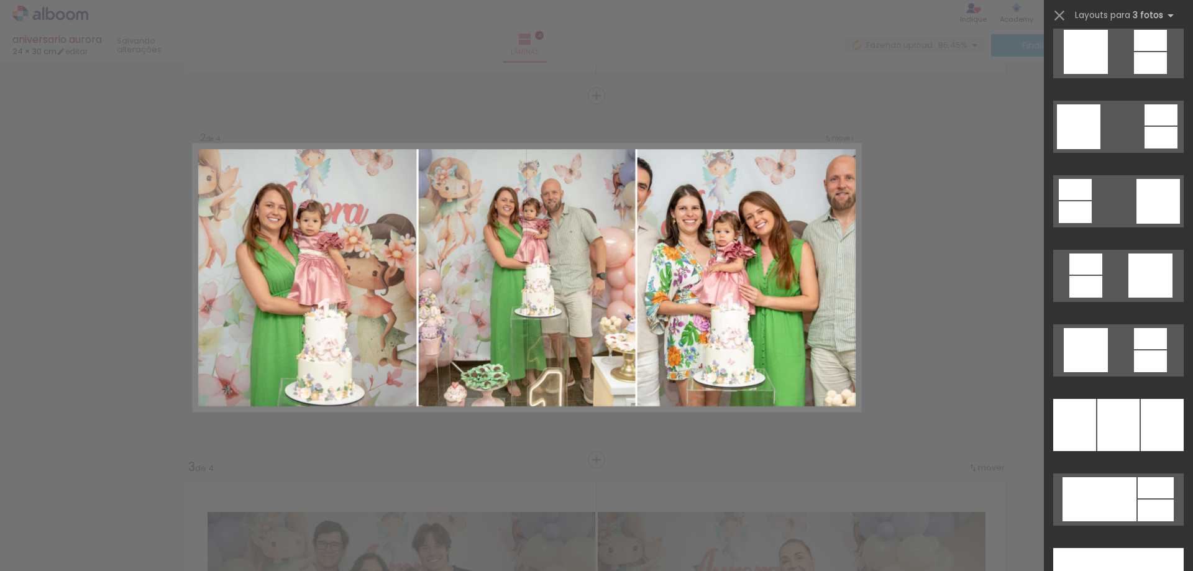
scroll to position [3292, 0]
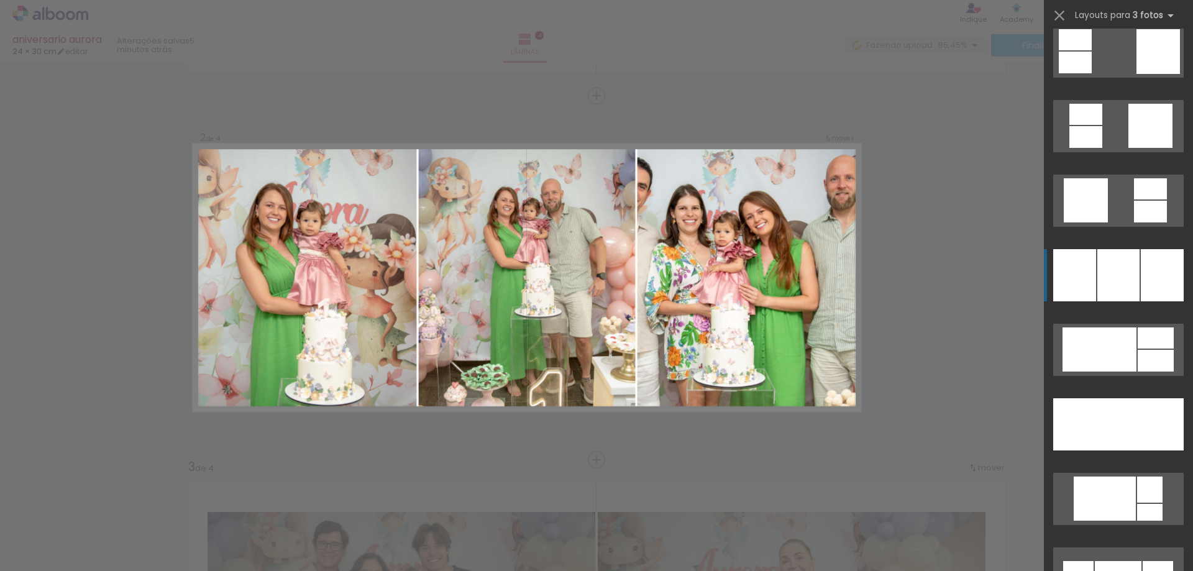
click at [1122, 284] on div at bounding box center [1118, 275] width 42 height 52
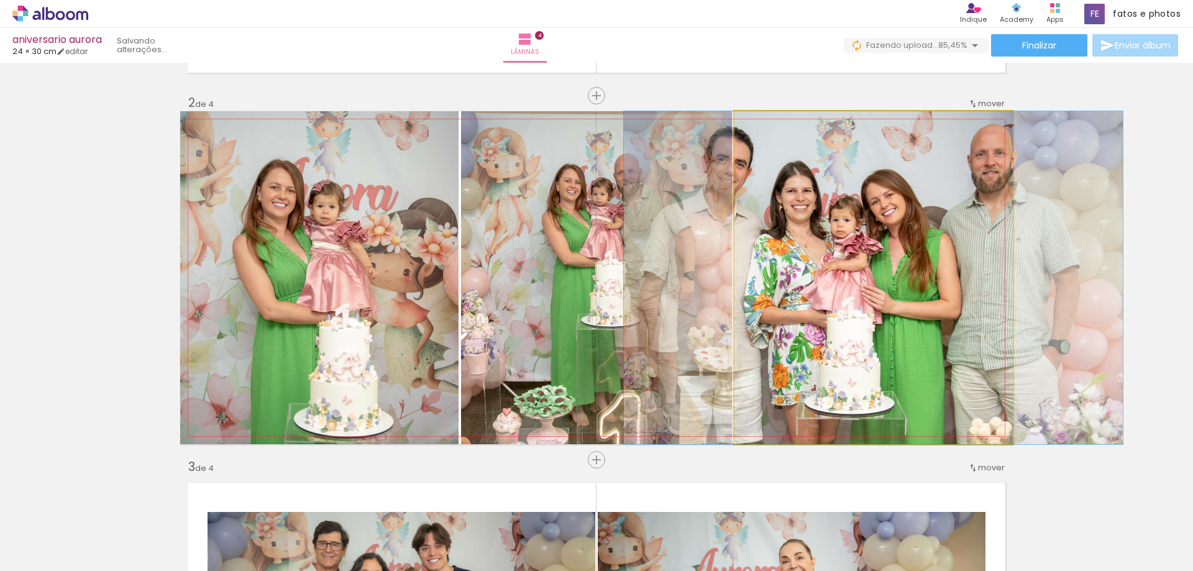
click at [901, 332] on quentale-photo at bounding box center [873, 277] width 278 height 333
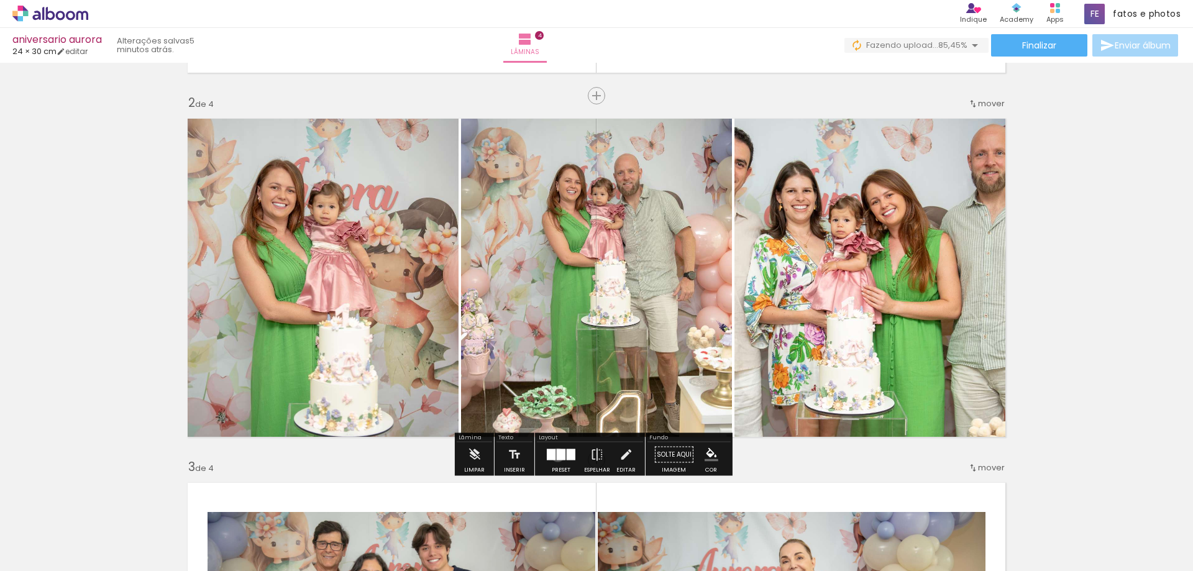
click at [557, 455] on div at bounding box center [561, 454] width 9 height 11
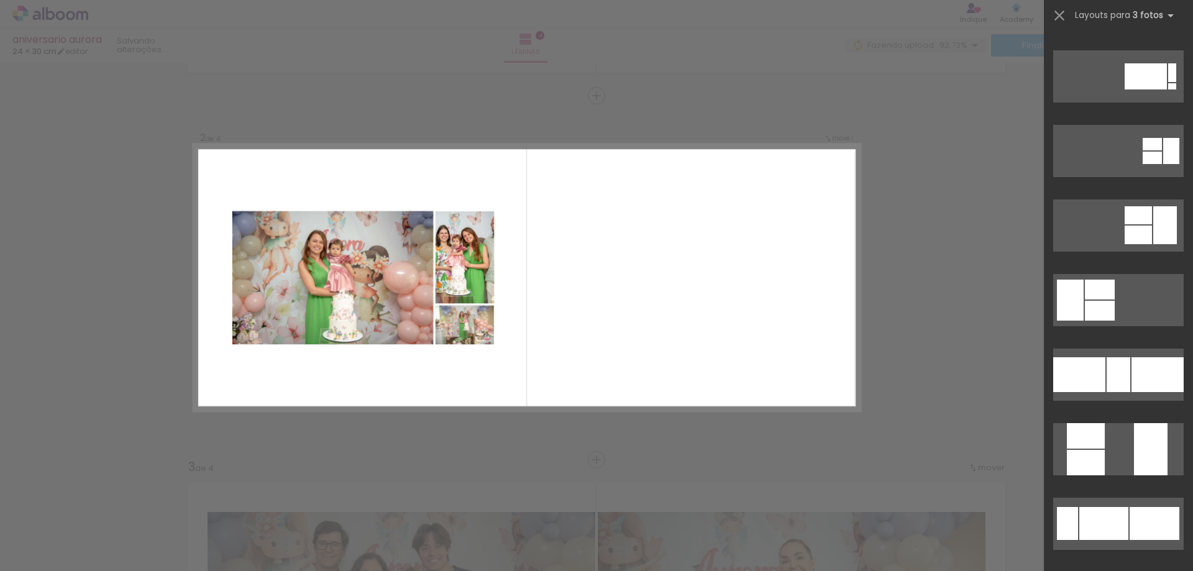
scroll to position [4559, 0]
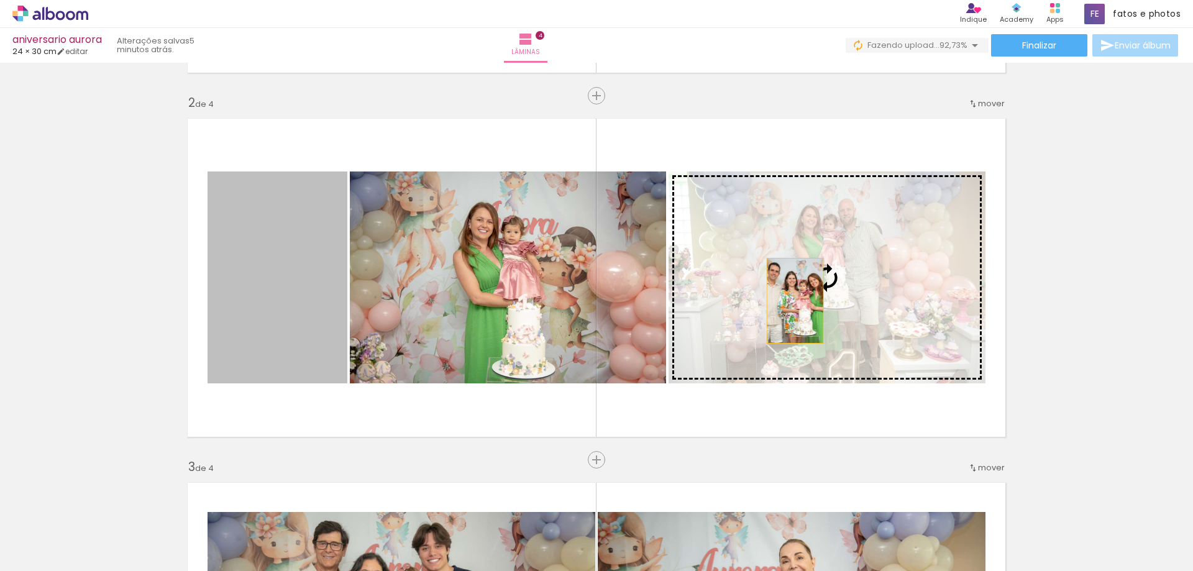
drag, startPoint x: 292, startPoint y: 310, endPoint x: 790, endPoint y: 301, distance: 498.2
click at [0, 0] on slot at bounding box center [0, 0] width 0 height 0
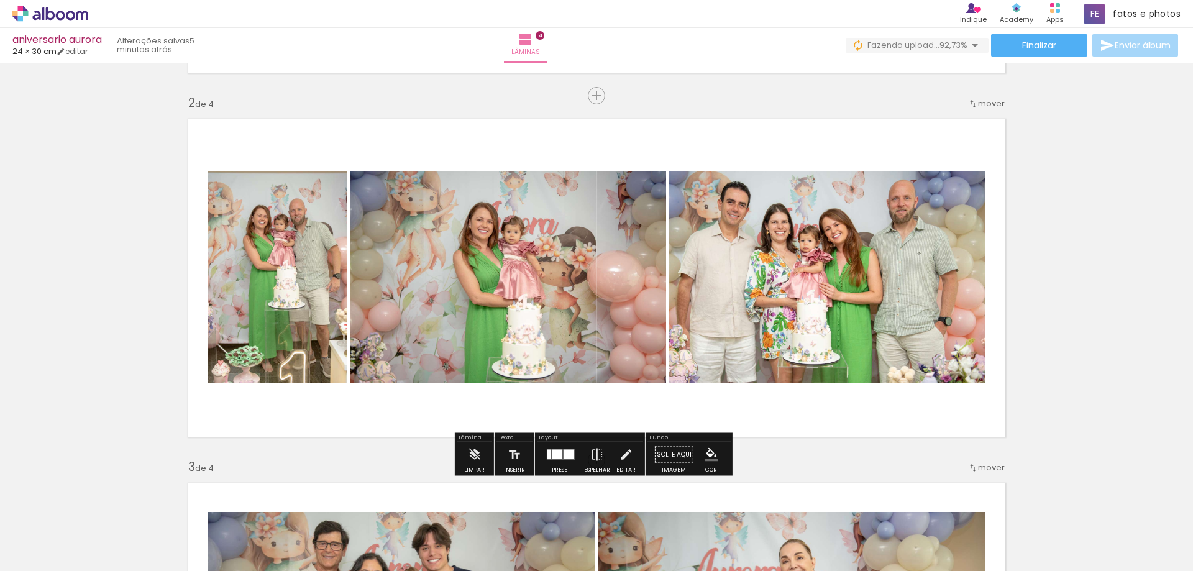
click at [808, 306] on quentale-photo at bounding box center [826, 277] width 317 height 212
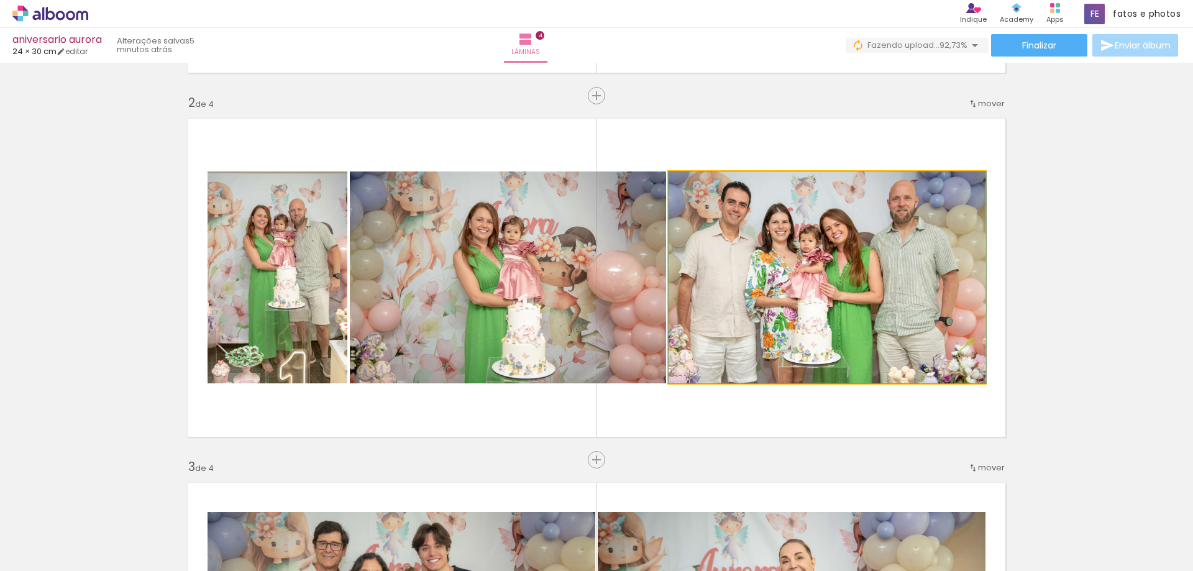
drag, startPoint x: 806, startPoint y: 298, endPoint x: 816, endPoint y: 298, distance: 9.9
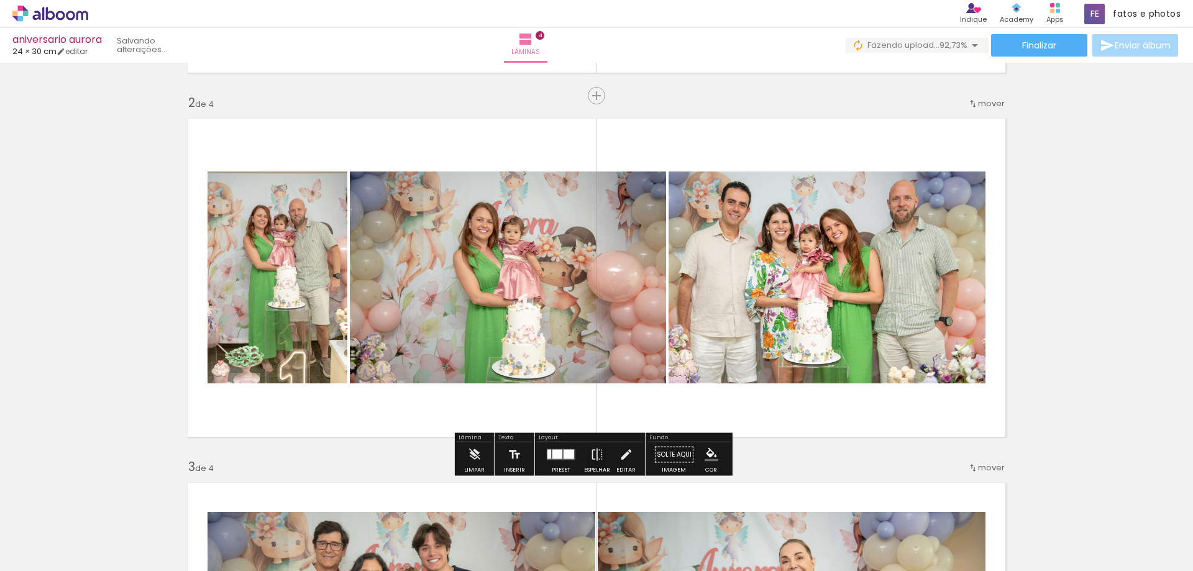
click at [217, 276] on quentale-photo at bounding box center [277, 277] width 140 height 212
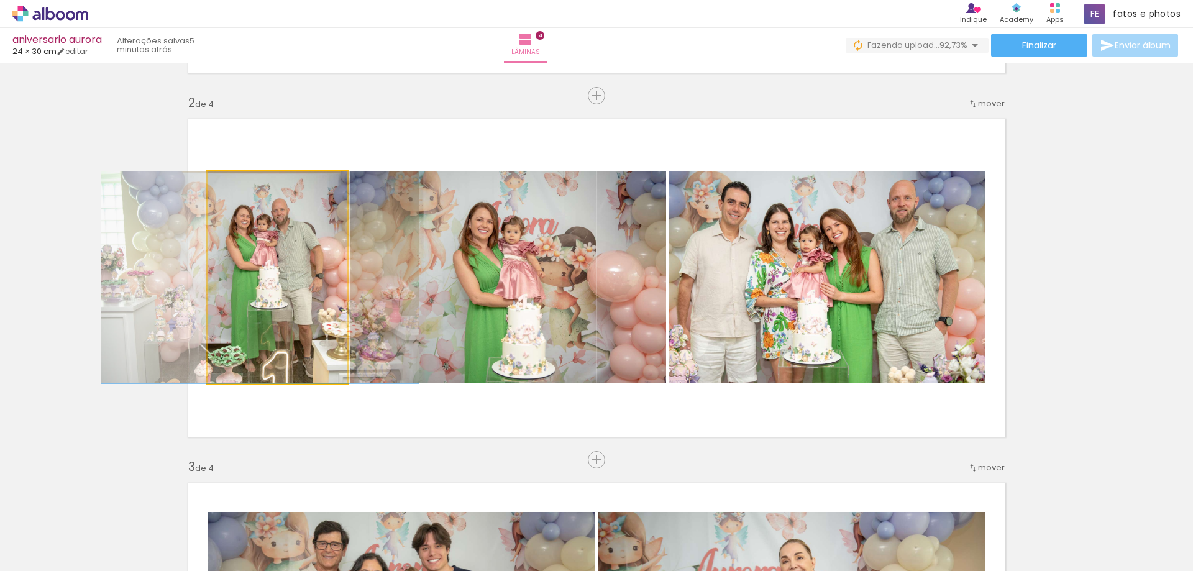
drag, startPoint x: 271, startPoint y: 281, endPoint x: 254, endPoint y: 282, distance: 17.4
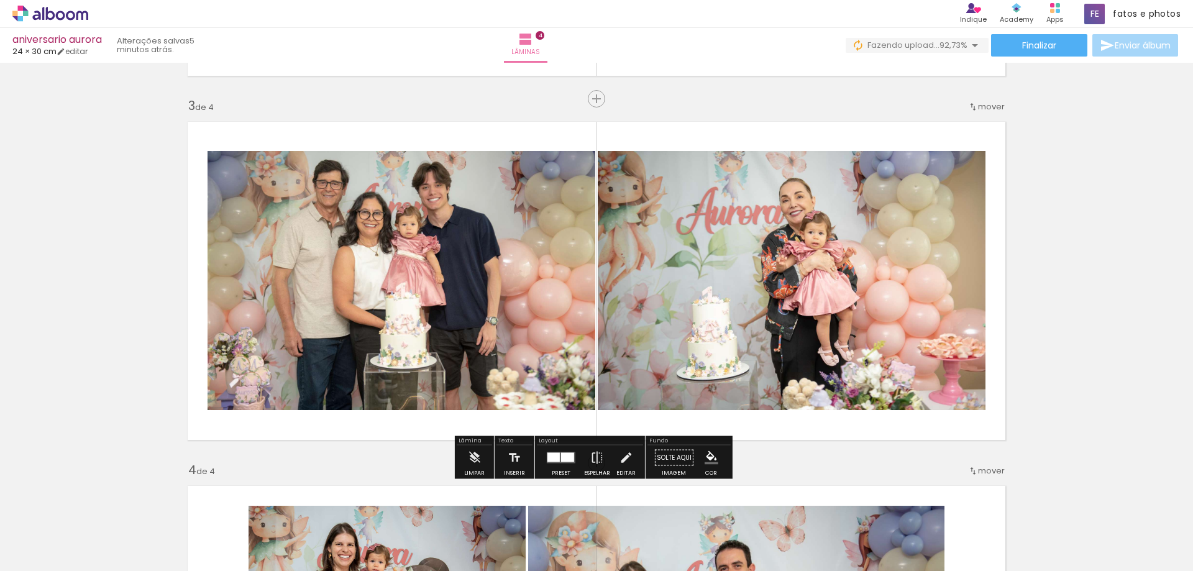
scroll to position [724, 0]
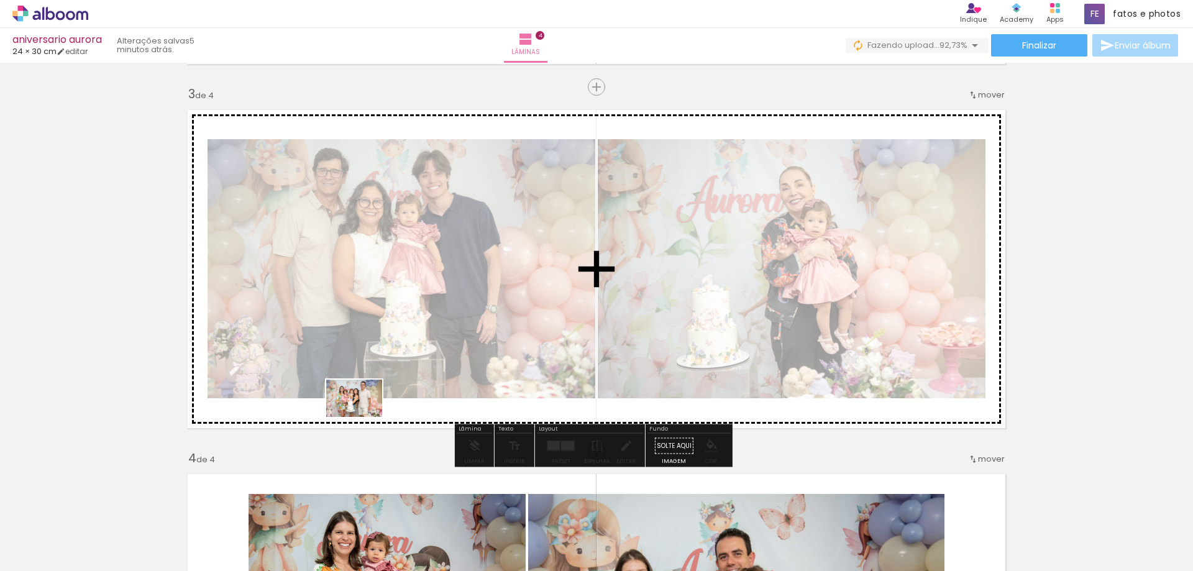
drag, startPoint x: 134, startPoint y: 539, endPoint x: 363, endPoint y: 417, distance: 259.8
click at [363, 417] on quentale-workspace at bounding box center [596, 285] width 1193 height 571
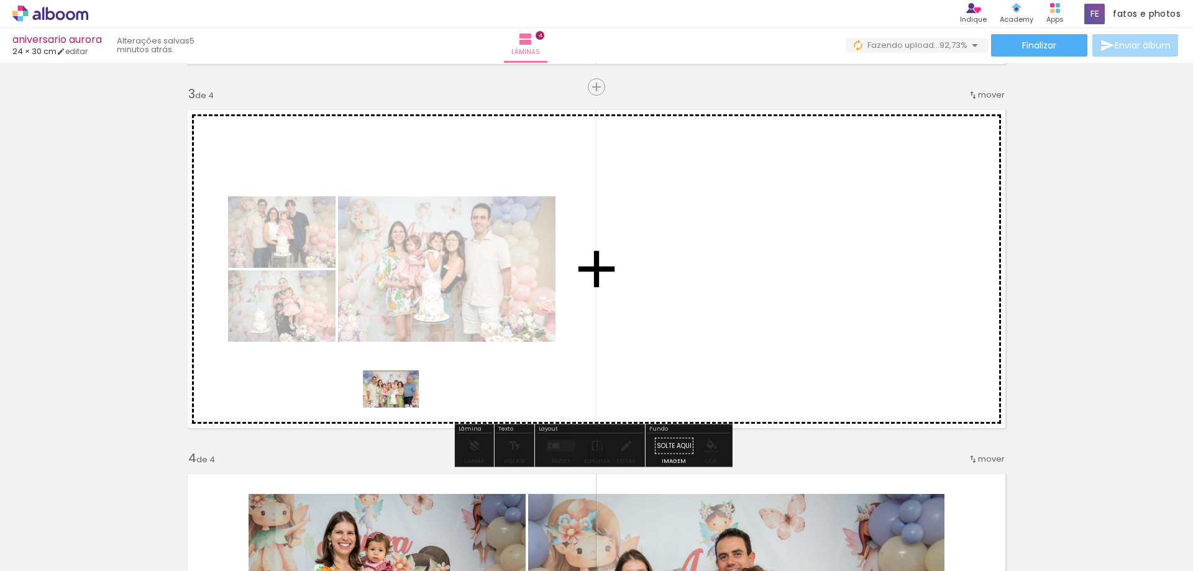
drag, startPoint x: 218, startPoint y: 517, endPoint x: 400, endPoint y: 407, distance: 212.3
click at [400, 407] on quentale-workspace at bounding box center [596, 285] width 1193 height 571
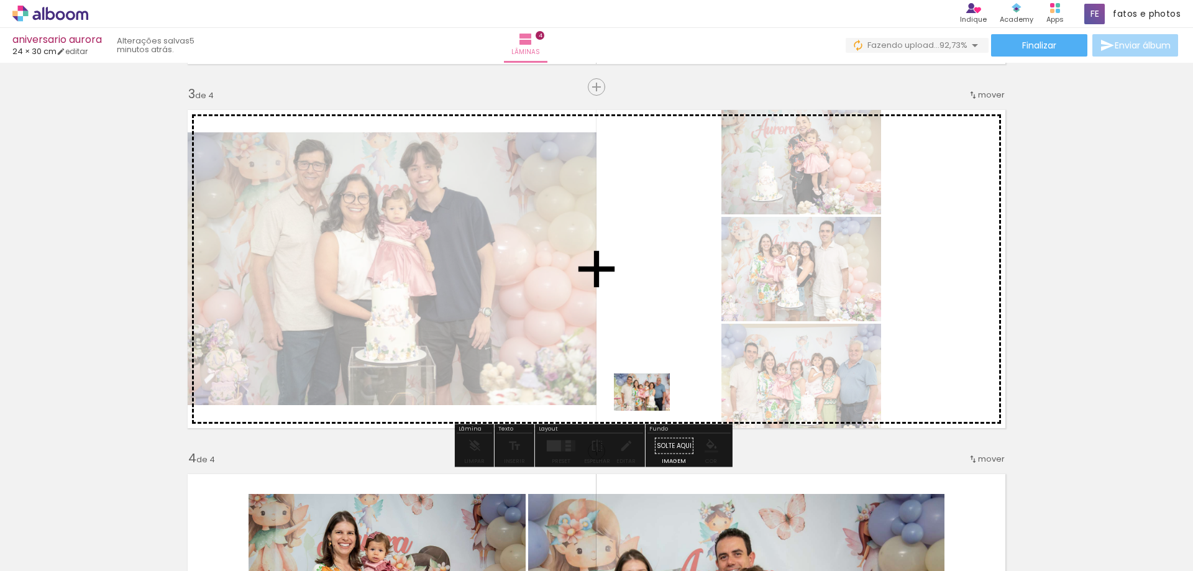
drag, startPoint x: 130, startPoint y: 540, endPoint x: 651, endPoint y: 411, distance: 536.3
click at [651, 411] on quentale-workspace at bounding box center [596, 285] width 1193 height 571
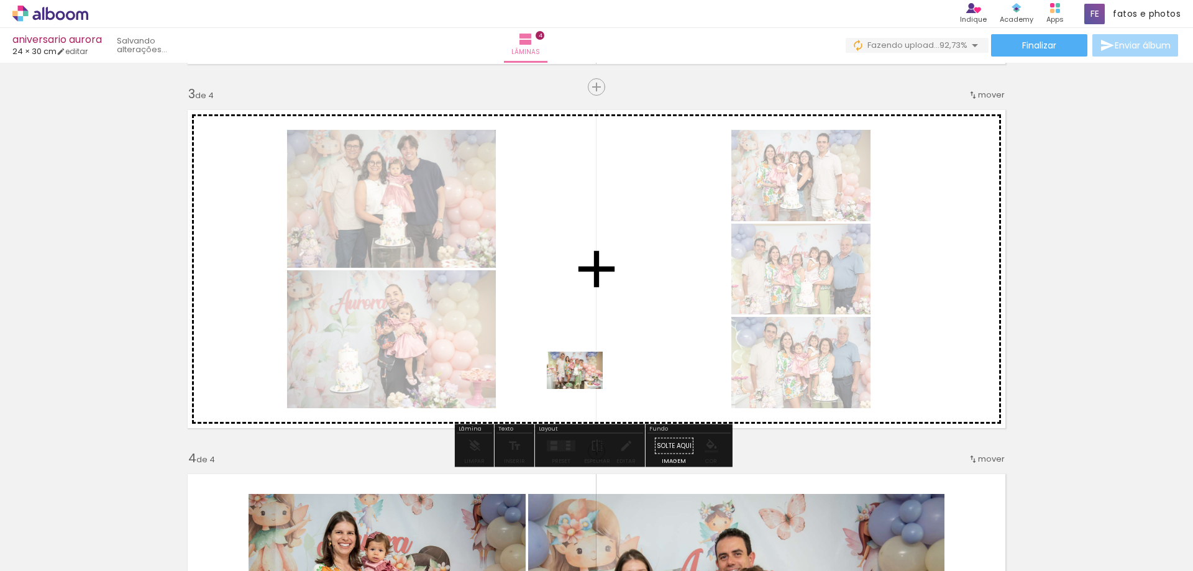
drag, startPoint x: 134, startPoint y: 533, endPoint x: 584, endPoint y: 389, distance: 472.2
click at [584, 389] on quentale-workspace at bounding box center [596, 285] width 1193 height 571
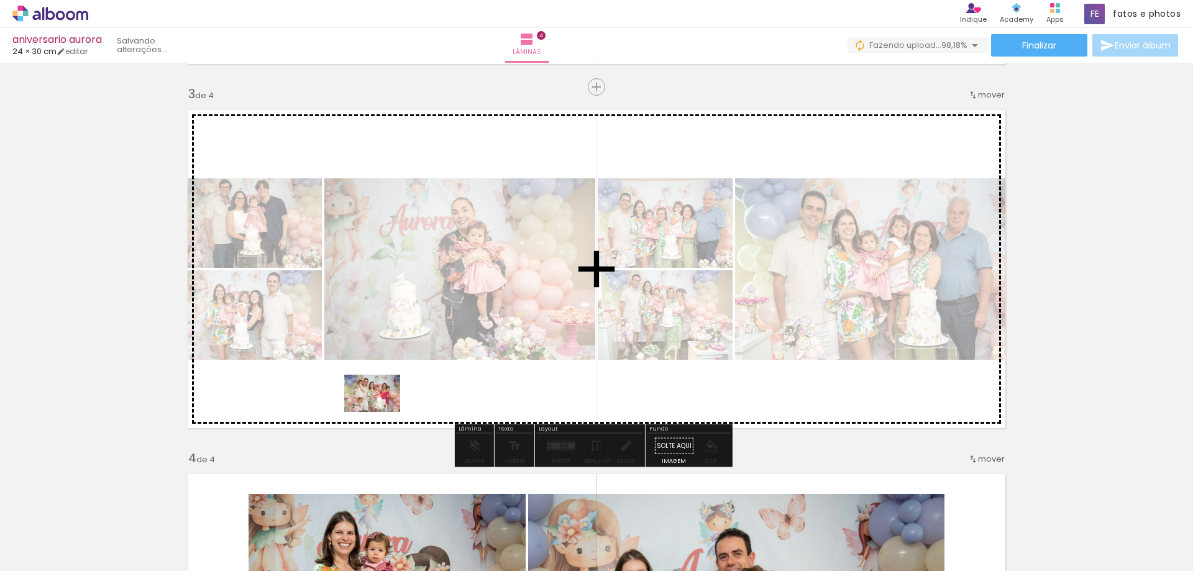
drag, startPoint x: 145, startPoint y: 534, endPoint x: 381, endPoint y: 412, distance: 266.1
click at [381, 412] on quentale-workspace at bounding box center [596, 285] width 1193 height 571
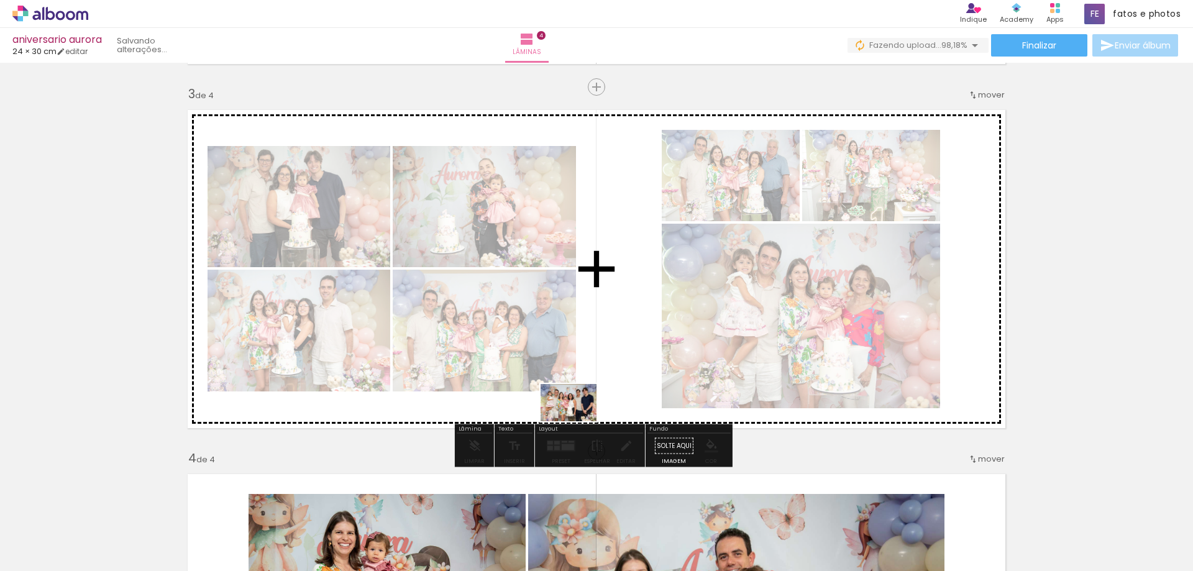
drag, startPoint x: 140, startPoint y: 539, endPoint x: 578, endPoint y: 421, distance: 453.5
click at [578, 421] on quentale-workspace at bounding box center [596, 285] width 1193 height 571
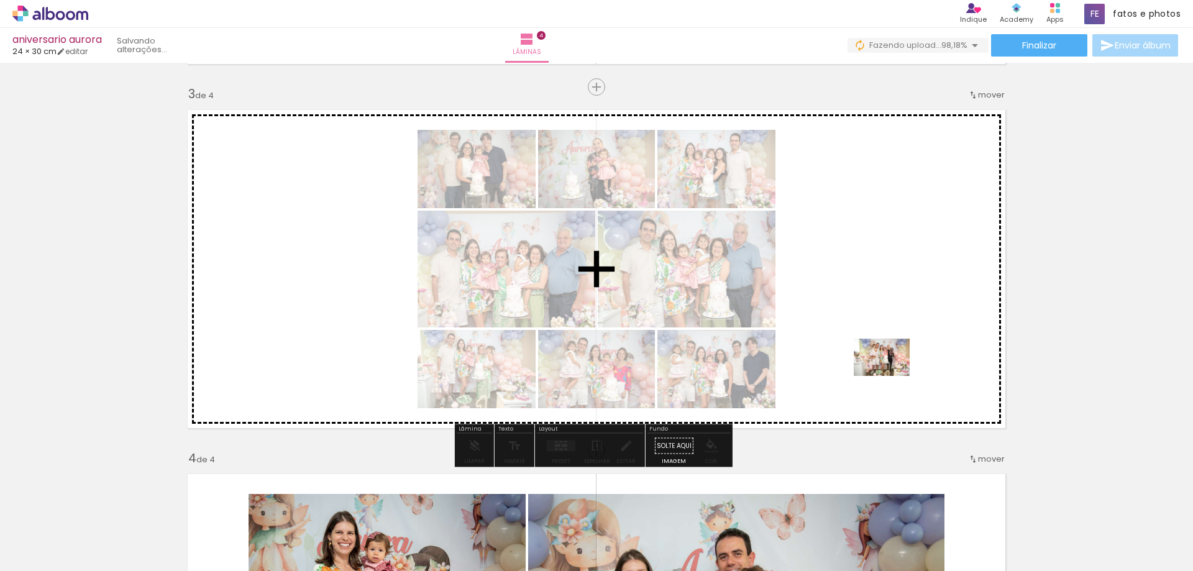
drag, startPoint x: 141, startPoint y: 537, endPoint x: 891, endPoint y: 376, distance: 766.9
click at [891, 376] on quentale-workspace at bounding box center [596, 285] width 1193 height 571
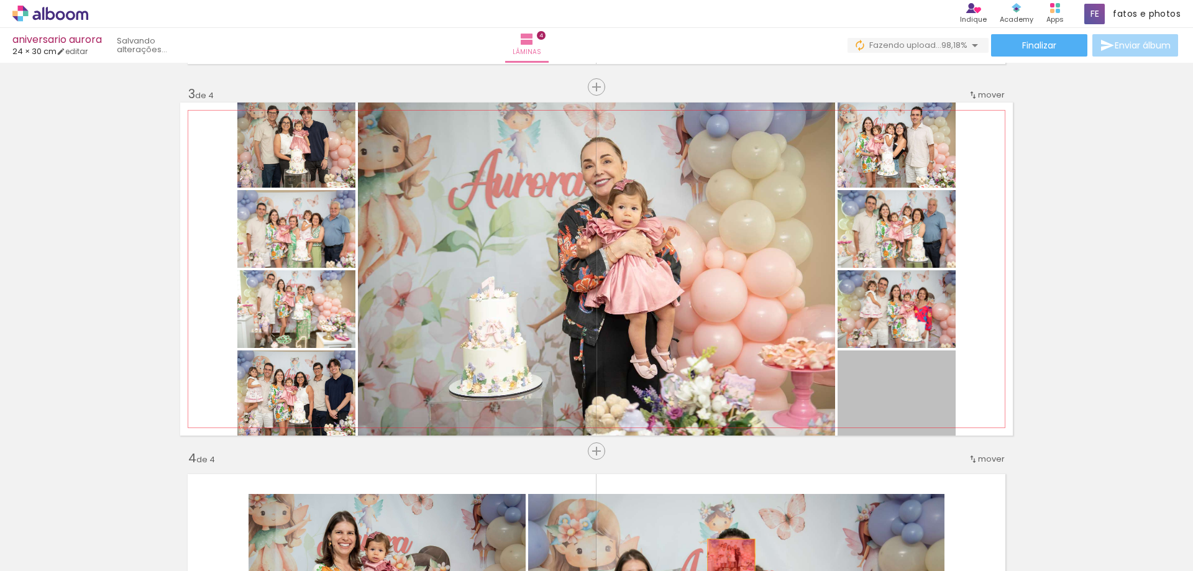
drag, startPoint x: 906, startPoint y: 388, endPoint x: 726, endPoint y: 556, distance: 246.1
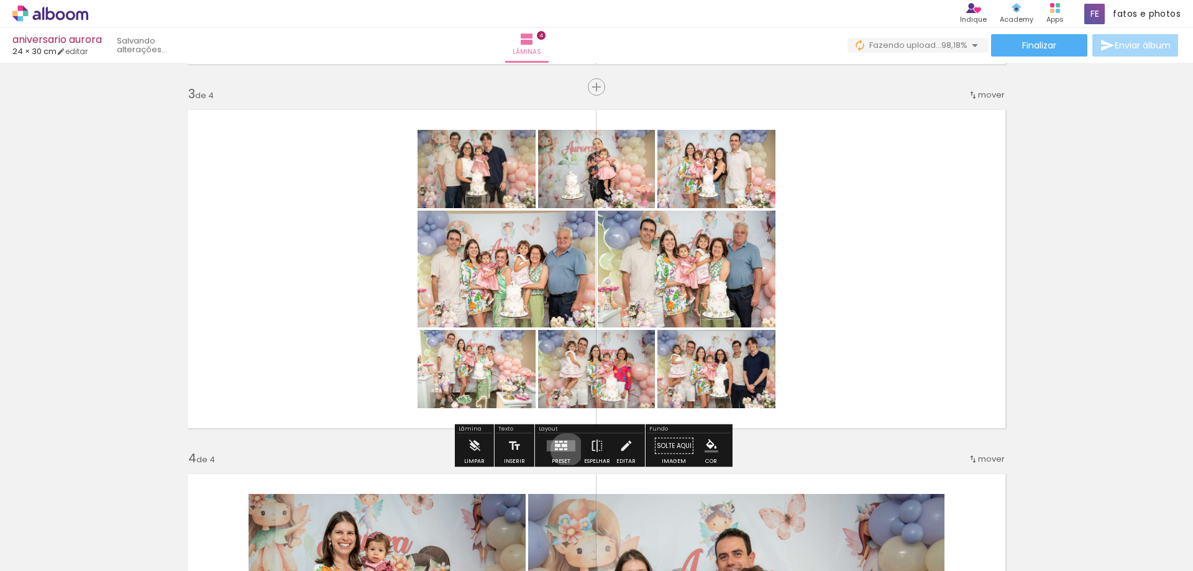
click at [564, 449] on div at bounding box center [565, 449] width 3 height 2
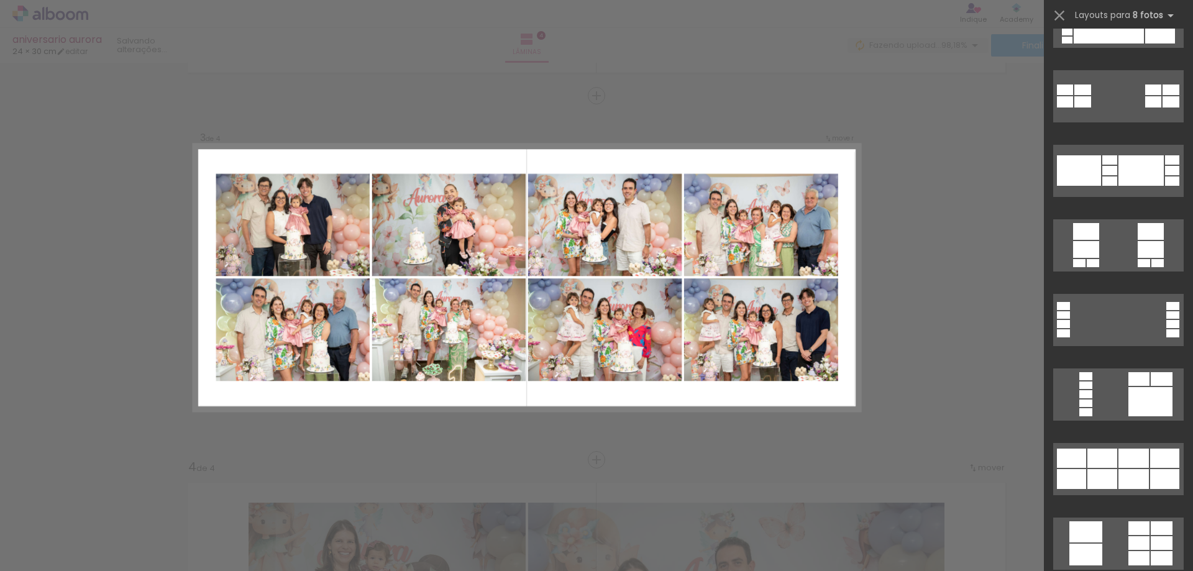
scroll to position [994, 0]
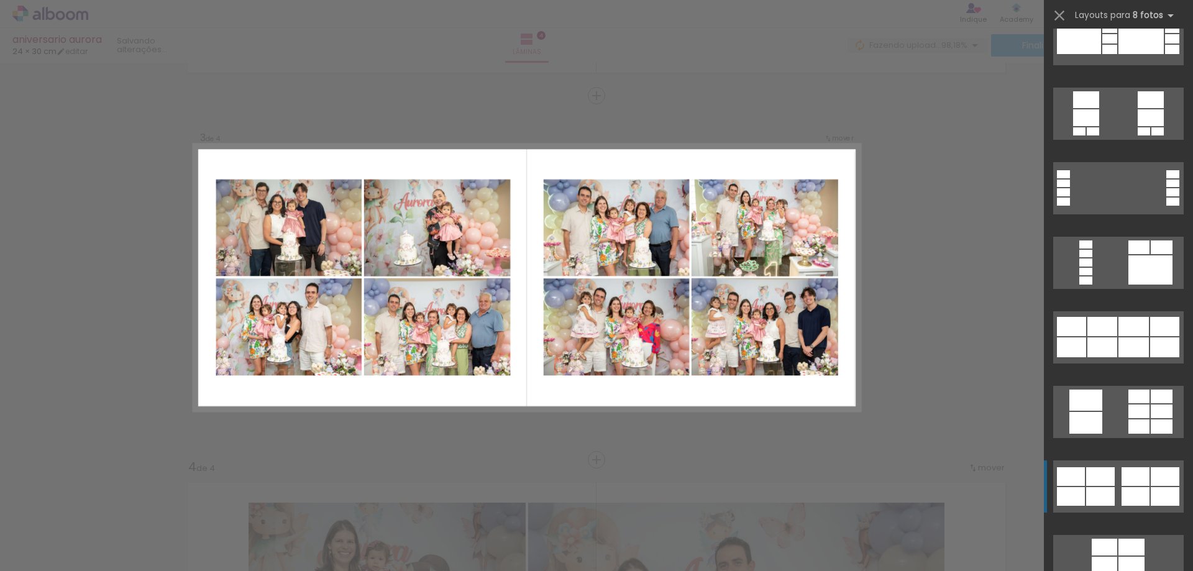
click at [1125, 473] on div at bounding box center [1135, 476] width 28 height 19
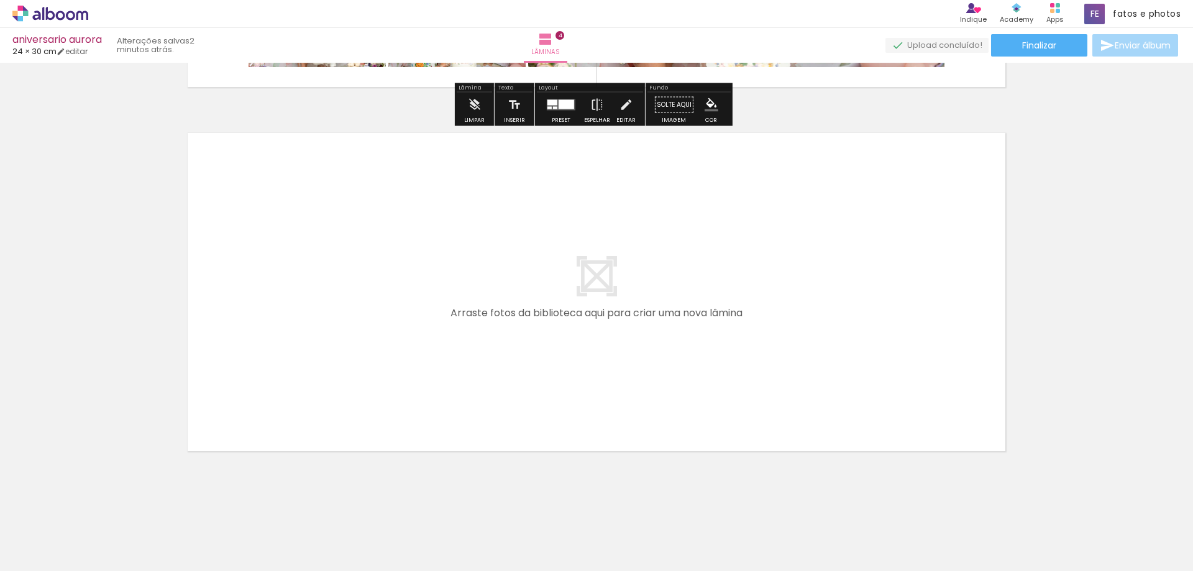
scroll to position [1438, 0]
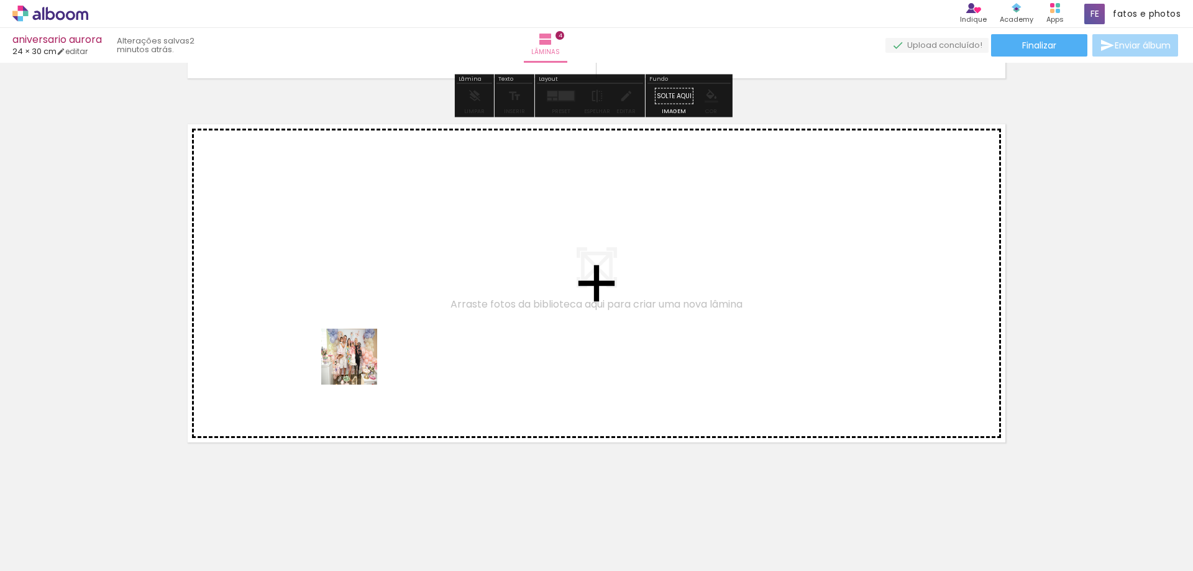
drag, startPoint x: 137, startPoint y: 535, endPoint x: 307, endPoint y: 533, distance: 170.2
click at [390, 323] on quentale-workspace at bounding box center [596, 285] width 1193 height 571
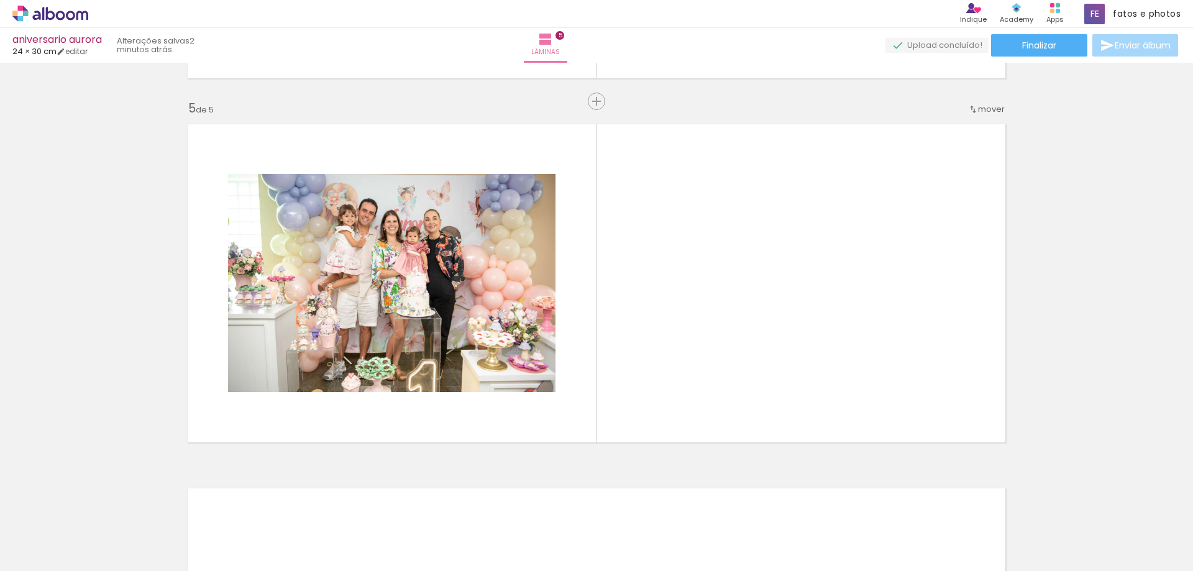
scroll to position [1444, 0]
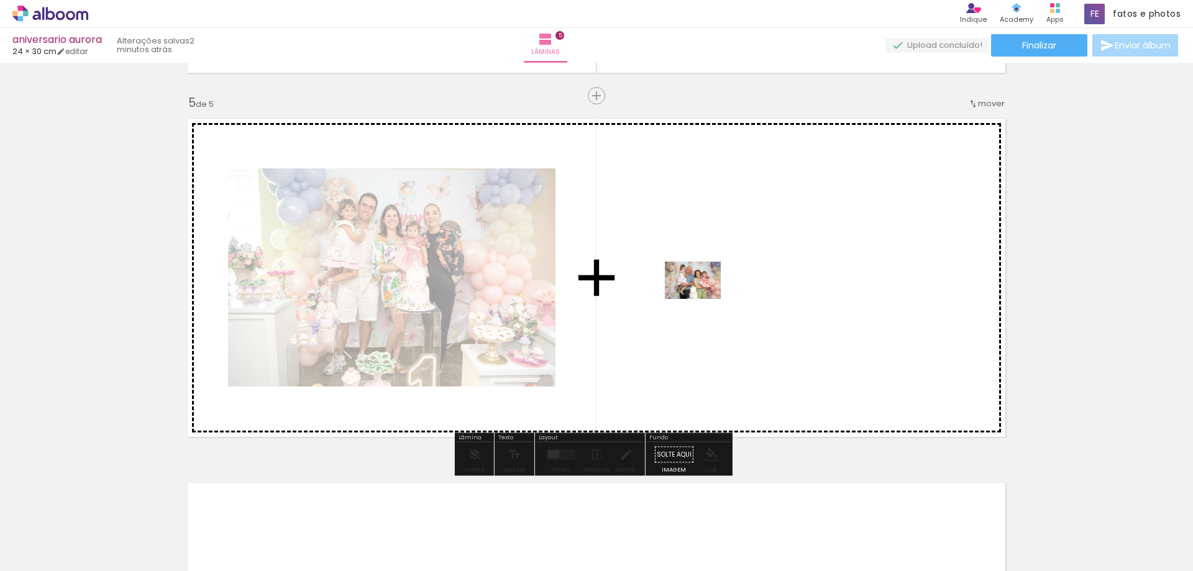
drag, startPoint x: 151, startPoint y: 537, endPoint x: 702, endPoint y: 299, distance: 600.1
click at [702, 299] on quentale-workspace at bounding box center [596, 285] width 1193 height 571
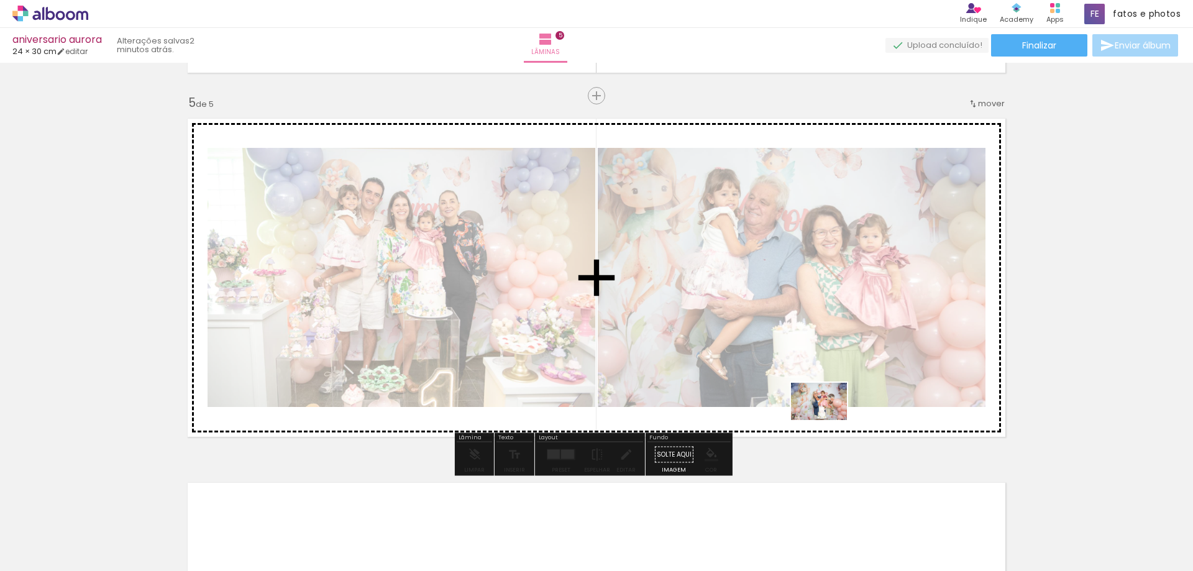
drag, startPoint x: 826, startPoint y: 539, endPoint x: 828, endPoint y: 420, distance: 119.3
click at [828, 420] on quentale-workspace at bounding box center [596, 285] width 1193 height 571
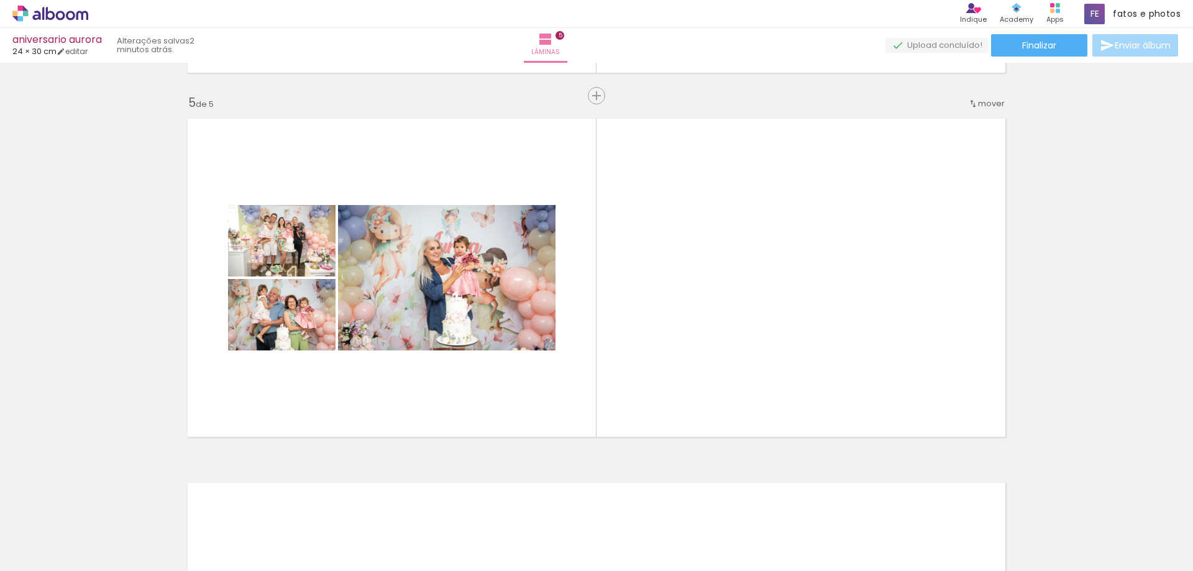
scroll to position [0, 598]
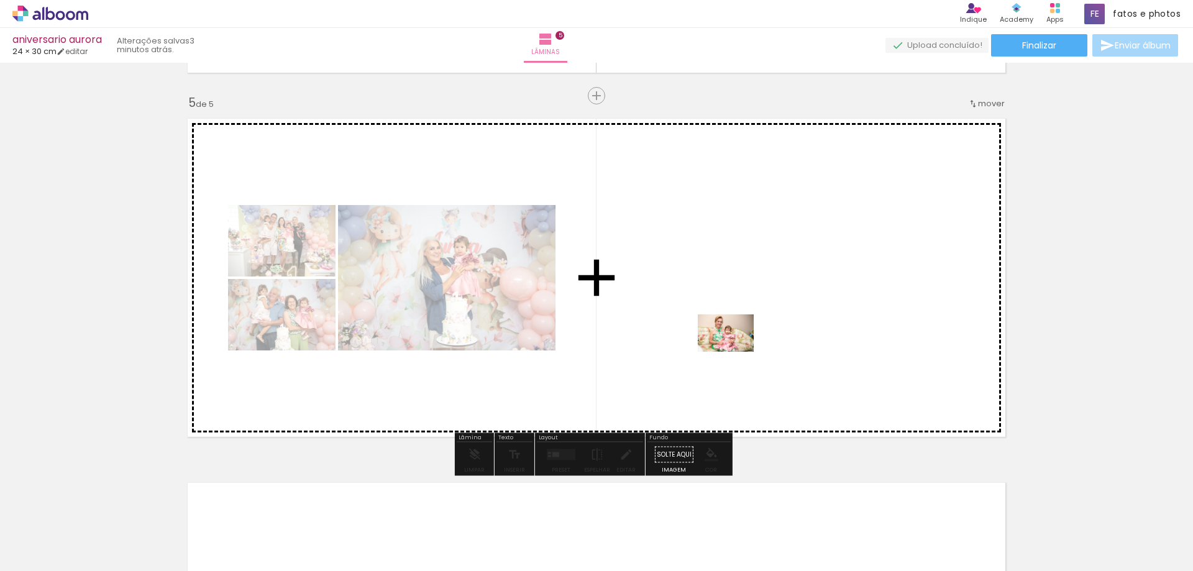
drag, startPoint x: 778, startPoint y: 525, endPoint x: 735, endPoint y: 352, distance: 179.3
click at [735, 352] on quentale-workspace at bounding box center [596, 285] width 1193 height 571
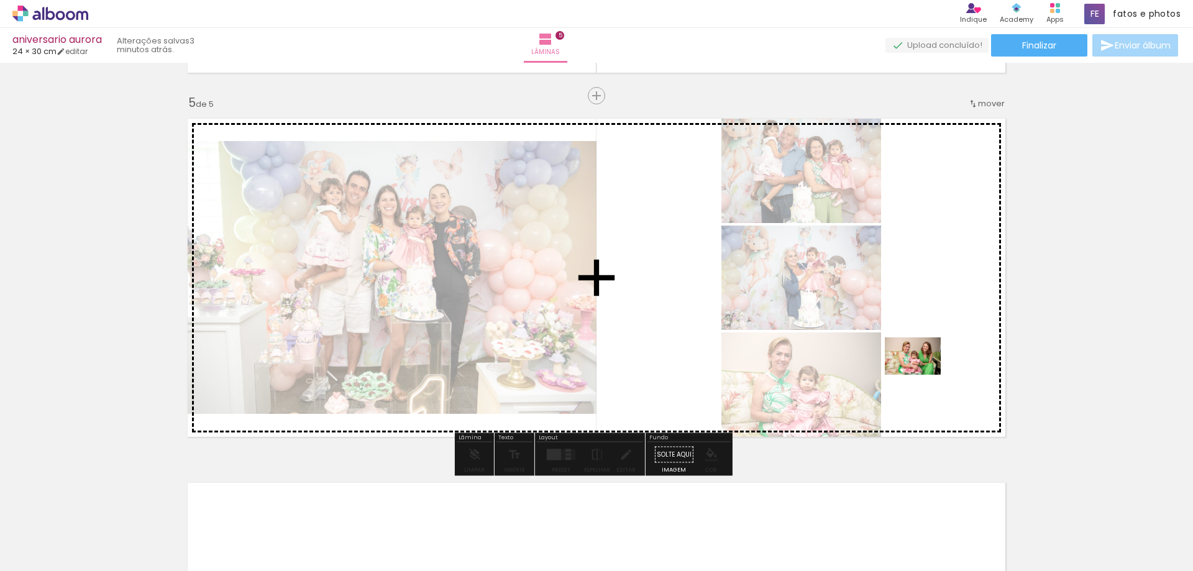
drag, startPoint x: 803, startPoint y: 533, endPoint x: 922, endPoint y: 375, distance: 197.9
click at [922, 375] on quentale-workspace at bounding box center [596, 285] width 1193 height 571
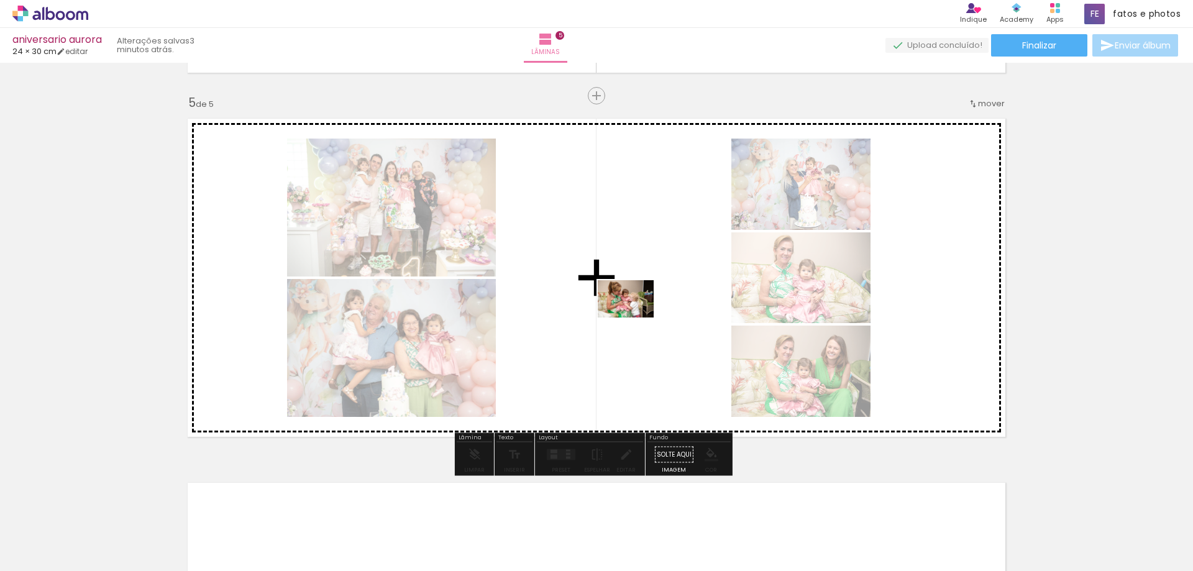
drag, startPoint x: 714, startPoint y: 530, endPoint x: 635, endPoint y: 317, distance: 227.2
click at [635, 317] on quentale-workspace at bounding box center [596, 285] width 1193 height 571
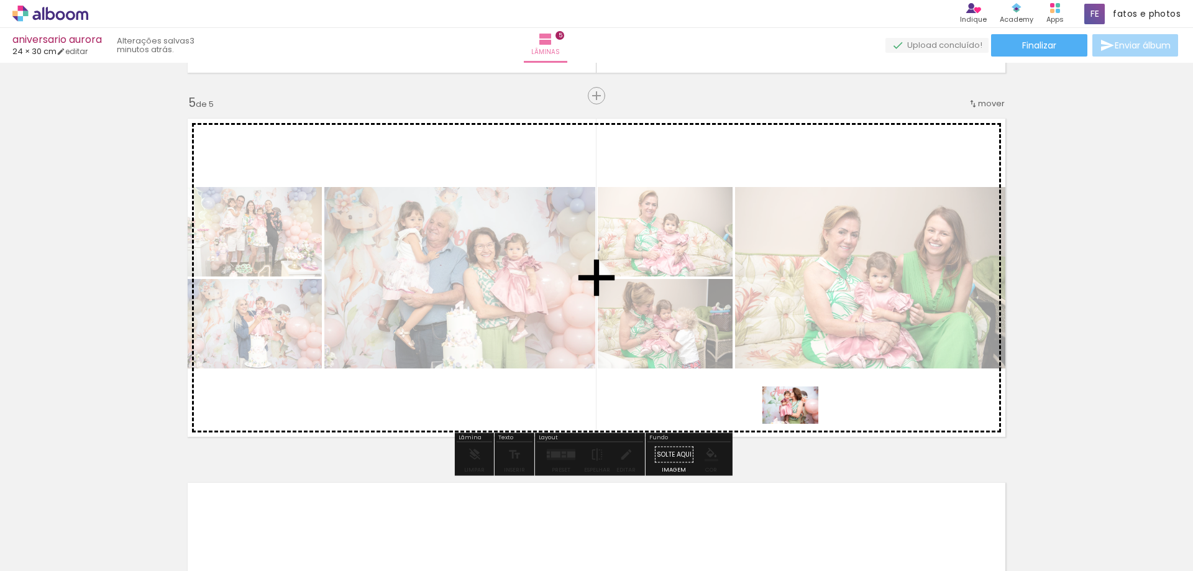
drag, startPoint x: 781, startPoint y: 537, endPoint x: 799, endPoint y: 424, distance: 114.6
click at [799, 424] on quentale-workspace at bounding box center [596, 285] width 1193 height 571
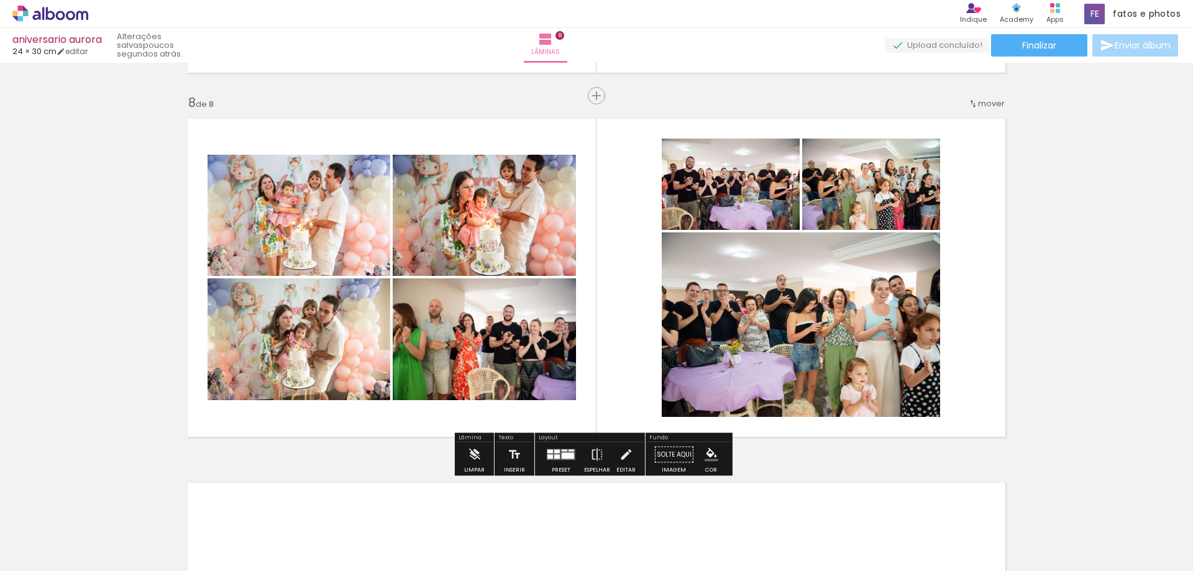
click at [567, 454] on div at bounding box center [568, 456] width 12 height 6
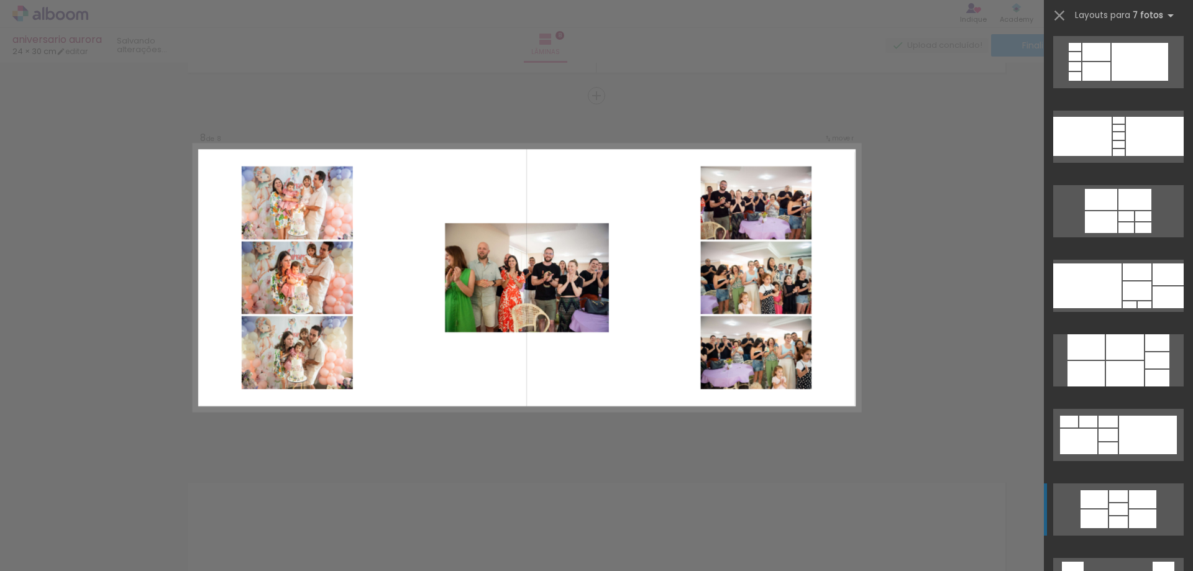
scroll to position [1615, 0]
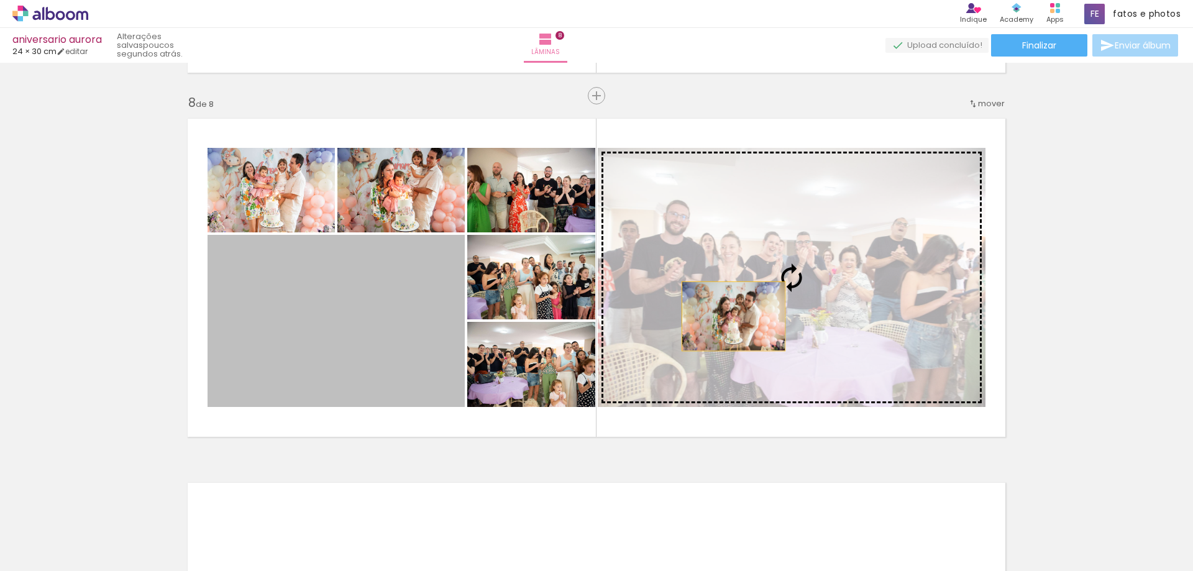
drag, startPoint x: 300, startPoint y: 328, endPoint x: 729, endPoint y: 316, distance: 428.7
click at [0, 0] on slot at bounding box center [0, 0] width 0 height 0
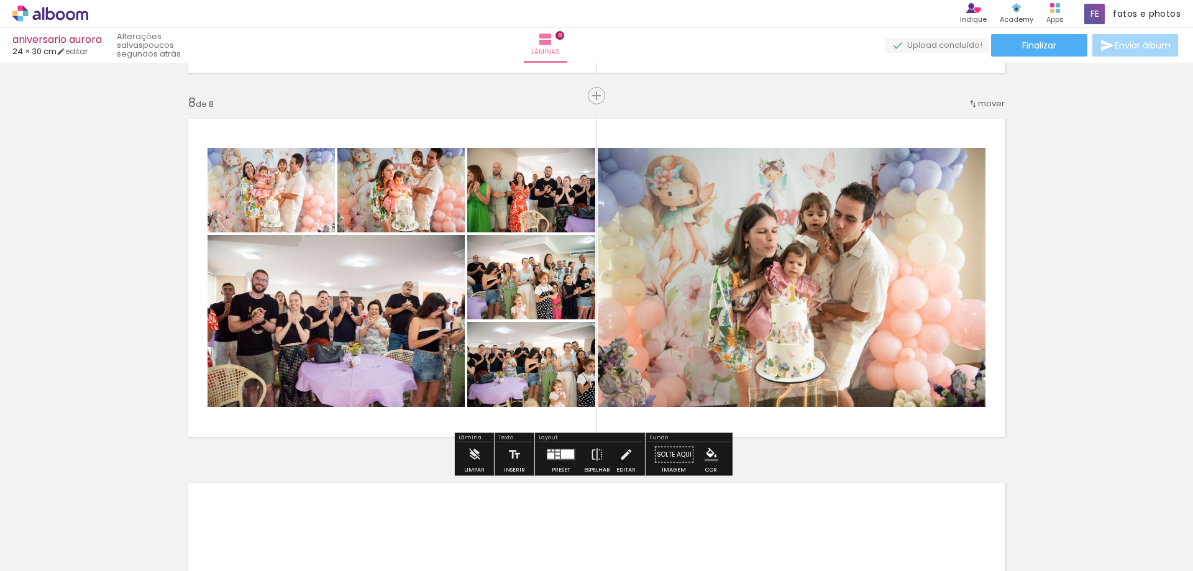
click at [737, 278] on quentale-photo at bounding box center [792, 277] width 388 height 259
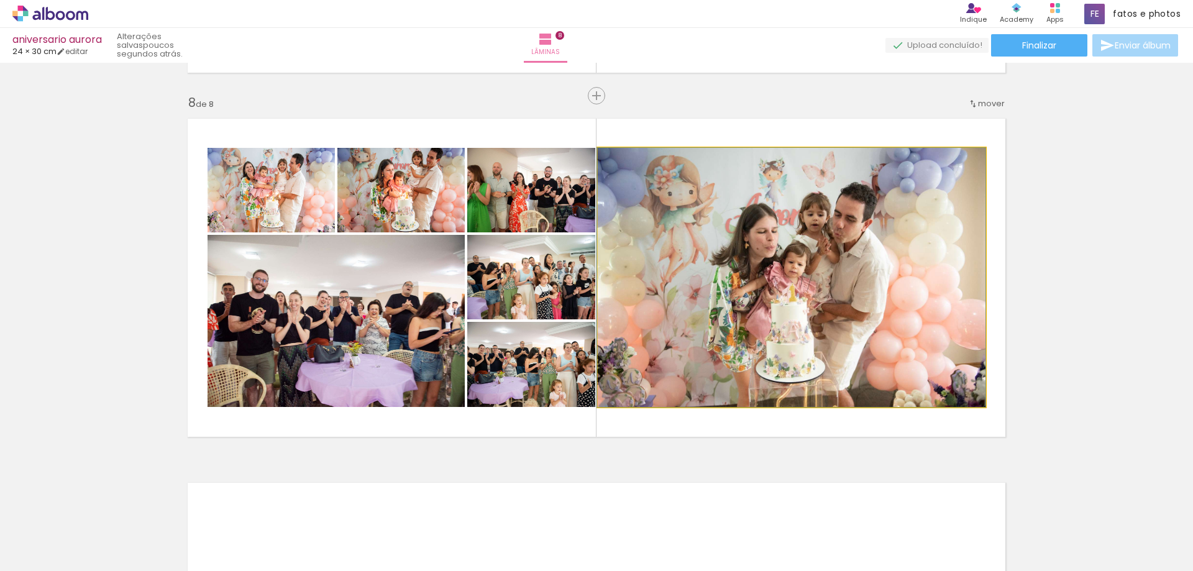
click at [737, 278] on quentale-photo at bounding box center [792, 277] width 388 height 259
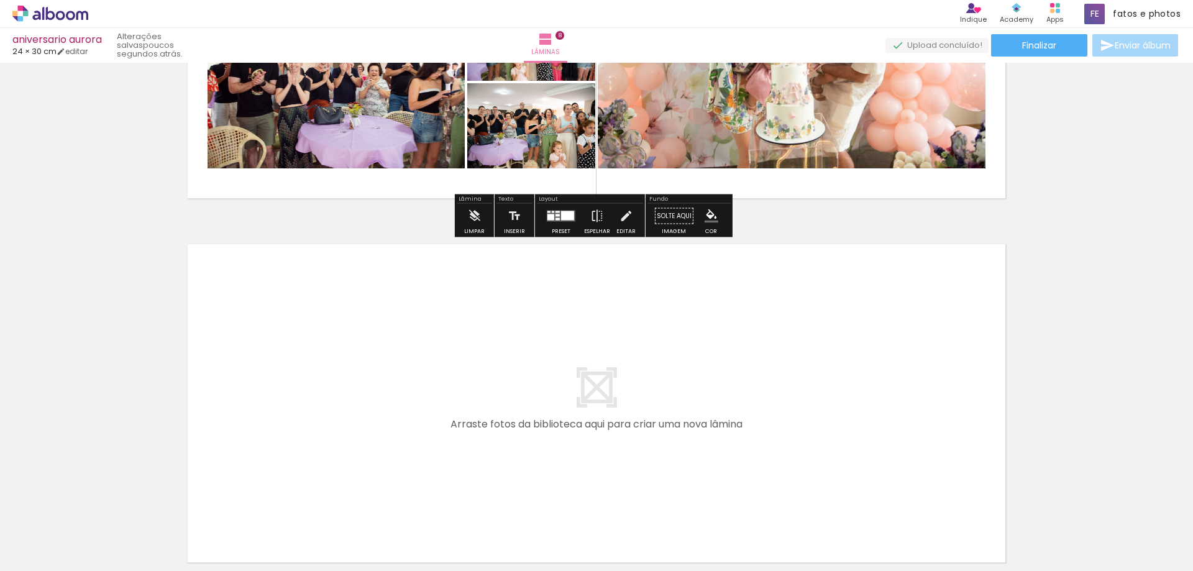
scroll to position [2846, 0]
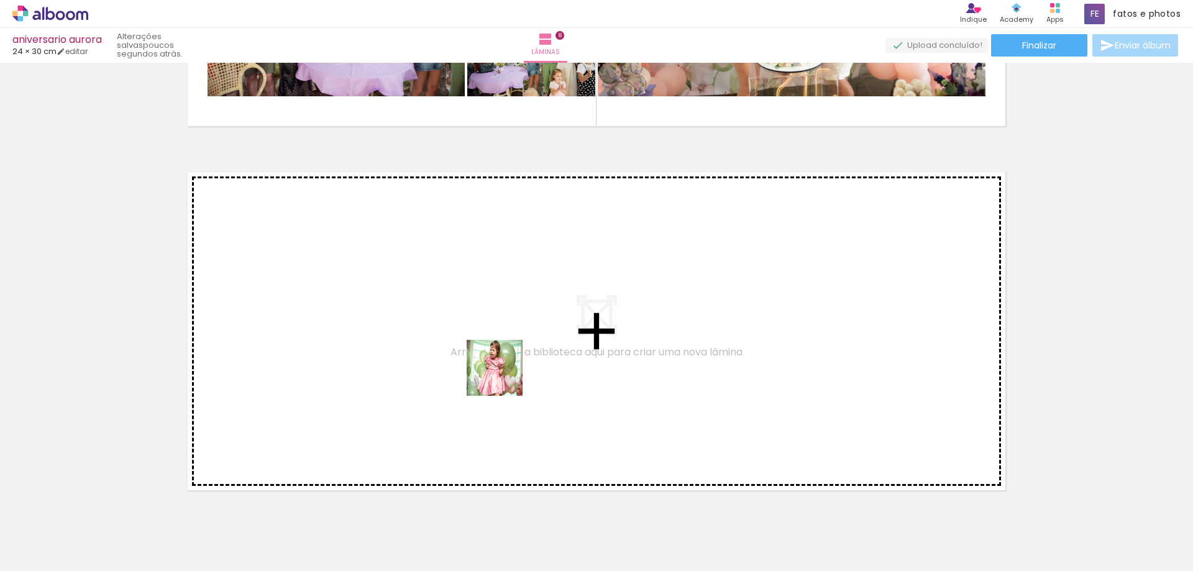
drag, startPoint x: 685, startPoint y: 540, endPoint x: 490, endPoint y: 371, distance: 257.6
click at [490, 371] on quentale-workspace at bounding box center [596, 285] width 1193 height 571
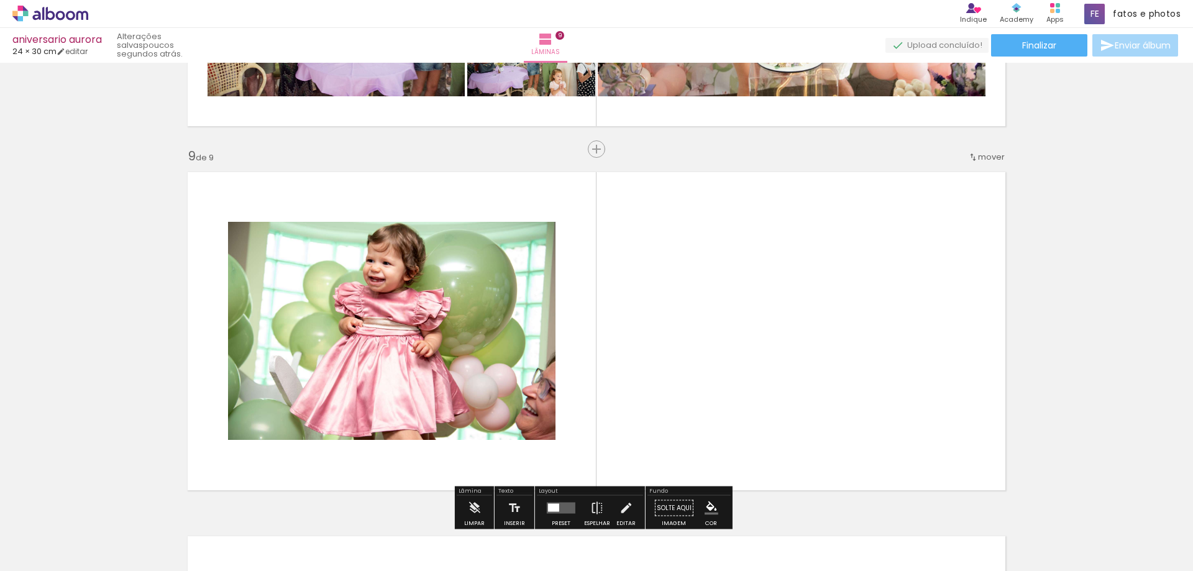
scroll to position [2899, 0]
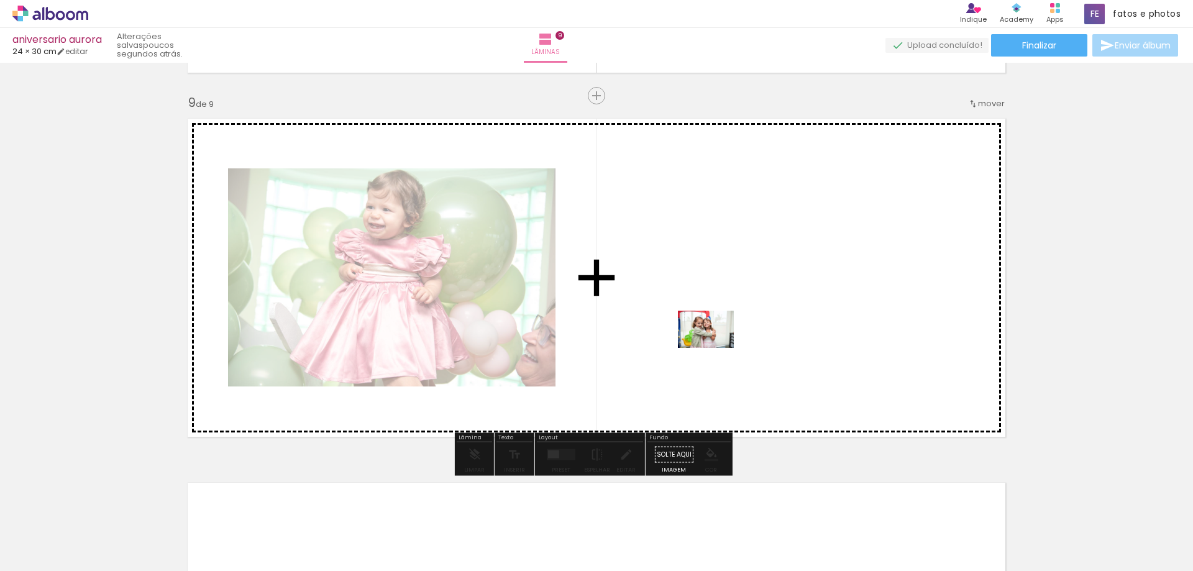
drag, startPoint x: 628, startPoint y: 545, endPoint x: 715, endPoint y: 348, distance: 215.8
click at [715, 348] on quentale-workspace at bounding box center [596, 285] width 1193 height 571
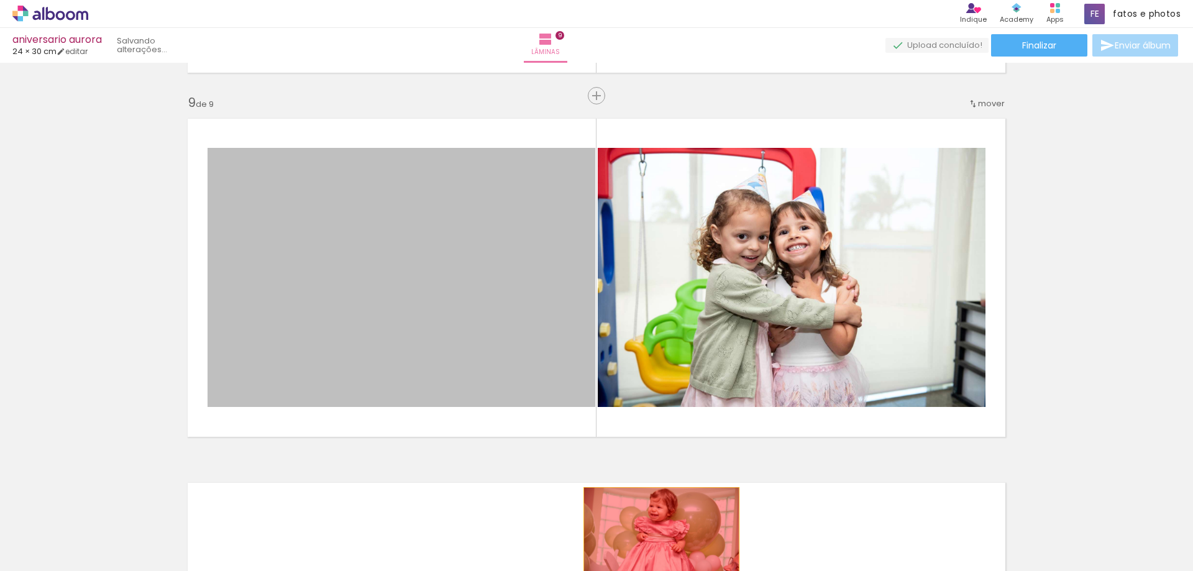
drag, startPoint x: 421, startPoint y: 253, endPoint x: 657, endPoint y: 539, distance: 370.7
click at [657, 539] on quentale-workspace at bounding box center [596, 285] width 1193 height 571
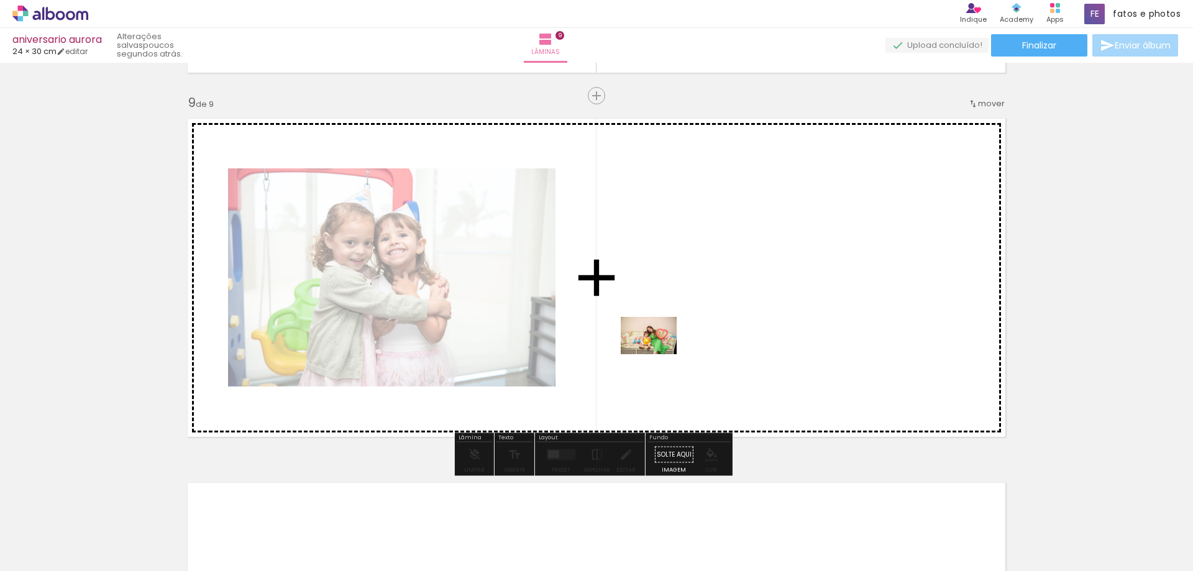
drag, startPoint x: 269, startPoint y: 543, endPoint x: 658, endPoint y: 354, distance: 432.5
click at [658, 354] on quentale-workspace at bounding box center [596, 285] width 1193 height 571
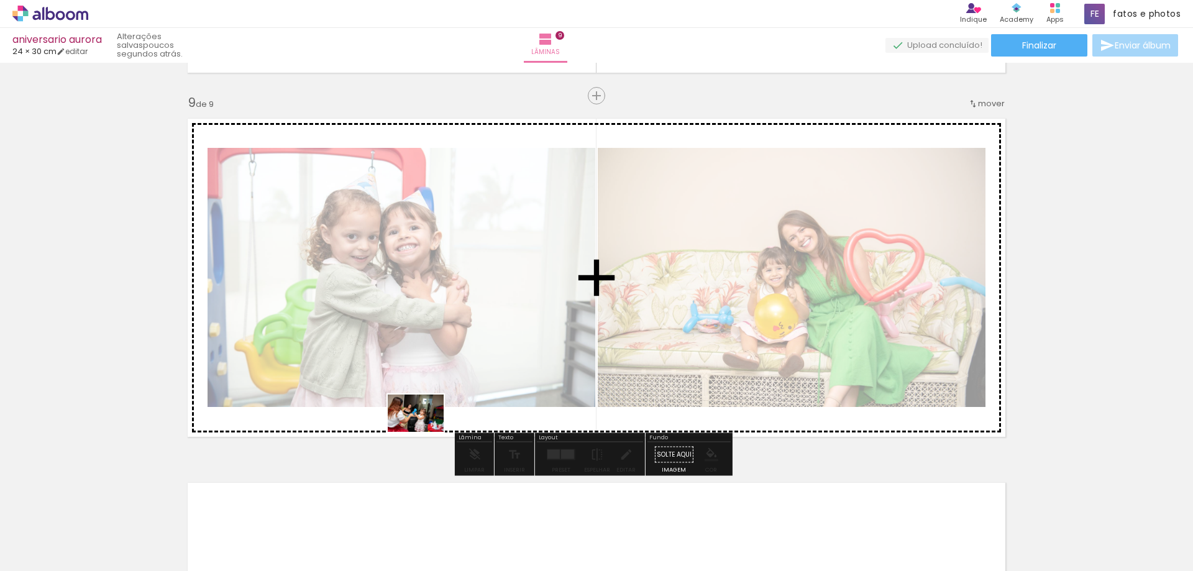
drag, startPoint x: 128, startPoint y: 524, endPoint x: 425, endPoint y: 432, distance: 311.0
click at [425, 432] on quentale-workspace at bounding box center [596, 285] width 1193 height 571
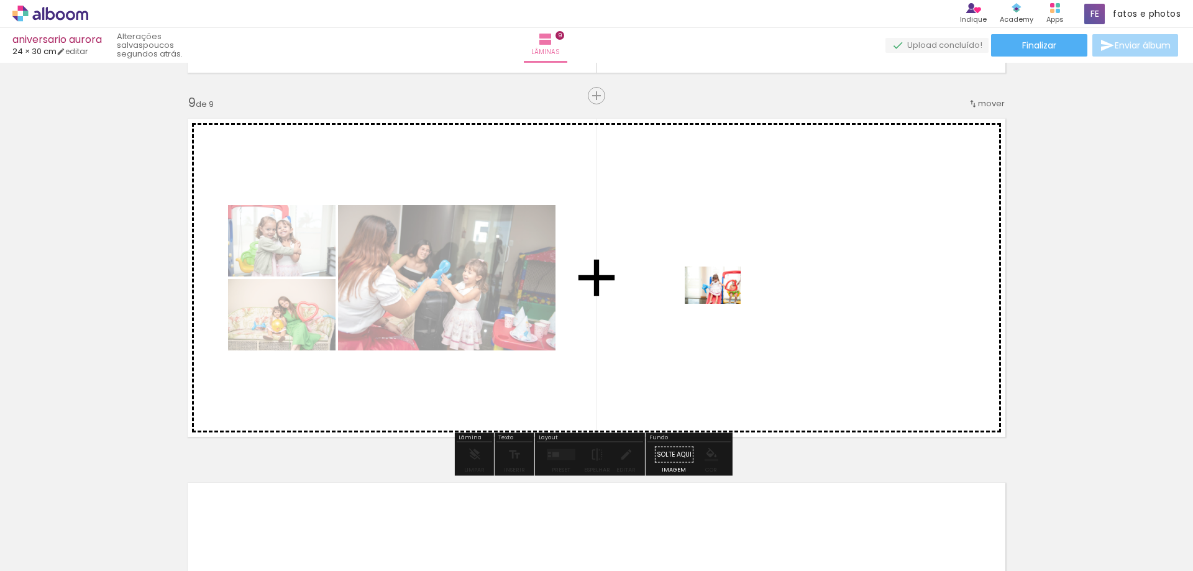
drag, startPoint x: 141, startPoint y: 533, endPoint x: 722, endPoint y: 303, distance: 624.6
click at [722, 303] on quentale-workspace at bounding box center [596, 285] width 1193 height 571
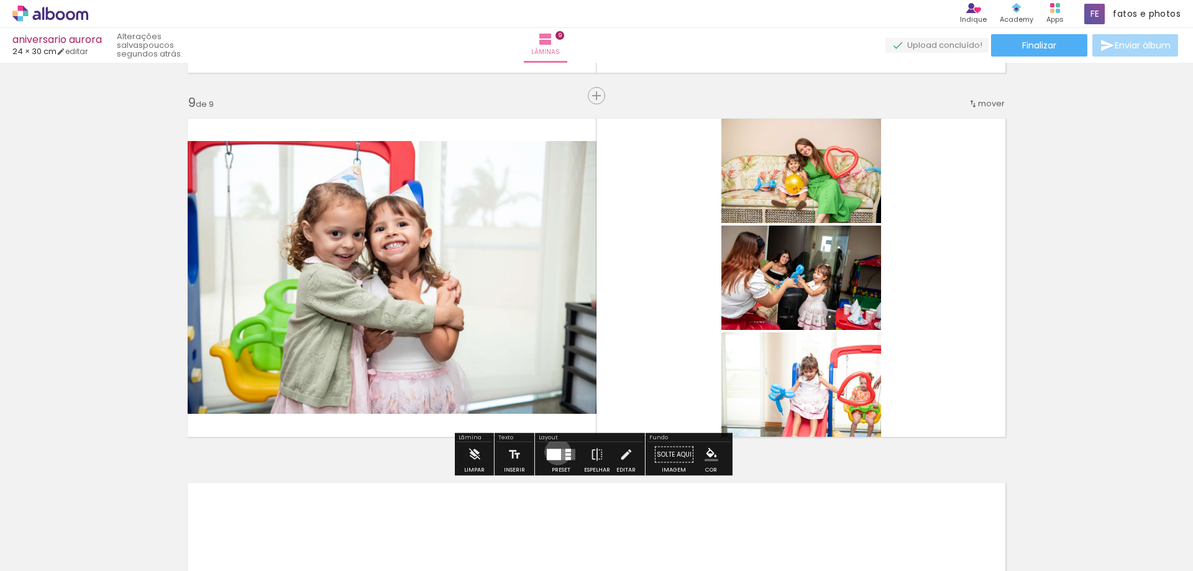
click at [555, 452] on div at bounding box center [554, 454] width 14 height 11
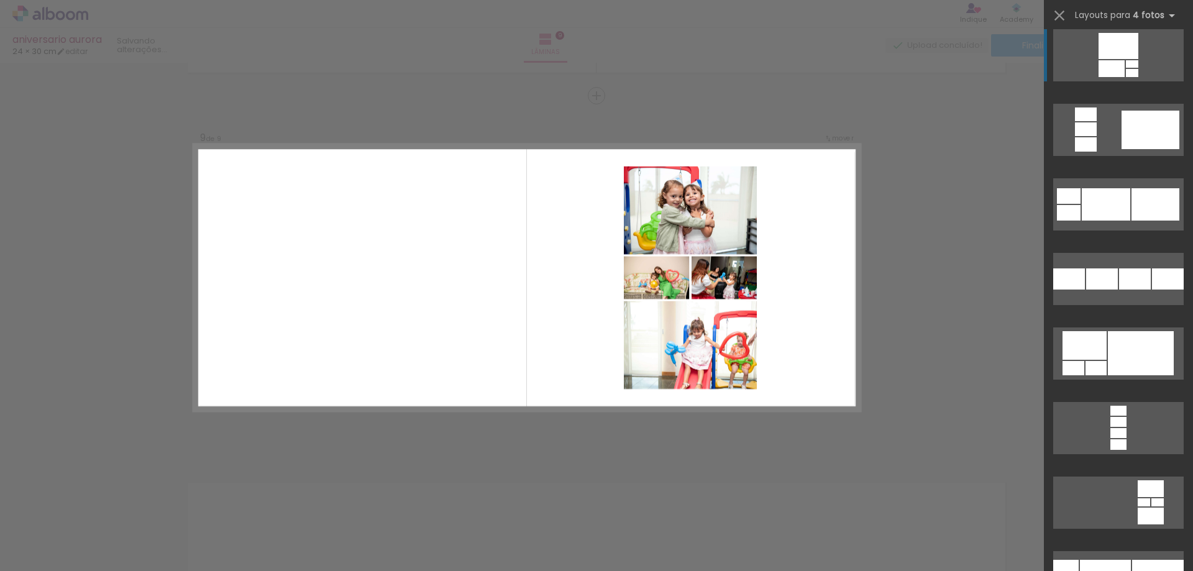
scroll to position [5280, 0]
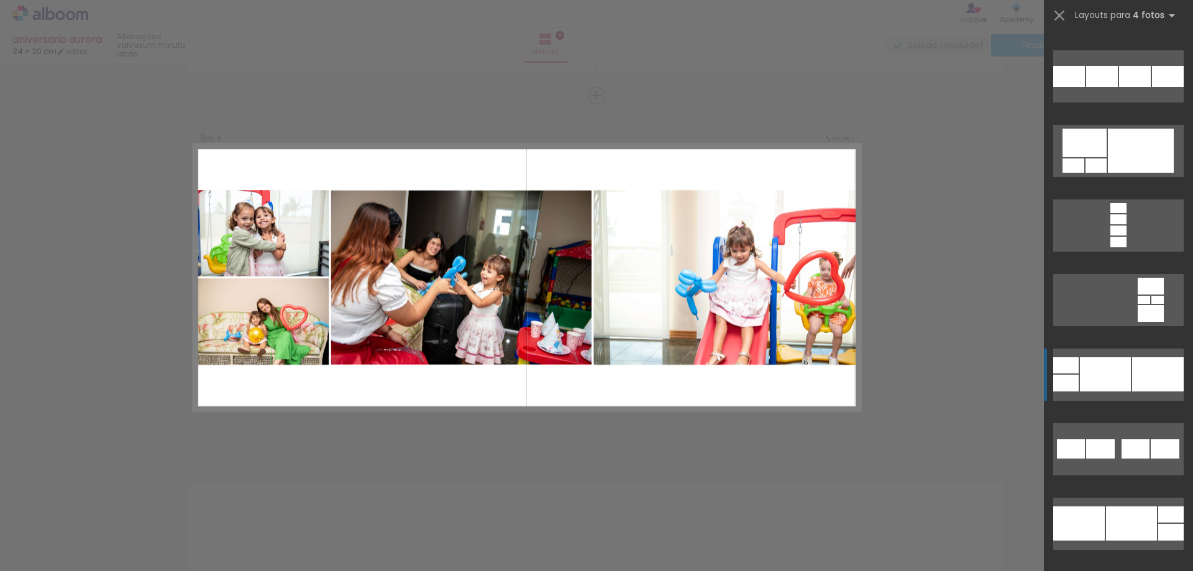
click at [1119, 235] on div at bounding box center [1118, 230] width 16 height 10
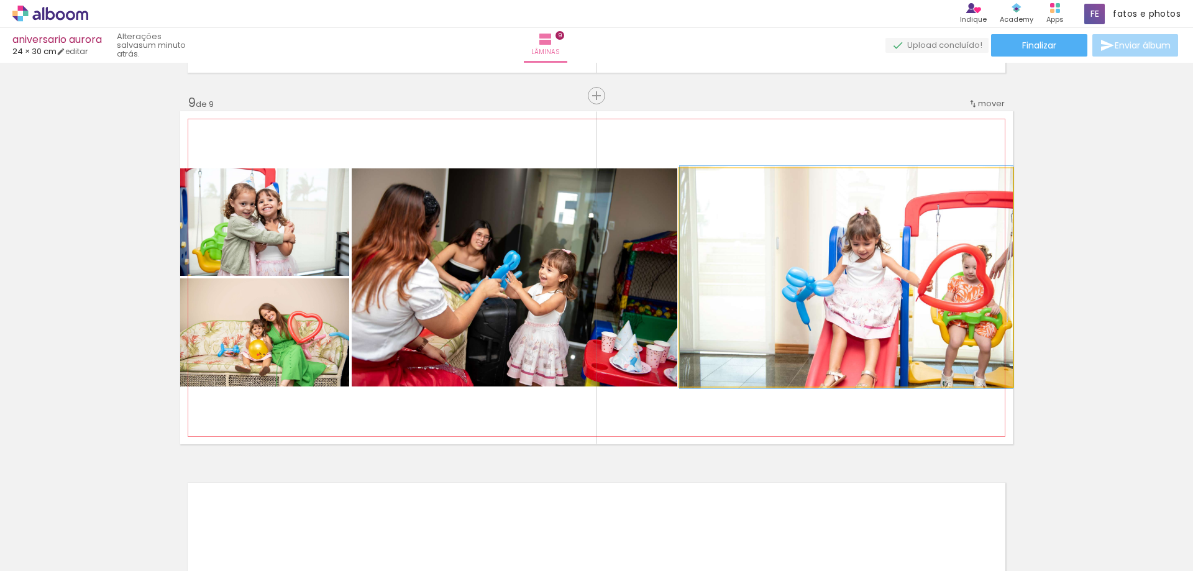
click at [815, 333] on quentale-photo at bounding box center [846, 277] width 333 height 218
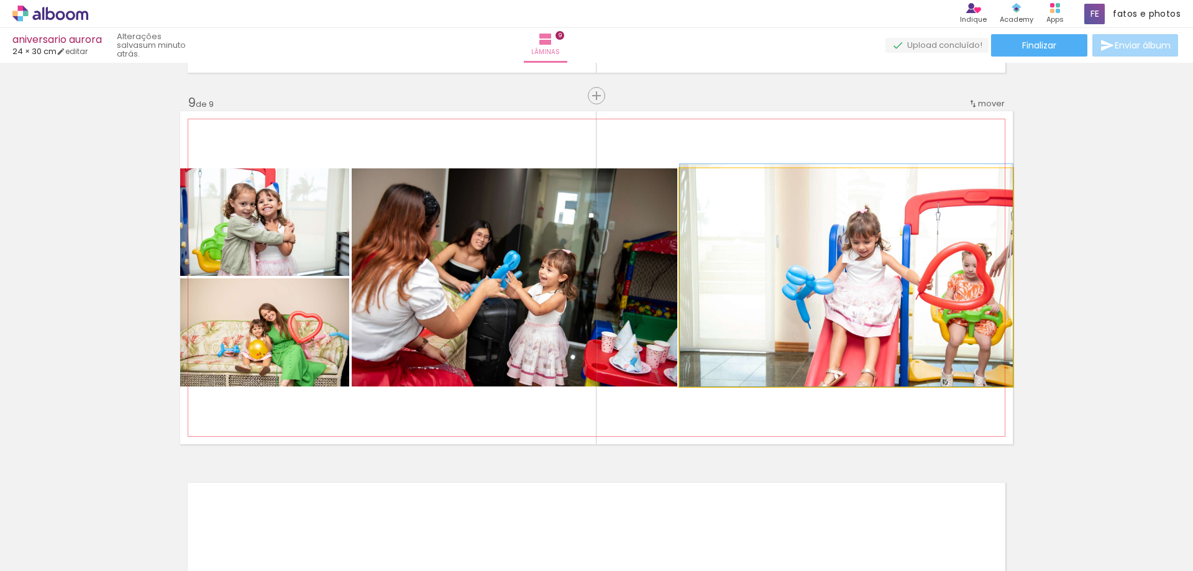
drag, startPoint x: 821, startPoint y: 325, endPoint x: 824, endPoint y: 307, distance: 18.2
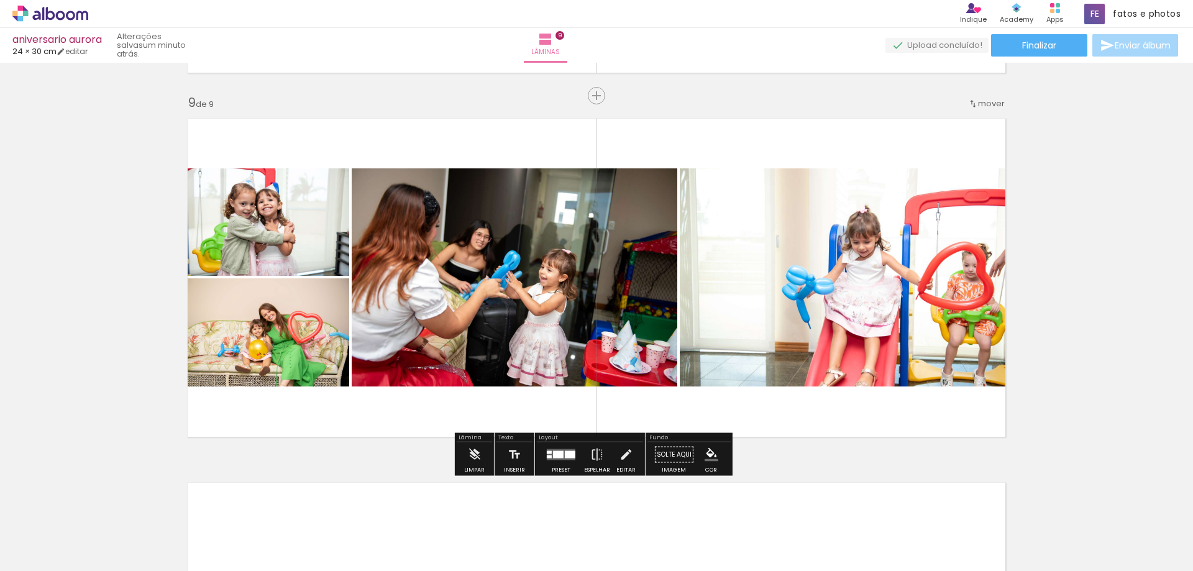
click at [243, 355] on quentale-photo at bounding box center [264, 332] width 169 height 108
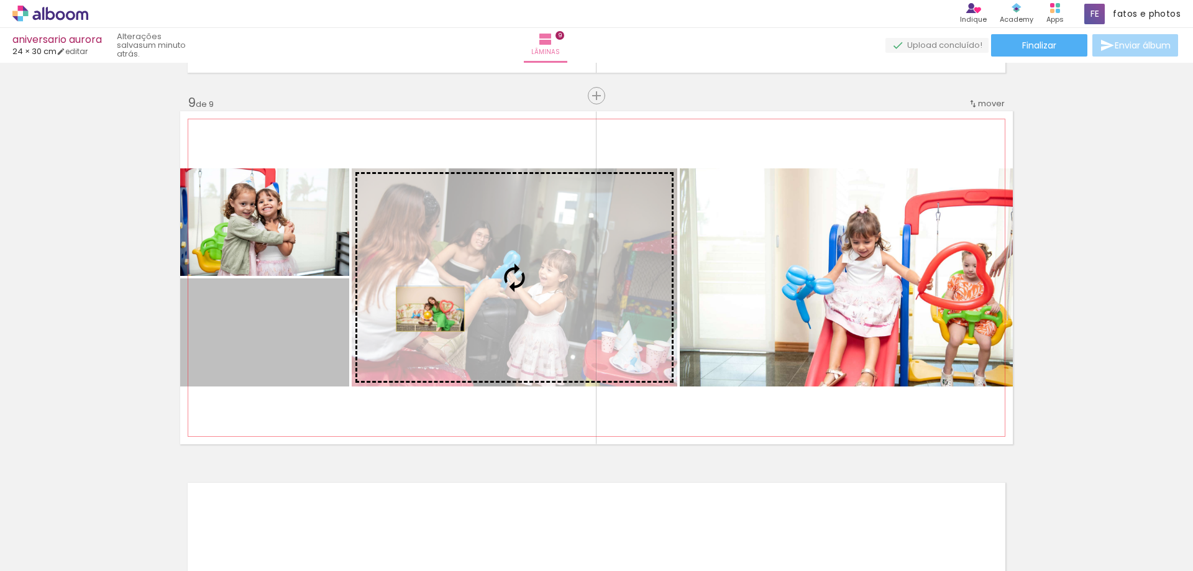
drag, startPoint x: 243, startPoint y: 353, endPoint x: 430, endPoint y: 309, distance: 191.6
click at [0, 0] on slot at bounding box center [0, 0] width 0 height 0
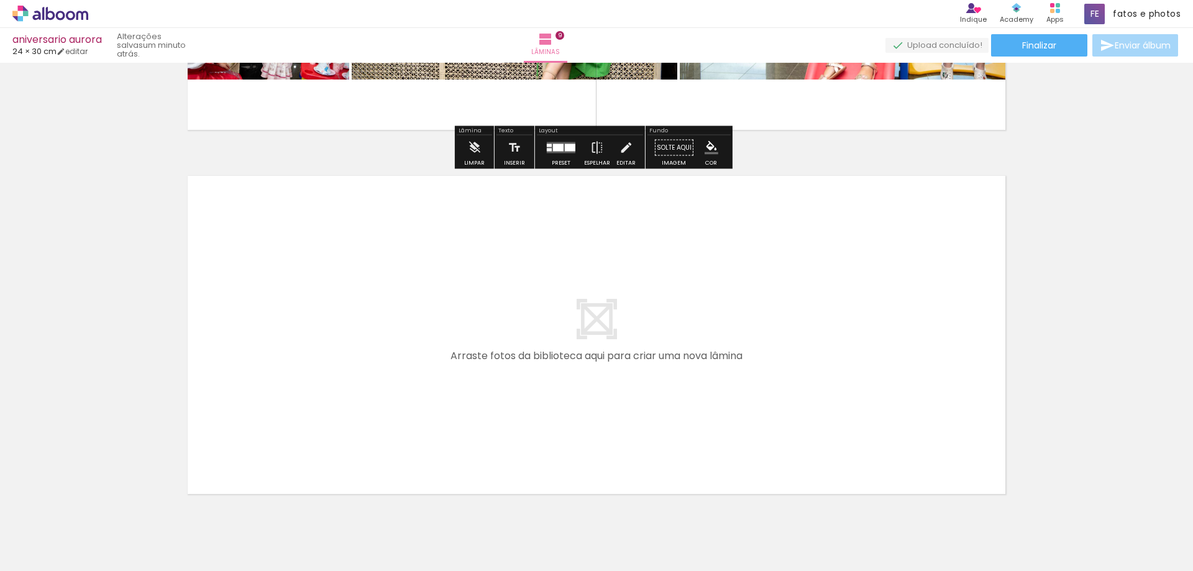
scroll to position [3210, 0]
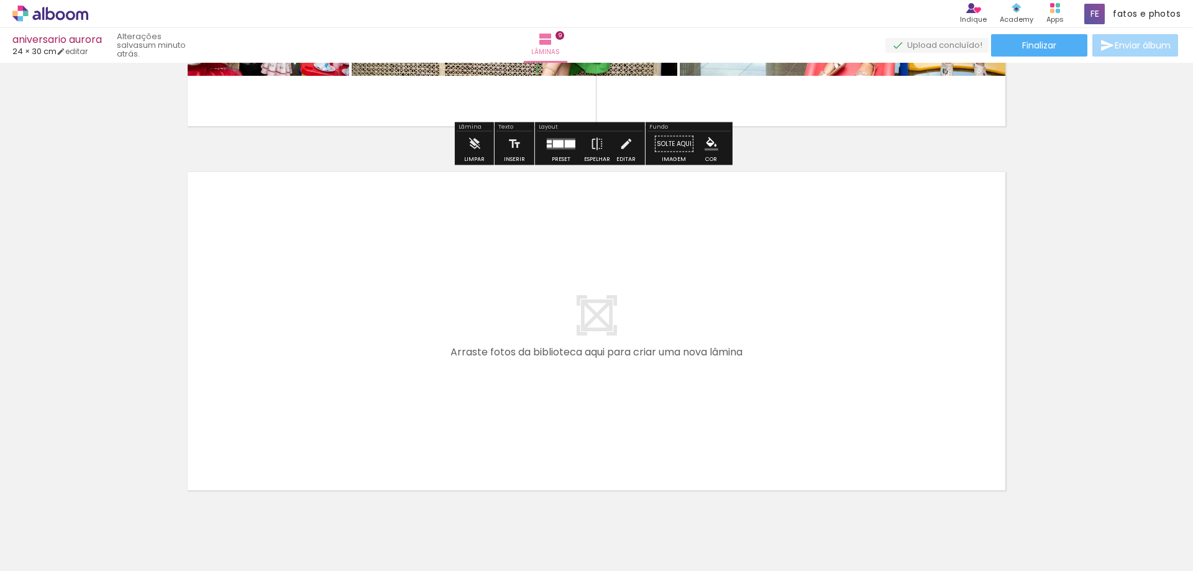
drag, startPoint x: 117, startPoint y: 539, endPoint x: 330, endPoint y: 422, distance: 243.0
click at [330, 422] on quentale-workspace at bounding box center [596, 285] width 1193 height 571
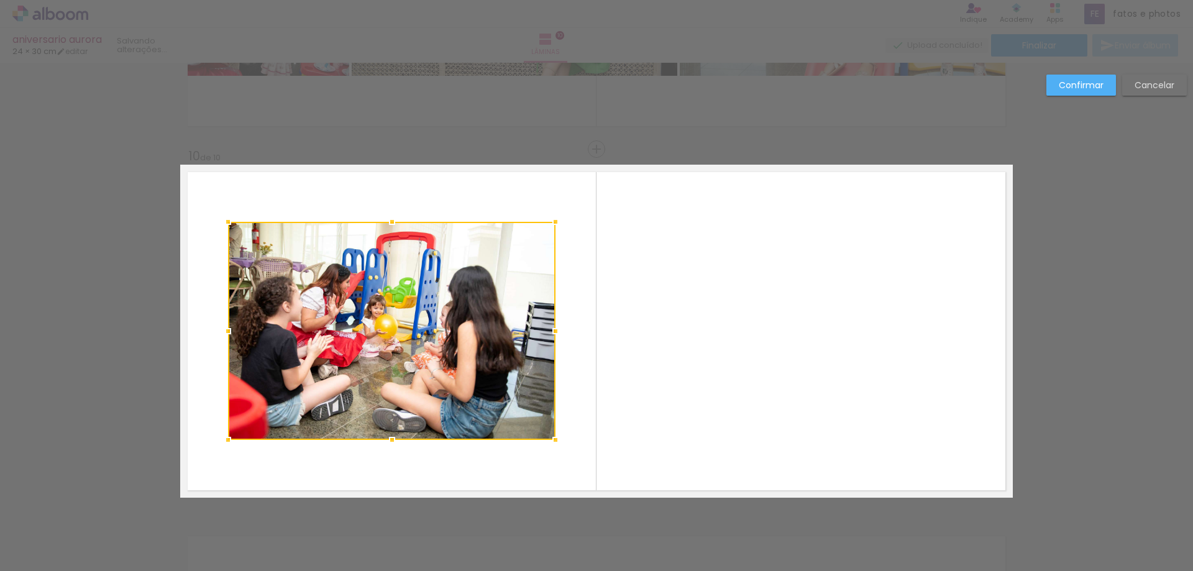
scroll to position [3263, 0]
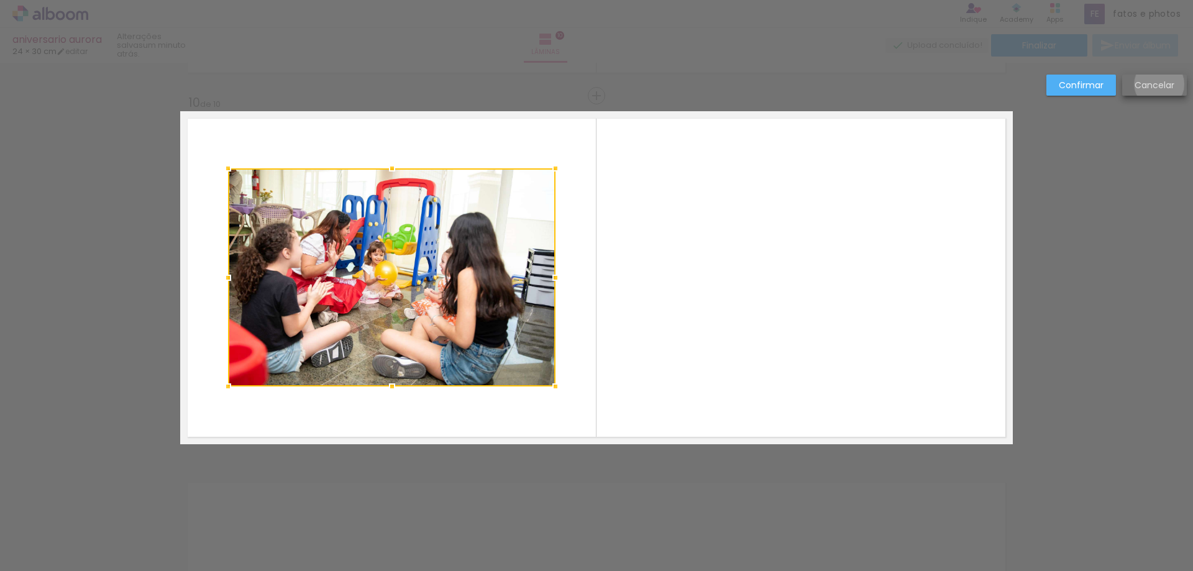
click at [0, 0] on slot "Cancelar" at bounding box center [0, 0] width 0 height 0
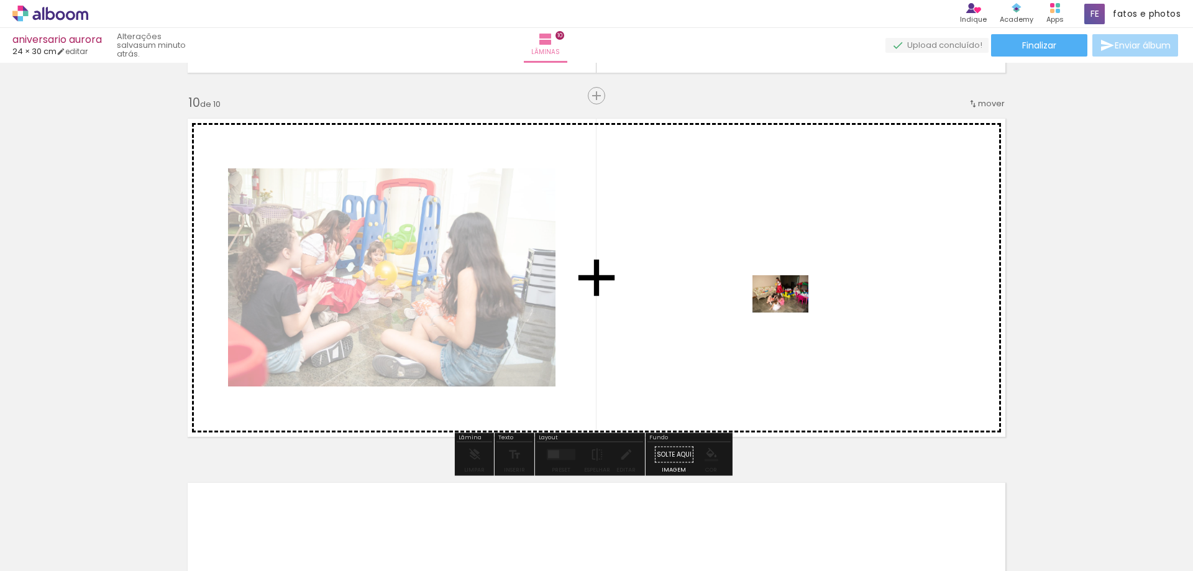
drag, startPoint x: 142, startPoint y: 535, endPoint x: 789, endPoint y: 311, distance: 684.8
click at [789, 311] on quentale-workspace at bounding box center [596, 285] width 1193 height 571
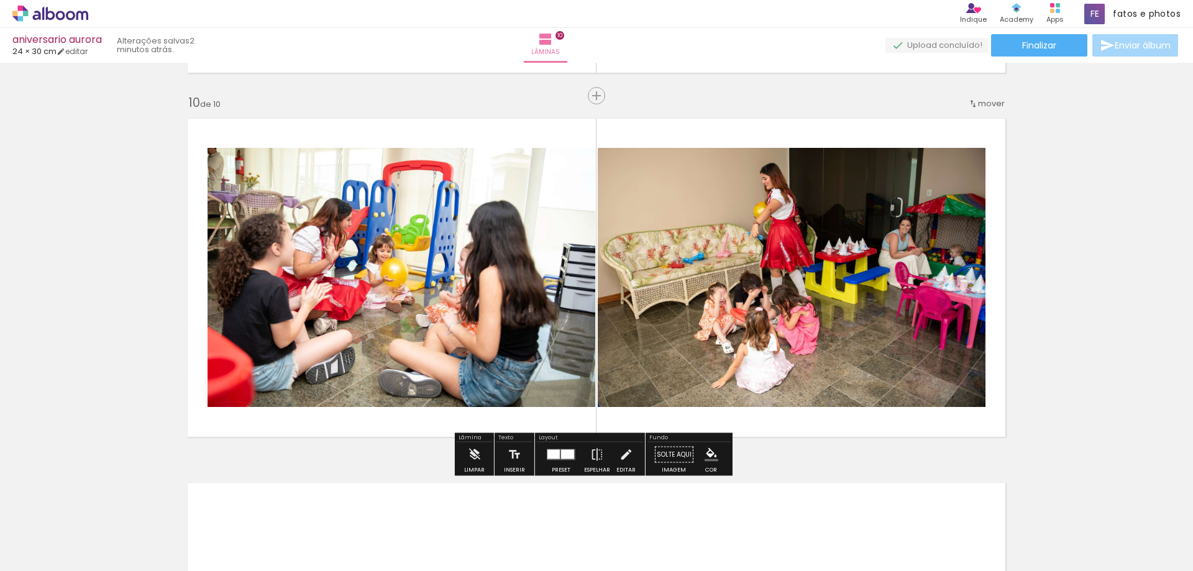
click at [222, 542] on div at bounding box center [194, 528] width 56 height 37
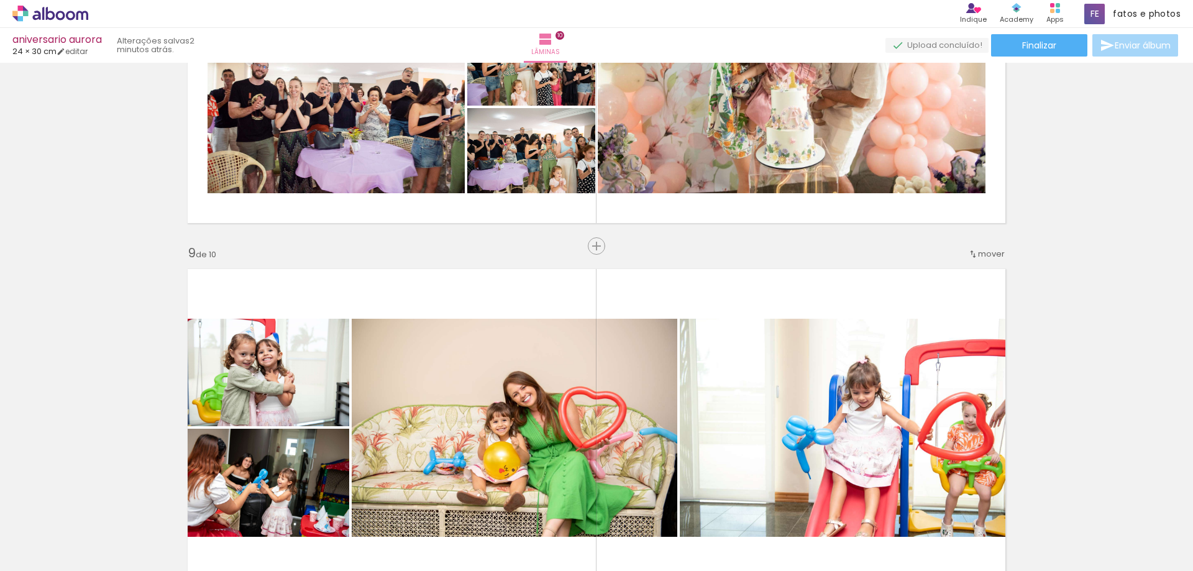
scroll to position [2767, 0]
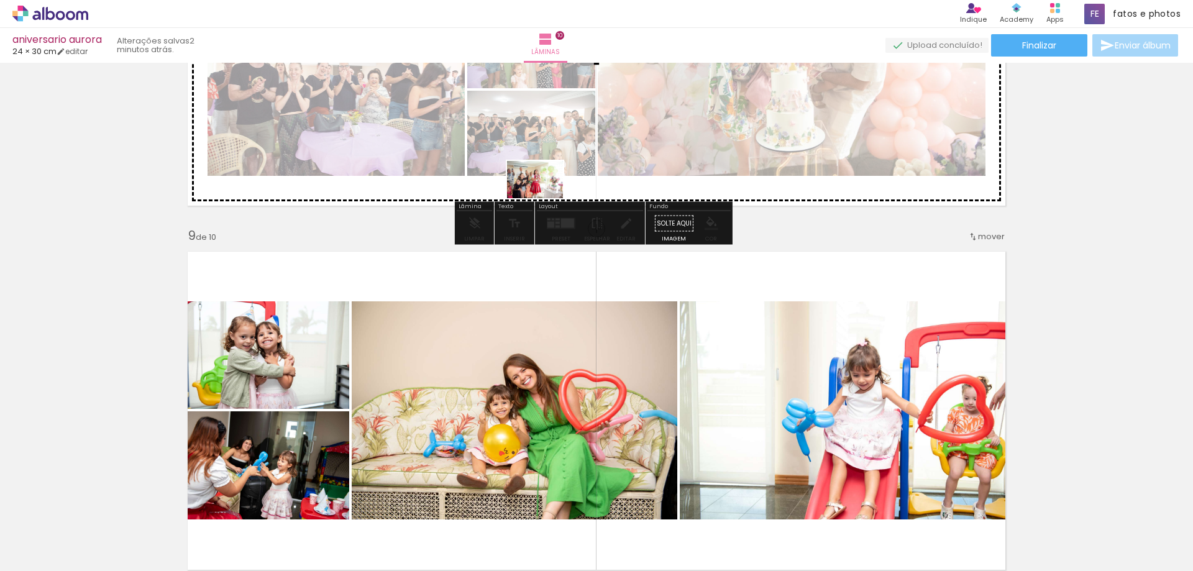
drag, startPoint x: 335, startPoint y: 536, endPoint x: 544, endPoint y: 198, distance: 397.2
click at [544, 198] on quentale-workspace at bounding box center [596, 285] width 1193 height 571
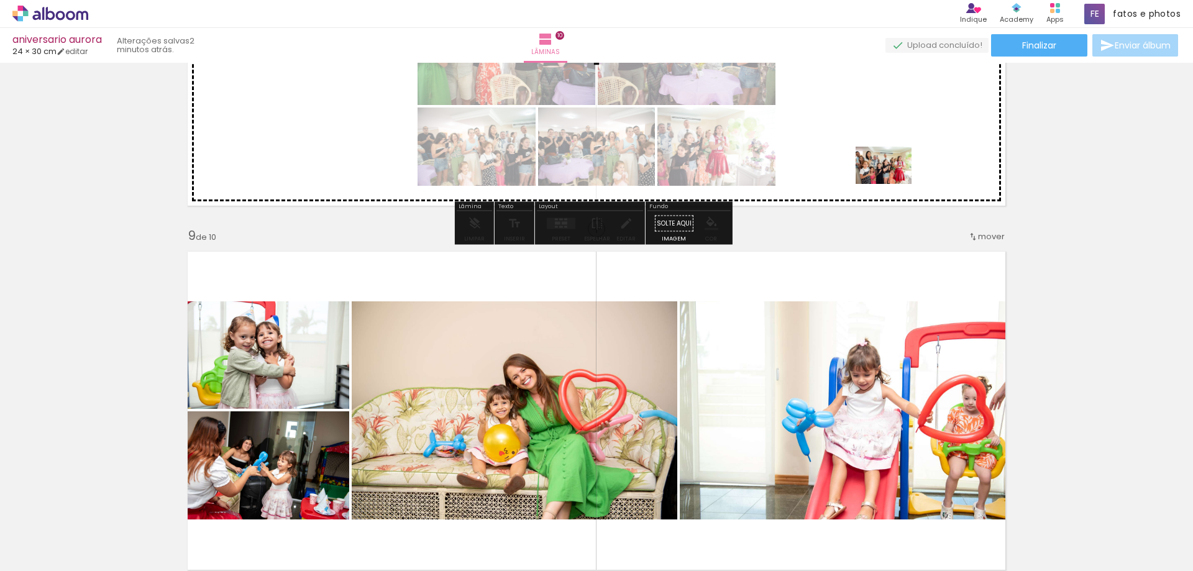
drag, startPoint x: 337, startPoint y: 532, endPoint x: 893, endPoint y: 184, distance: 655.2
click at [893, 184] on quentale-workspace at bounding box center [596, 285] width 1193 height 571
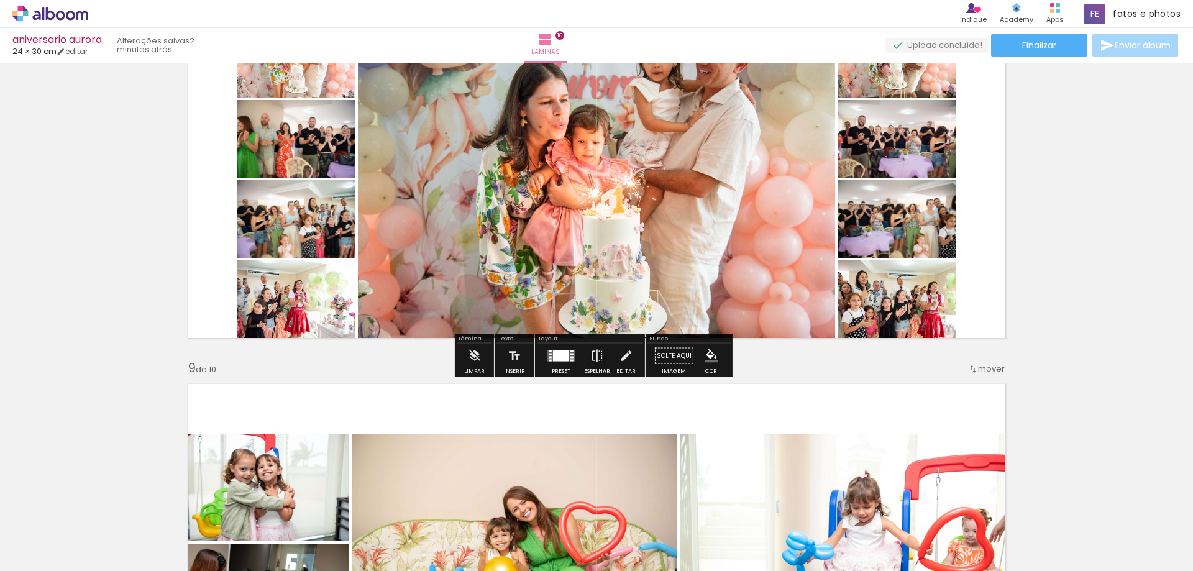
scroll to position [2642, 0]
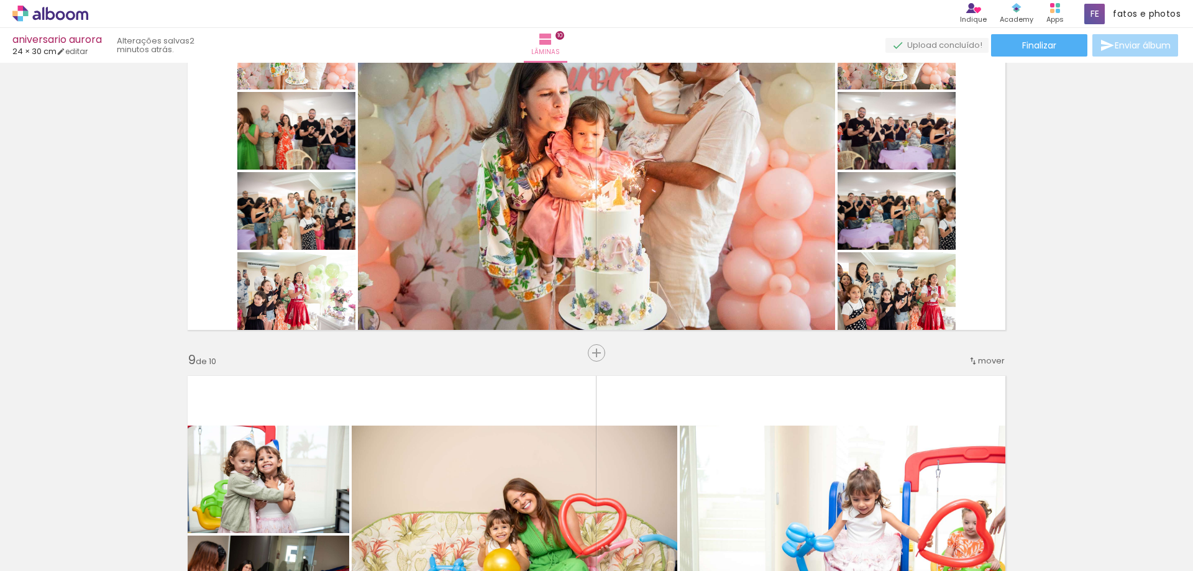
click at [222, 533] on div at bounding box center [194, 528] width 56 height 37
click at [222, 536] on div at bounding box center [194, 528] width 56 height 37
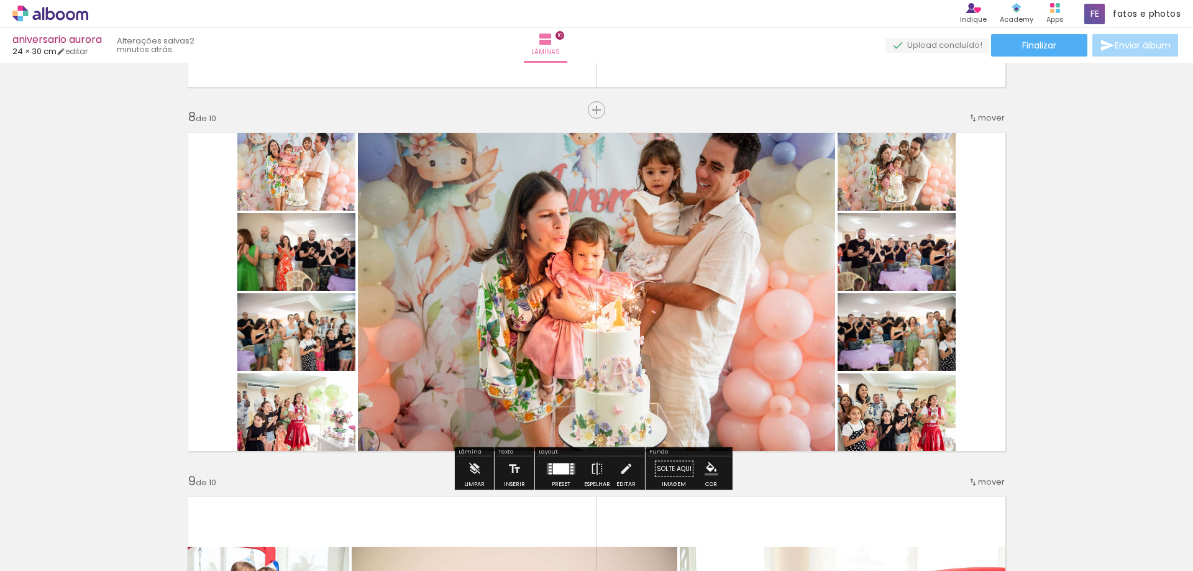
scroll to position [2518, 0]
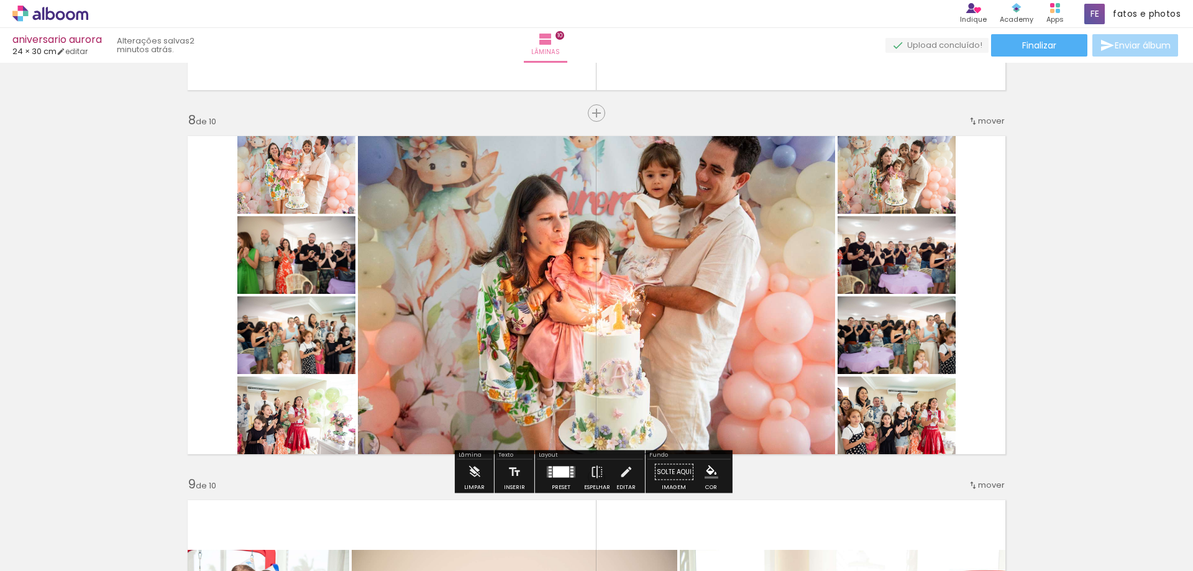
click at [679, 268] on quentale-photo at bounding box center [596, 295] width 477 height 333
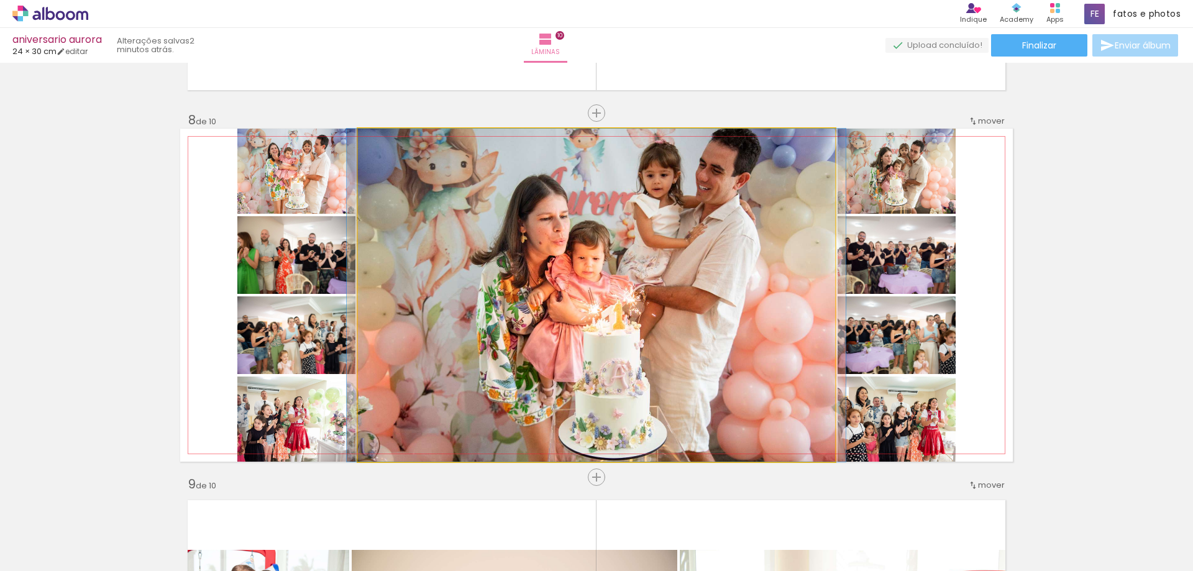
click at [656, 275] on quentale-photo at bounding box center [596, 295] width 477 height 333
click at [655, 275] on quentale-photo at bounding box center [596, 295] width 477 height 333
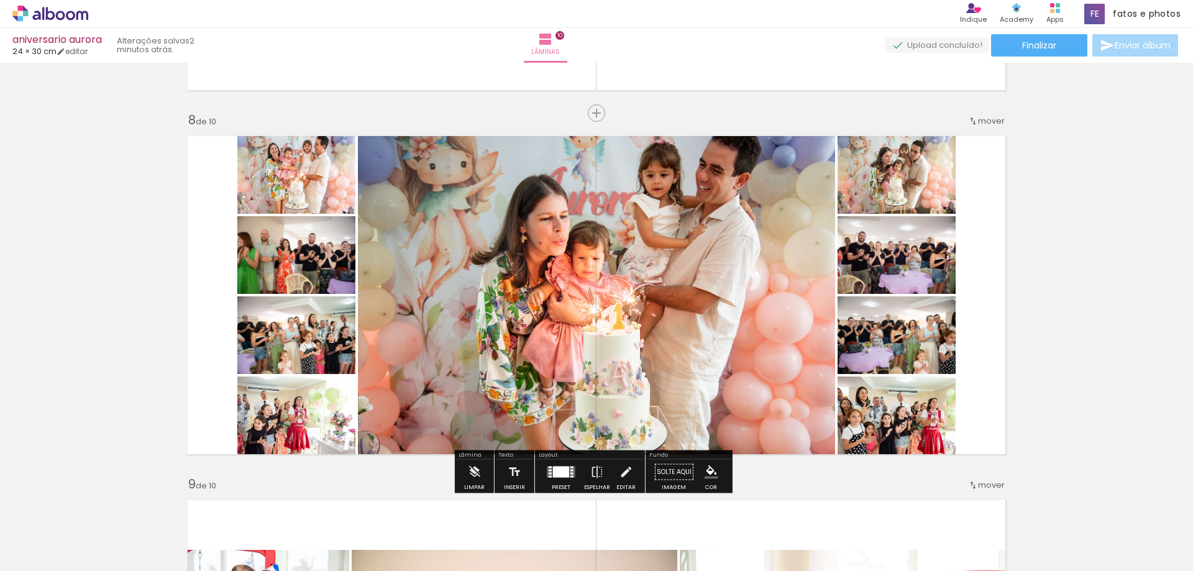
click at [655, 275] on quentale-photo at bounding box center [596, 295] width 477 height 333
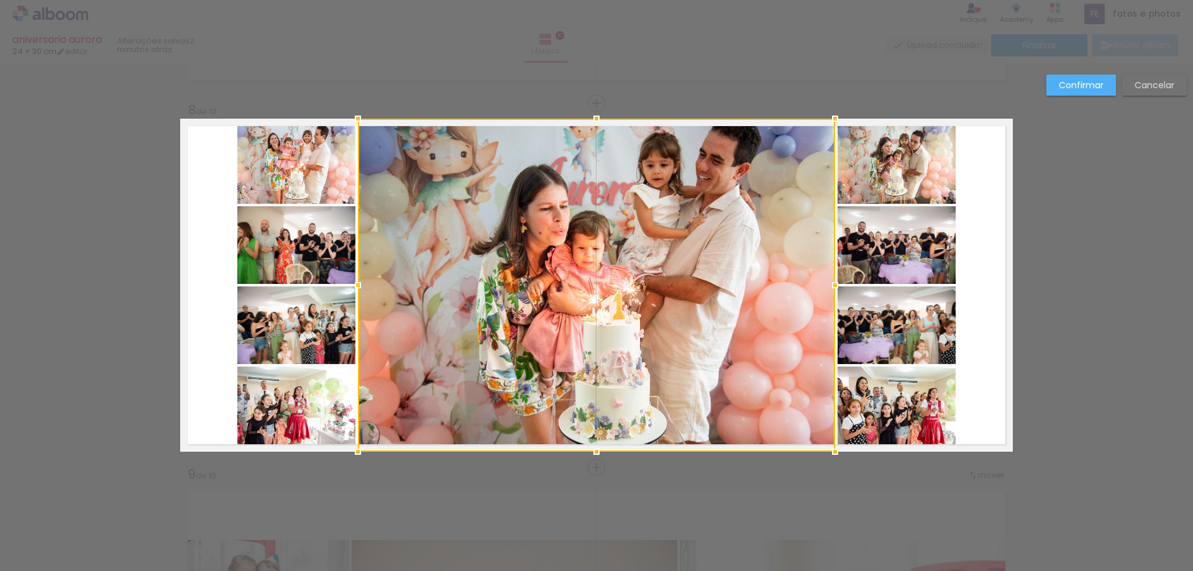
scroll to position [2535, 0]
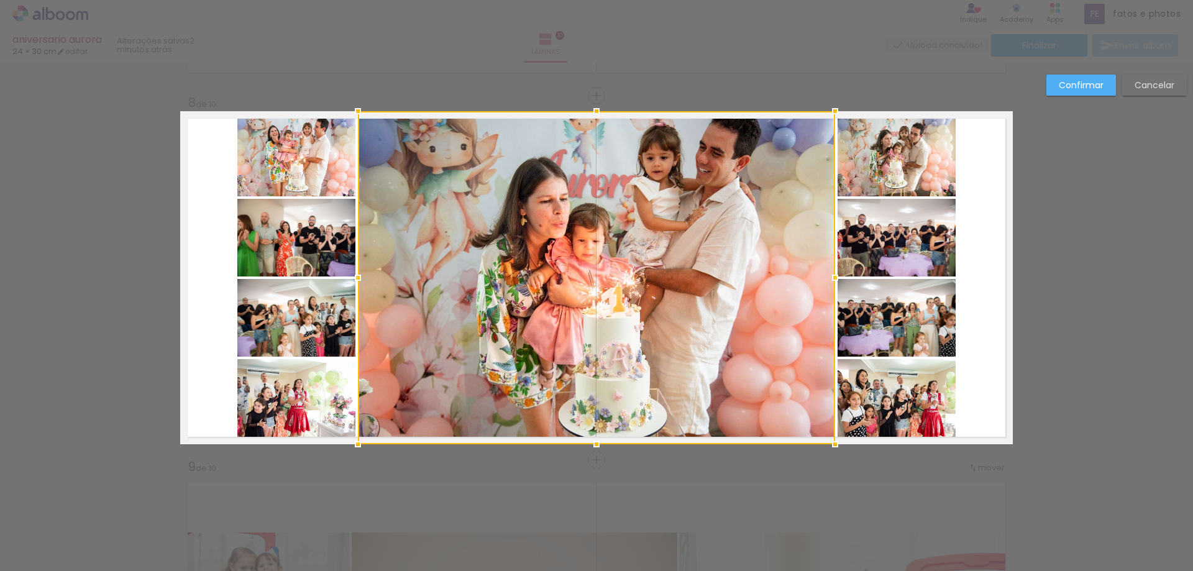
click at [655, 275] on div at bounding box center [596, 277] width 477 height 333
click at [984, 204] on quentale-layouter at bounding box center [596, 277] width 832 height 333
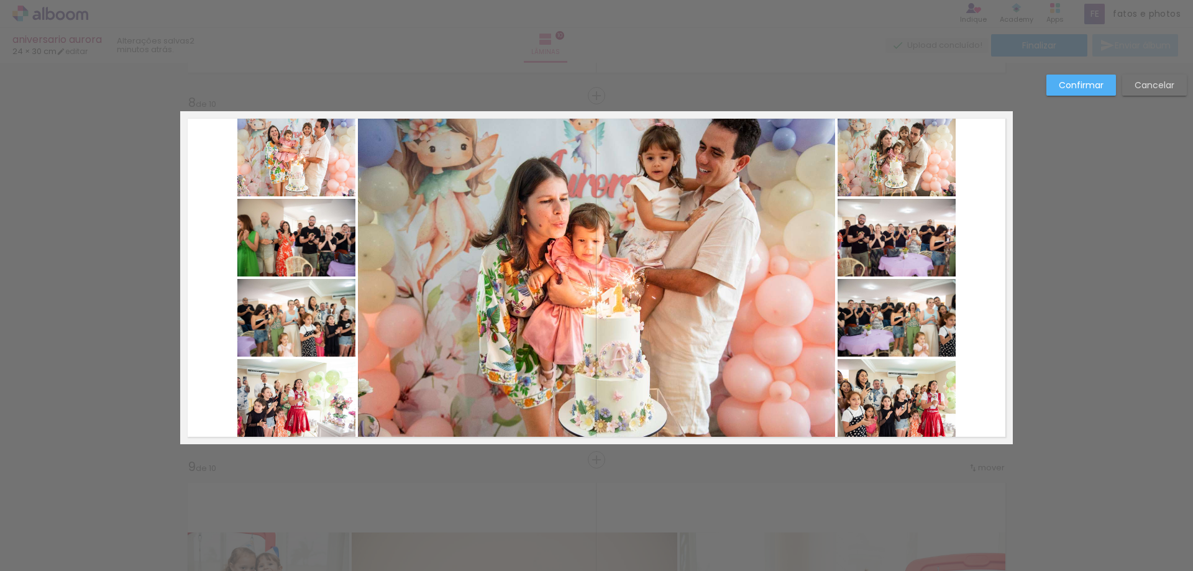
click at [1091, 92] on paper-button "Confirmar" at bounding box center [1081, 85] width 70 height 21
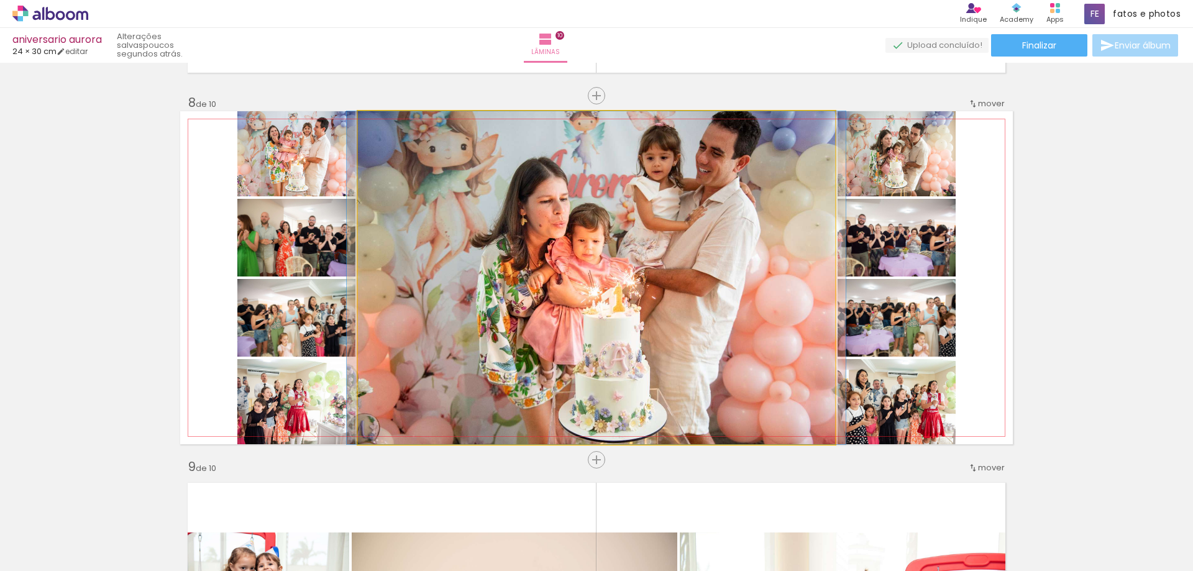
click at [615, 309] on quentale-photo at bounding box center [596, 277] width 477 height 333
drag, startPoint x: 615, startPoint y: 309, endPoint x: 614, endPoint y: 333, distance: 23.6
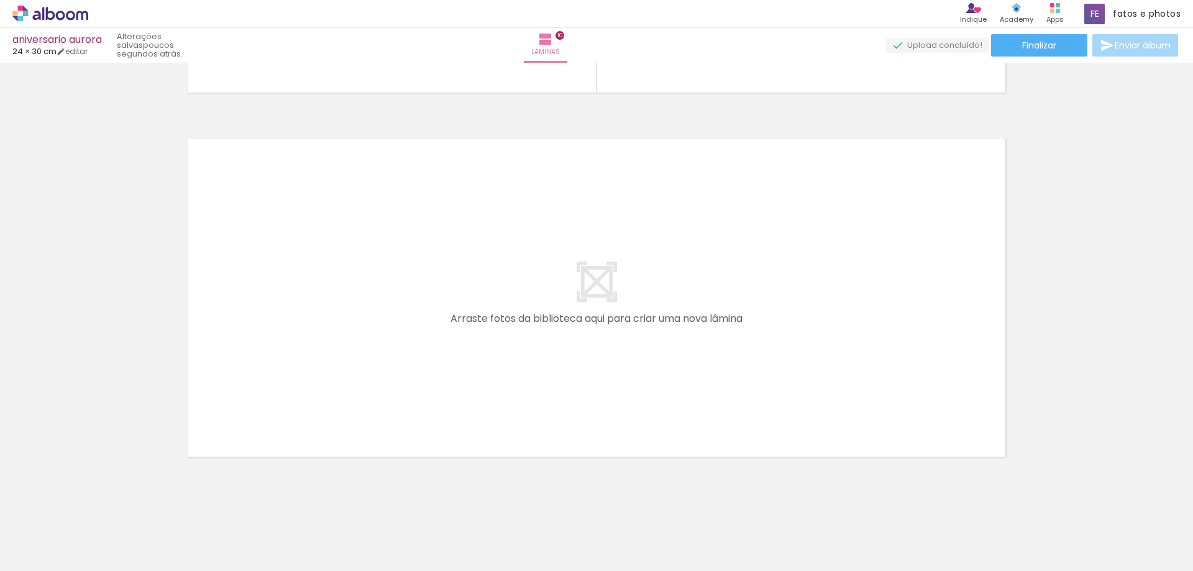
scroll to position [3622, 0]
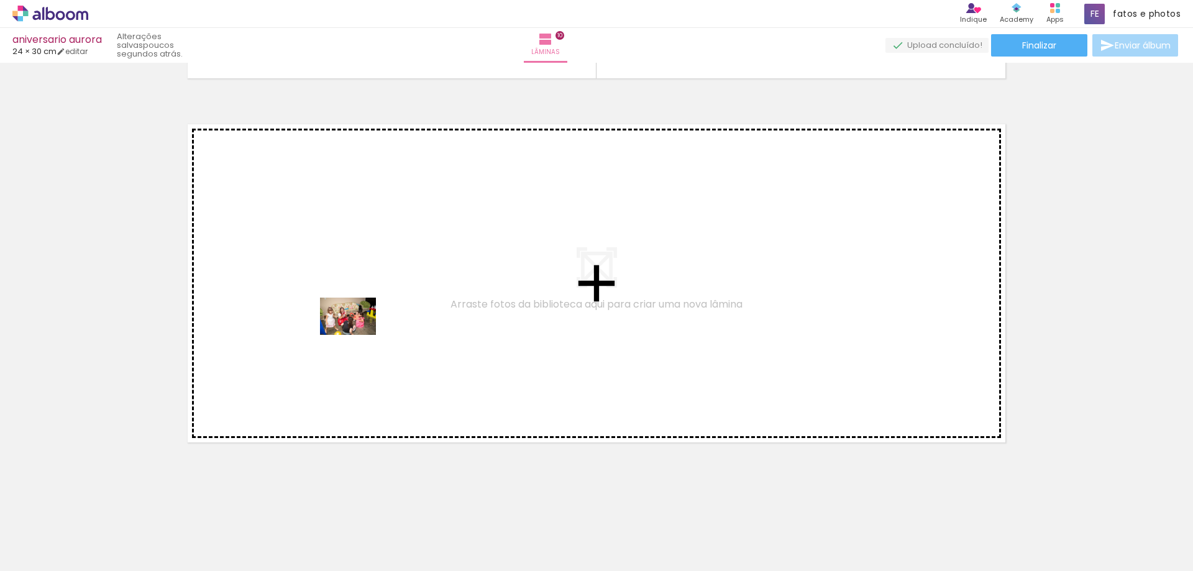
drag, startPoint x: 139, startPoint y: 536, endPoint x: 358, endPoint y: 332, distance: 299.8
click at [358, 332] on quentale-workspace at bounding box center [596, 285] width 1193 height 571
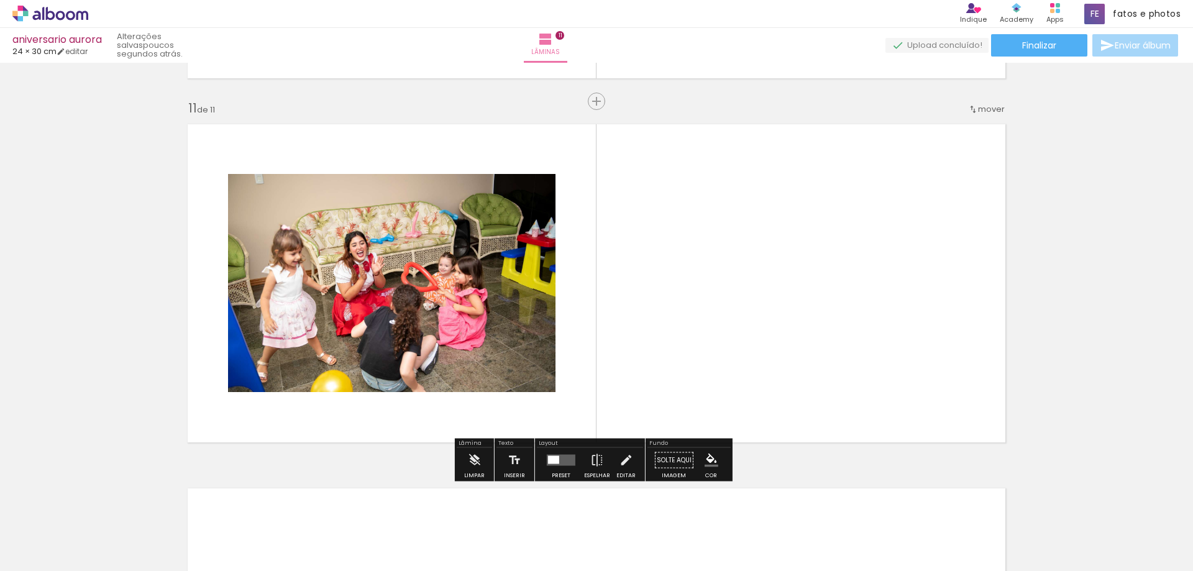
scroll to position [3627, 0]
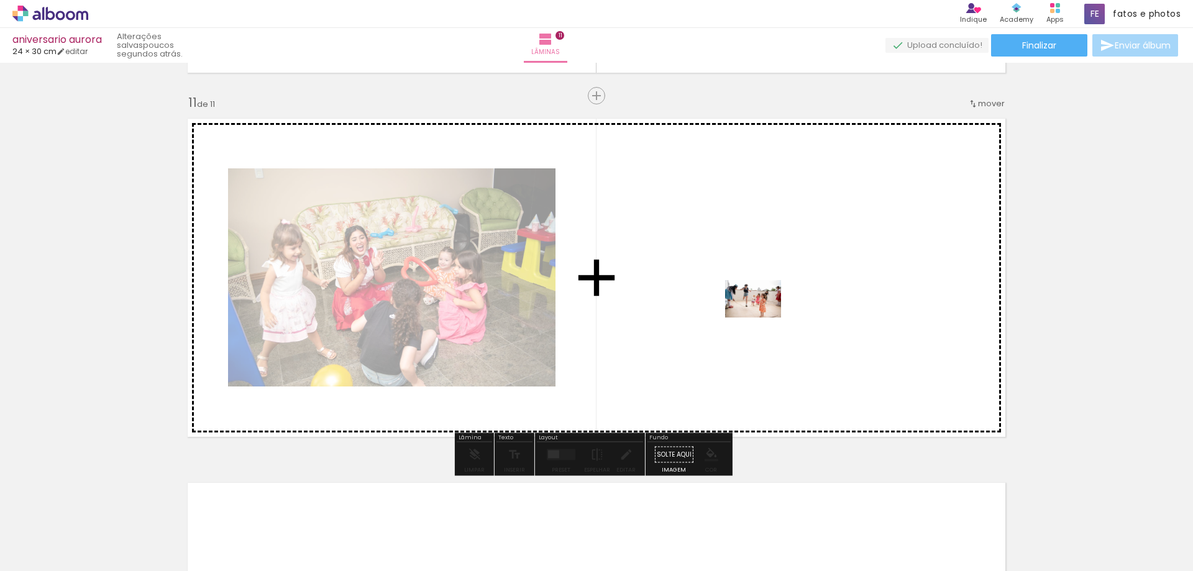
drag, startPoint x: 128, startPoint y: 538, endPoint x: 762, endPoint y: 317, distance: 671.0
click at [762, 317] on quentale-workspace at bounding box center [596, 285] width 1193 height 571
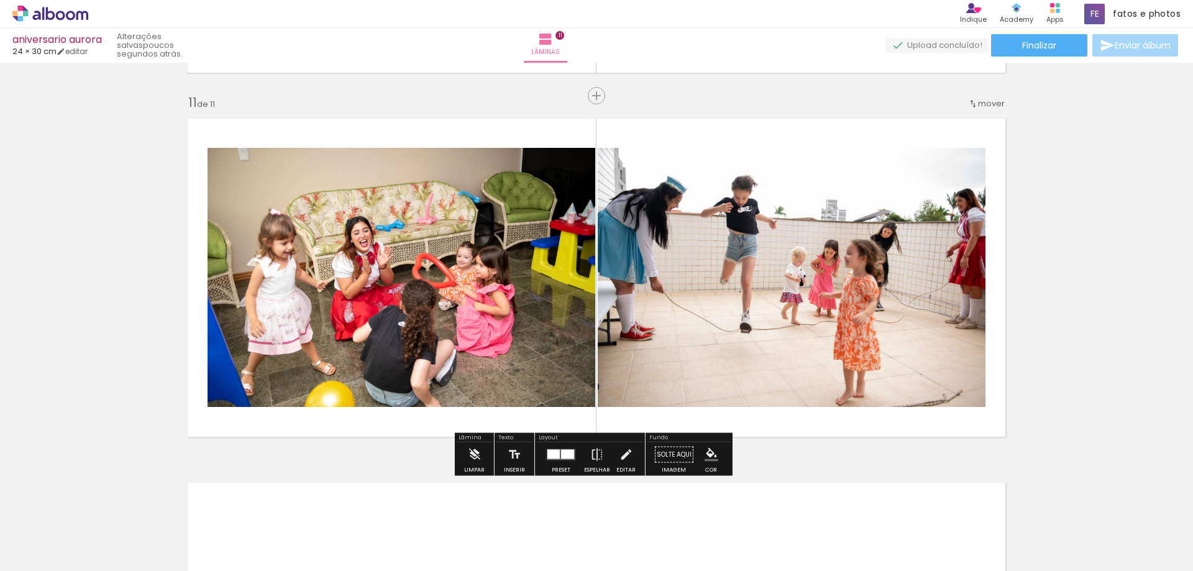
click at [772, 301] on quentale-photo at bounding box center [792, 277] width 388 height 259
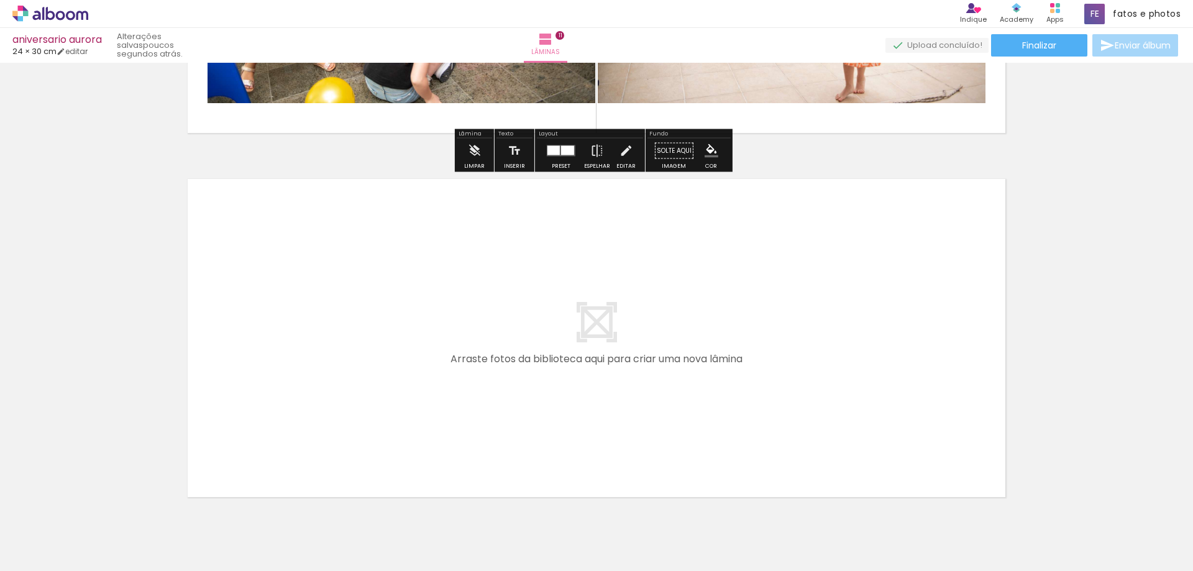
scroll to position [3986, 0]
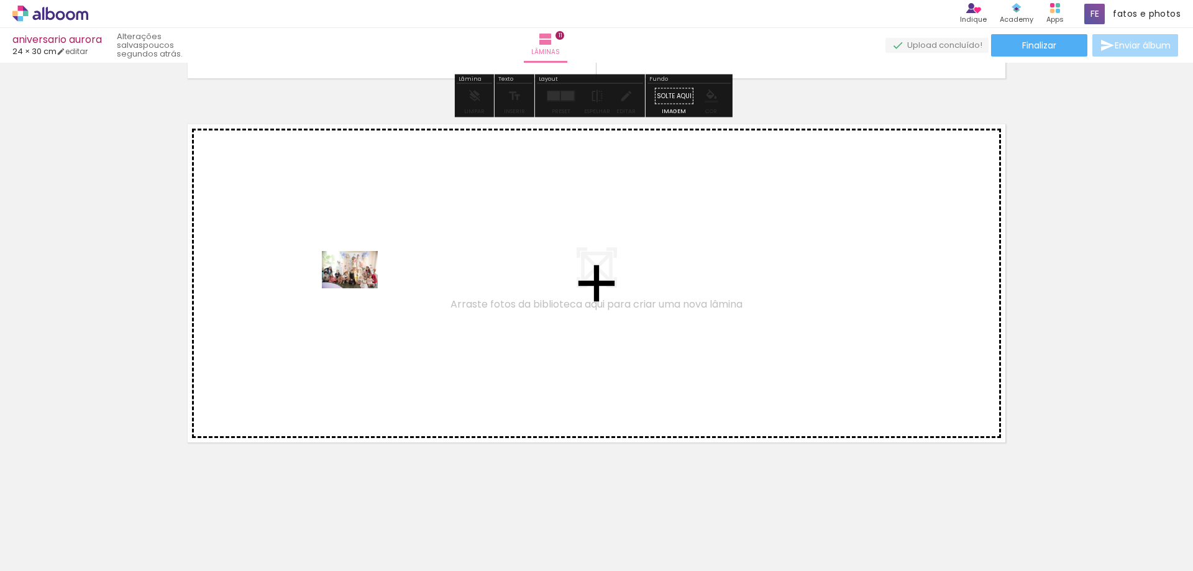
drag, startPoint x: 189, startPoint y: 531, endPoint x: 359, endPoint y: 288, distance: 296.6
click at [359, 288] on quentale-workspace at bounding box center [596, 285] width 1193 height 571
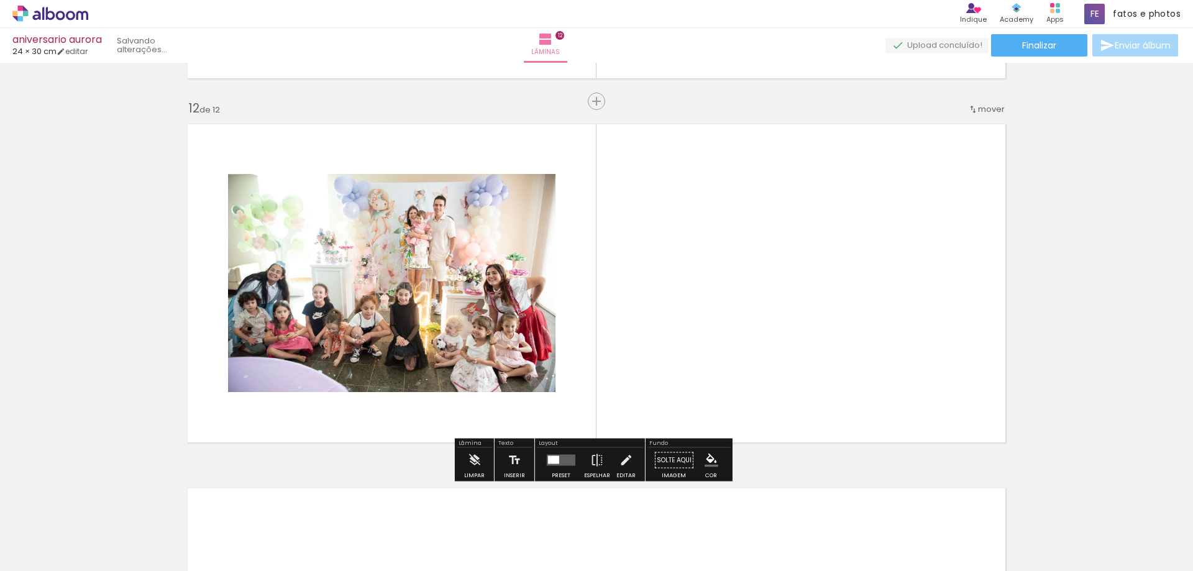
scroll to position [3991, 0]
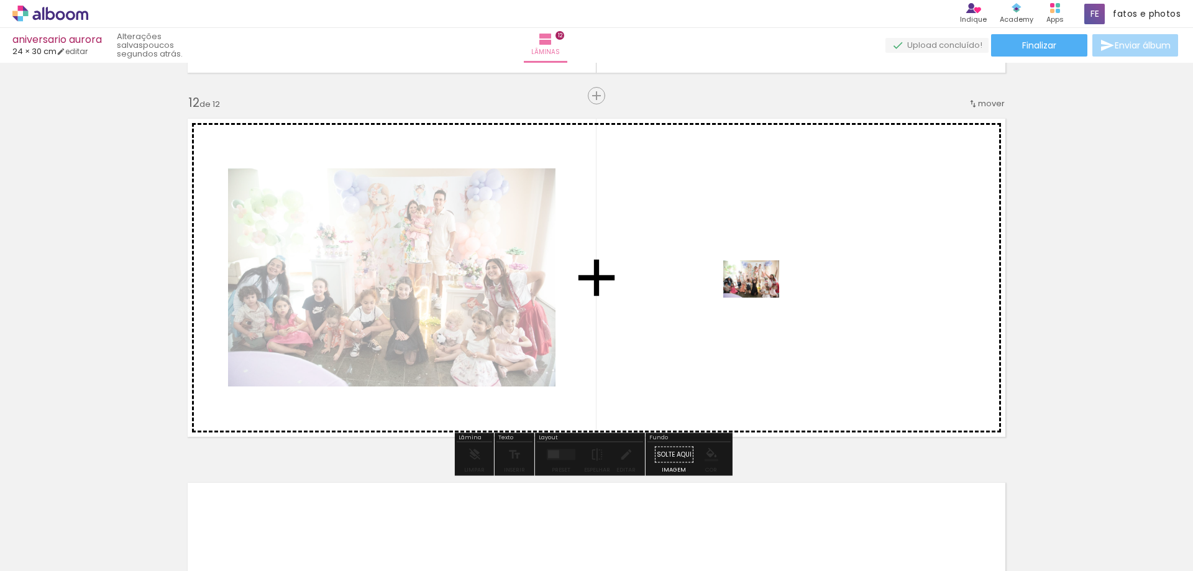
drag, startPoint x: 209, startPoint y: 532, endPoint x: 763, endPoint y: 297, distance: 602.0
click at [763, 297] on quentale-workspace at bounding box center [596, 285] width 1193 height 571
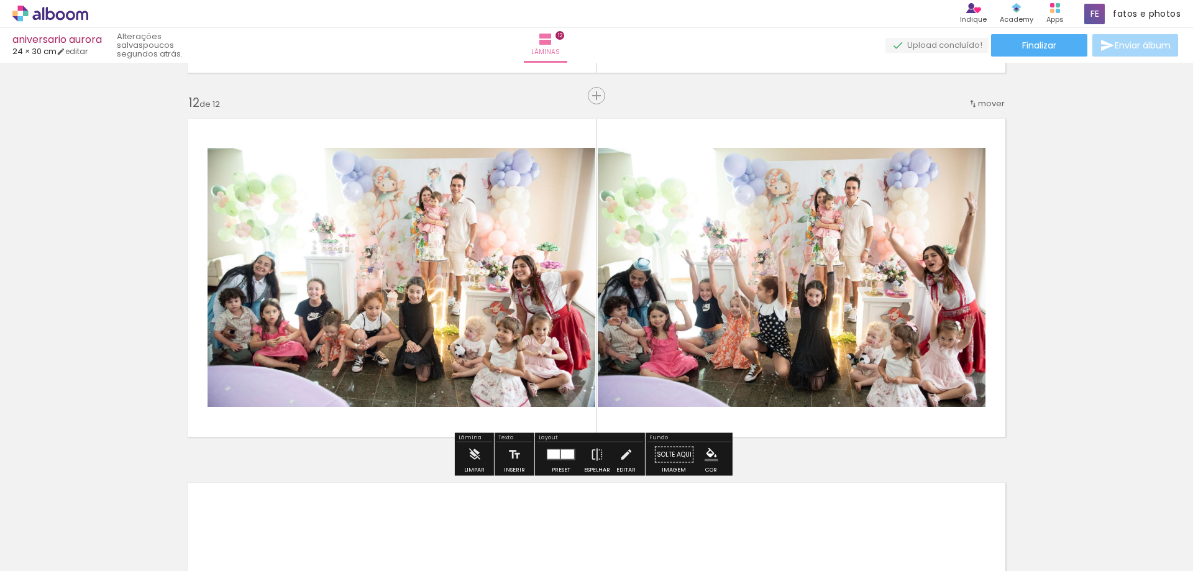
click at [799, 307] on quentale-photo at bounding box center [792, 277] width 388 height 259
click at [1045, 47] on span "Finalizar" at bounding box center [1039, 45] width 34 height 9
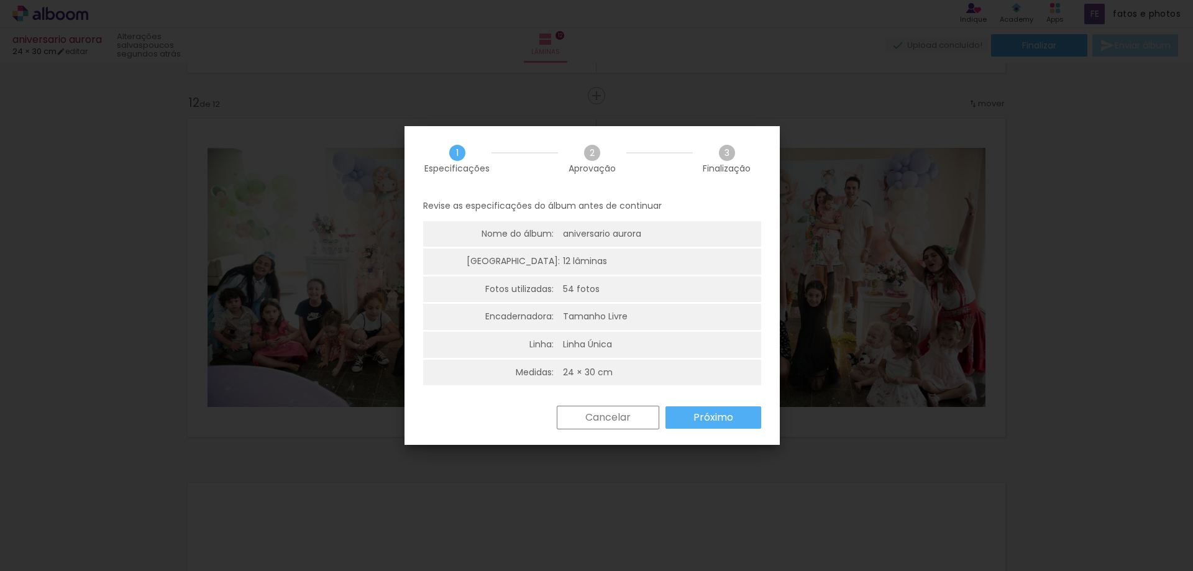
click at [0, 0] on slot "Próximo" at bounding box center [0, 0] width 0 height 0
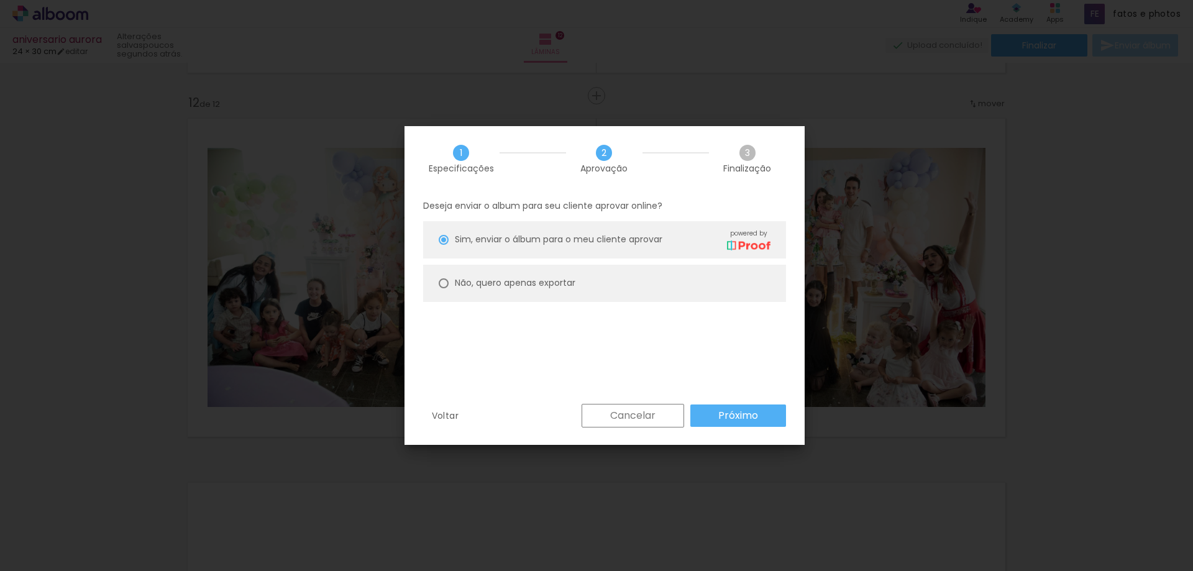
click at [0, 0] on slot "Não, quero apenas exportar" at bounding box center [0, 0] width 0 height 0
type paper-radio-button "on"
click at [0, 0] on slot "Próximo" at bounding box center [0, 0] width 0 height 0
type input "Alta, 300 DPI"
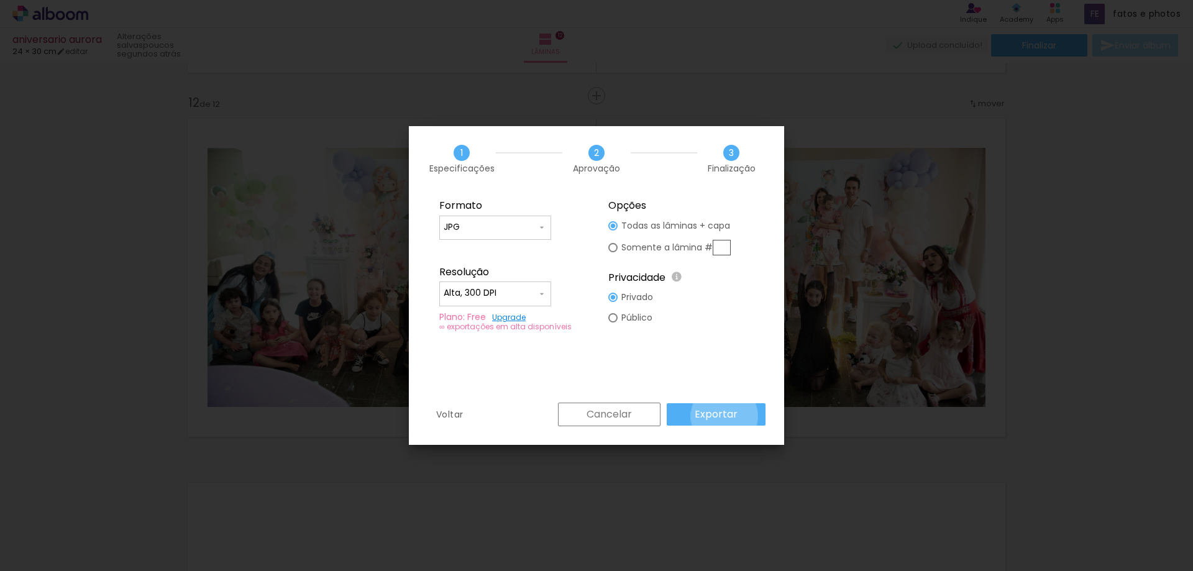
click at [0, 0] on slot "Exportar" at bounding box center [0, 0] width 0 height 0
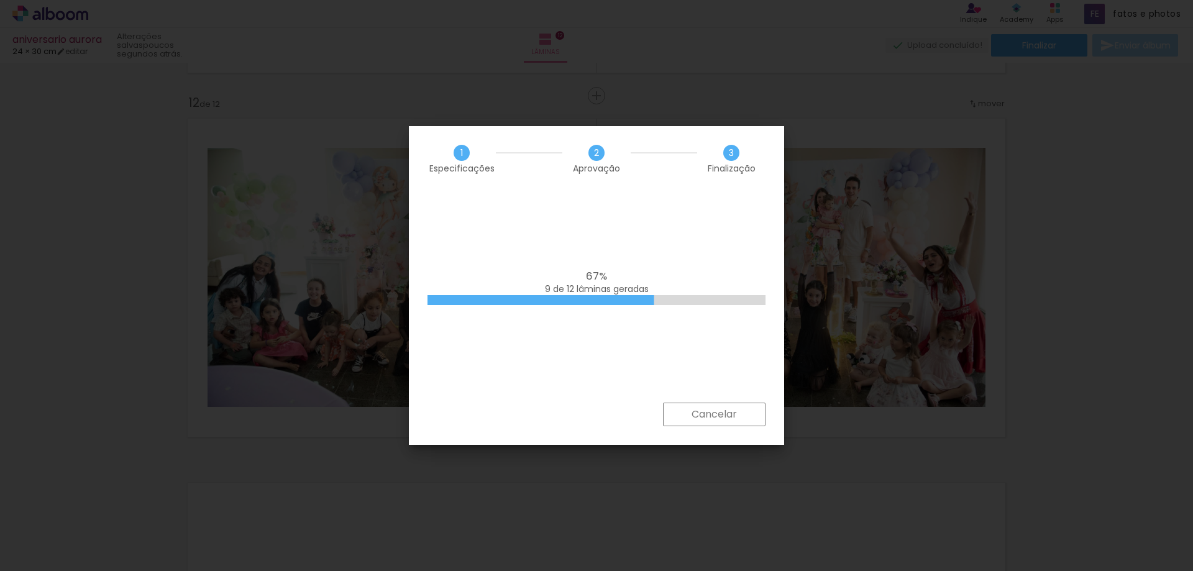
scroll to position [5280, 0]
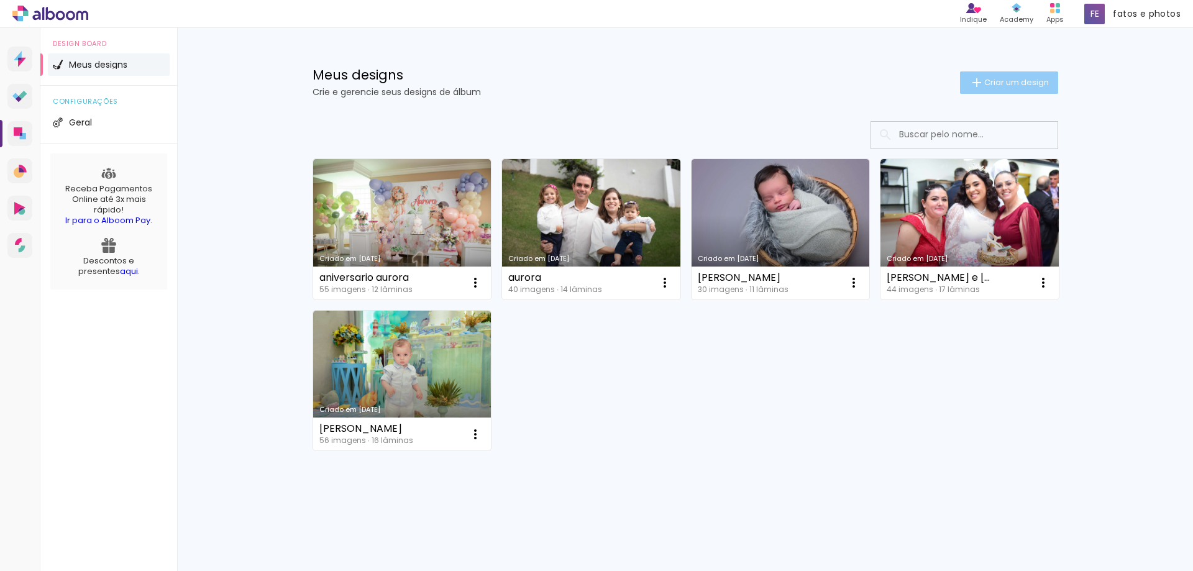
click at [1009, 79] on span "Criar um design" at bounding box center [1016, 82] width 65 height 8
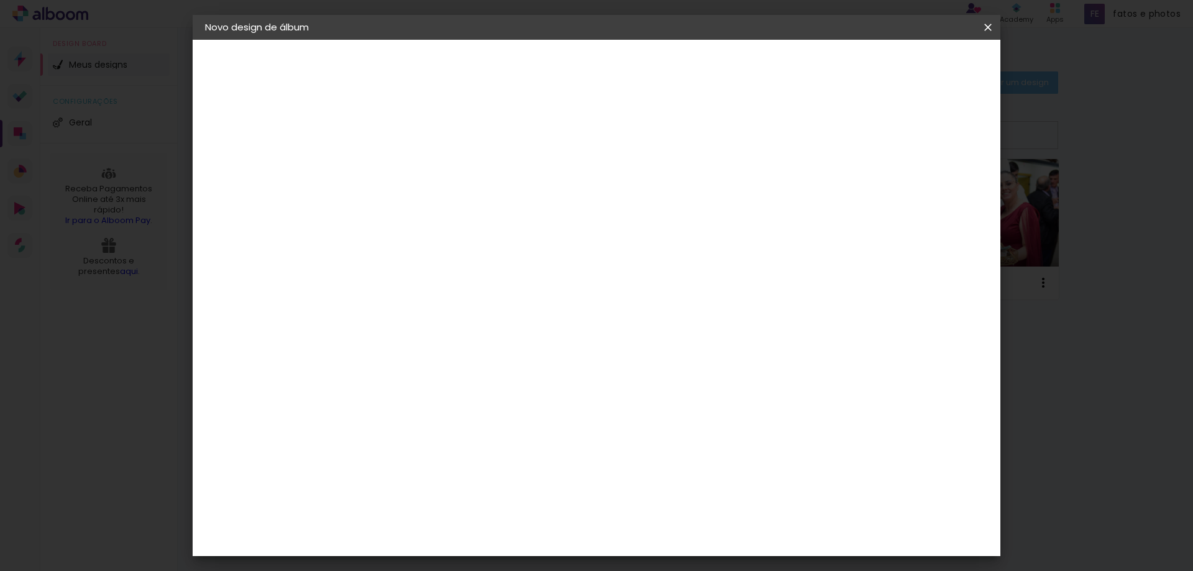
click at [408, 163] on input at bounding box center [408, 166] width 0 height 19
type input "[PERSON_NAME] e [PERSON_NAME]"
type paper-input "[PERSON_NAME] e [PERSON_NAME]"
click at [0, 0] on slot "Avançar" at bounding box center [0, 0] width 0 height 0
click at [0, 0] on slot "Tamanho Livre" at bounding box center [0, 0] width 0 height 0
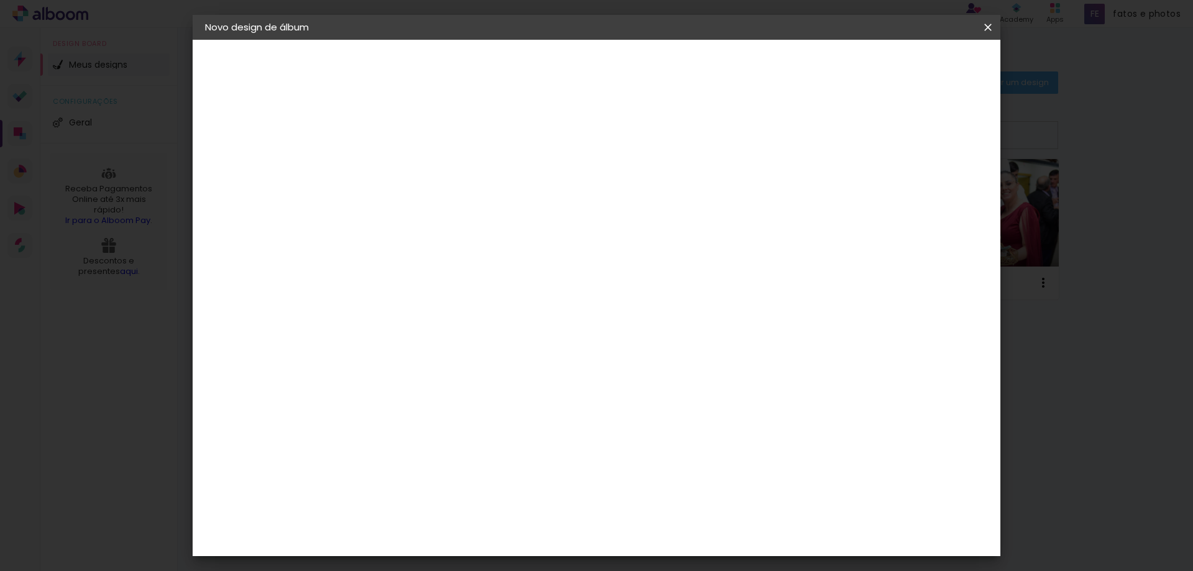
click at [0, 0] on slot "Avançar" at bounding box center [0, 0] width 0 height 0
drag, startPoint x: 680, startPoint y: 518, endPoint x: 657, endPoint y: 522, distance: 23.4
click at [657, 522] on input "60" at bounding box center [665, 518] width 32 height 19
type input "80"
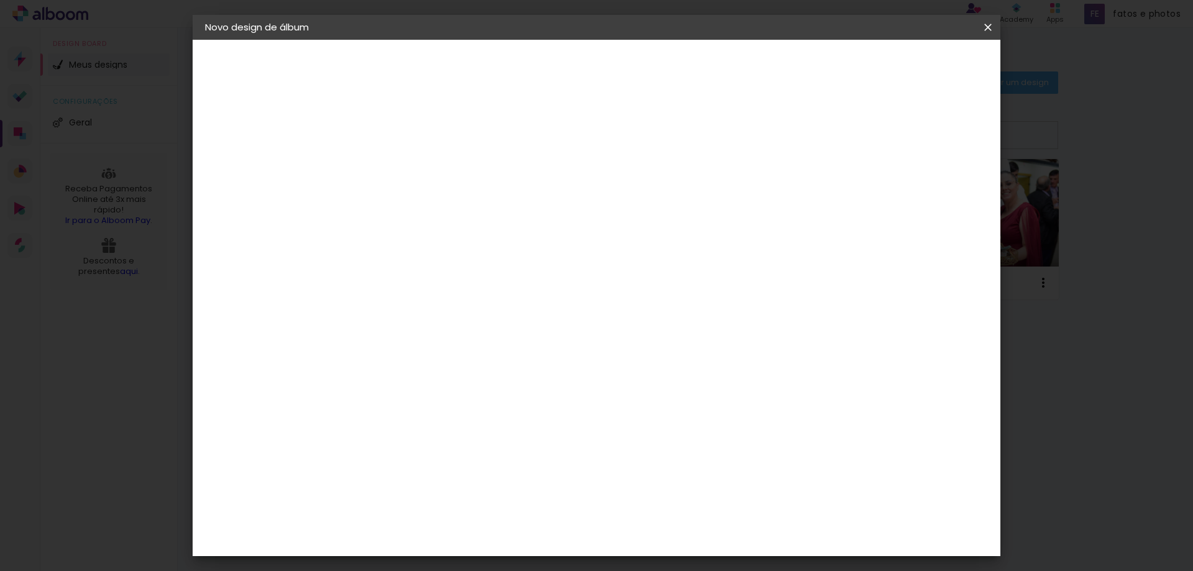
type paper-input "80"
click at [922, 72] on paper-button "Iniciar design" at bounding box center [881, 65] width 81 height 21
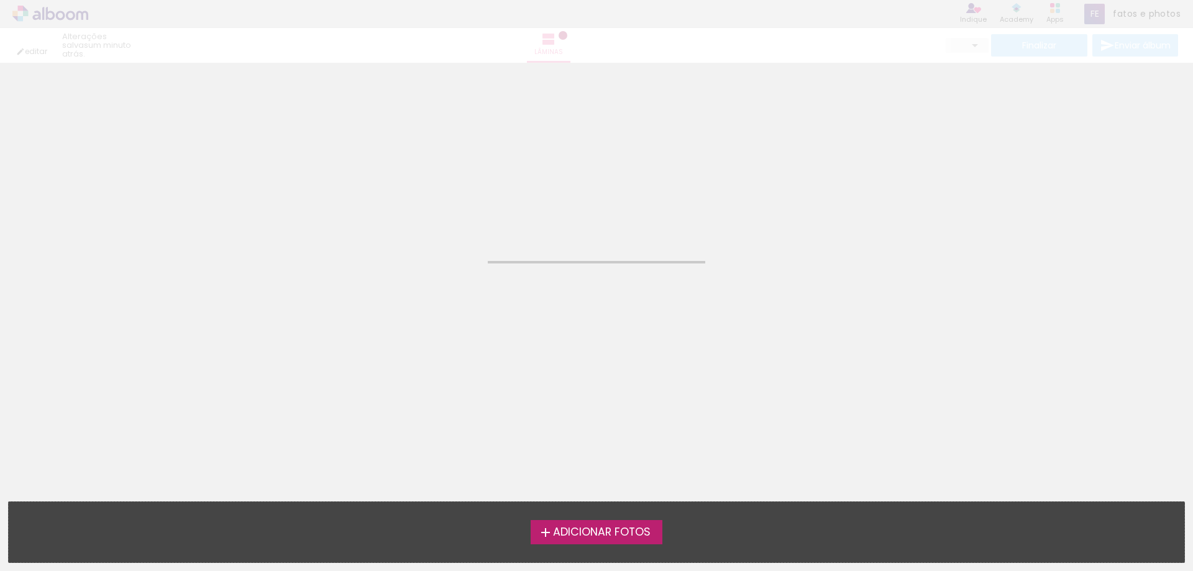
click at [580, 534] on span "Adicionar Fotos" at bounding box center [602, 532] width 98 height 11
click at [0, 0] on input "file" at bounding box center [0, 0] width 0 height 0
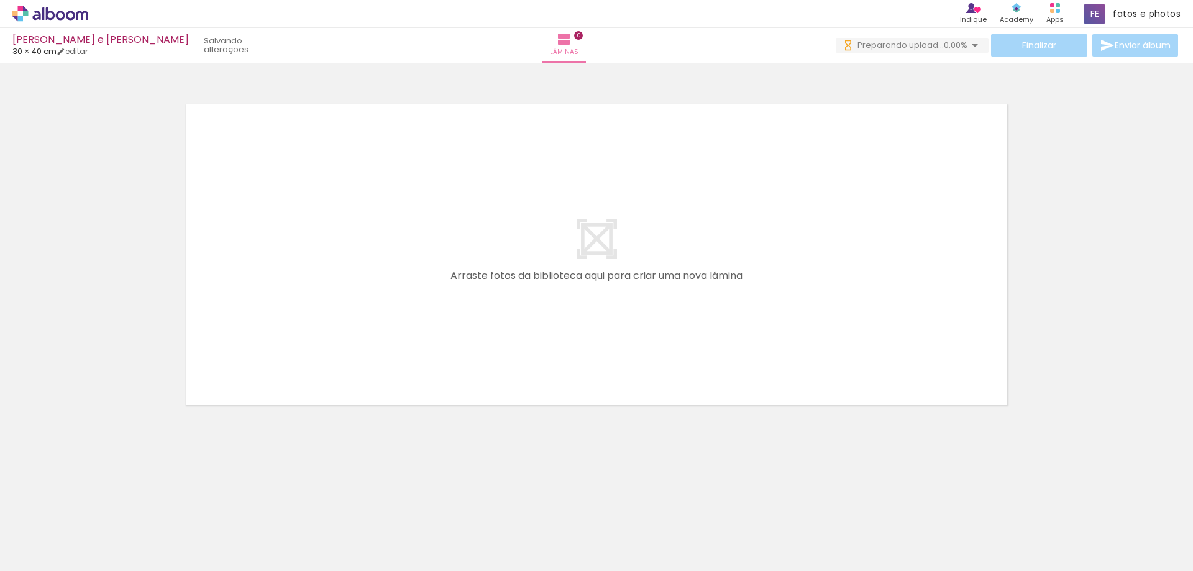
click at [50, 554] on span "Adicionar Fotos" at bounding box center [43, 554] width 37 height 14
click at [0, 0] on input "file" at bounding box center [0, 0] width 0 height 0
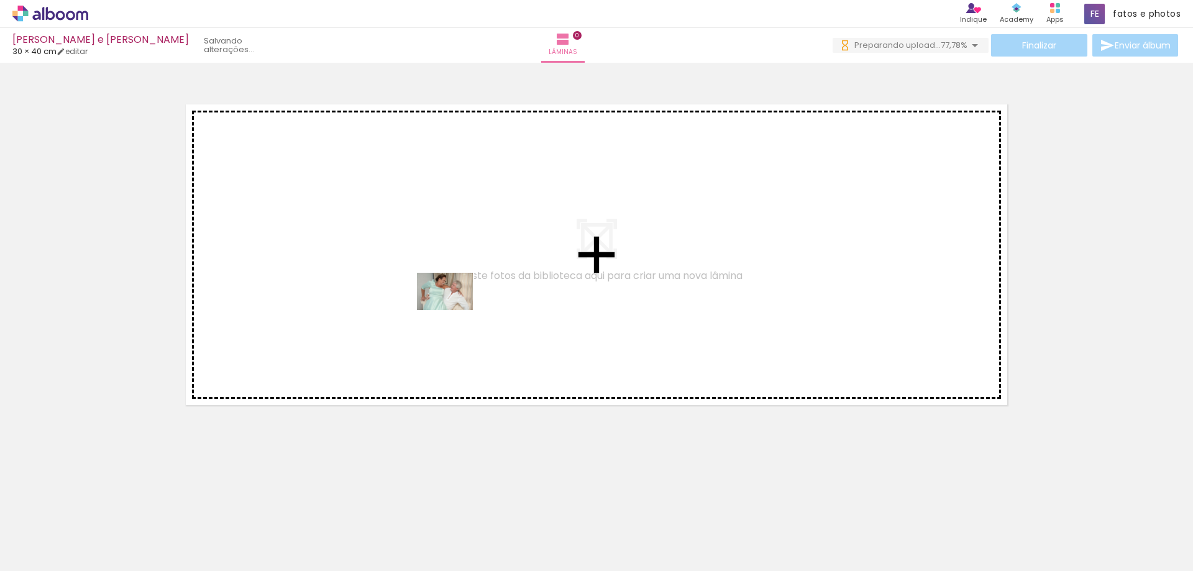
drag, startPoint x: 324, startPoint y: 417, endPoint x: 454, endPoint y: 310, distance: 169.0
click at [454, 310] on quentale-workspace at bounding box center [596, 285] width 1193 height 571
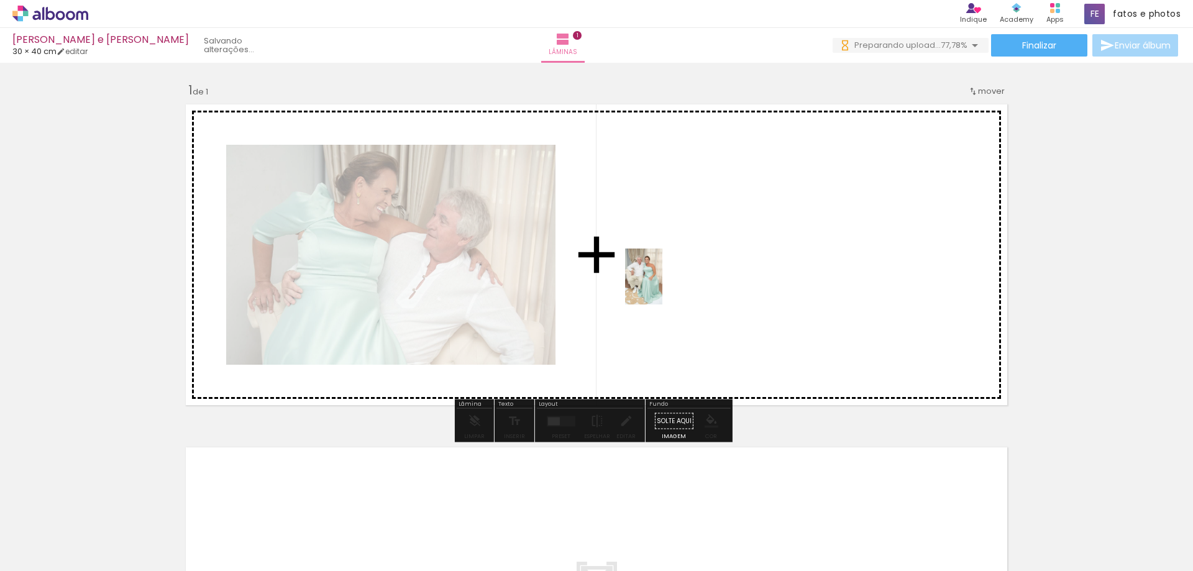
drag, startPoint x: 217, startPoint y: 535, endPoint x: 662, endPoint y: 286, distance: 510.0
click at [662, 286] on quentale-workspace at bounding box center [596, 285] width 1193 height 571
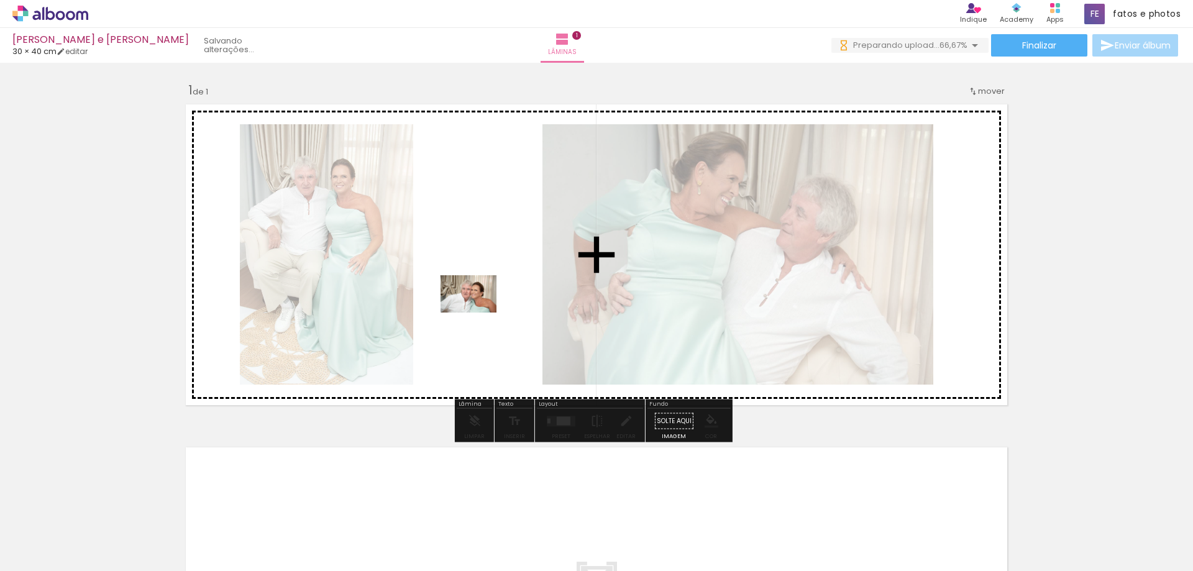
drag, startPoint x: 281, startPoint y: 543, endPoint x: 478, endPoint y: 312, distance: 303.6
click at [478, 312] on quentale-workspace at bounding box center [596, 285] width 1193 height 571
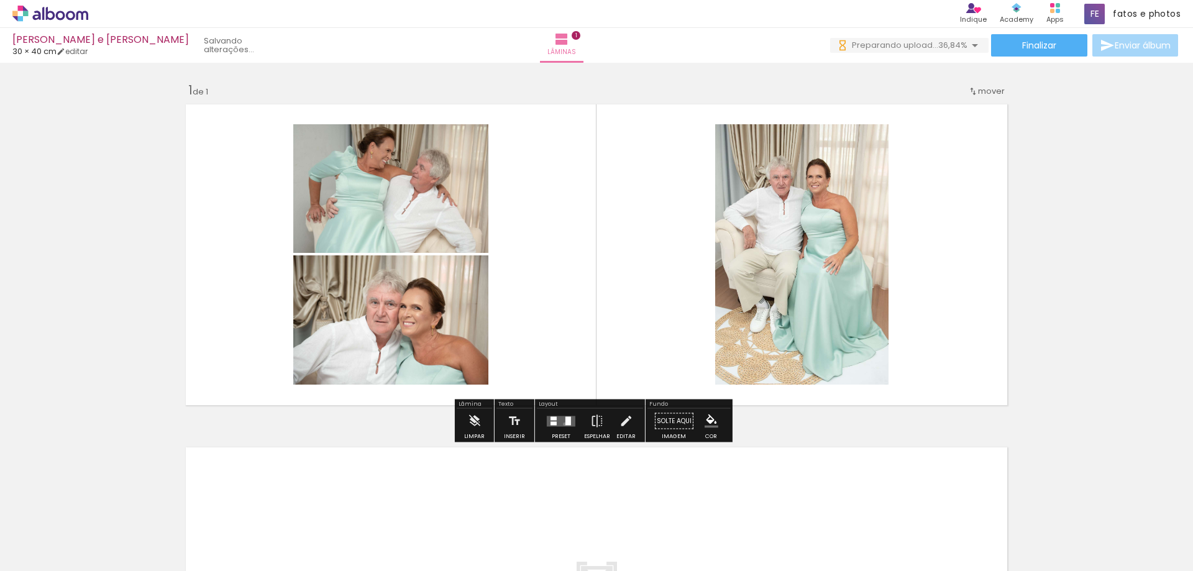
click at [562, 424] on quentale-layouter at bounding box center [561, 421] width 29 height 11
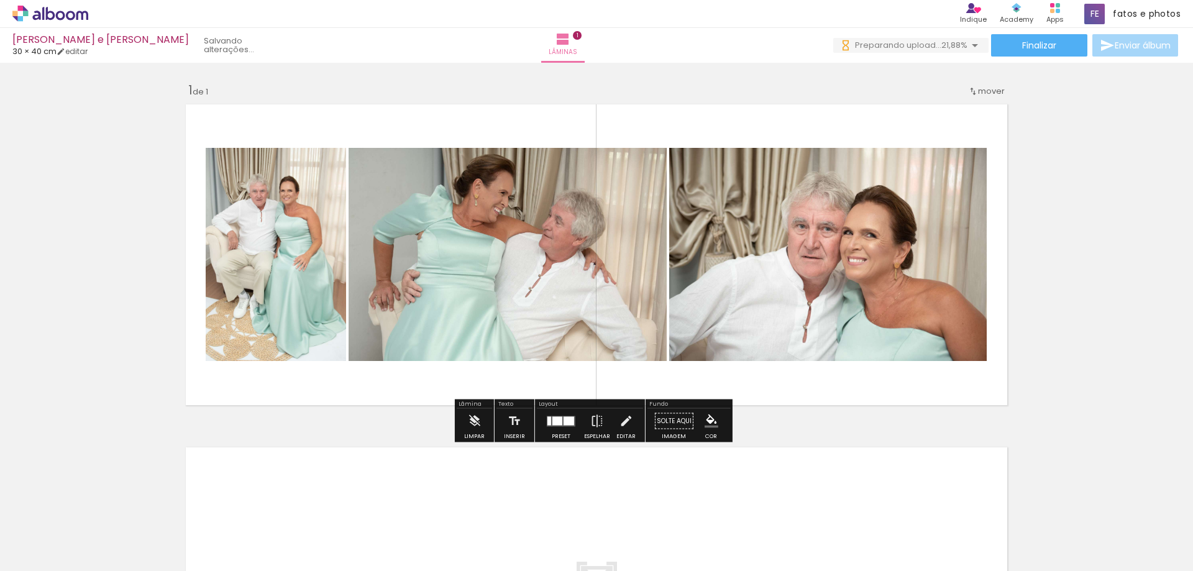
click at [284, 264] on quentale-photo at bounding box center [276, 254] width 140 height 213
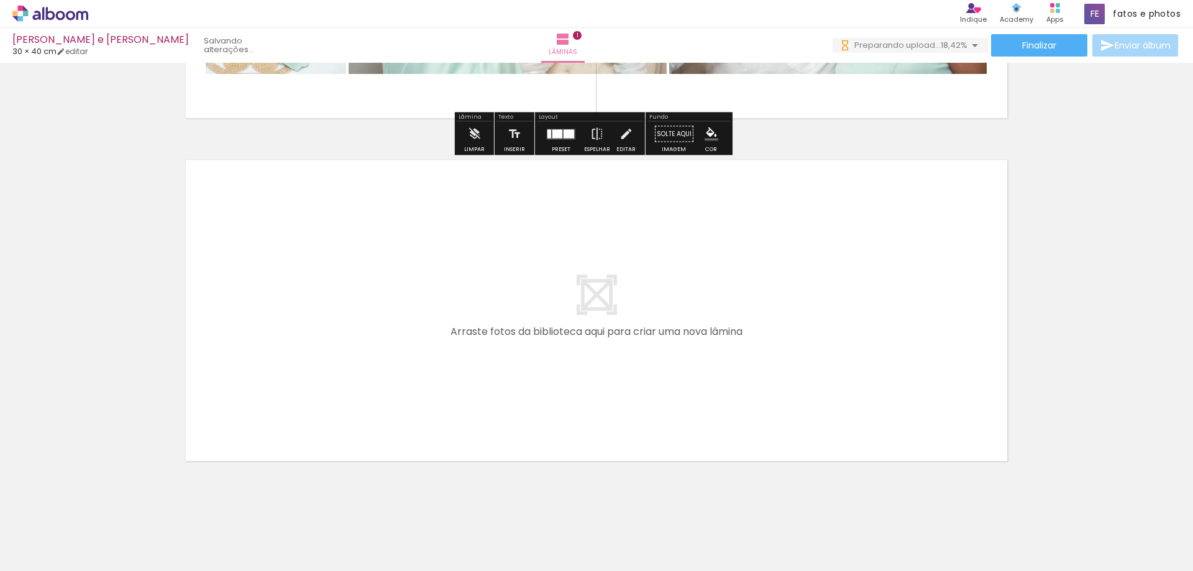
scroll to position [304, 0]
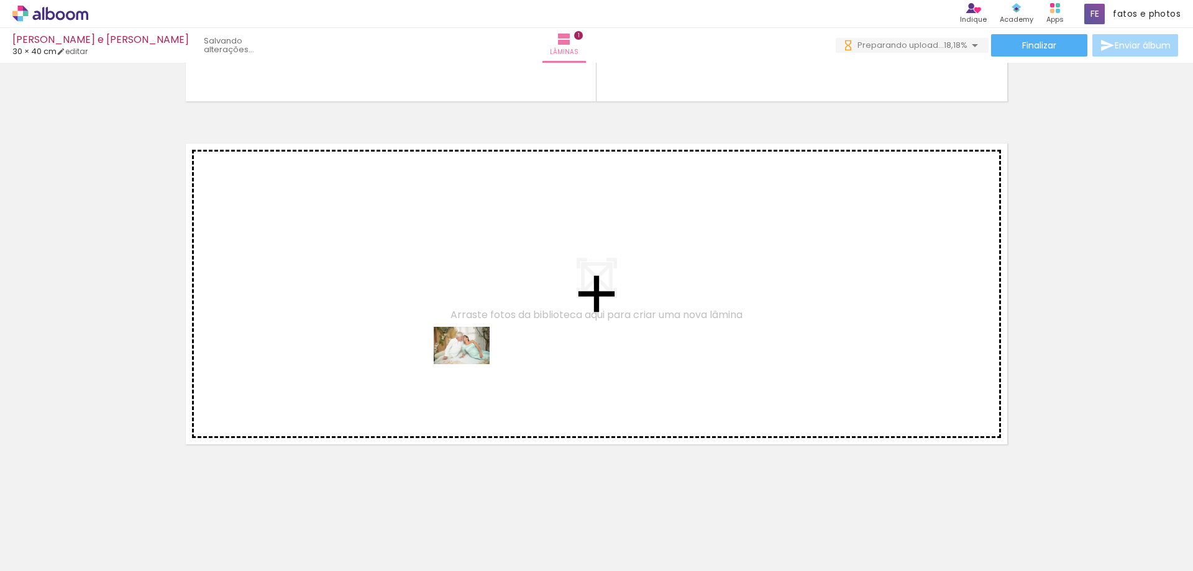
drag, startPoint x: 339, startPoint y: 537, endPoint x: 471, endPoint y: 364, distance: 217.5
click at [471, 364] on quentale-workspace at bounding box center [596, 285] width 1193 height 571
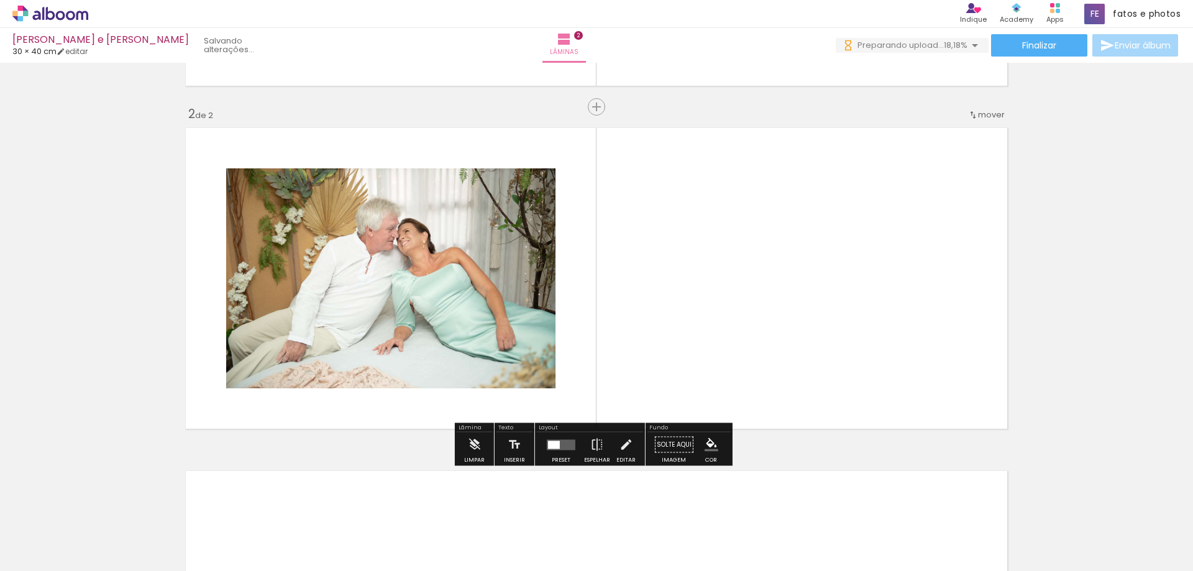
scroll to position [320, 0]
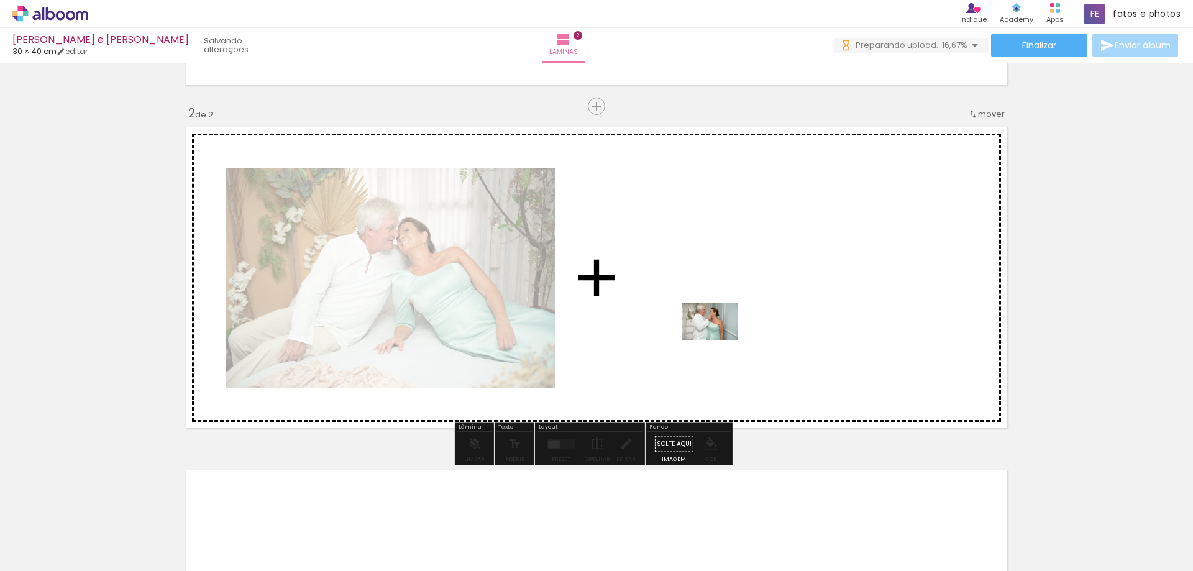
drag, startPoint x: 388, startPoint y: 536, endPoint x: 719, endPoint y: 339, distance: 385.2
click at [719, 339] on quentale-workspace at bounding box center [596, 285] width 1193 height 571
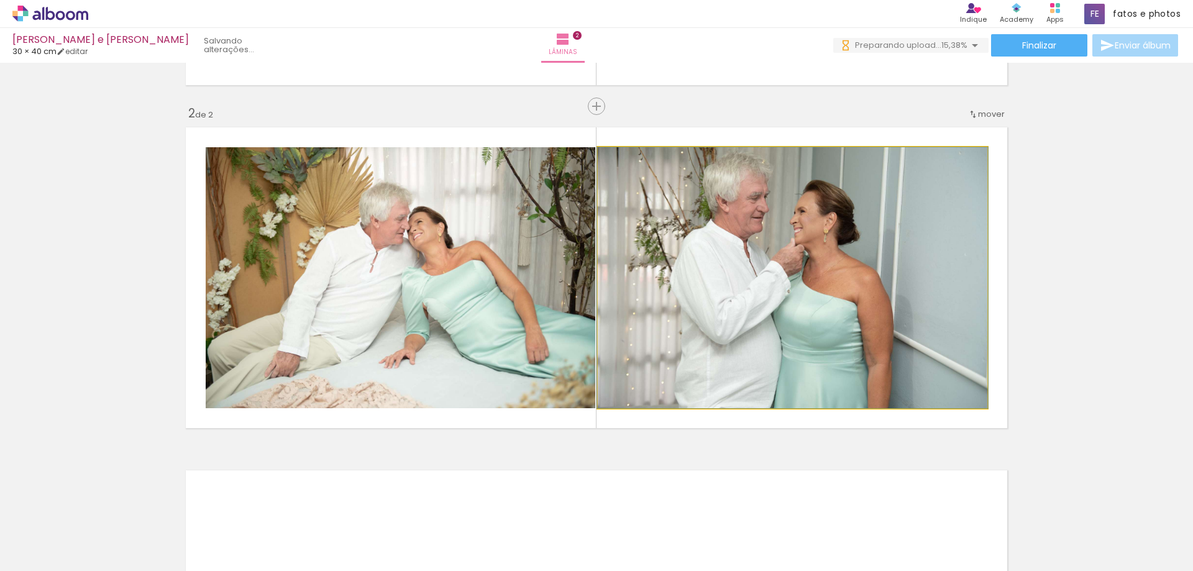
click at [737, 270] on quentale-photo at bounding box center [792, 277] width 389 height 261
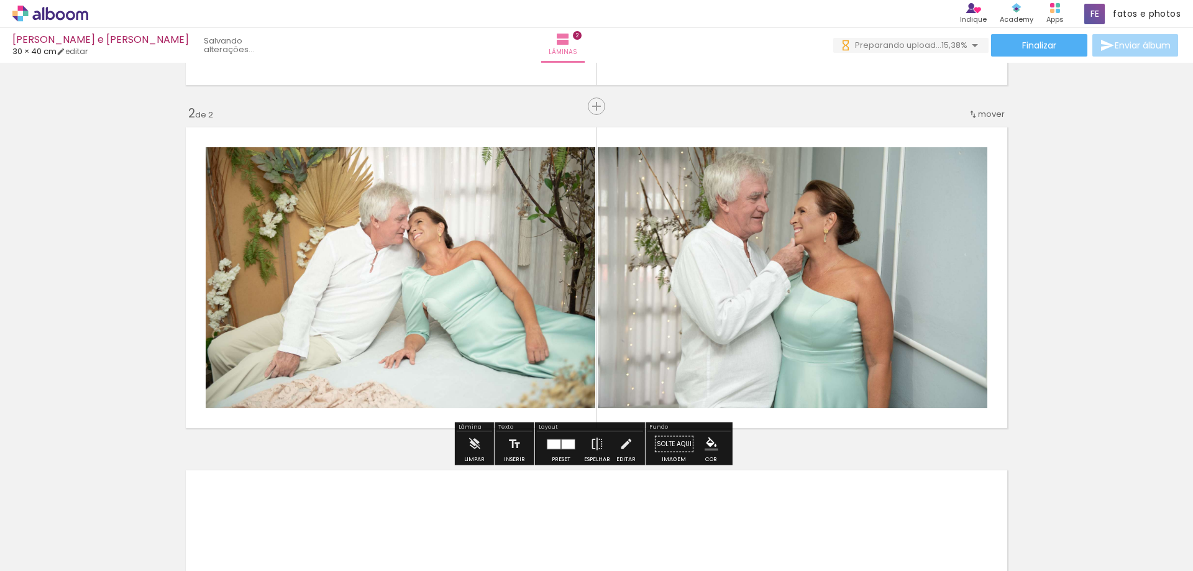
scroll to position [0, 0]
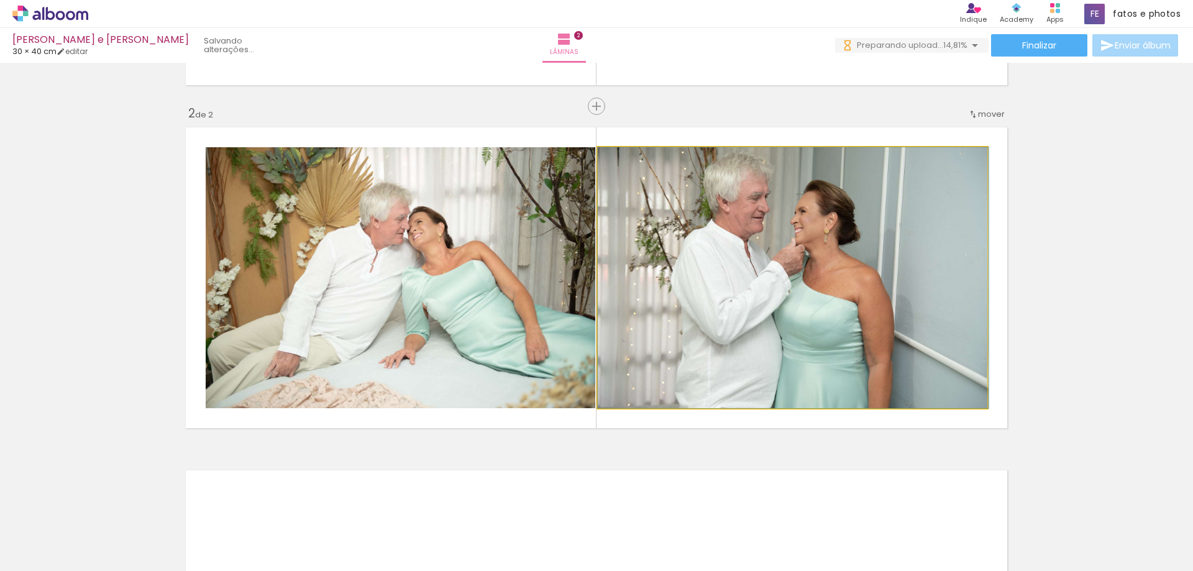
drag, startPoint x: 747, startPoint y: 273, endPoint x: 758, endPoint y: 280, distance: 13.6
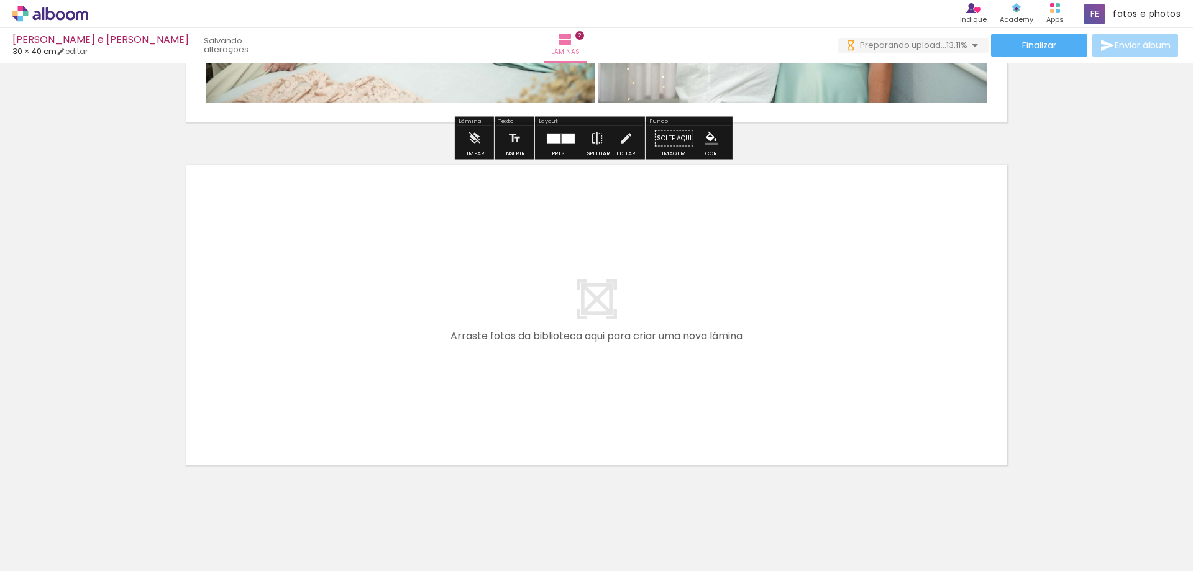
scroll to position [647, 0]
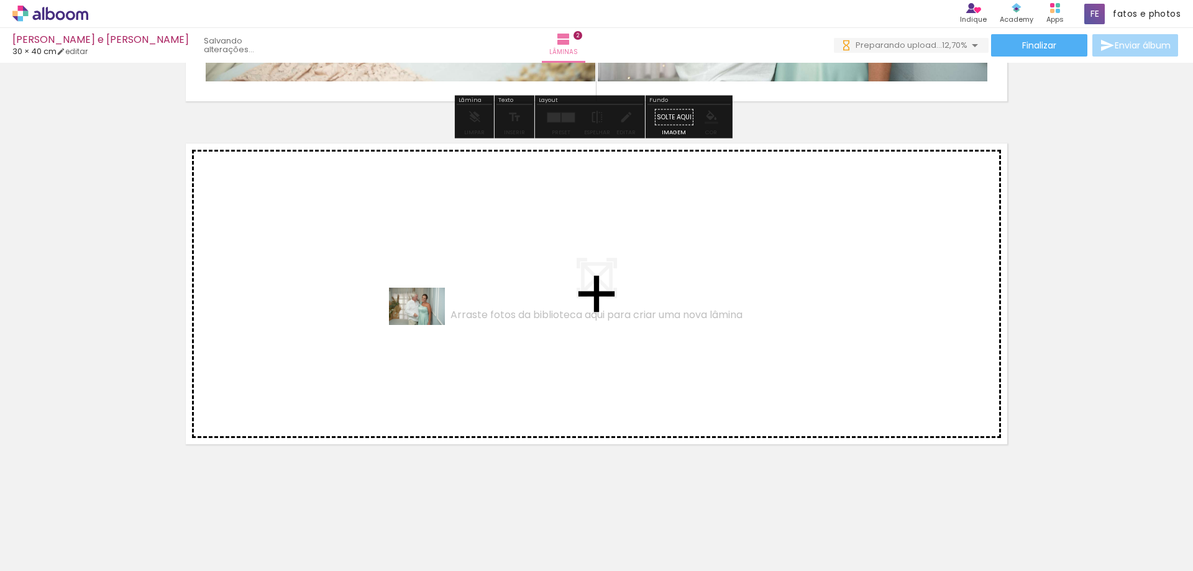
drag, startPoint x: 470, startPoint y: 536, endPoint x: 426, endPoint y: 325, distance: 215.6
click at [426, 325] on quentale-workspace at bounding box center [596, 285] width 1193 height 571
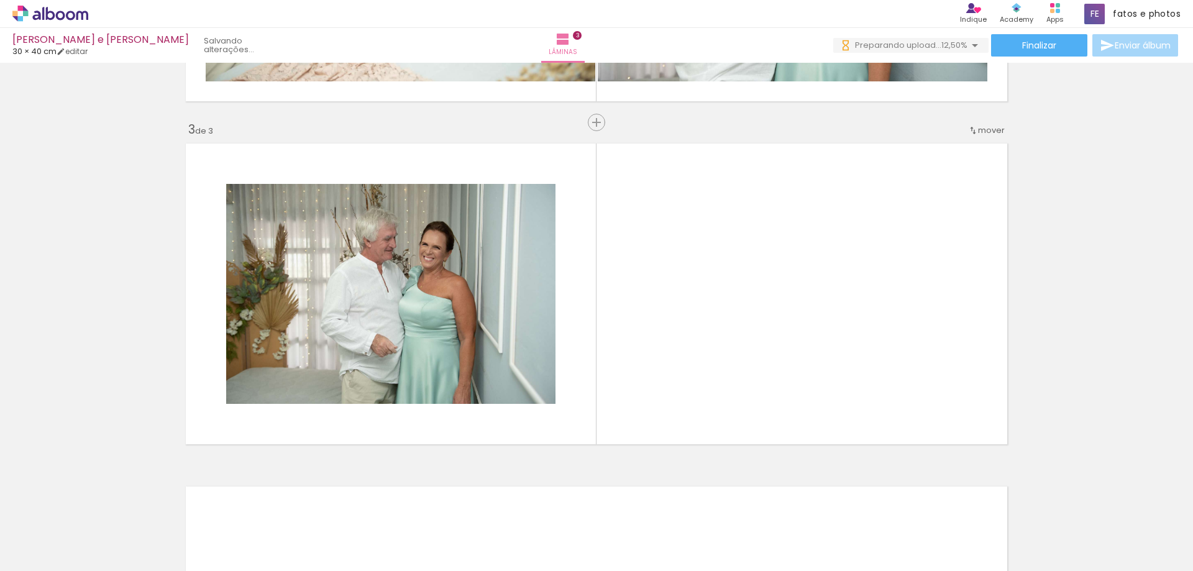
scroll to position [663, 0]
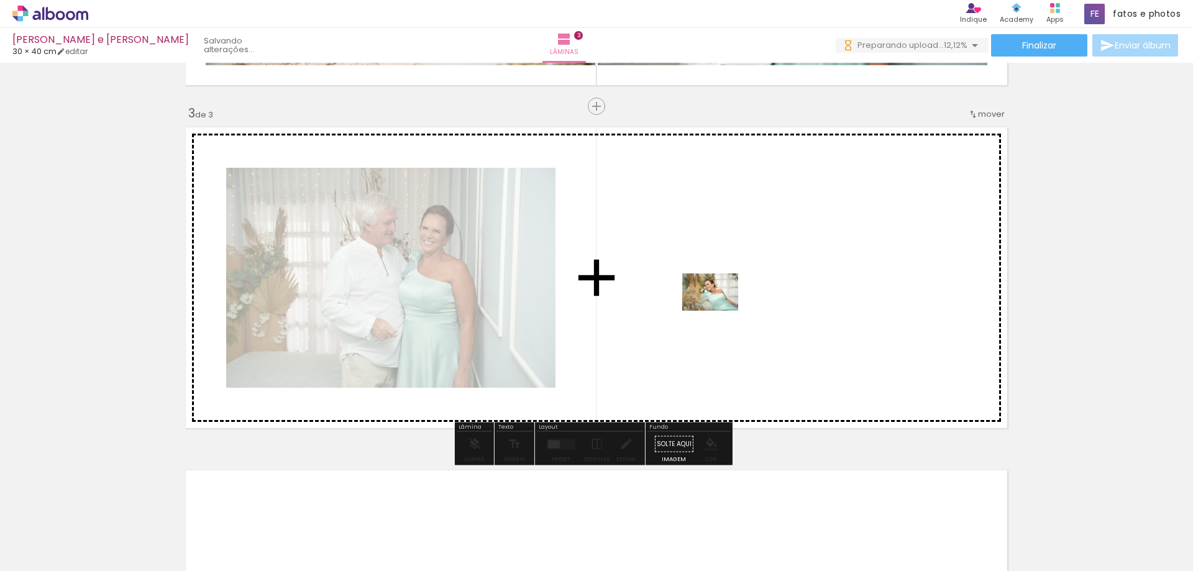
drag, startPoint x: 549, startPoint y: 537, endPoint x: 719, endPoint y: 311, distance: 283.5
click at [719, 311] on quentale-workspace at bounding box center [596, 285] width 1193 height 571
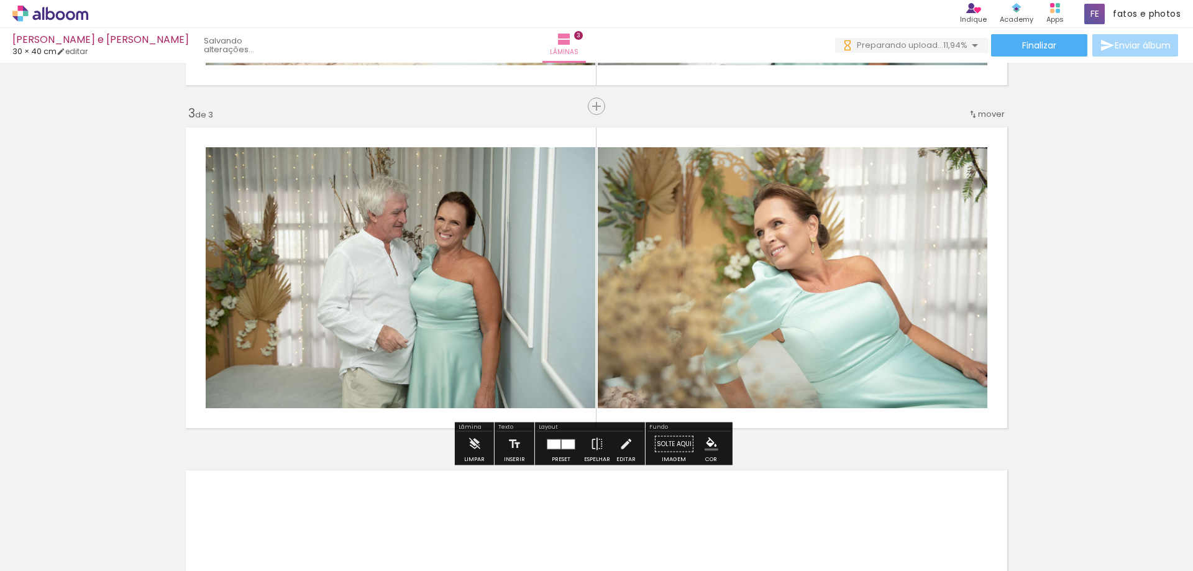
scroll to position [0, 0]
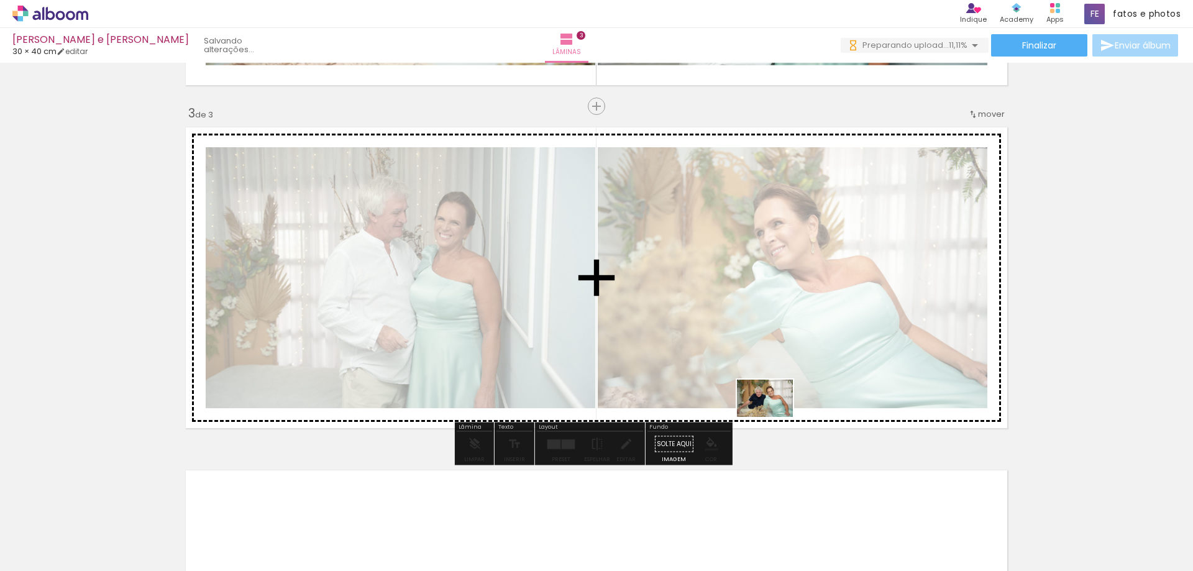
drag, startPoint x: 611, startPoint y: 535, endPoint x: 774, endPoint y: 417, distance: 201.0
click at [774, 417] on quentale-workspace at bounding box center [596, 285] width 1193 height 571
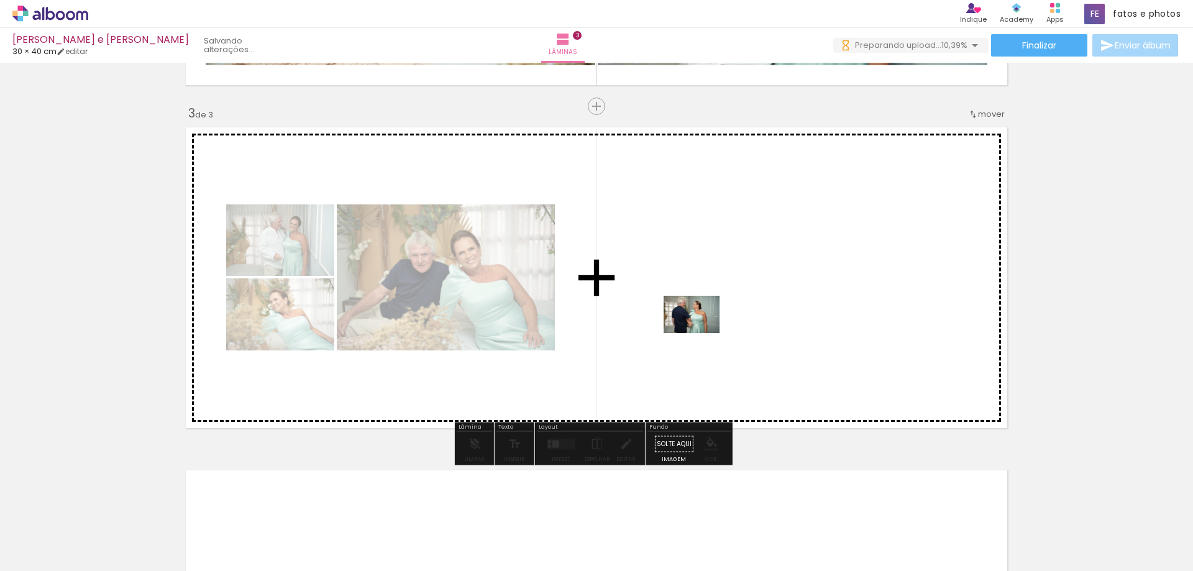
drag, startPoint x: 678, startPoint y: 534, endPoint x: 701, endPoint y: 333, distance: 201.9
click at [701, 333] on quentale-workspace at bounding box center [596, 285] width 1193 height 571
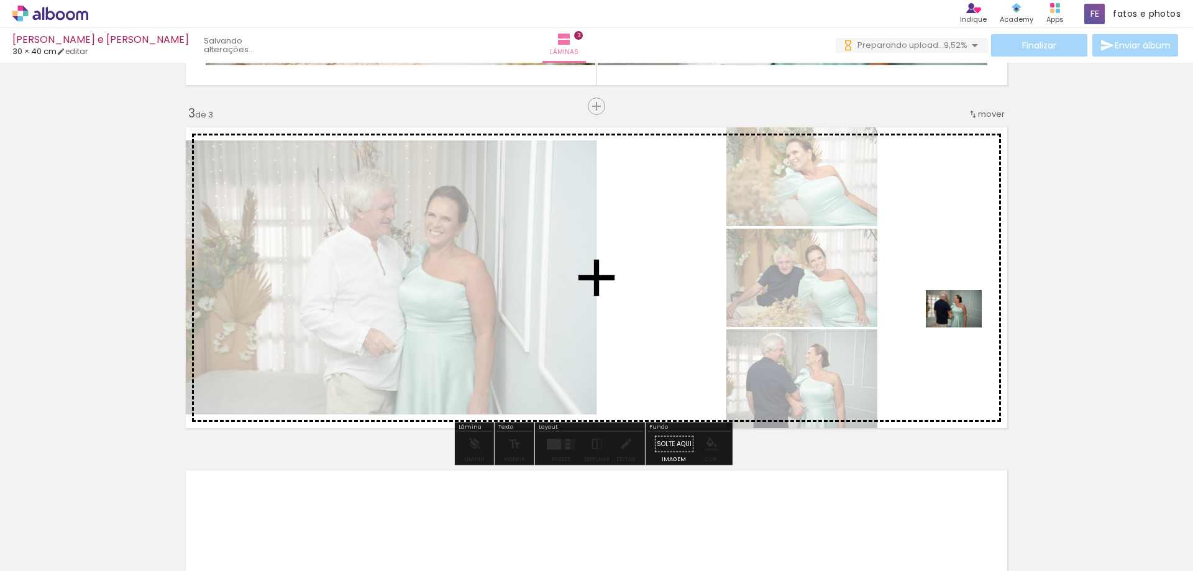
drag, startPoint x: 748, startPoint y: 534, endPoint x: 963, endPoint y: 327, distance: 297.4
click at [963, 327] on quentale-workspace at bounding box center [596, 285] width 1193 height 571
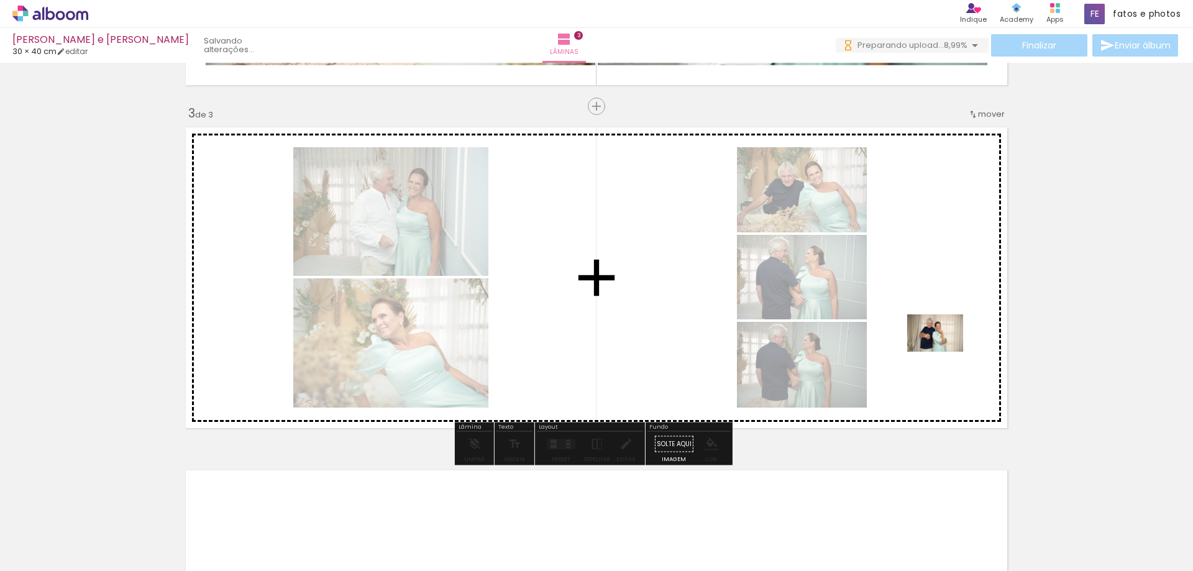
drag, startPoint x: 832, startPoint y: 540, endPoint x: 944, endPoint y: 352, distance: 219.4
click at [944, 352] on quentale-workspace at bounding box center [596, 285] width 1193 height 571
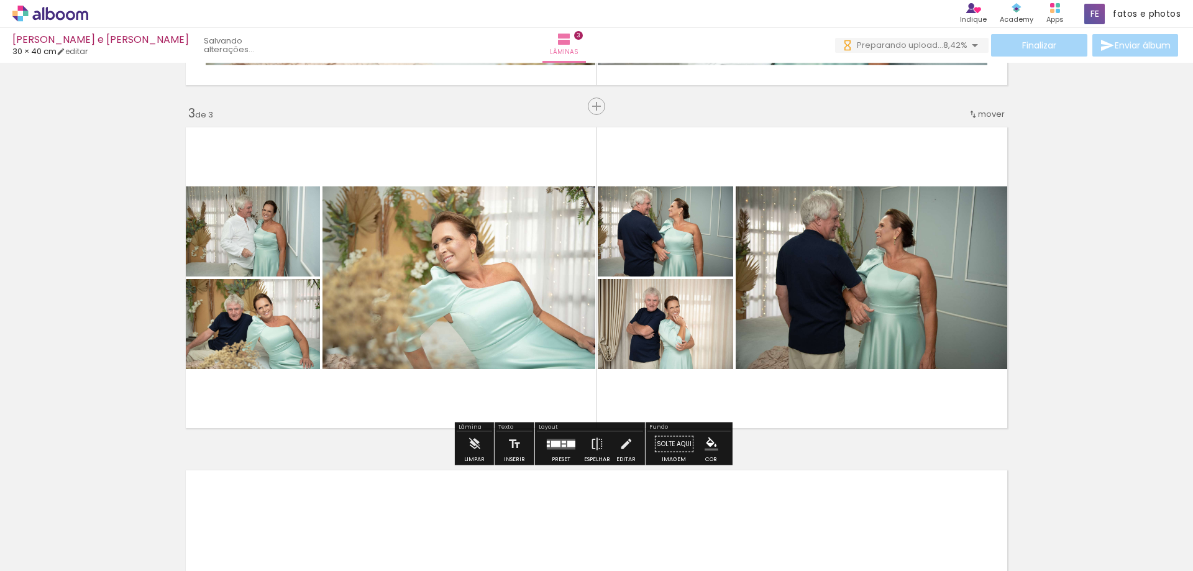
click at [904, 300] on quentale-photo at bounding box center [873, 277] width 277 height 183
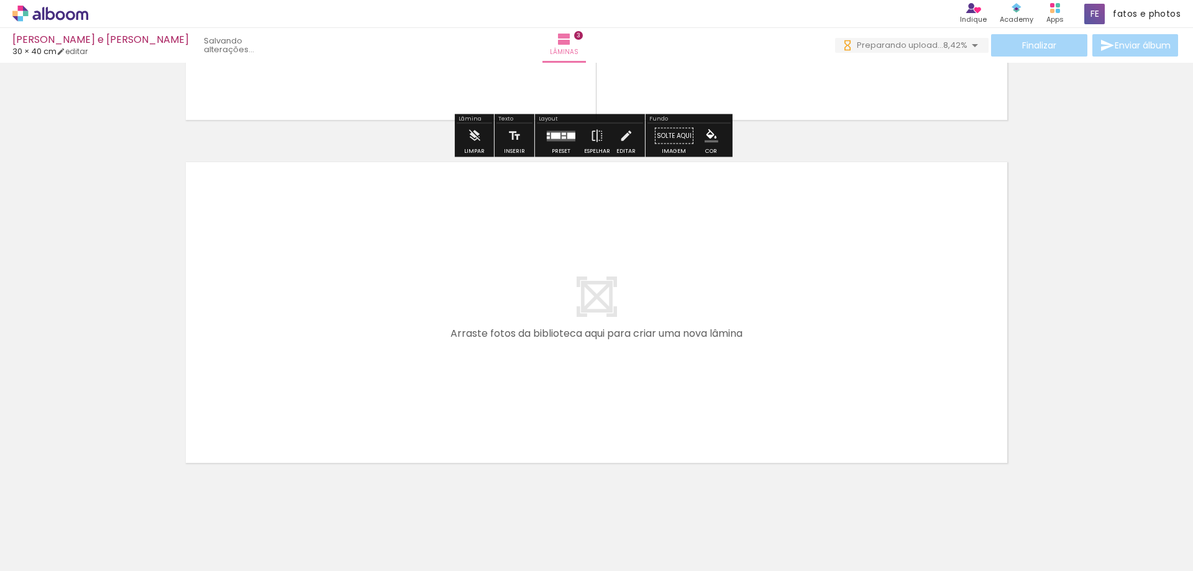
scroll to position [973, 0]
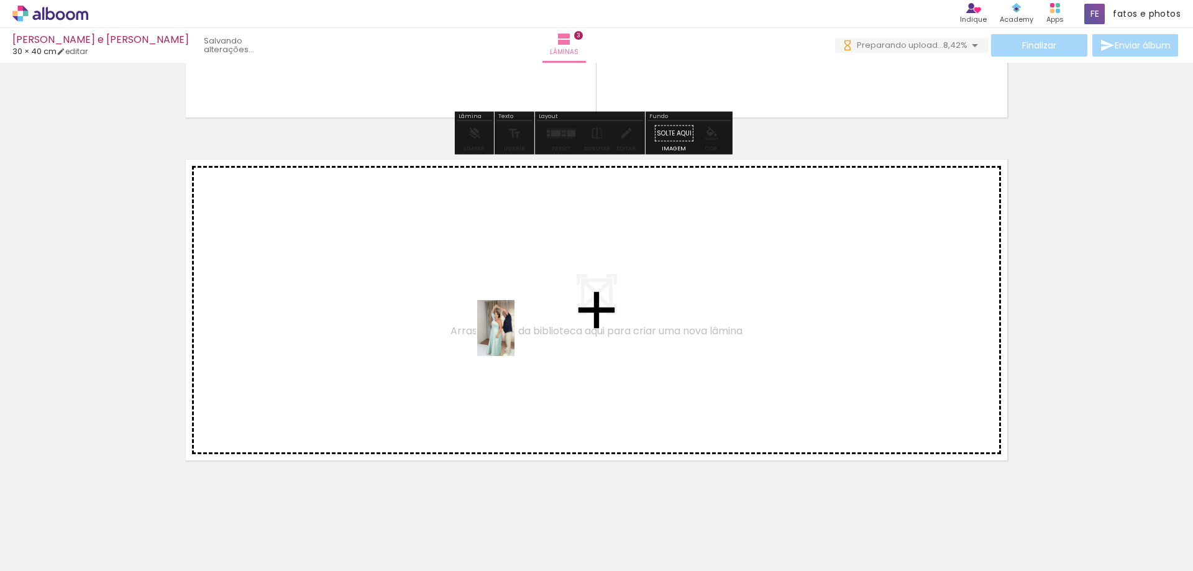
drag, startPoint x: 891, startPoint y: 536, endPoint x: 505, endPoint y: 336, distance: 435.0
click at [505, 336] on quentale-workspace at bounding box center [596, 285] width 1193 height 571
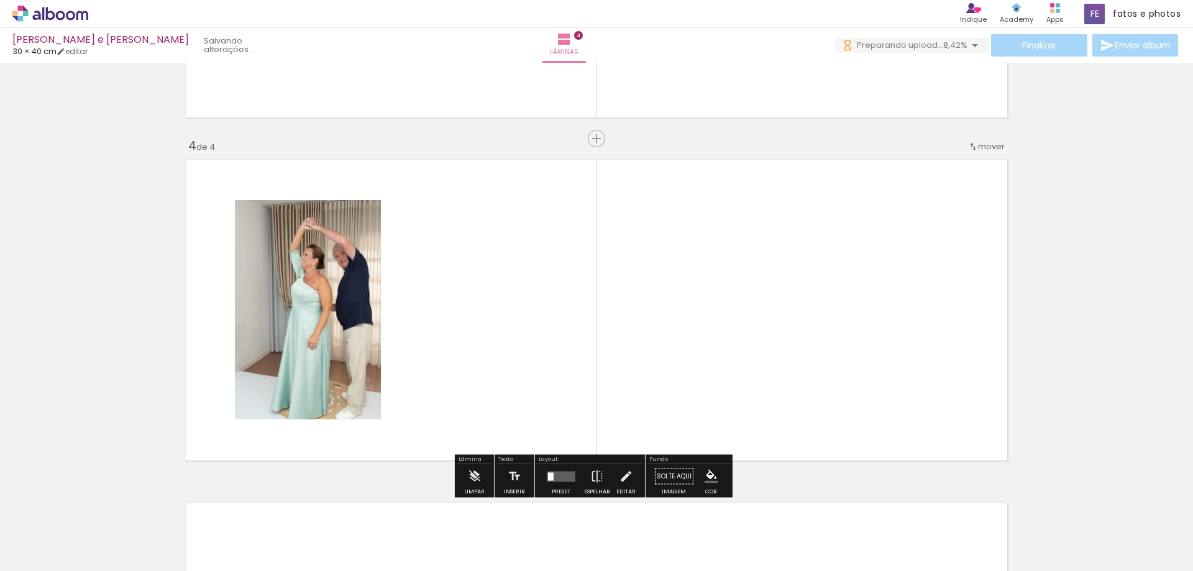
scroll to position [1006, 0]
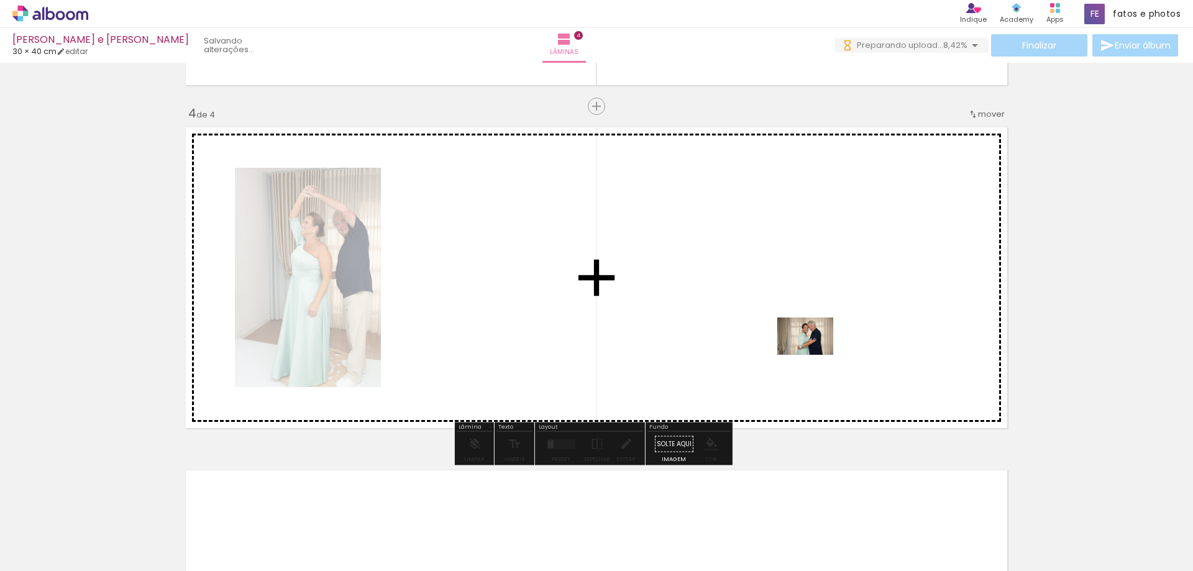
drag, startPoint x: 961, startPoint y: 540, endPoint x: 814, endPoint y: 355, distance: 236.6
click at [814, 355] on quentale-workspace at bounding box center [596, 285] width 1193 height 571
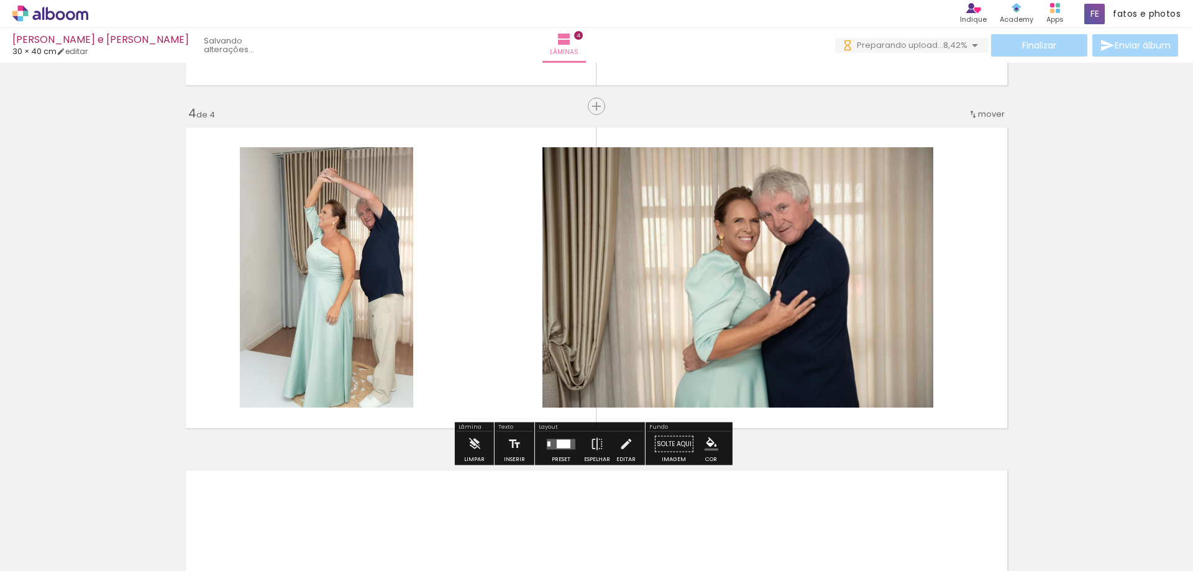
click at [561, 443] on div at bounding box center [564, 443] width 14 height 9
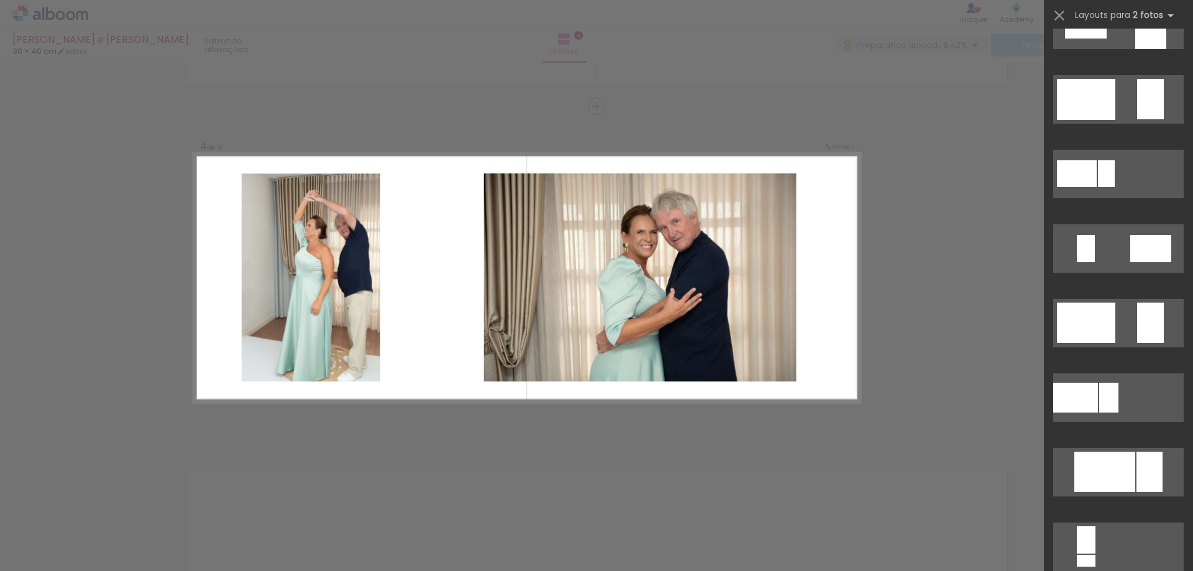
scroll to position [0, 0]
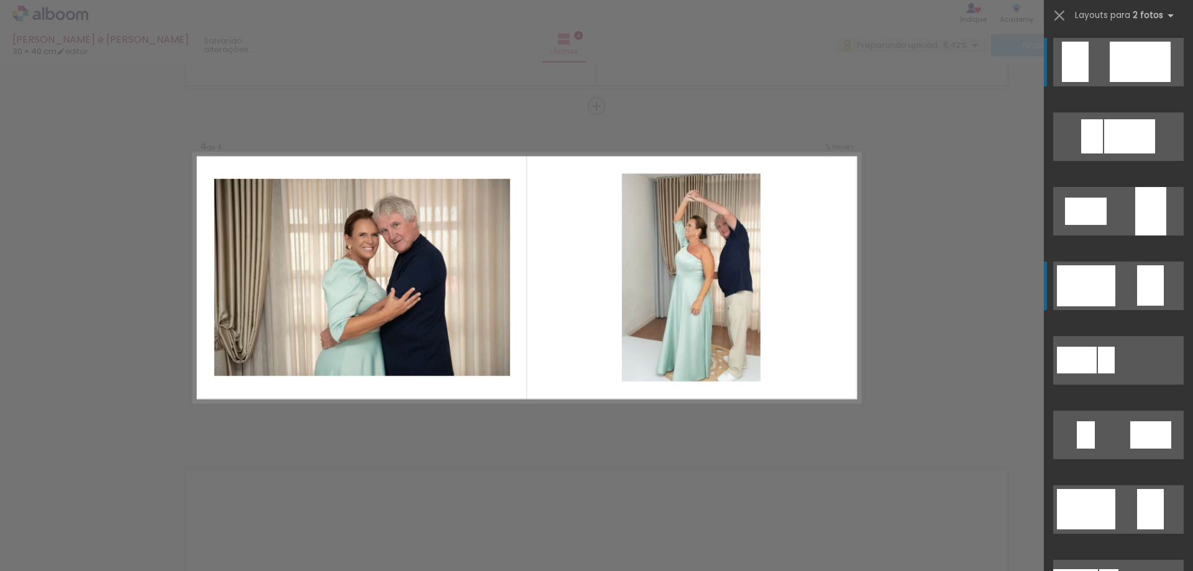
click at [1133, 82] on div at bounding box center [1139, 62] width 61 height 40
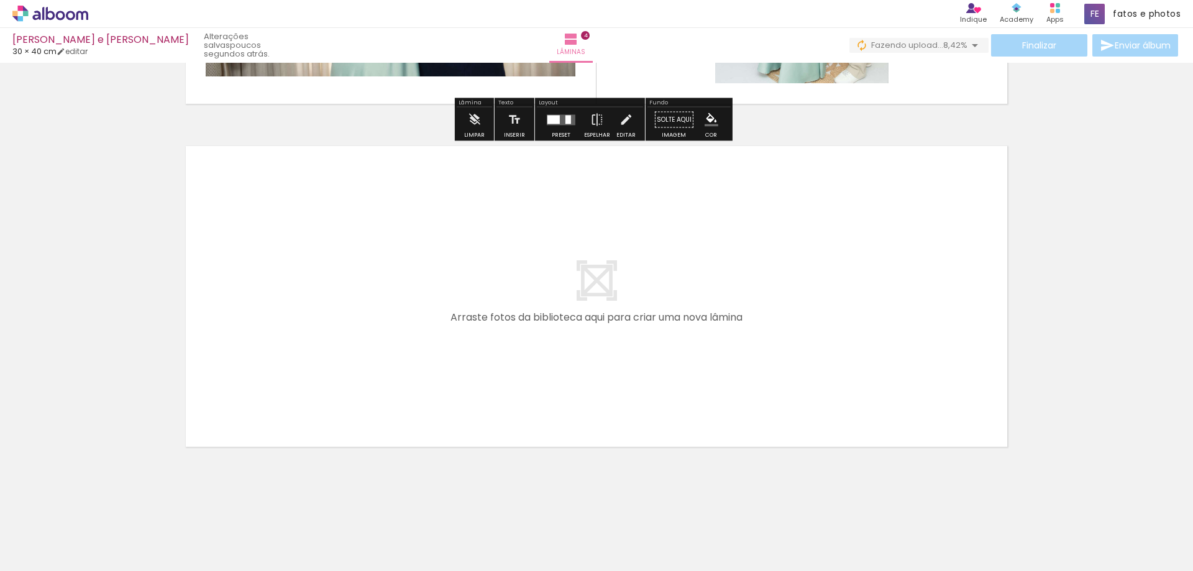
scroll to position [1332, 0]
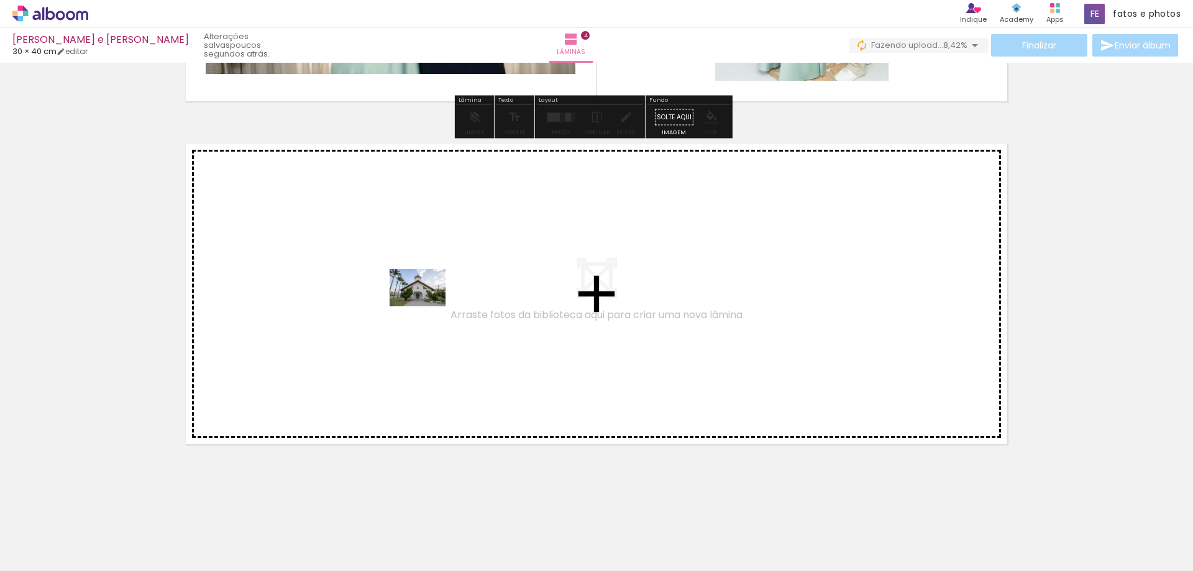
drag, startPoint x: 1042, startPoint y: 534, endPoint x: 427, endPoint y: 306, distance: 656.4
click at [427, 306] on quentale-workspace at bounding box center [596, 285] width 1193 height 571
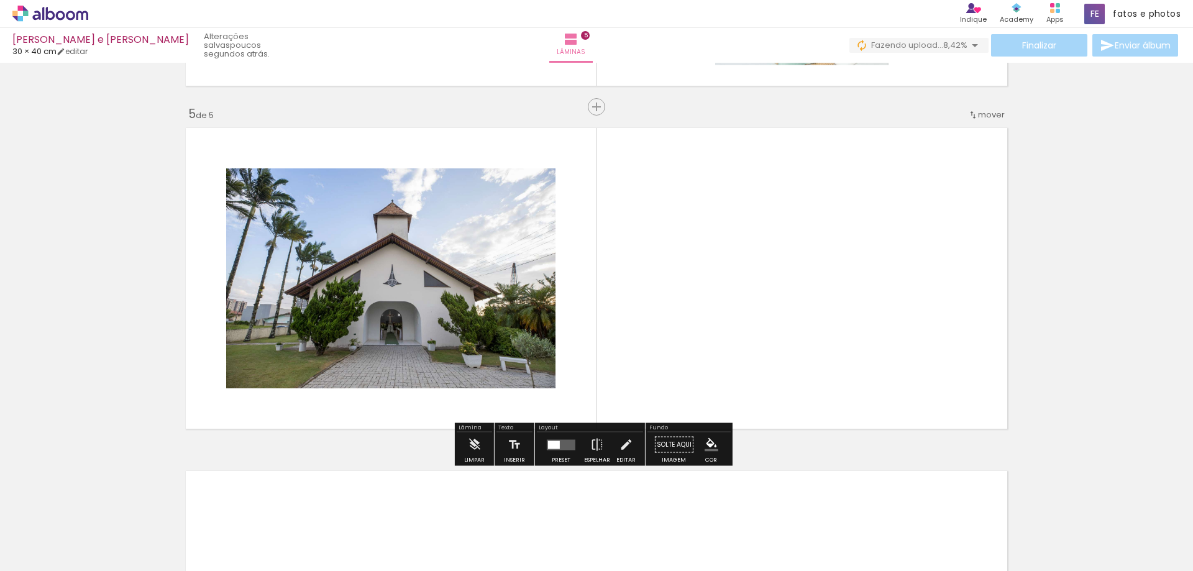
scroll to position [1348, 0]
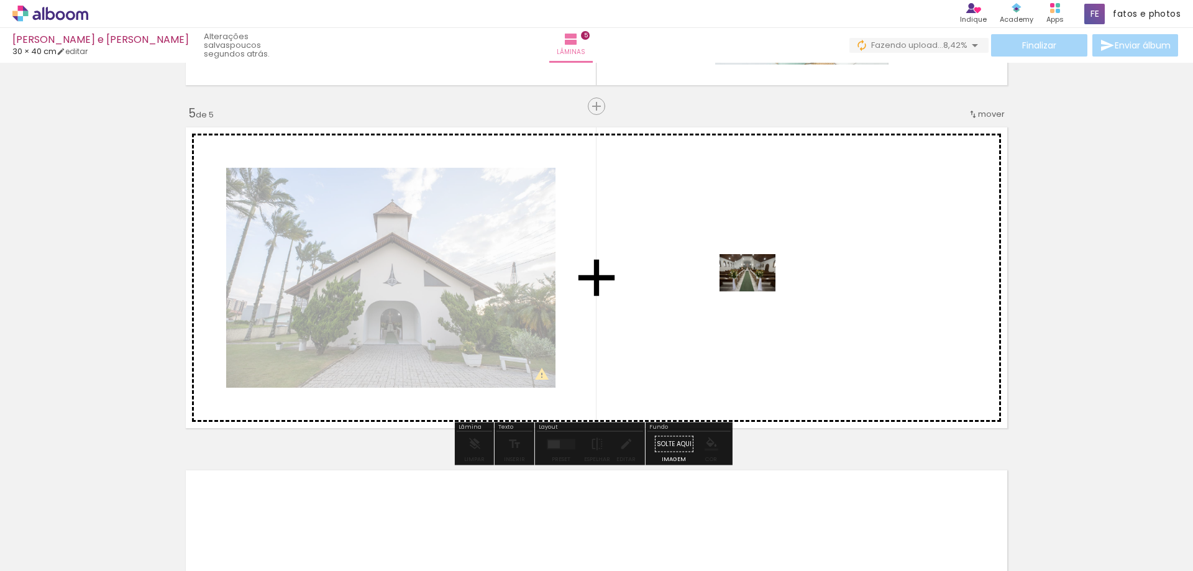
drag, startPoint x: 1111, startPoint y: 537, endPoint x: 752, endPoint y: 289, distance: 435.9
click at [752, 289] on quentale-workspace at bounding box center [596, 285] width 1193 height 571
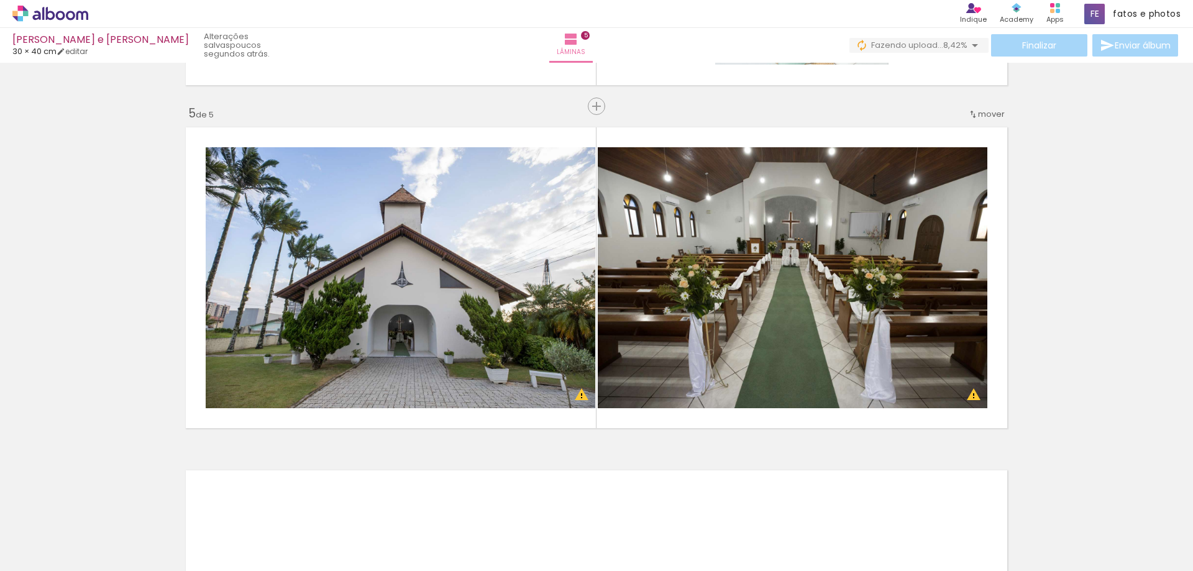
click at [20, 553] on iron-icon at bounding box center [18, 554] width 15 height 15
click at [0, 0] on input "file" at bounding box center [0, 0] width 0 height 0
click at [34, 530] on input "Todas as fotos" at bounding box center [34, 533] width 47 height 11
click at [0, 0] on slot "Não utilizadas" at bounding box center [0, 0] width 0 height 0
type input "Não utilizadas"
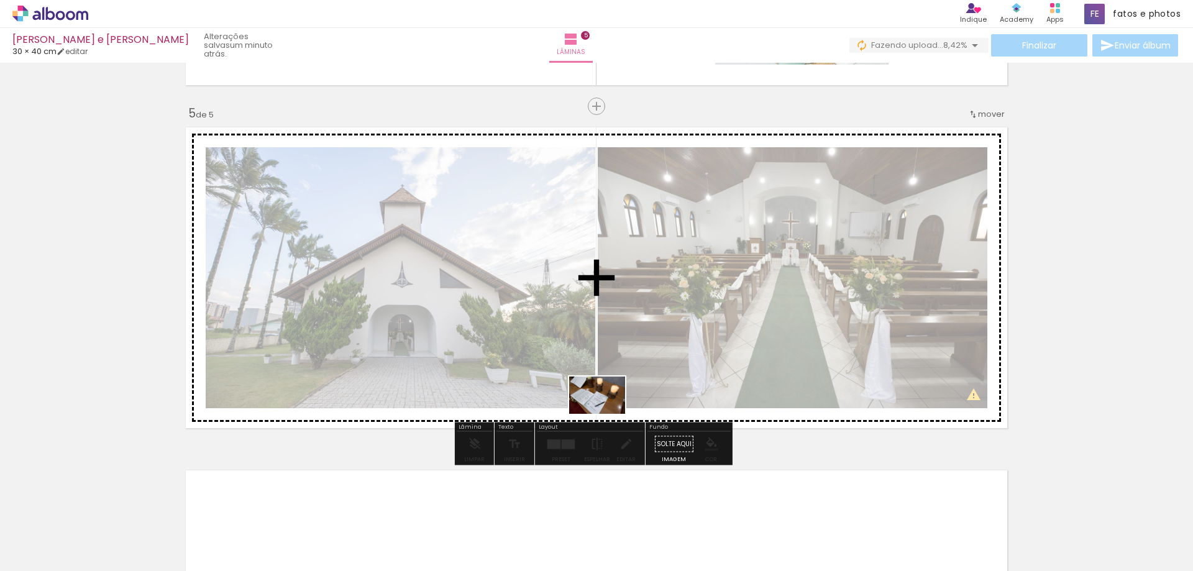
drag, startPoint x: 131, startPoint y: 535, endPoint x: 606, endPoint y: 414, distance: 490.5
click at [606, 414] on quentale-workspace at bounding box center [596, 285] width 1193 height 571
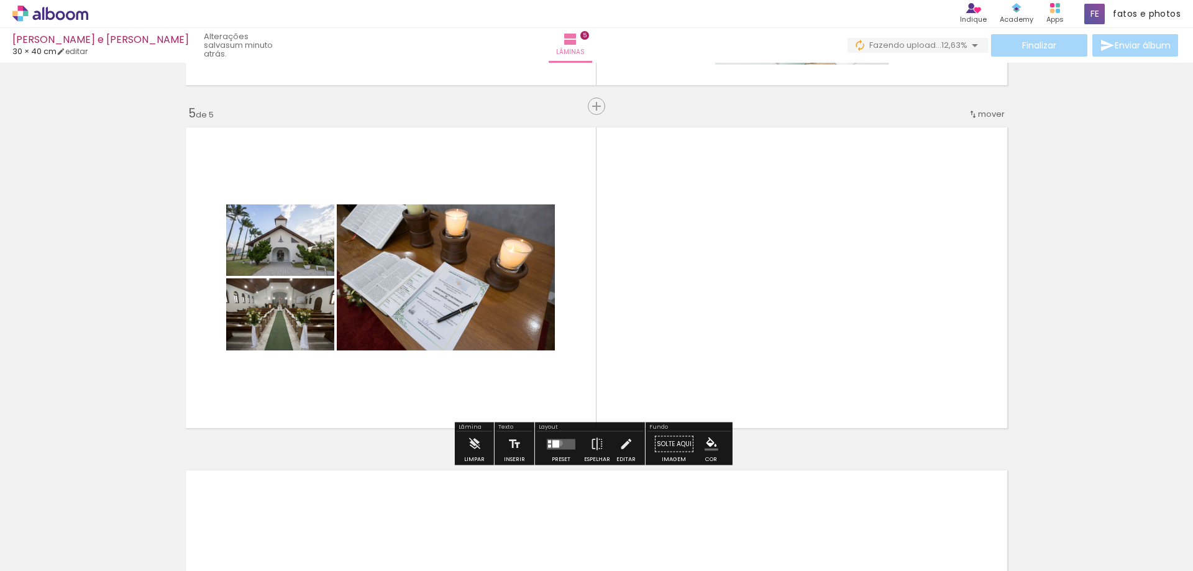
click at [557, 443] on quentale-layouter at bounding box center [561, 444] width 29 height 11
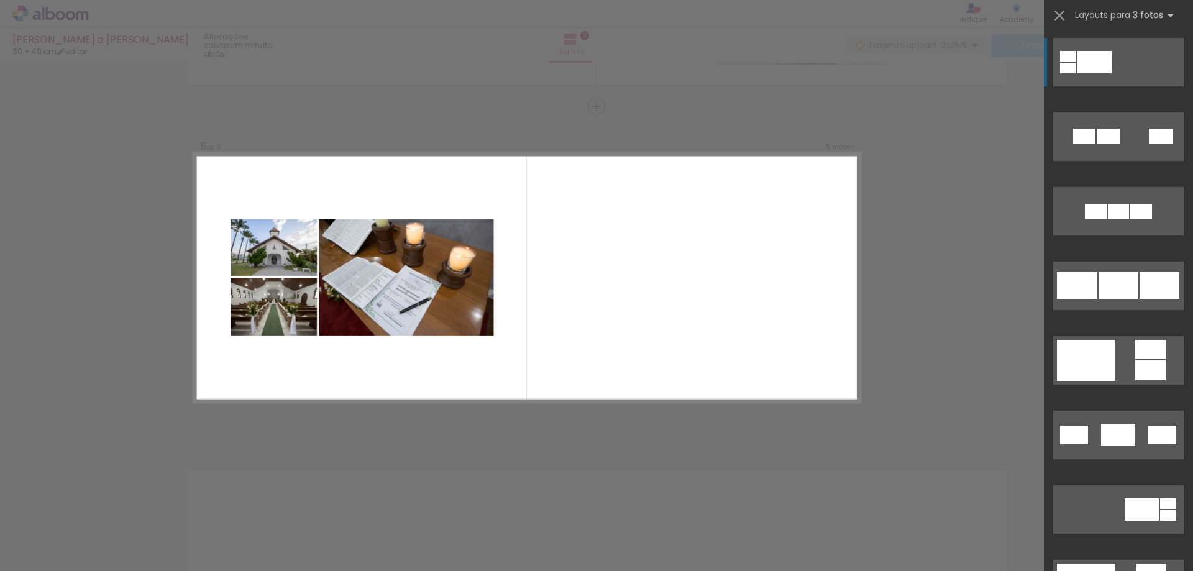
click at [547, 342] on quentale-layouter at bounding box center [527, 278] width 666 height 250
click at [384, 266] on quentale-photo at bounding box center [406, 277] width 175 height 117
click at [590, 273] on quentale-layouter at bounding box center [527, 278] width 666 height 250
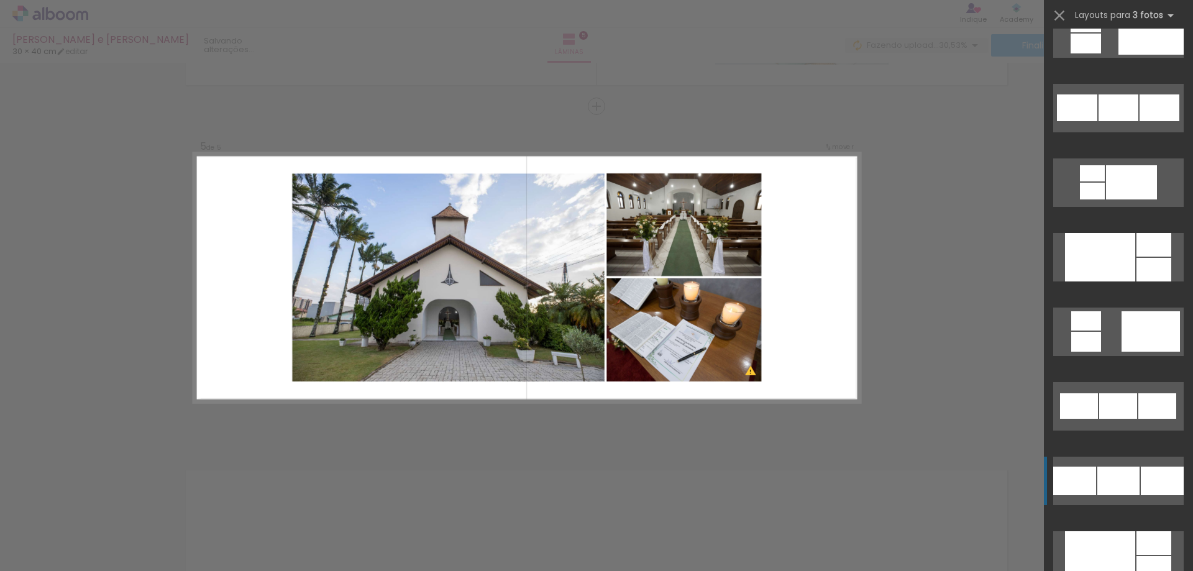
scroll to position [1429, 0]
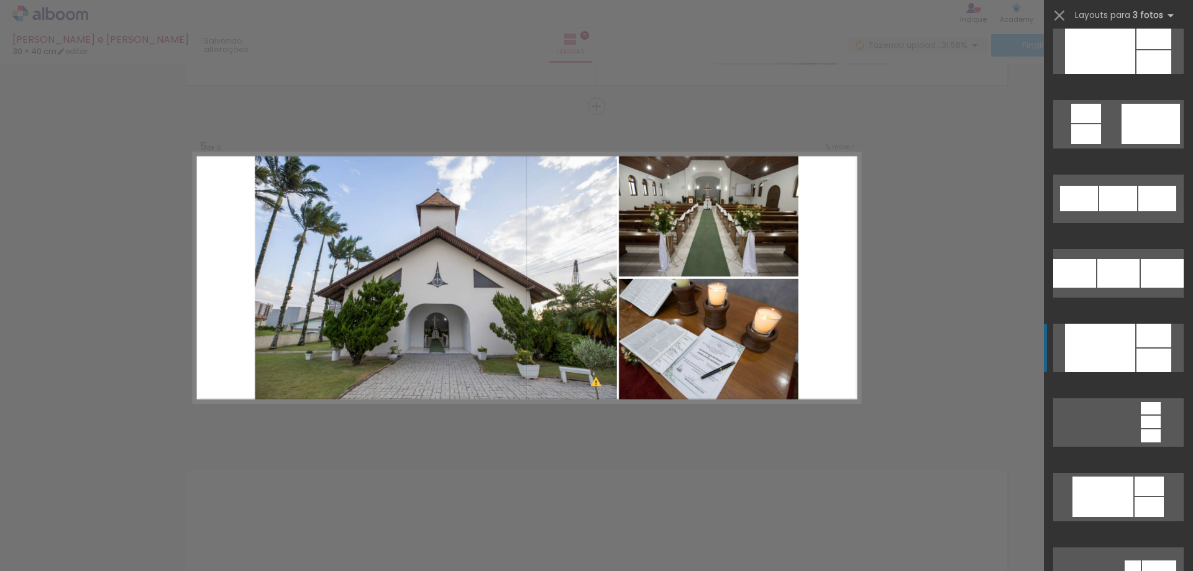
click at [1122, 74] on div at bounding box center [1100, 49] width 70 height 48
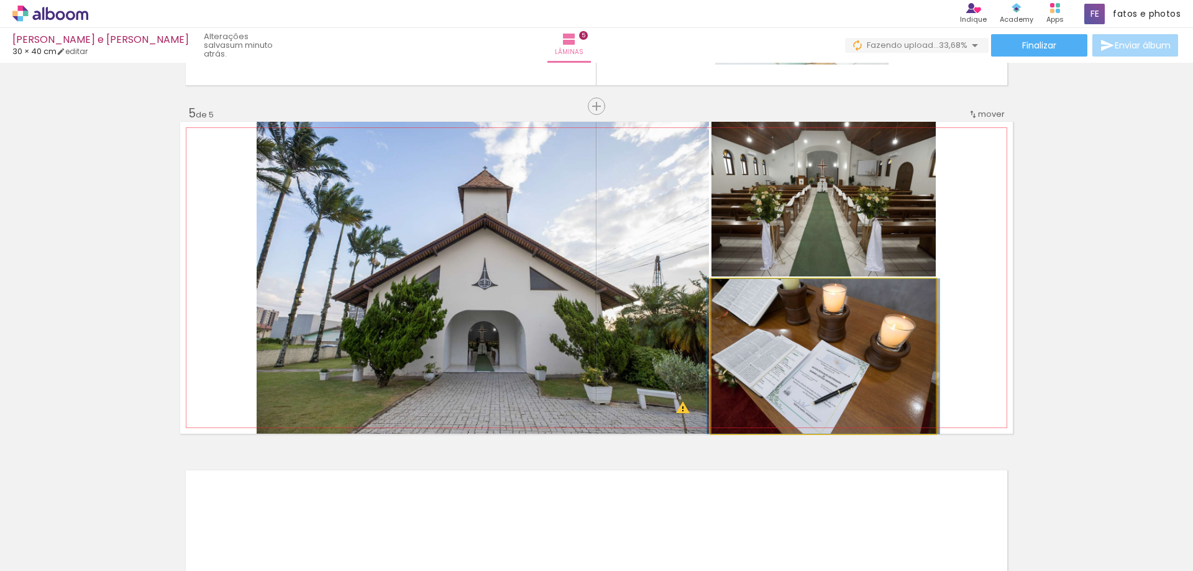
click at [871, 363] on quentale-photo at bounding box center [823, 356] width 224 height 155
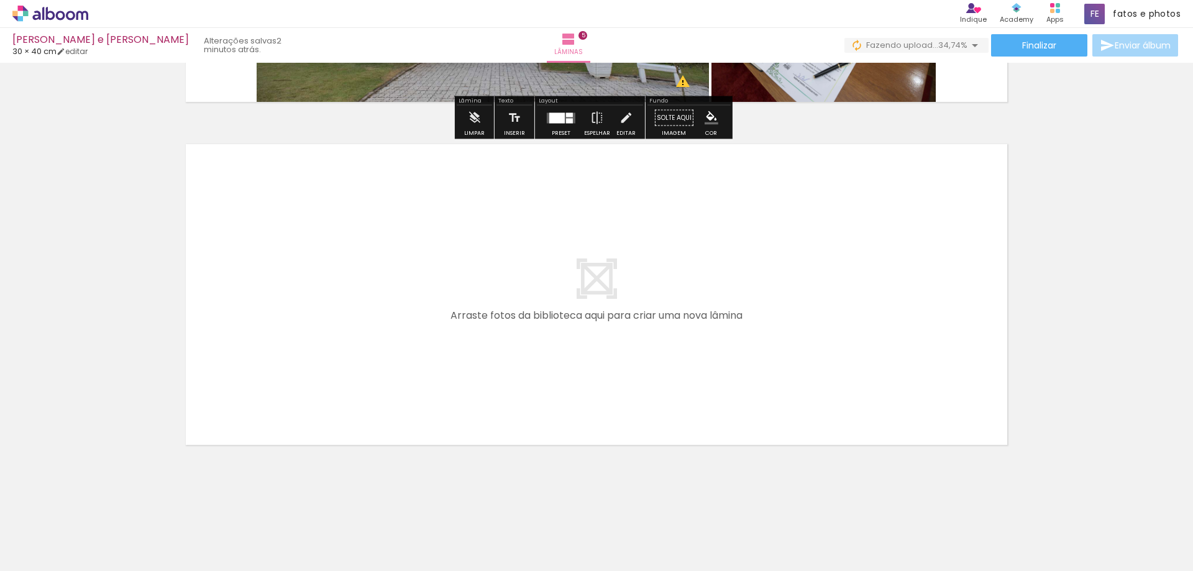
scroll to position [1675, 0]
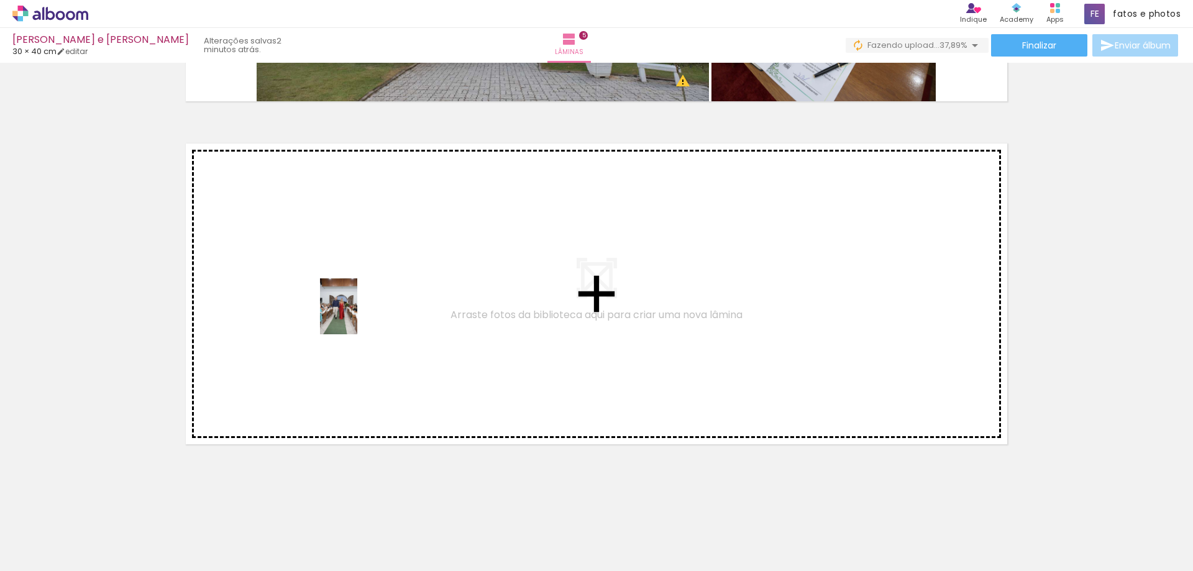
drag, startPoint x: 132, startPoint y: 540, endPoint x: 358, endPoint y: 316, distance: 318.4
click at [358, 316] on quentale-workspace at bounding box center [596, 285] width 1193 height 571
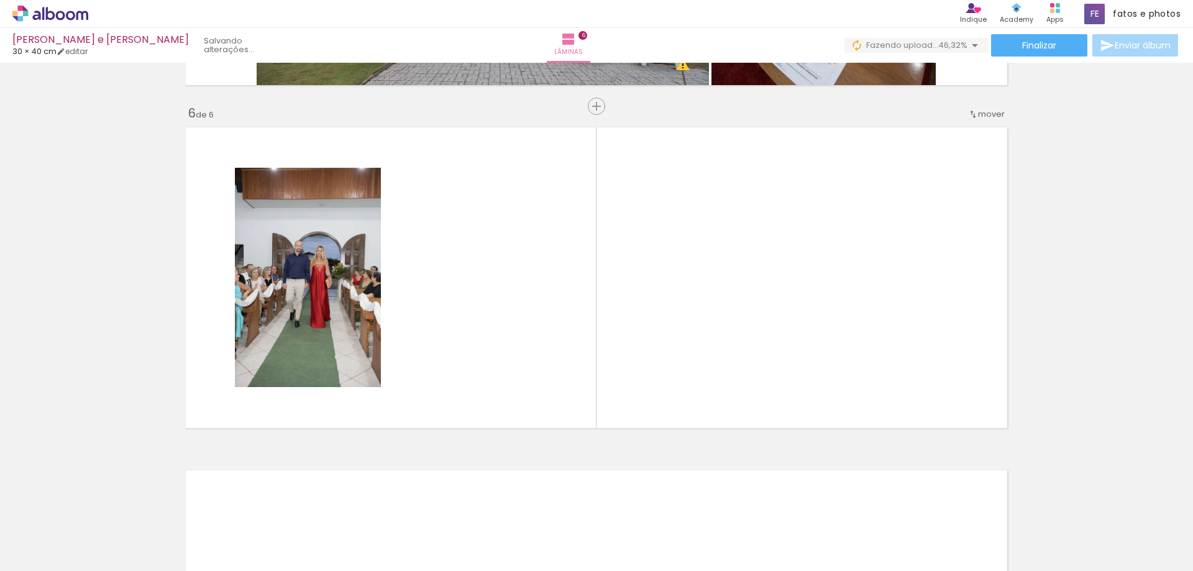
scroll to position [0, 0]
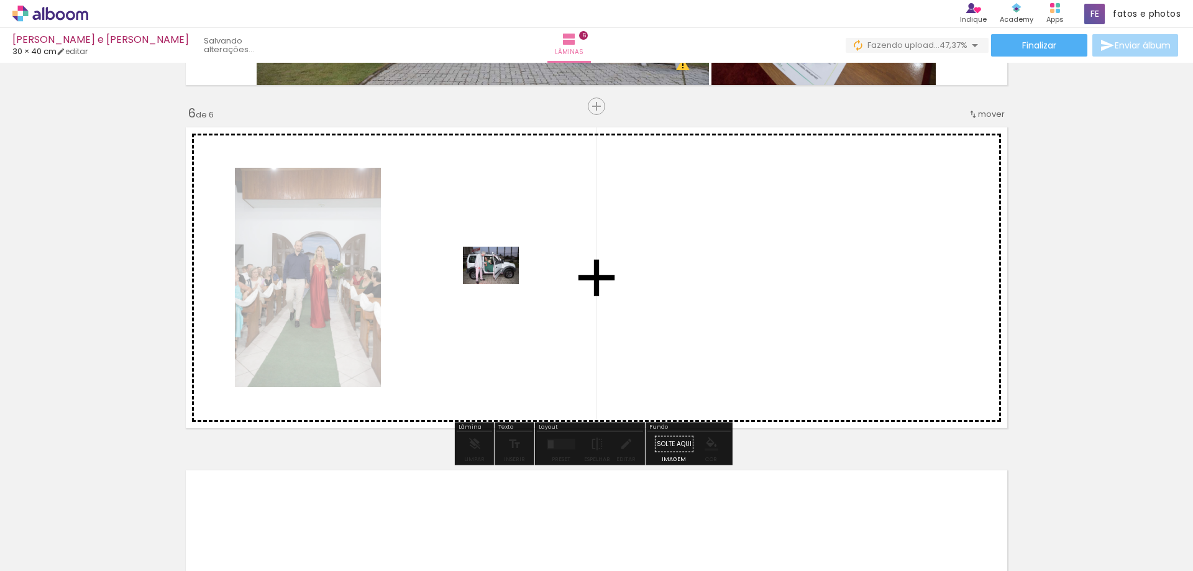
drag, startPoint x: 112, startPoint y: 534, endPoint x: 507, endPoint y: 279, distance: 469.8
click at [507, 279] on quentale-workspace at bounding box center [596, 285] width 1193 height 571
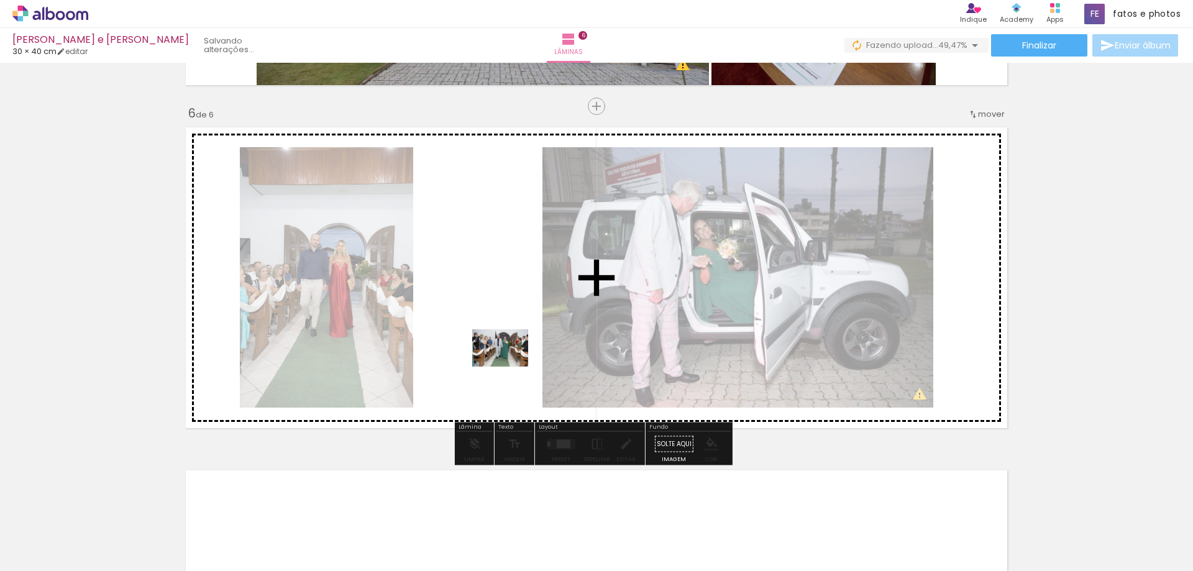
drag, startPoint x: 120, startPoint y: 536, endPoint x: 509, endPoint y: 366, distance: 424.8
click at [509, 366] on quentale-workspace at bounding box center [596, 285] width 1193 height 571
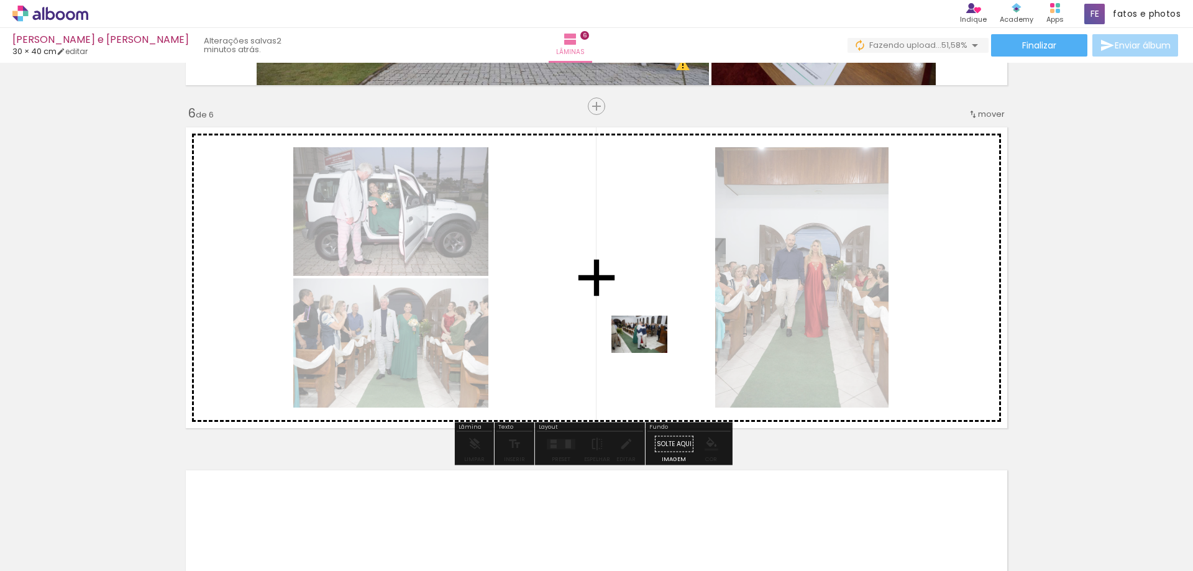
drag, startPoint x: 138, startPoint y: 535, endPoint x: 648, endPoint y: 353, distance: 542.2
click at [648, 353] on quentale-workspace at bounding box center [596, 285] width 1193 height 571
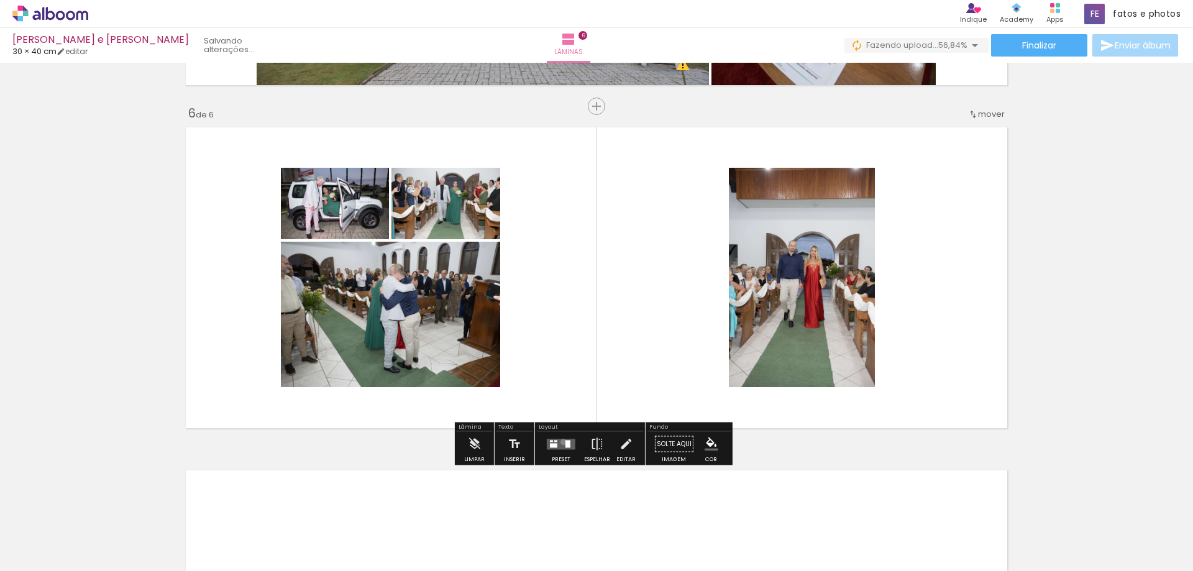
click at [560, 442] on quentale-layouter at bounding box center [561, 444] width 29 height 11
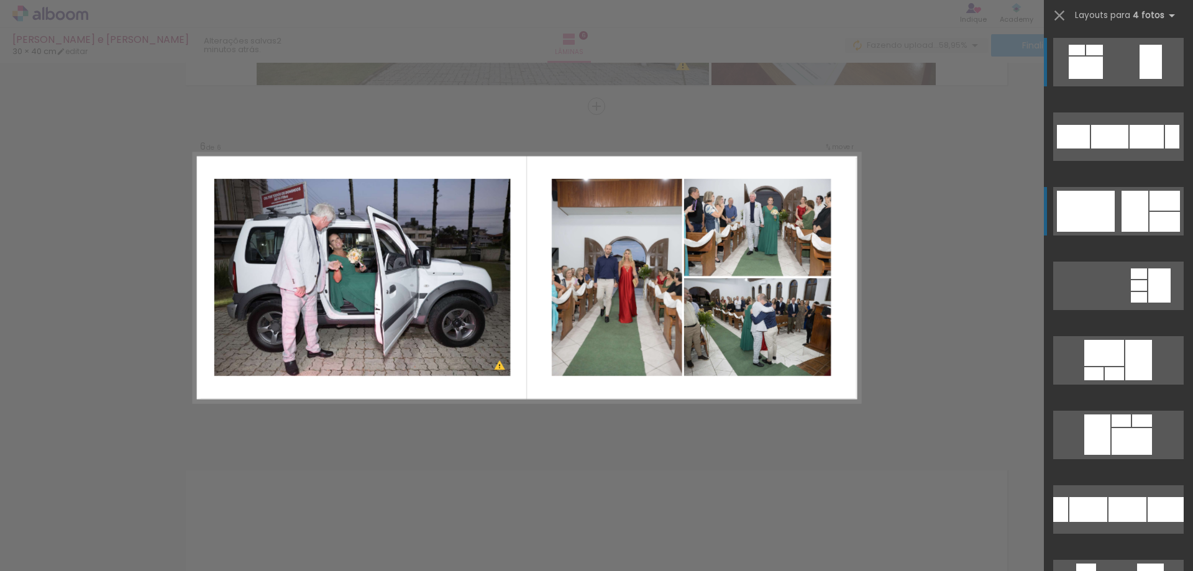
click at [1128, 148] on div at bounding box center [1109, 137] width 37 height 24
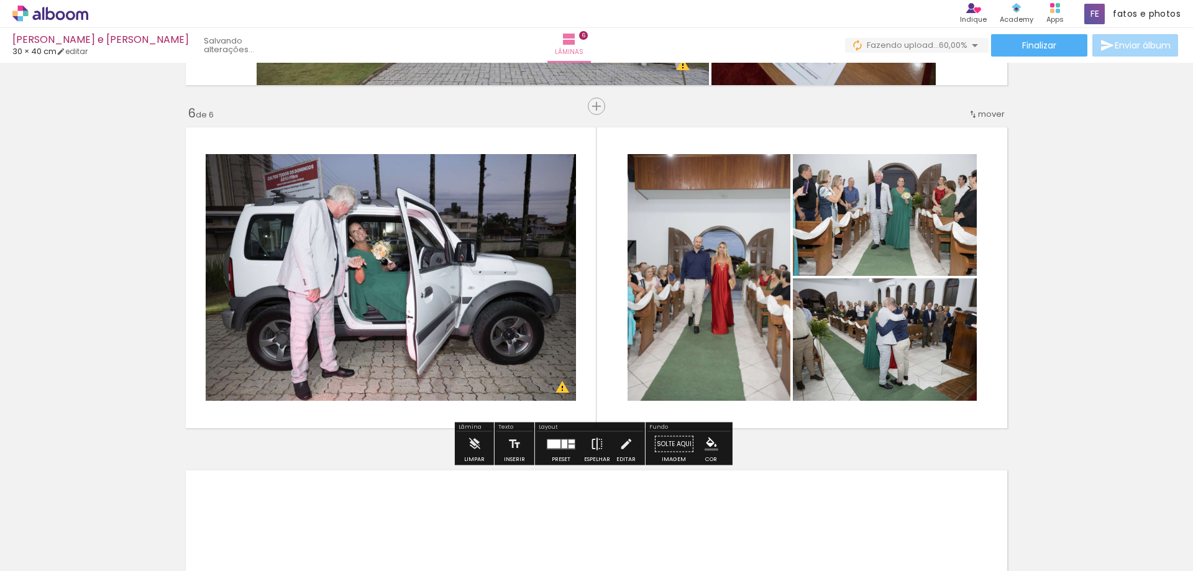
scroll to position [2002, 0]
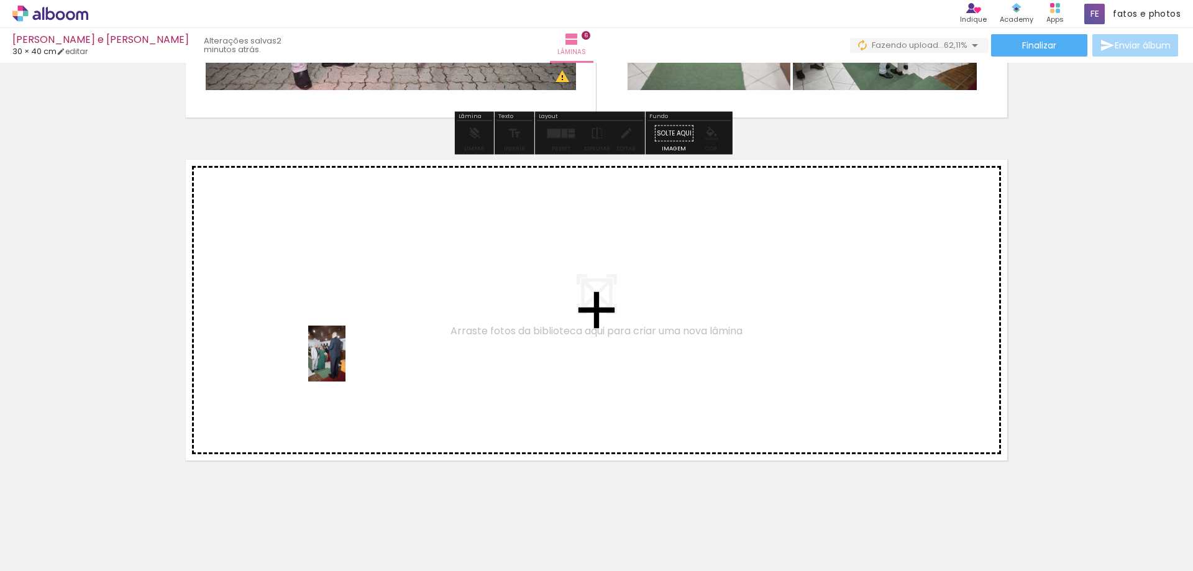
drag, startPoint x: 124, startPoint y: 536, endPoint x: 345, endPoint y: 363, distance: 280.9
click at [345, 363] on quentale-workspace at bounding box center [596, 285] width 1193 height 571
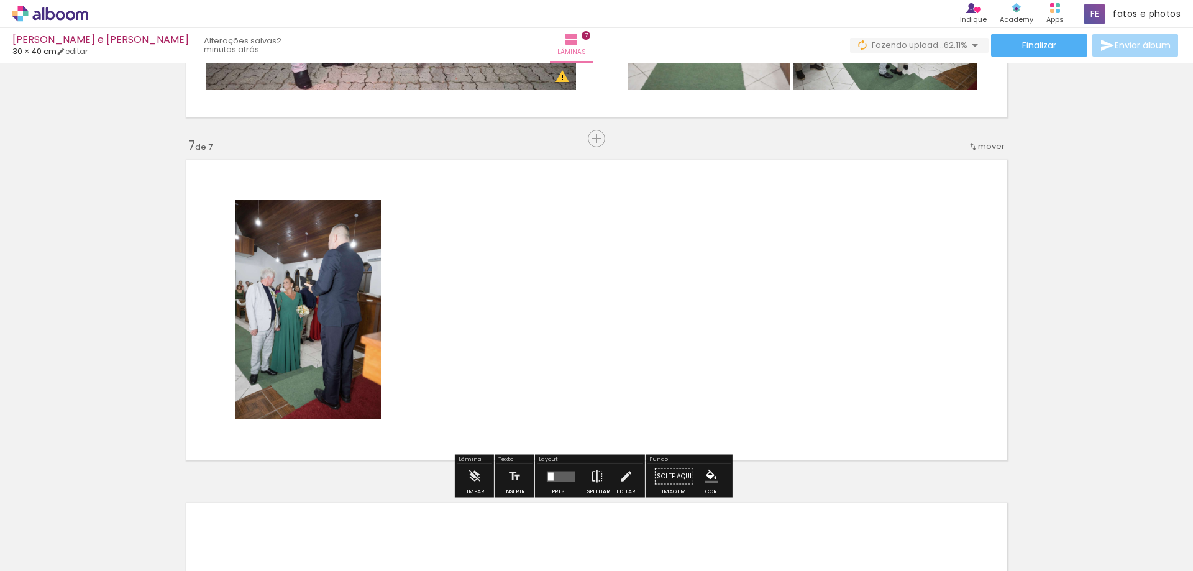
scroll to position [2034, 0]
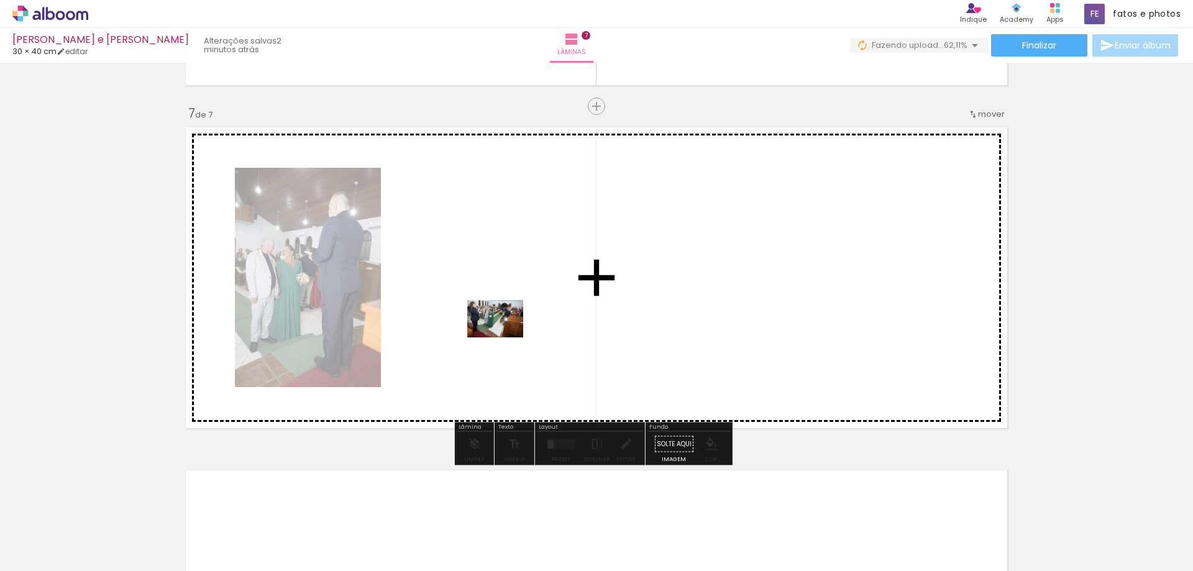
drag, startPoint x: 124, startPoint y: 543, endPoint x: 504, endPoint y: 337, distance: 432.5
click at [504, 337] on quentale-workspace at bounding box center [596, 285] width 1193 height 571
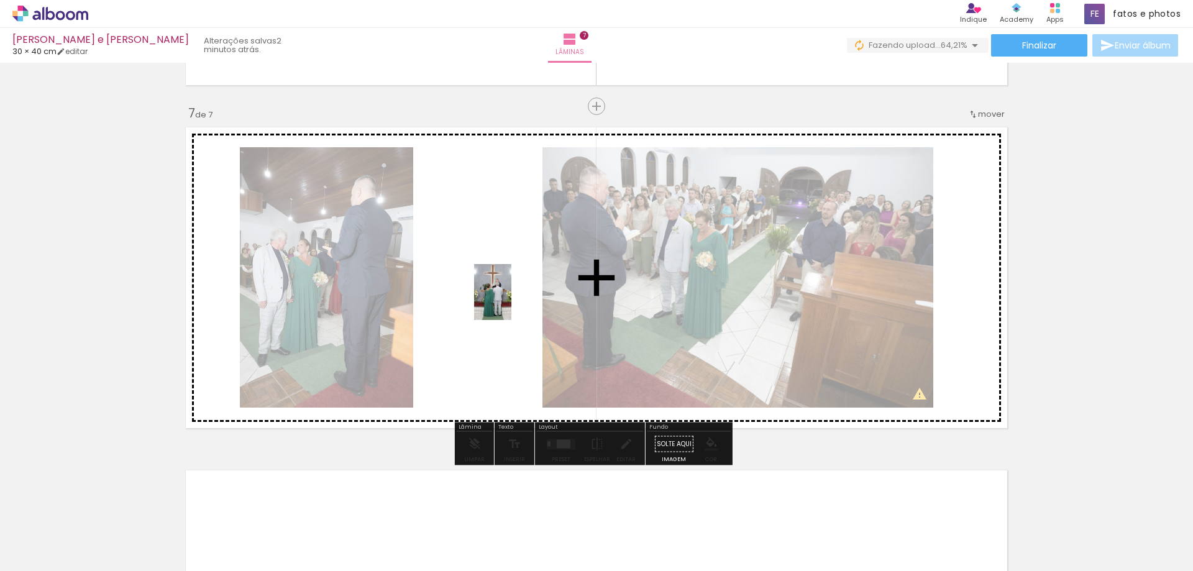
drag, startPoint x: 122, startPoint y: 534, endPoint x: 511, endPoint y: 301, distance: 453.8
click at [511, 301] on quentale-workspace at bounding box center [596, 285] width 1193 height 571
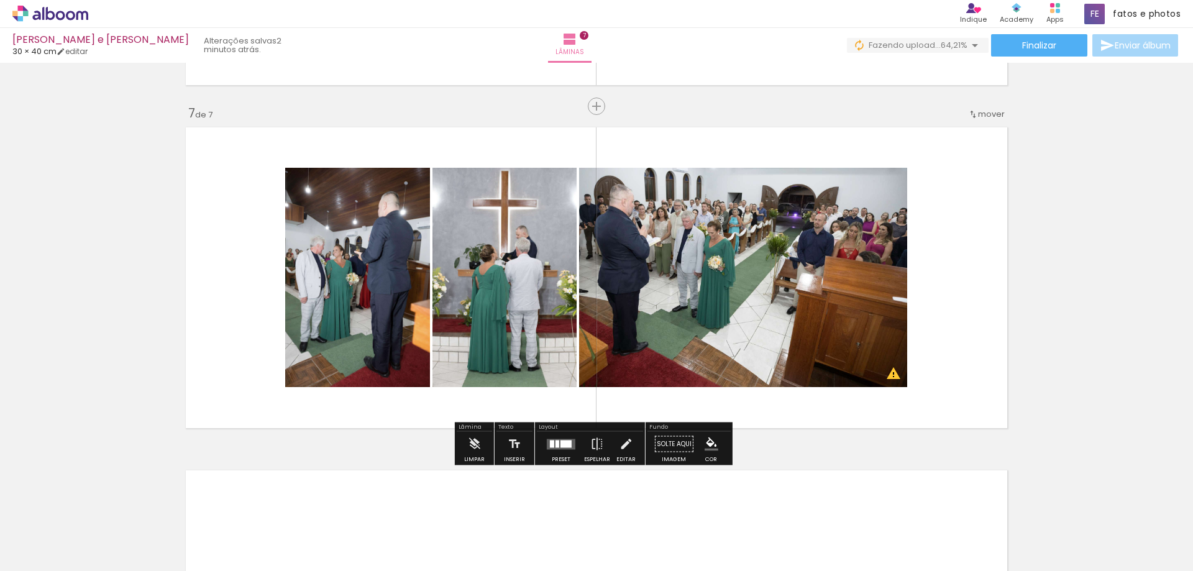
click at [706, 299] on quentale-photo at bounding box center [743, 277] width 328 height 219
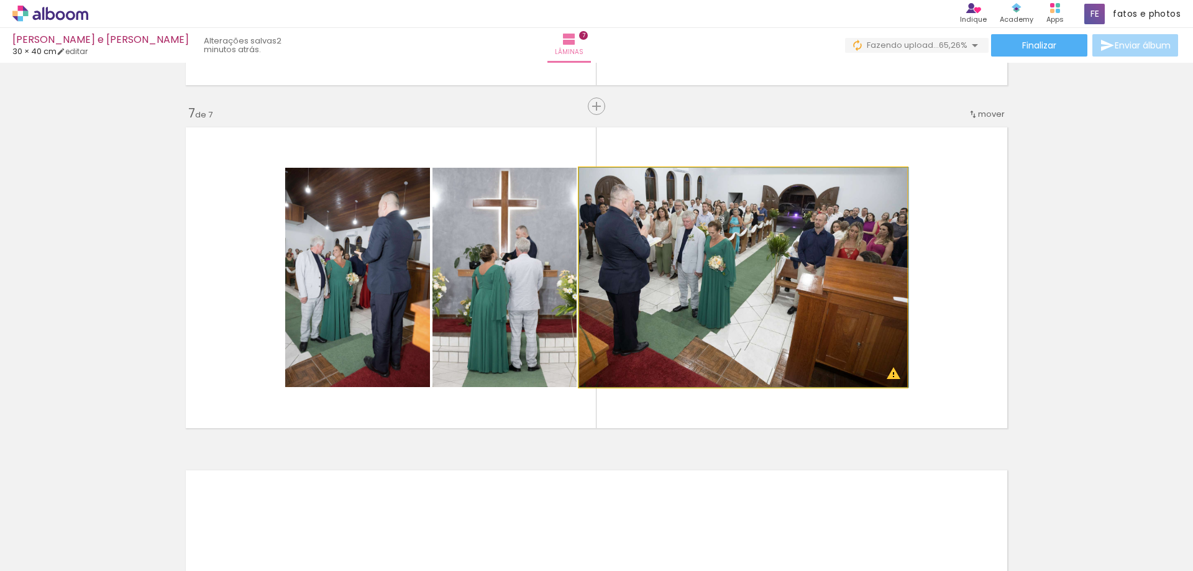
drag, startPoint x: 701, startPoint y: 304, endPoint x: 717, endPoint y: 306, distance: 16.2
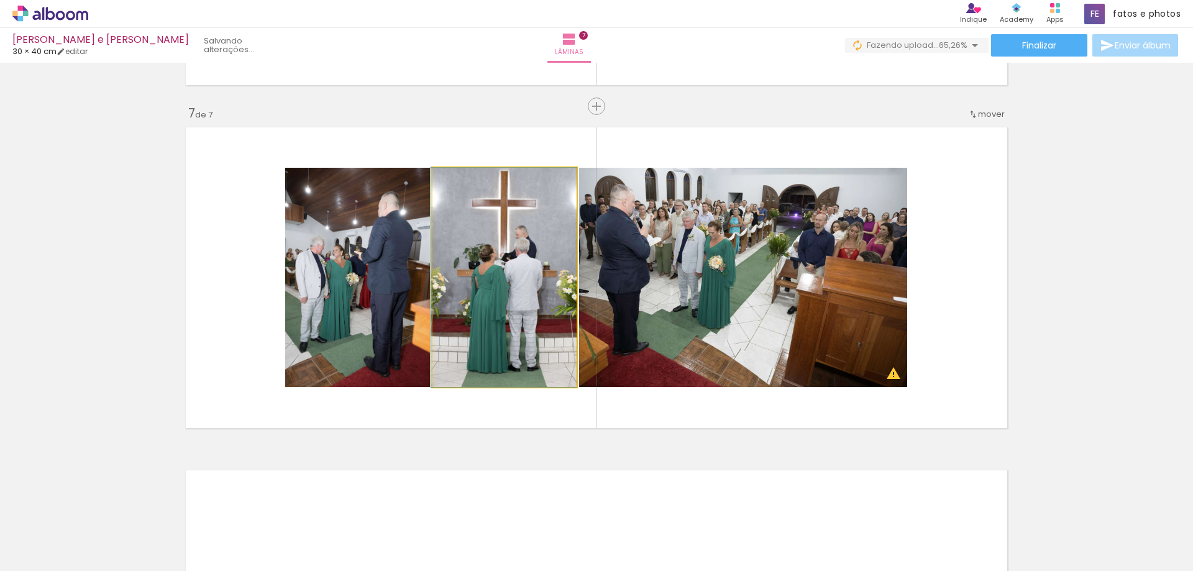
drag, startPoint x: 548, startPoint y: 305, endPoint x: 541, endPoint y: 303, distance: 7.1
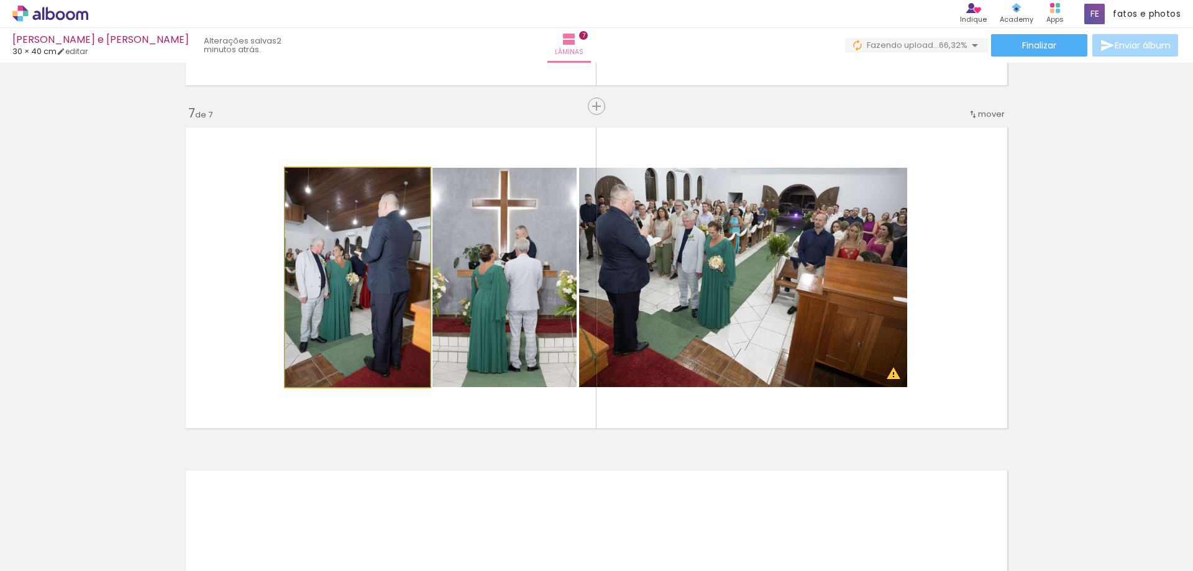
click at [379, 298] on quentale-photo at bounding box center [357, 277] width 145 height 219
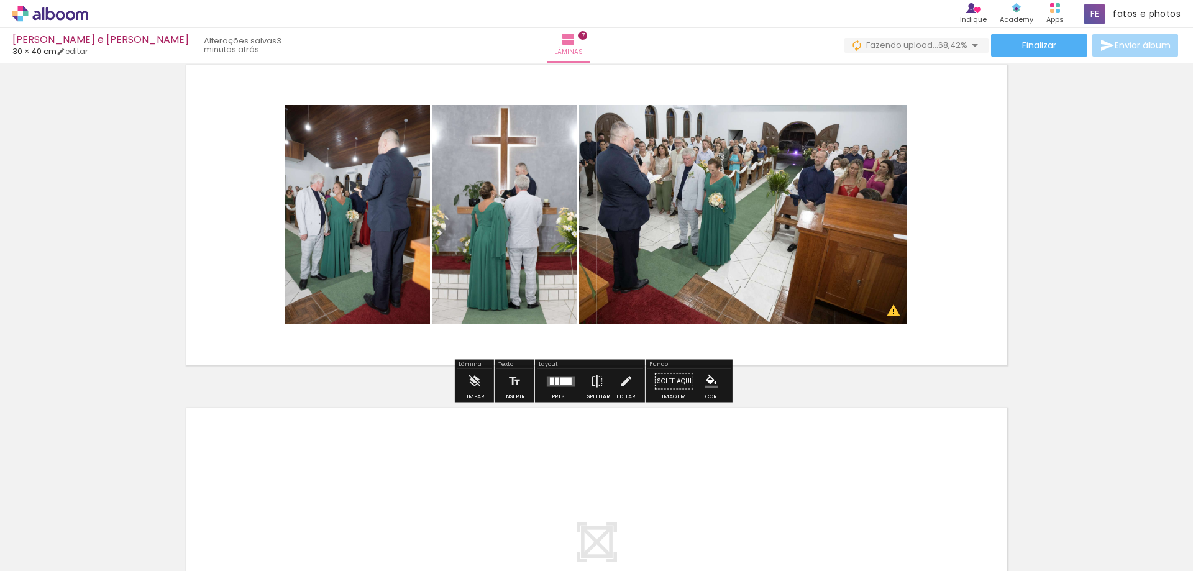
scroll to position [2096, 0]
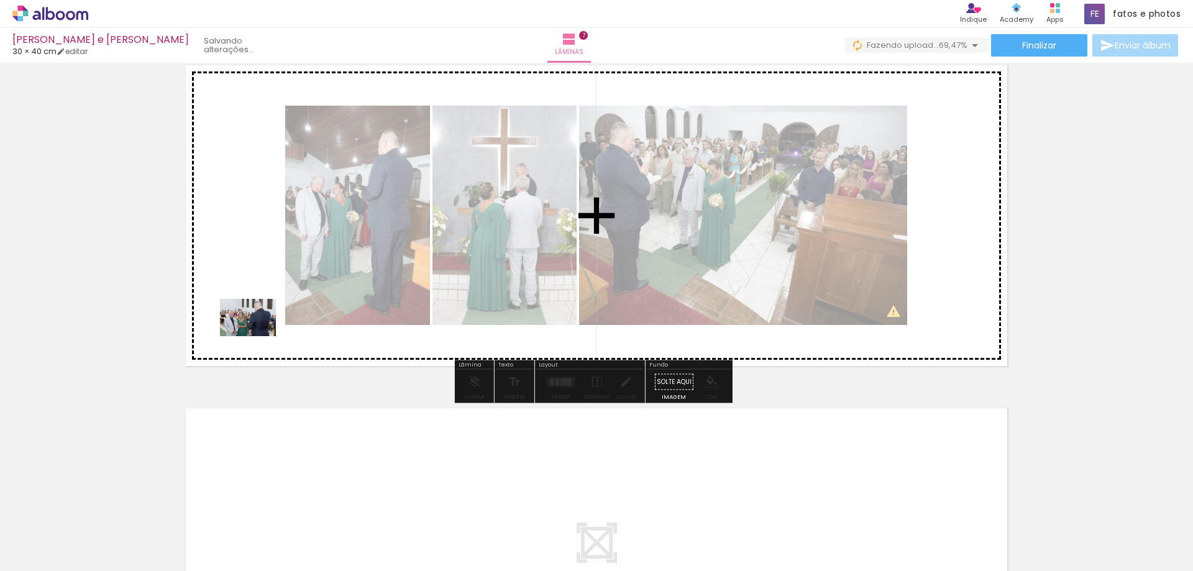
drag, startPoint x: 117, startPoint y: 533, endPoint x: 257, endPoint y: 336, distance: 241.8
click at [257, 336] on quentale-workspace at bounding box center [596, 285] width 1193 height 571
